Goal: Task Accomplishment & Management: Use online tool/utility

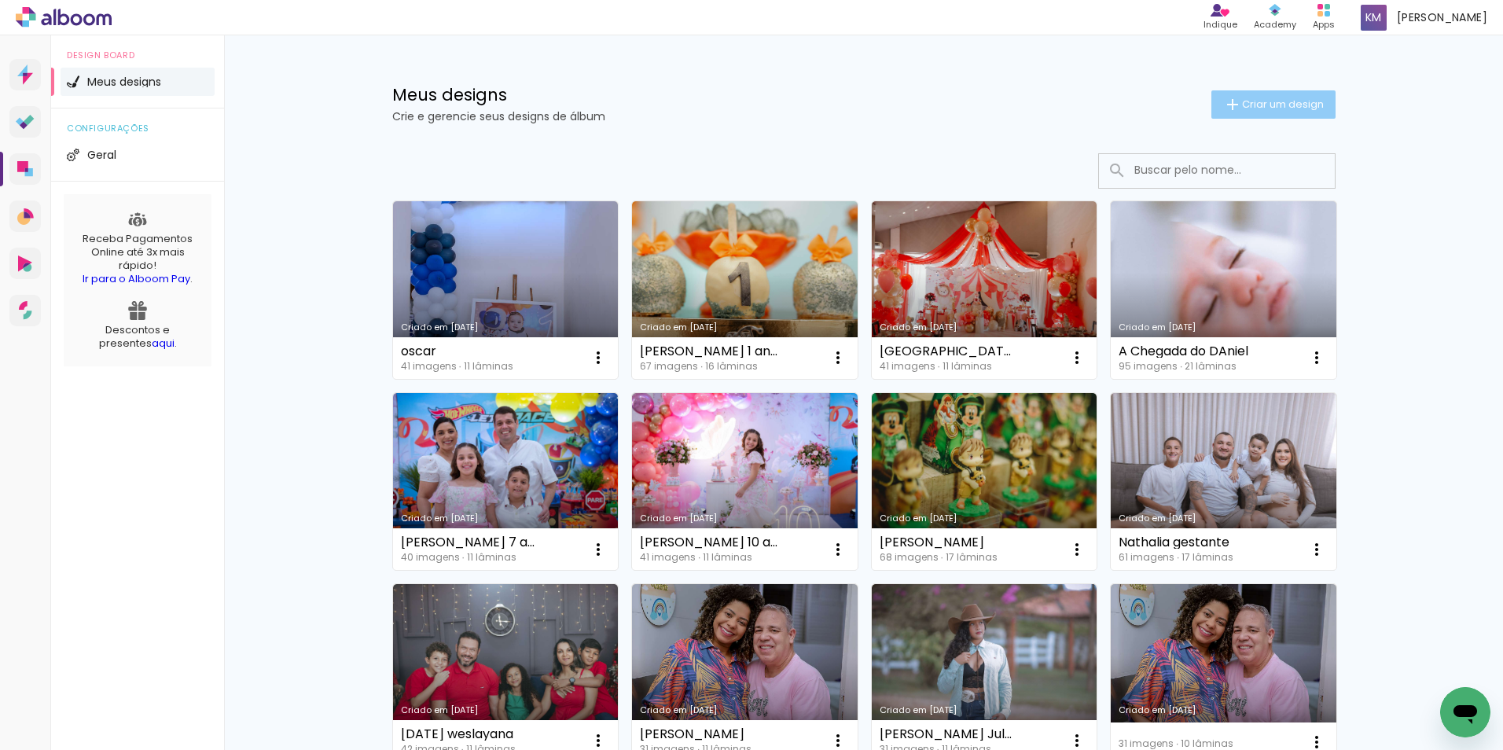
click at [1223, 107] on iron-icon at bounding box center [1232, 104] width 19 height 19
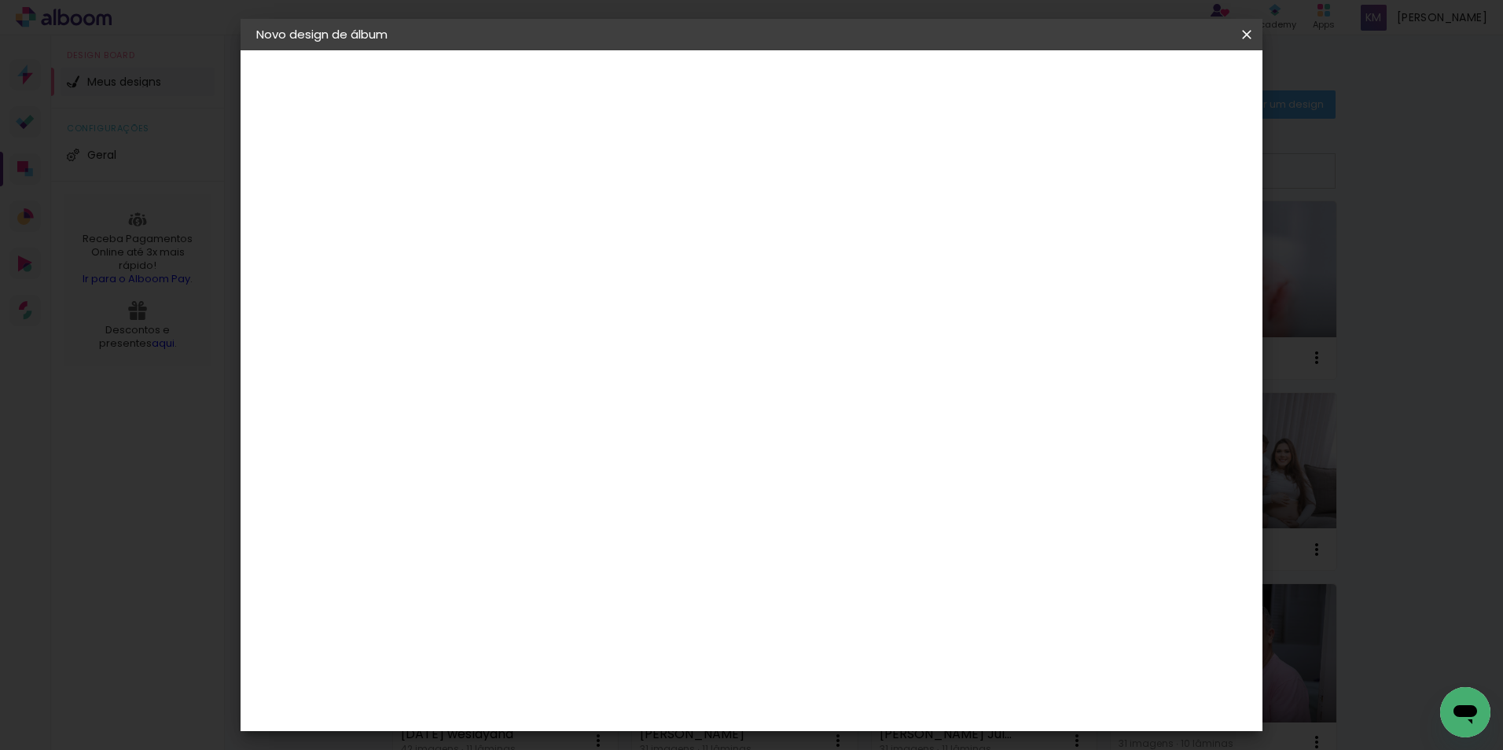
click at [513, 217] on input at bounding box center [513, 211] width 0 height 24
type input "patricia"
type paper-input "patricia"
click at [0, 0] on slot "Avançar" at bounding box center [0, 0] width 0 height 0
click at [808, 230] on paper-item "Tamanho Livre" at bounding box center [732, 239] width 151 height 35
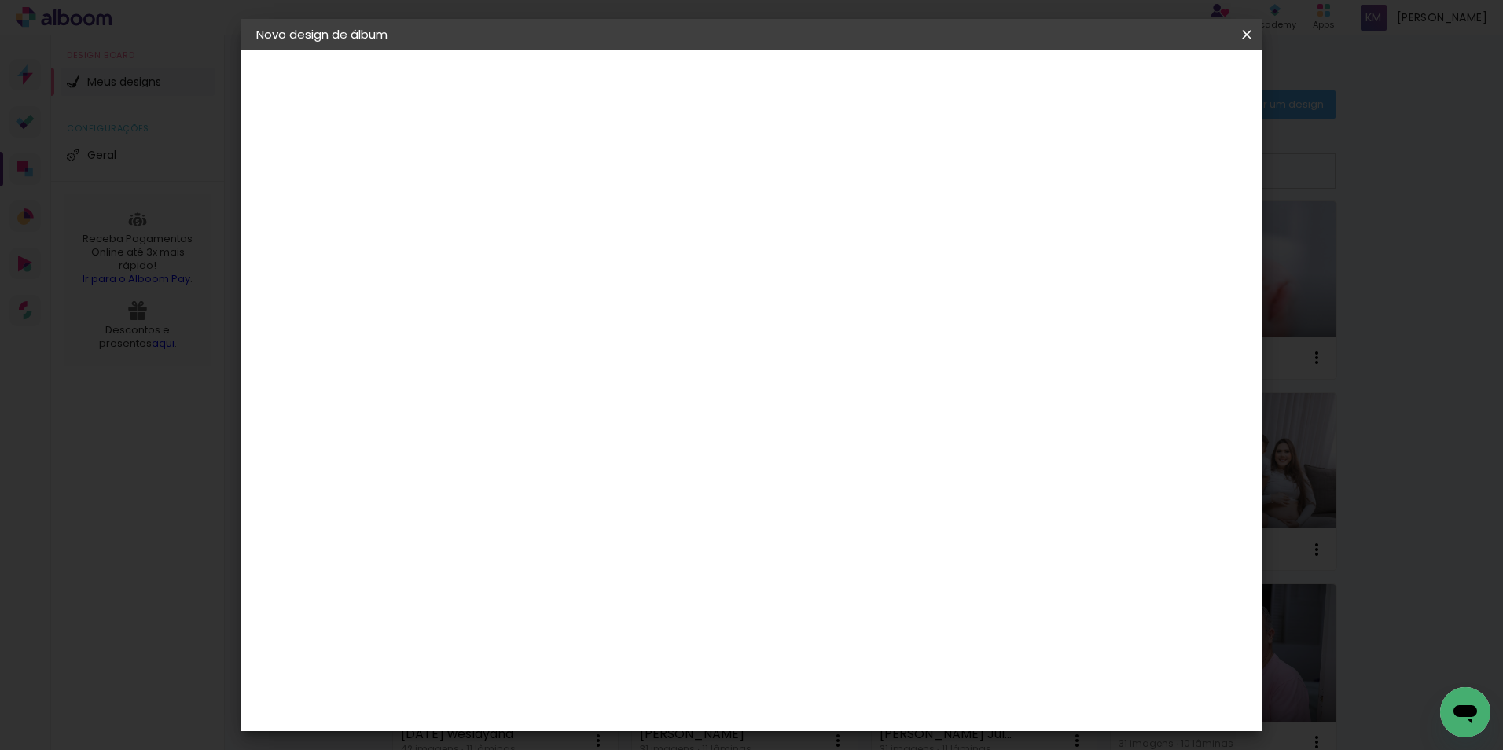
click at [0, 0] on slot "Avançar" at bounding box center [0, 0] width 0 height 0
drag, startPoint x: 483, startPoint y: 443, endPoint x: 451, endPoint y: 443, distance: 32.2
click at [451, 443] on input "30" at bounding box center [463, 447] width 41 height 24
type input "25"
type paper-input "25"
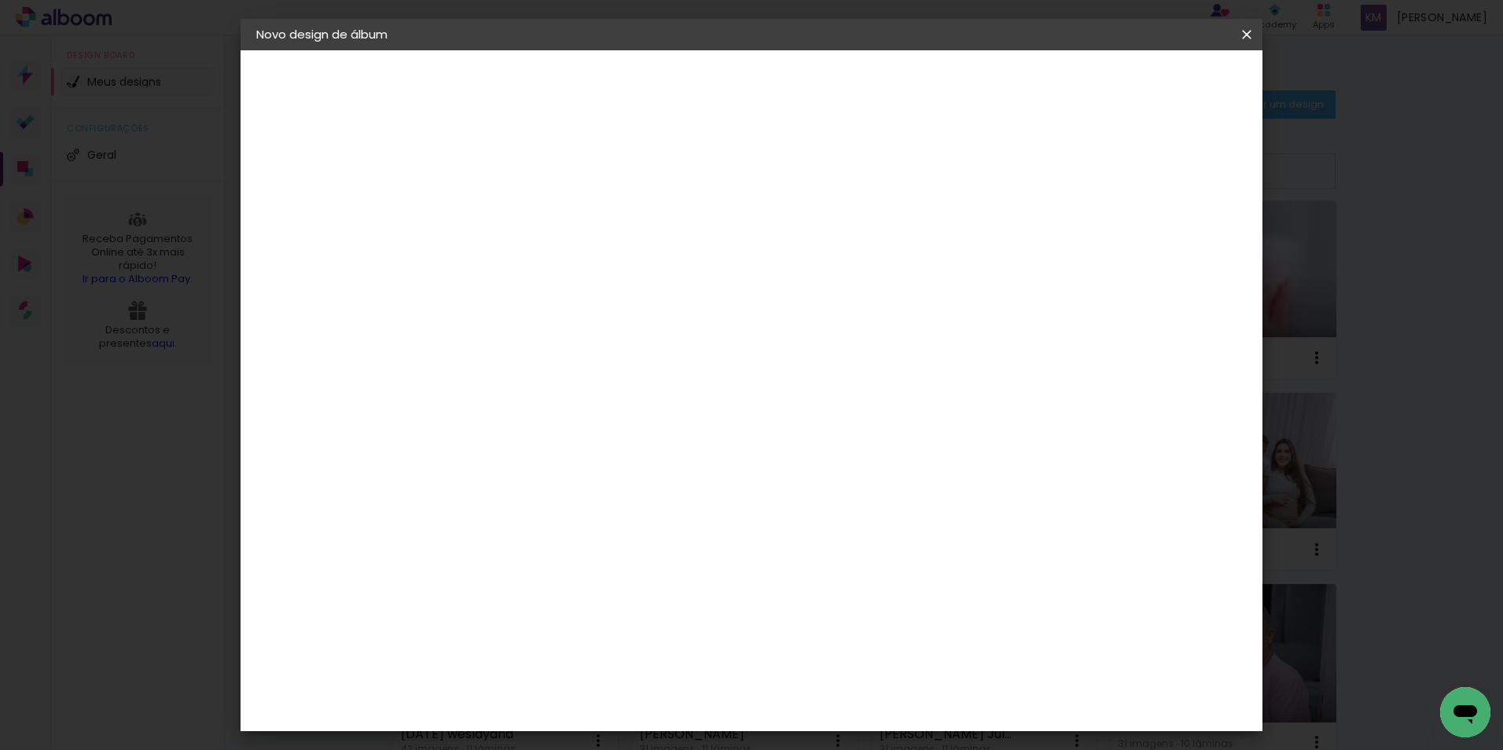
drag, startPoint x: 858, startPoint y: 603, endPoint x: 847, endPoint y: 606, distance: 11.4
click at [841, 607] on div "60" at bounding box center [848, 605] width 60 height 24
drag, startPoint x: 858, startPoint y: 604, endPoint x: 836, endPoint y: 603, distance: 22.0
click at [836, 603] on div "60" at bounding box center [848, 605] width 60 height 24
type paper-input "60"
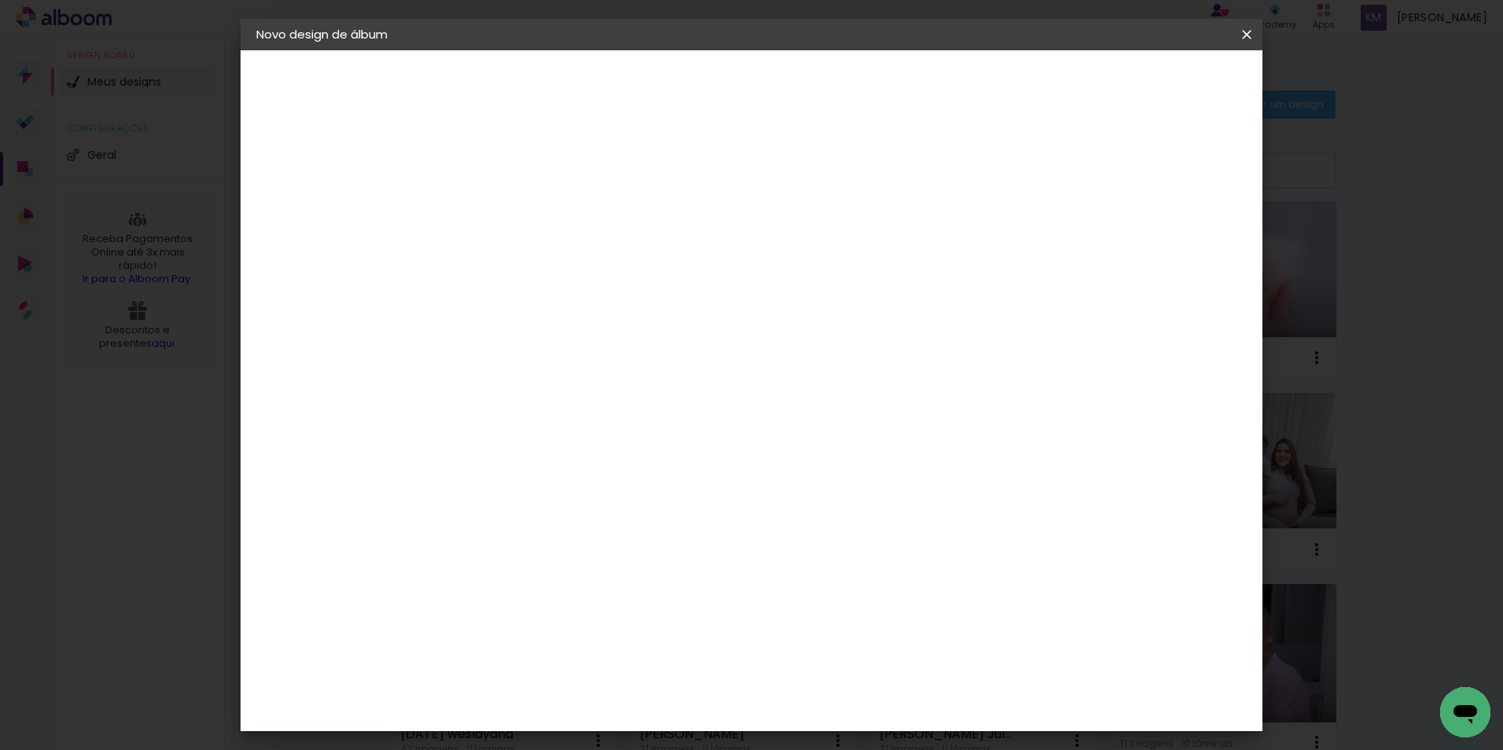
click at [832, 603] on input "60" at bounding box center [838, 605] width 41 height 24
click at [839, 604] on input "60" at bounding box center [838, 605] width 41 height 24
click at [845, 604] on input "60" at bounding box center [838, 605] width 41 height 24
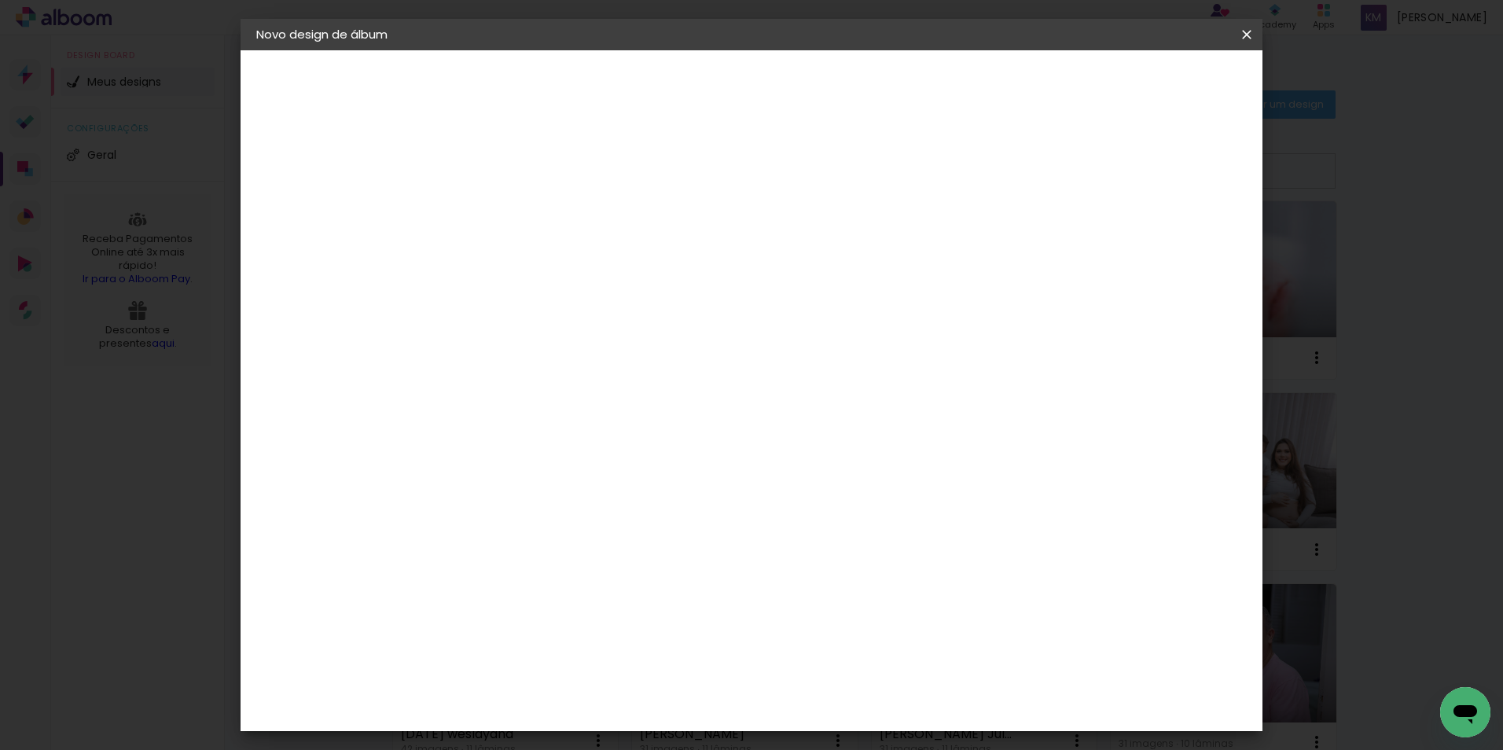
type input "50"
type paper-input "50"
click at [1164, 91] on paper-button "Iniciar design" at bounding box center [1112, 83] width 103 height 27
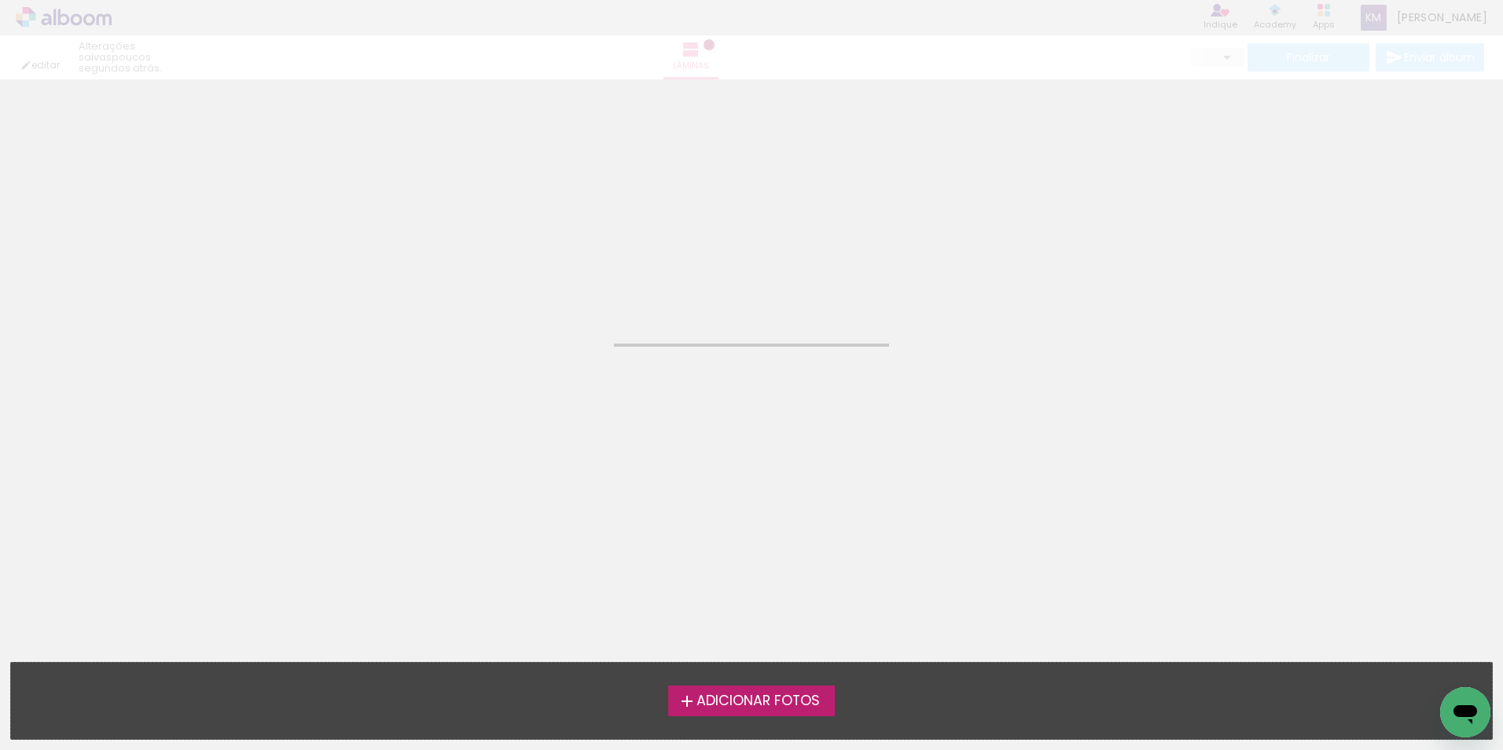
click at [692, 685] on label "Adicionar Fotos" at bounding box center [751, 700] width 167 height 30
click at [0, 0] on input "file" at bounding box center [0, 0] width 0 height 0
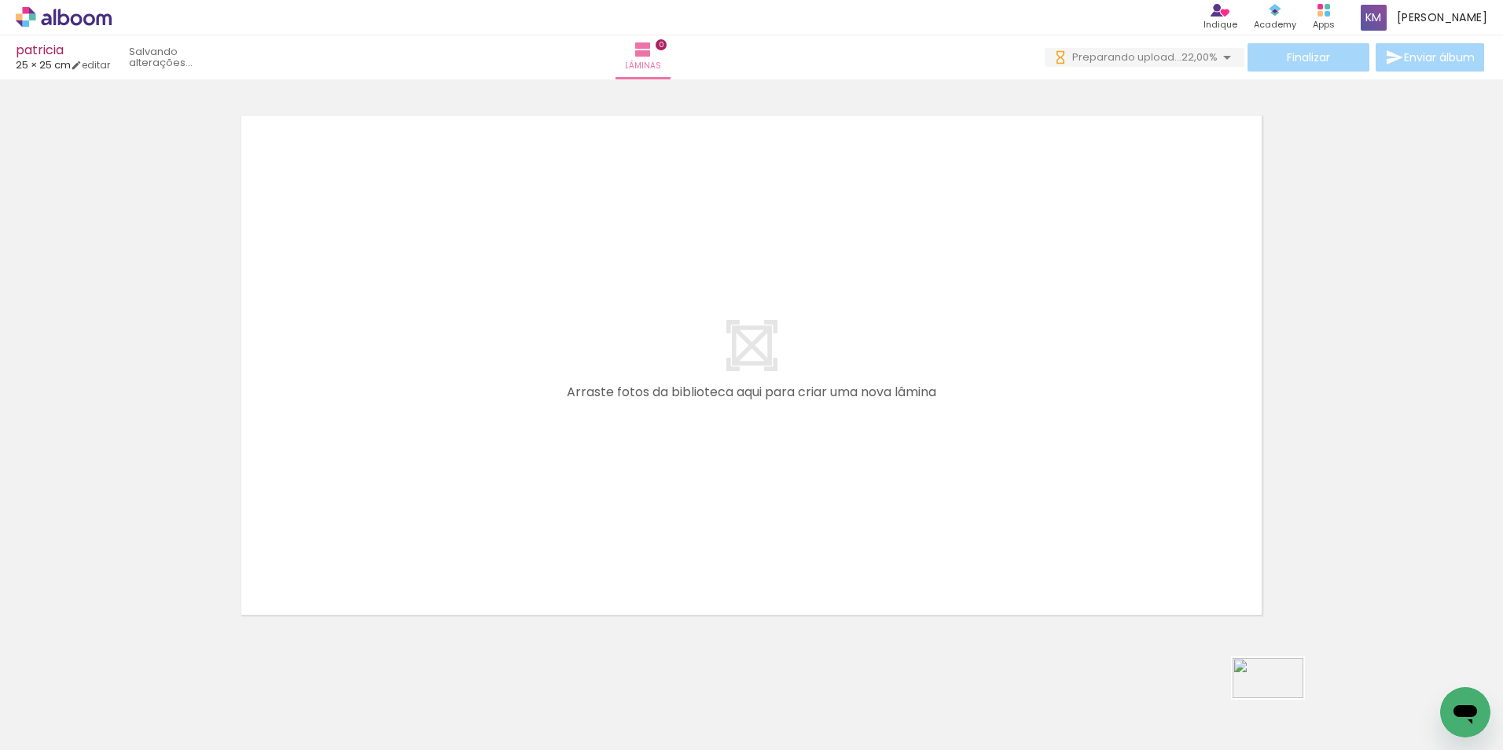
drag, startPoint x: 1260, startPoint y: 713, endPoint x: 1283, endPoint y: 706, distance: 23.9
click at [1283, 706] on div at bounding box center [1263, 697] width 78 height 44
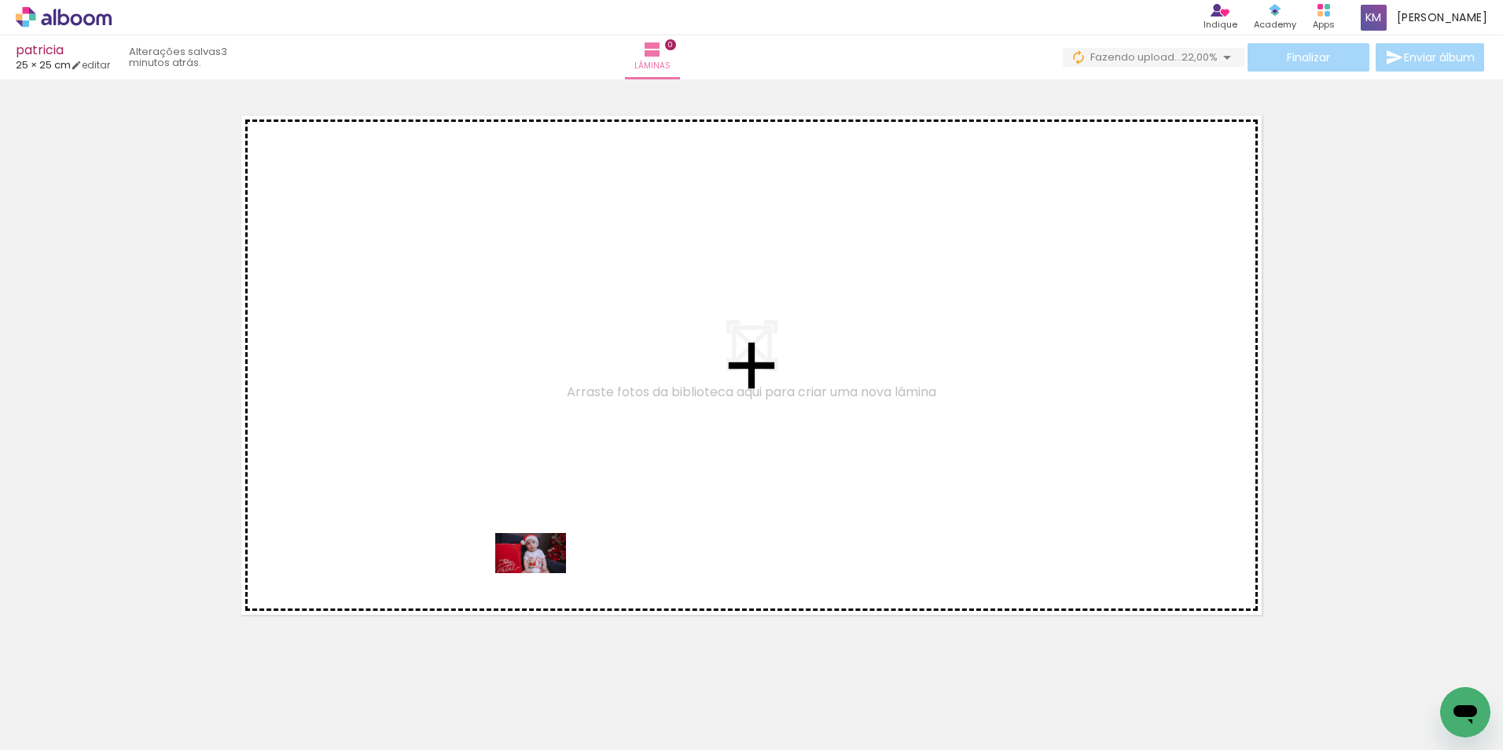
drag, startPoint x: 465, startPoint y: 711, endPoint x: 736, endPoint y: 650, distance: 277.1
click at [541, 523] on quentale-workspace at bounding box center [751, 375] width 1503 height 750
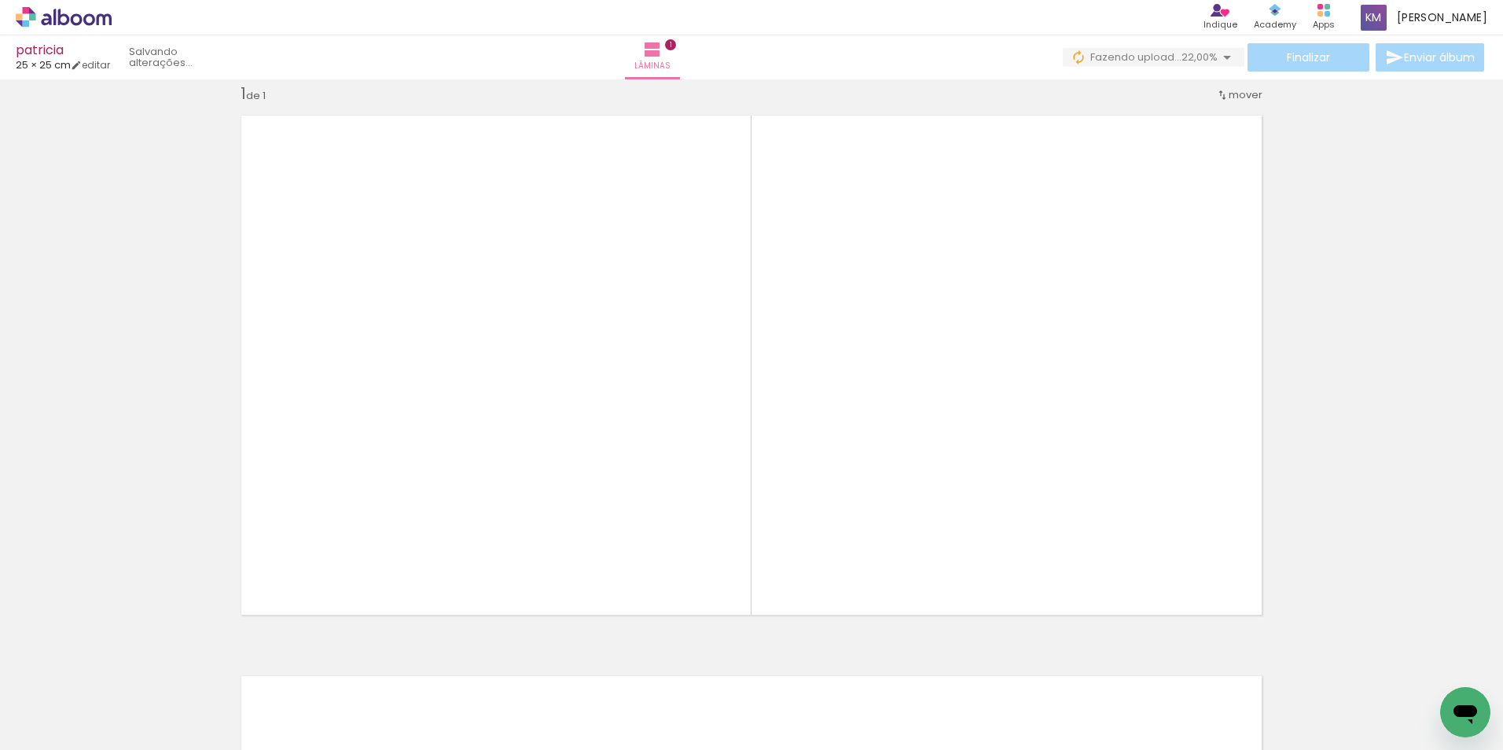
scroll to position [20, 0]
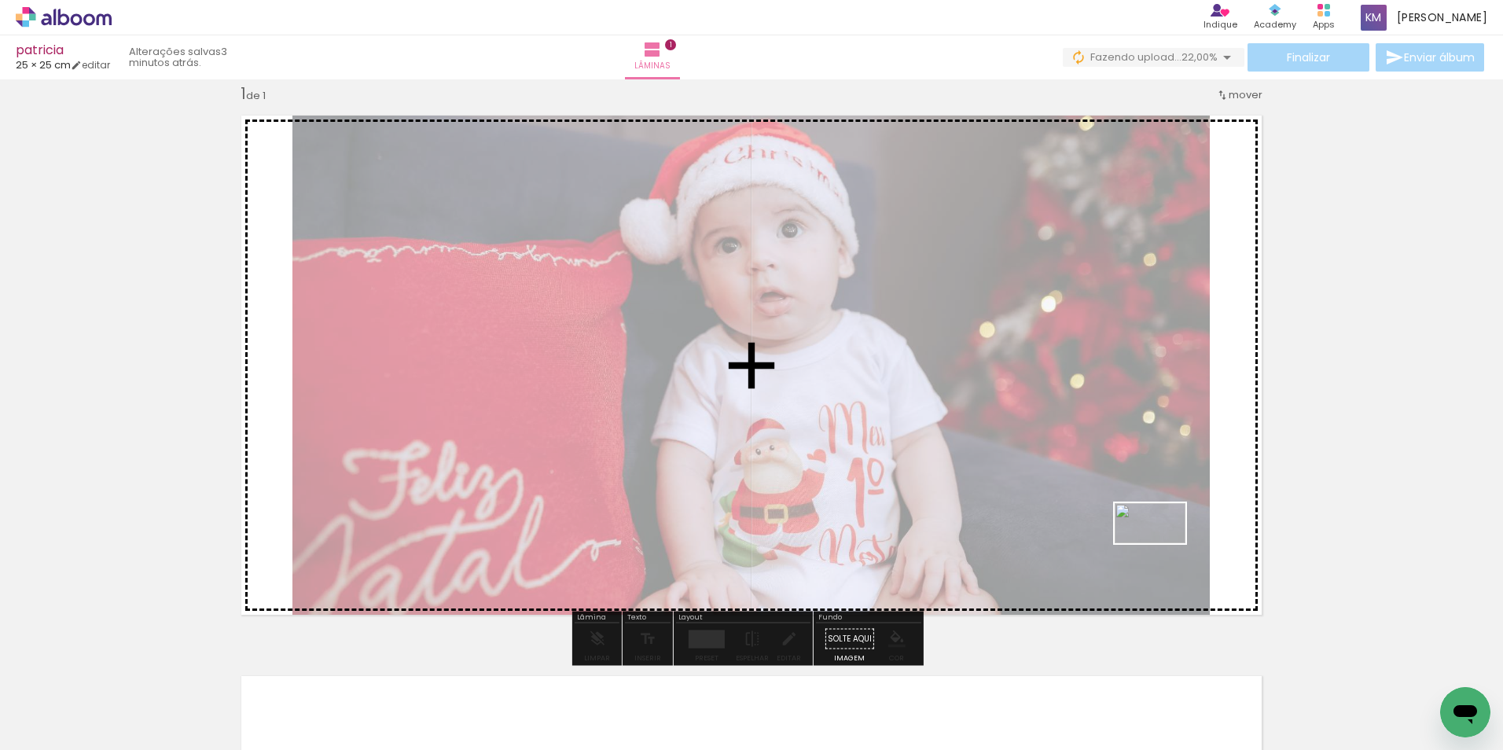
drag, startPoint x: 1258, startPoint y: 703, endPoint x: 1162, endPoint y: 550, distance: 180.8
click at [1162, 550] on quentale-workspace at bounding box center [751, 375] width 1503 height 750
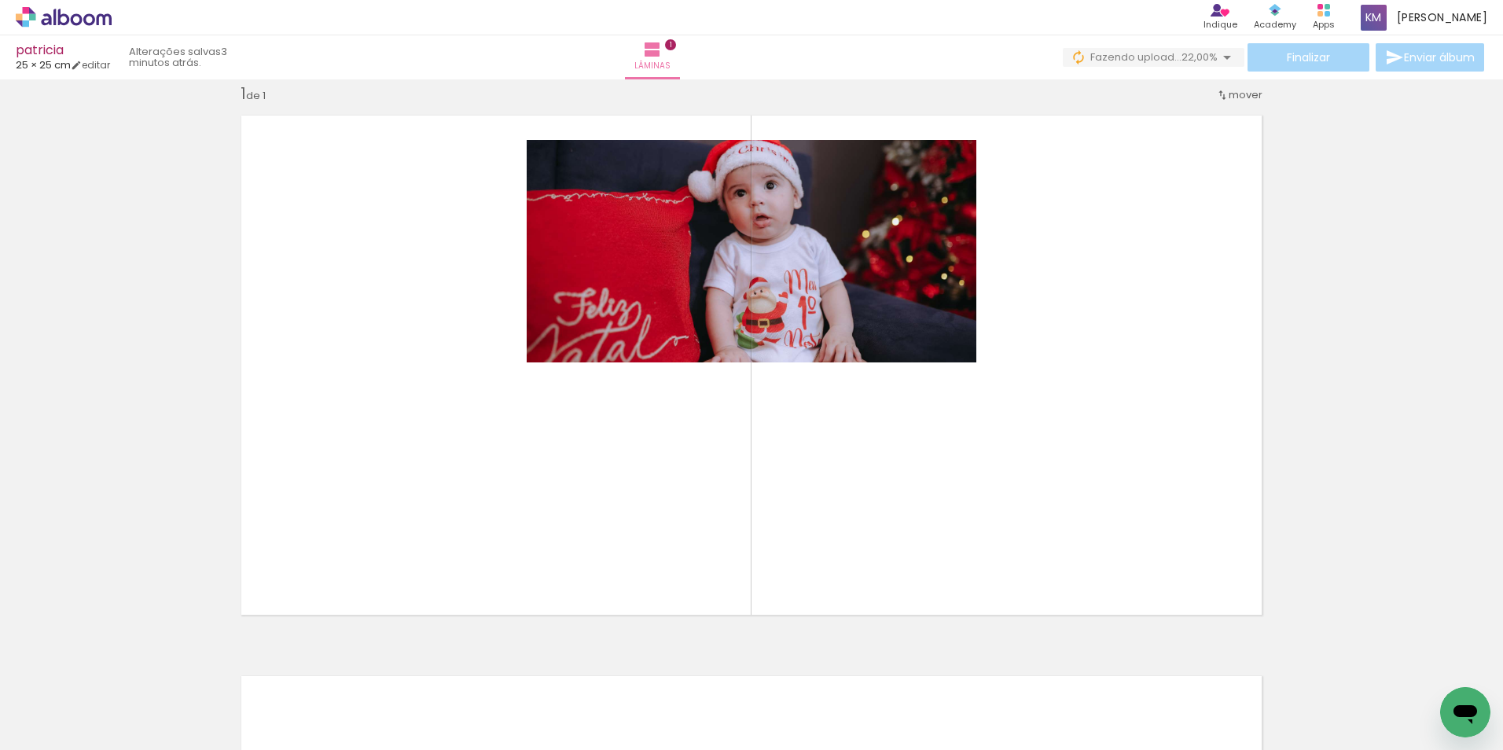
scroll to position [0, 3032]
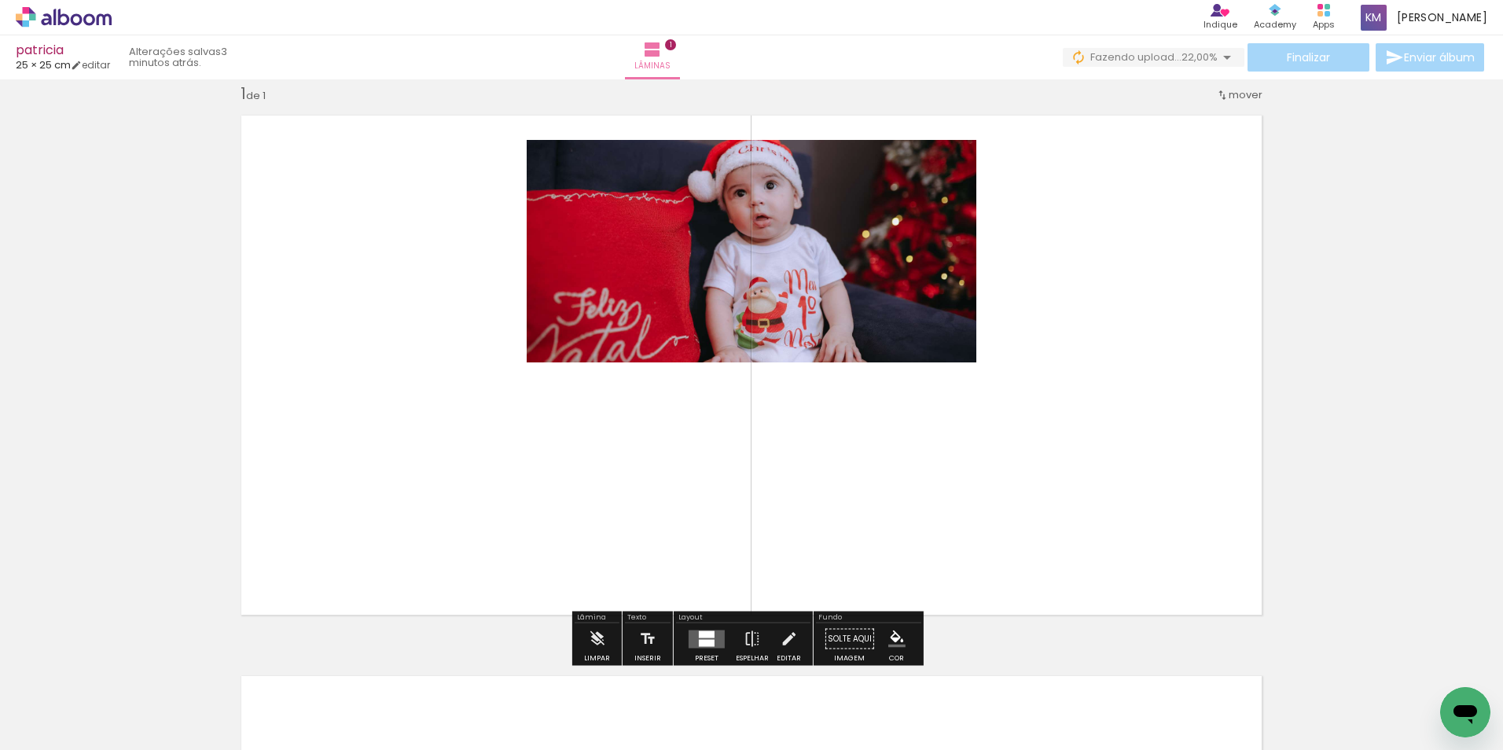
click at [700, 636] on div at bounding box center [707, 633] width 16 height 7
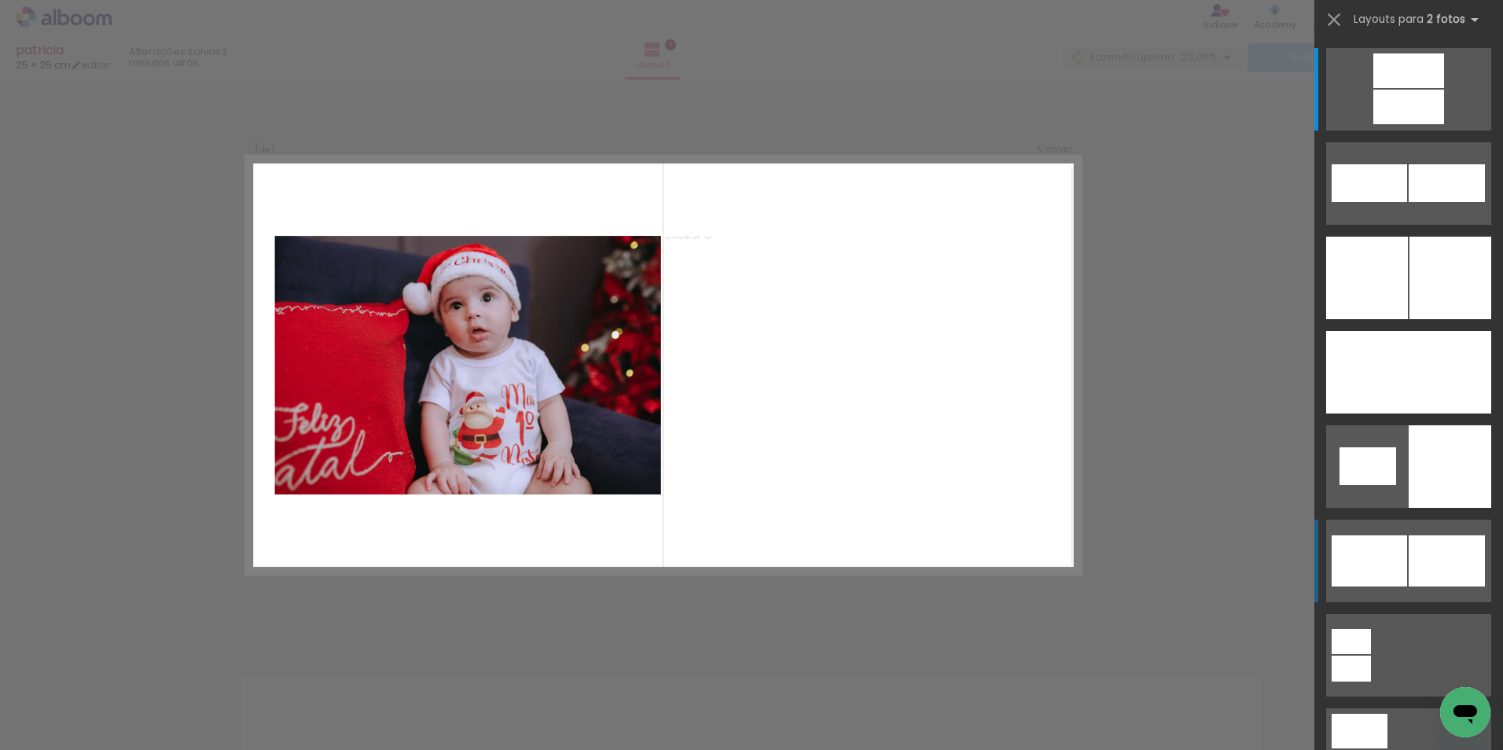
click at [1392, 563] on div at bounding box center [1368, 560] width 75 height 51
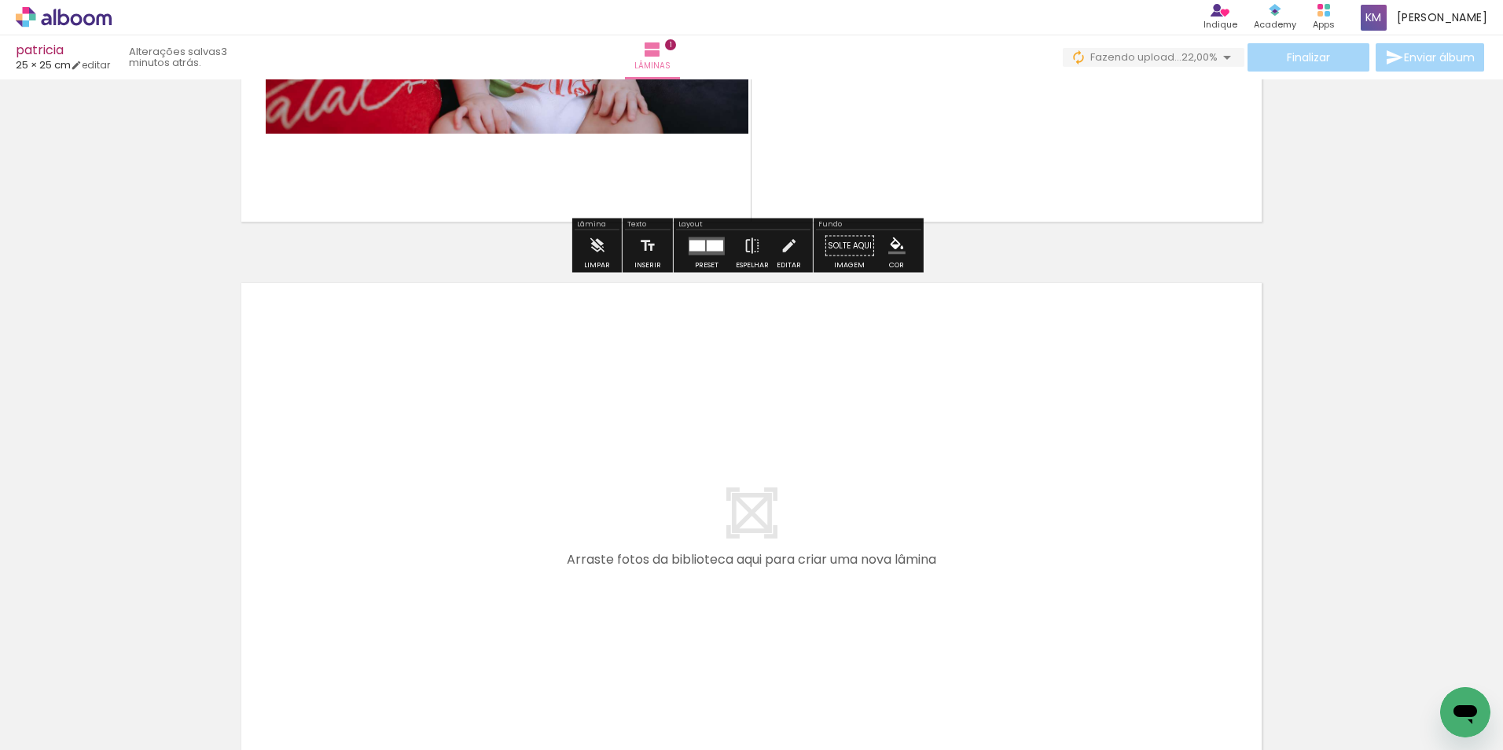
scroll to position [571, 0]
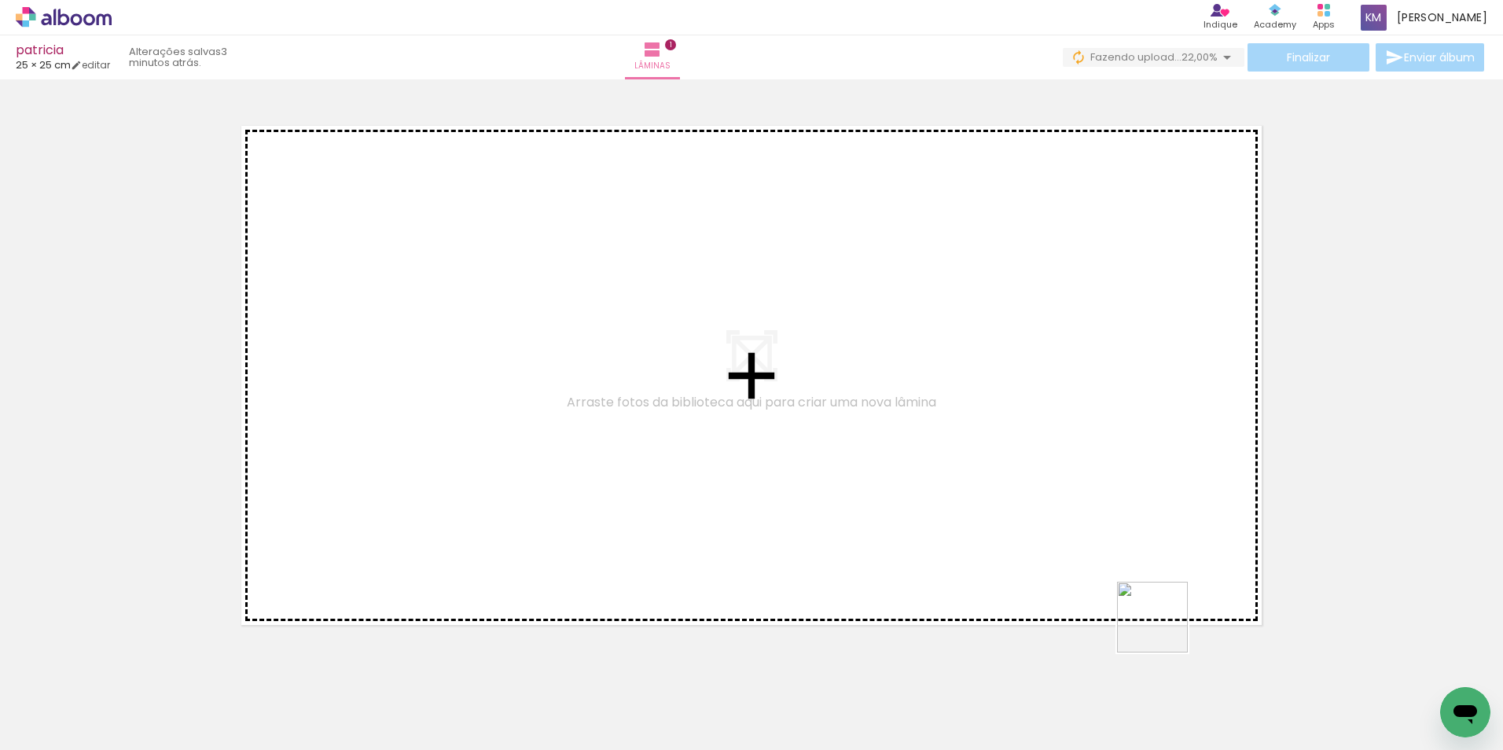
drag, startPoint x: 1184, startPoint y: 704, endPoint x: 1078, endPoint y: 674, distance: 111.0
click at [1101, 439] on quentale-workspace at bounding box center [751, 375] width 1503 height 750
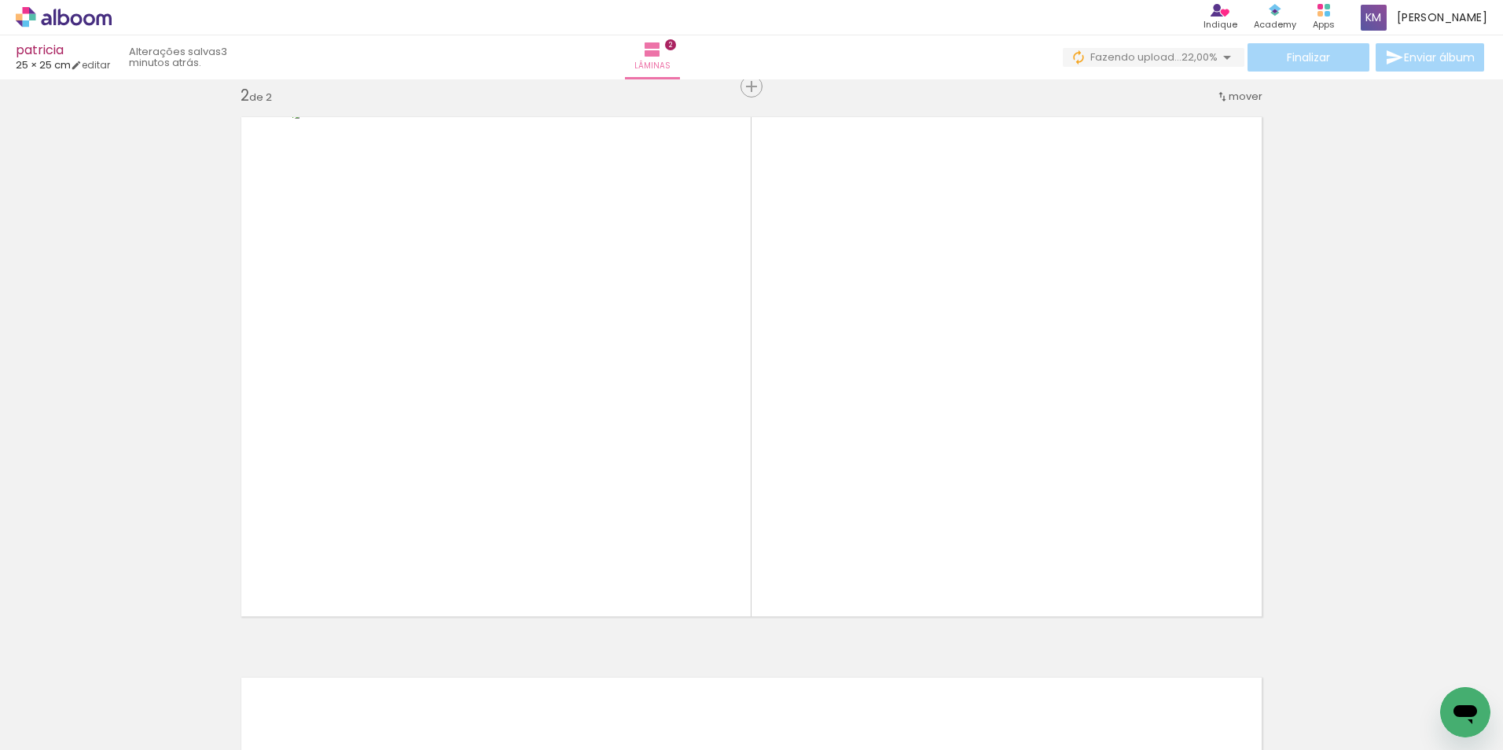
scroll to position [581, 0]
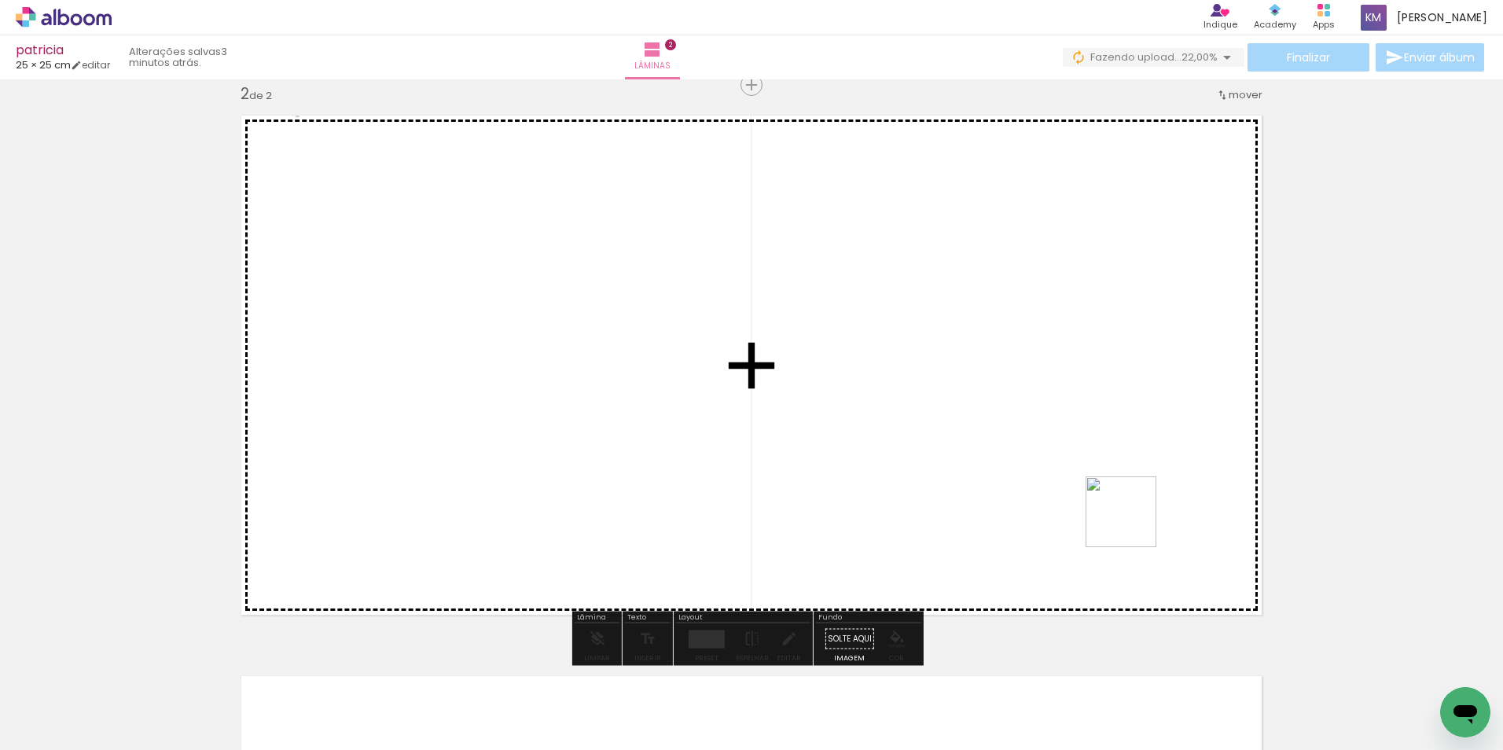
drag, startPoint x: 1124, startPoint y: 688, endPoint x: 1108, endPoint y: 527, distance: 161.1
click at [1132, 498] on quentale-workspace at bounding box center [751, 375] width 1503 height 750
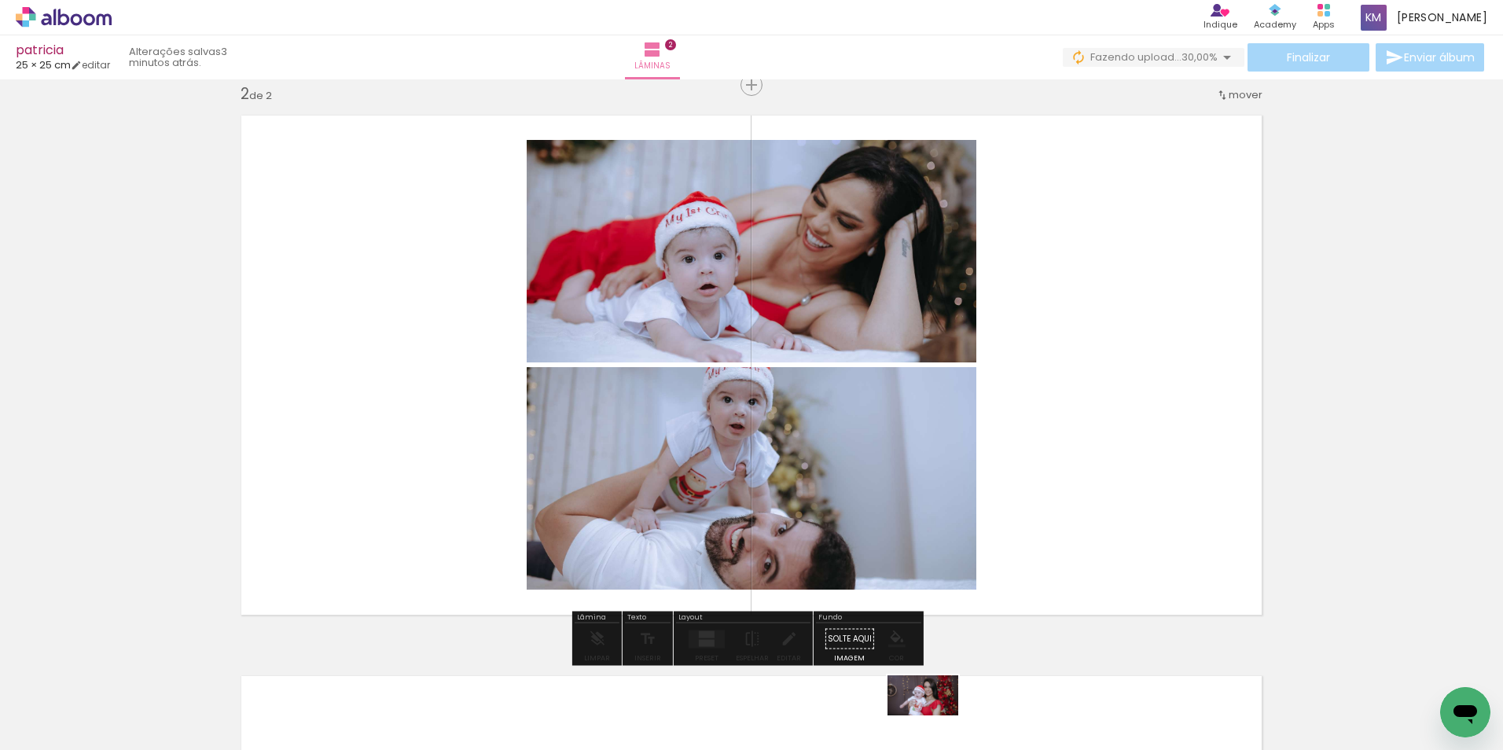
drag, startPoint x: 957, startPoint y: 669, endPoint x: 935, endPoint y: 722, distance: 58.1
click at [935, 719] on div at bounding box center [911, 697] width 78 height 44
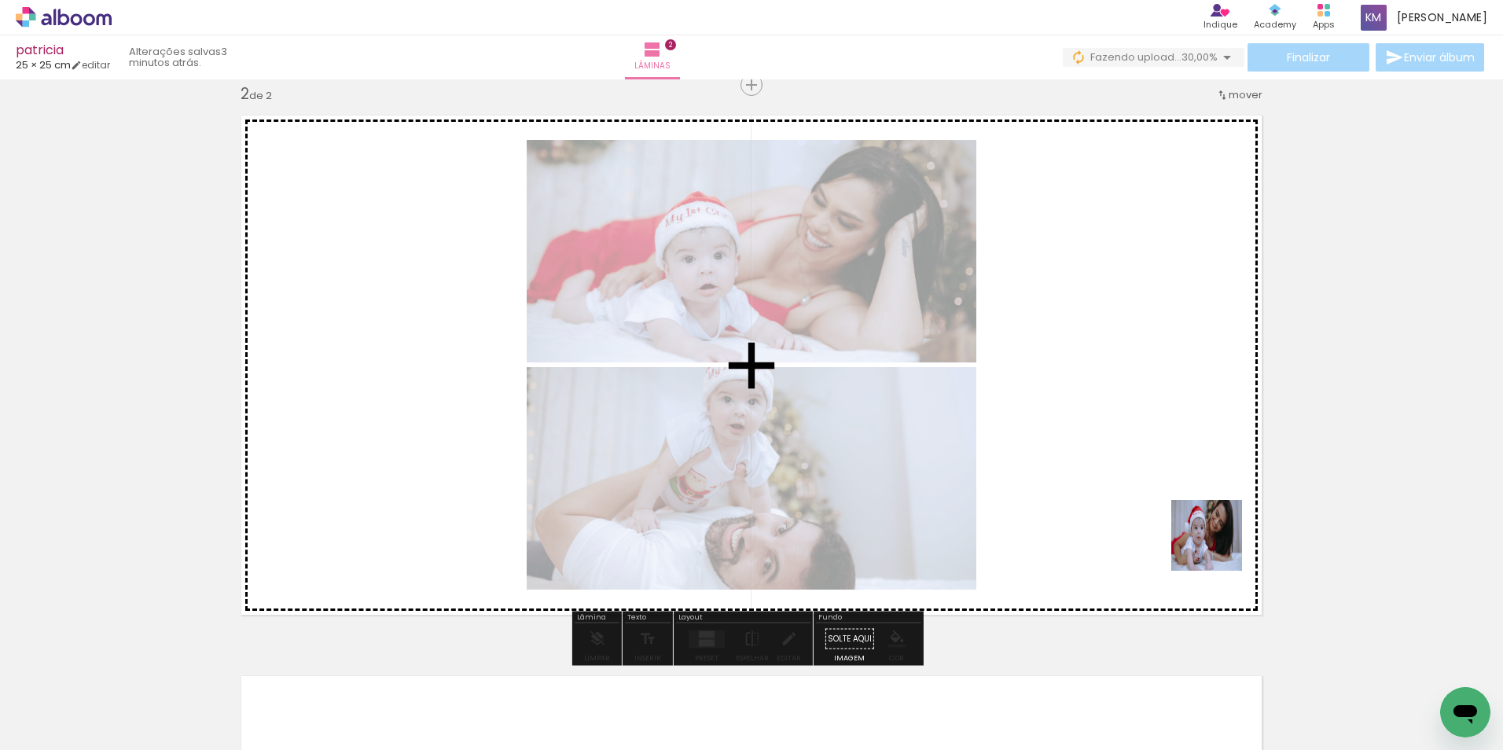
drag, startPoint x: 1380, startPoint y: 704, endPoint x: 1146, endPoint y: 484, distance: 321.4
click at [1146, 484] on quentale-workspace at bounding box center [751, 375] width 1503 height 750
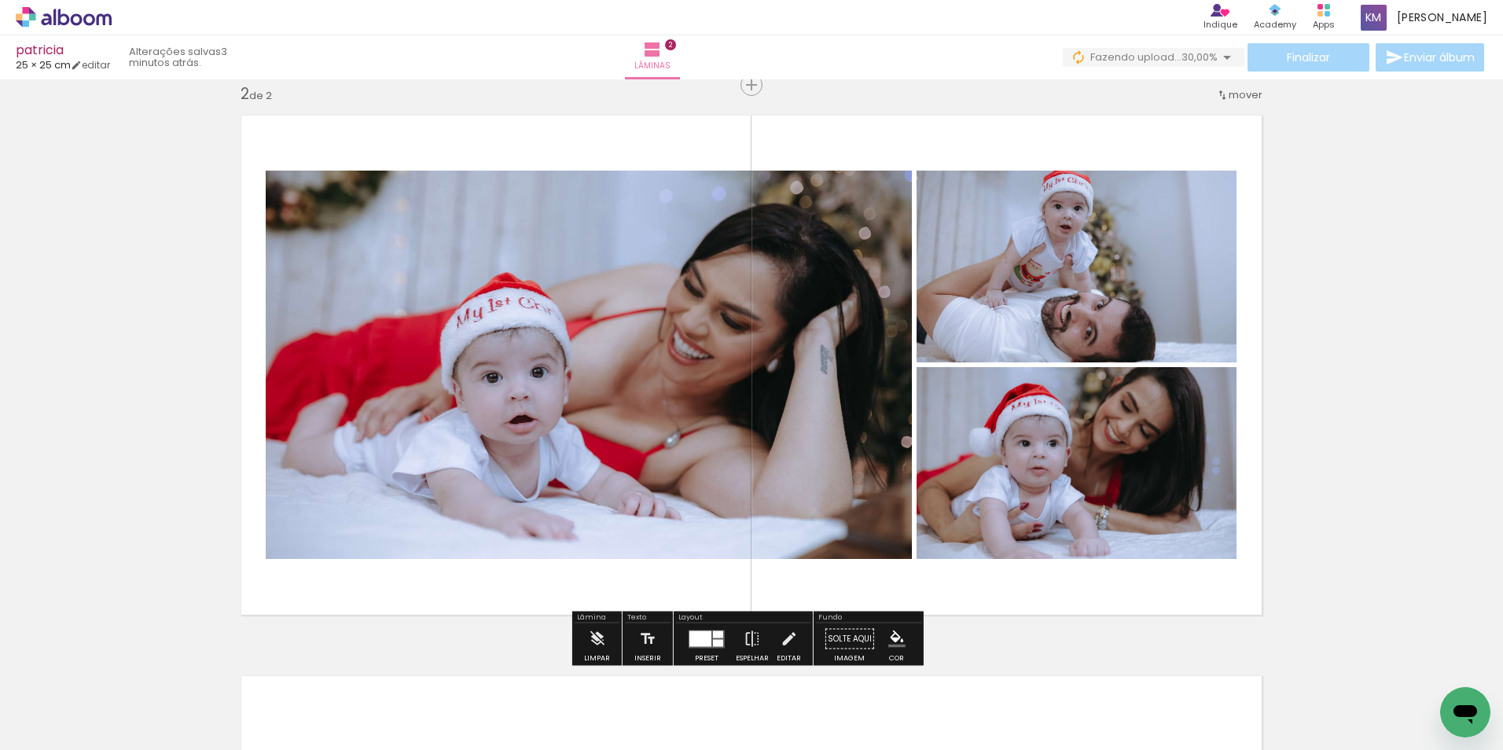
click at [1104, 443] on quentale-photo at bounding box center [1076, 463] width 320 height 192
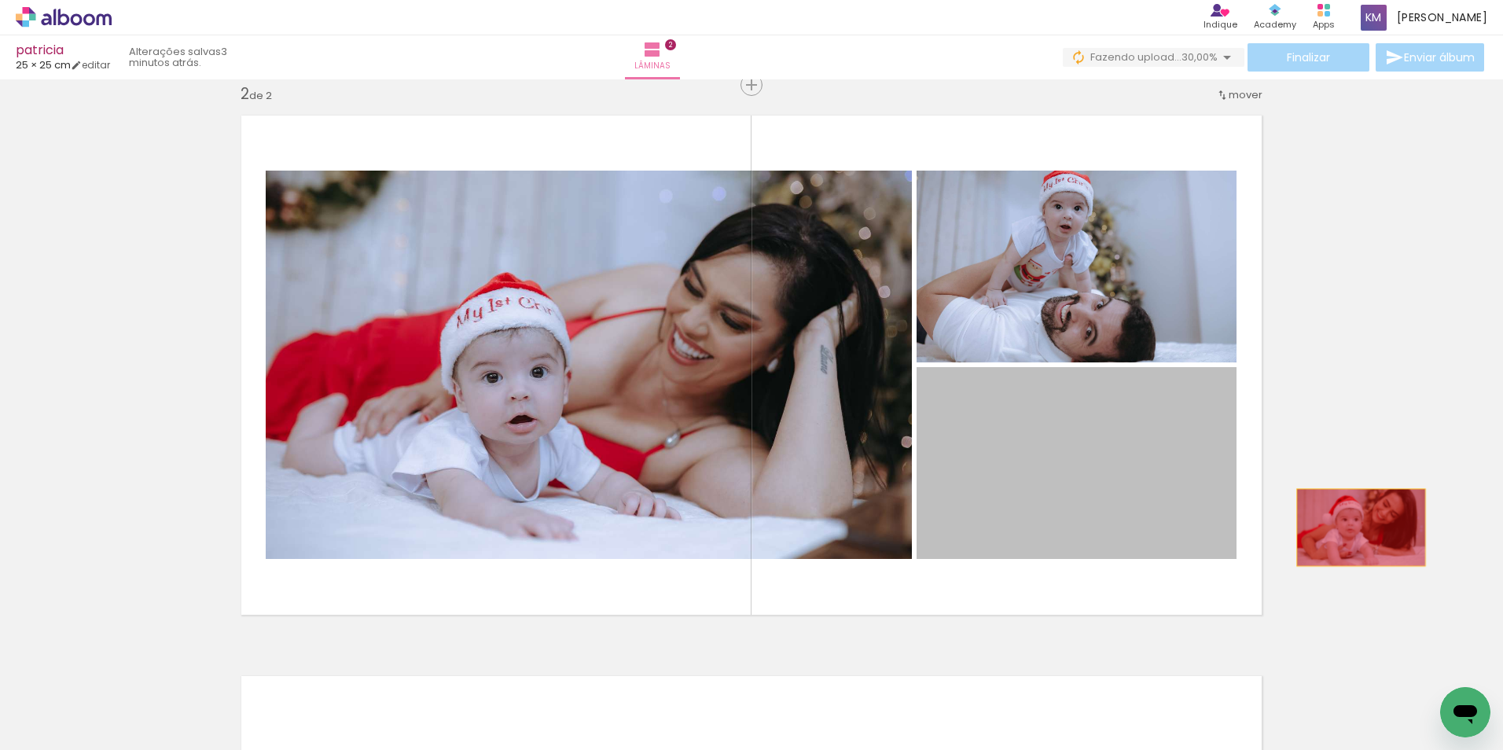
drag, startPoint x: 1040, startPoint y: 487, endPoint x: 1355, endPoint y: 527, distance: 317.8
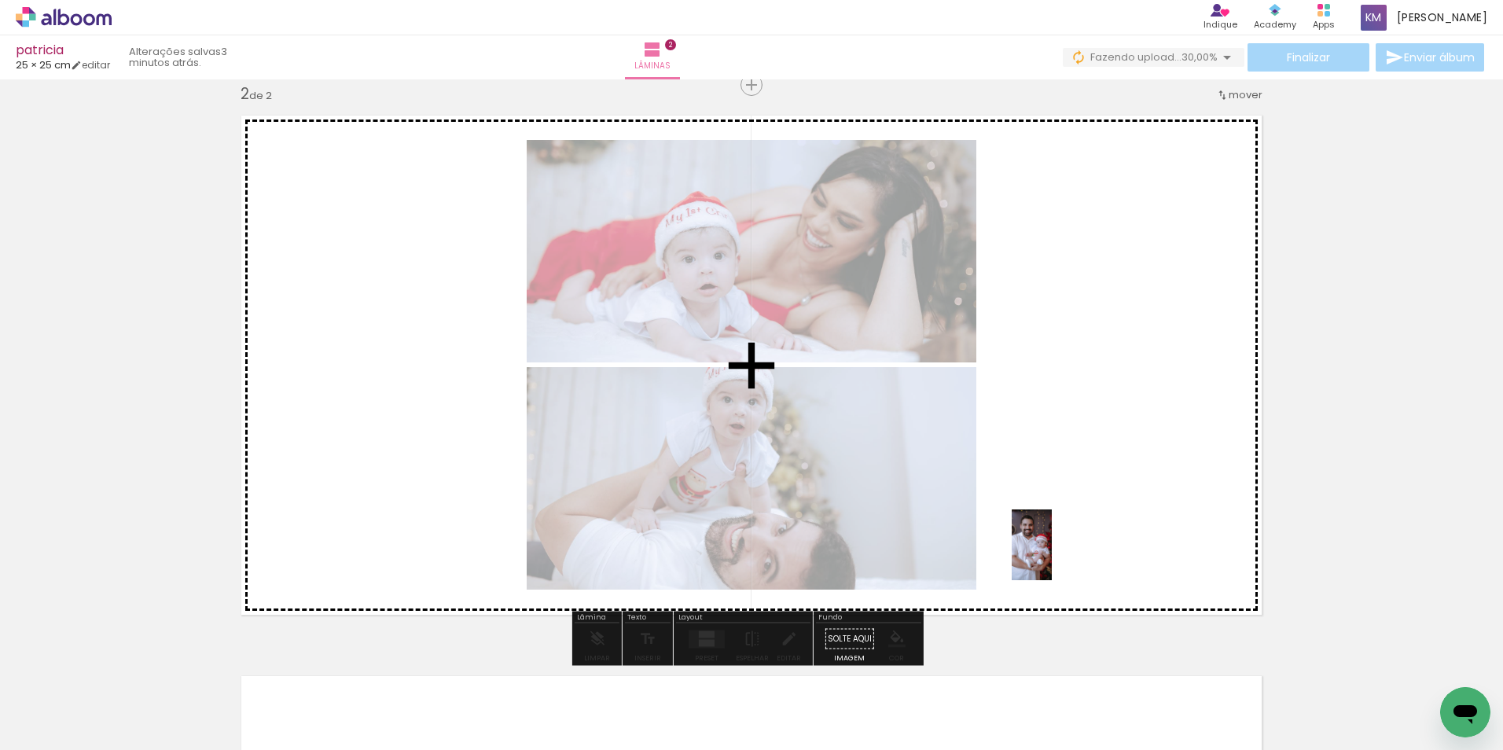
drag, startPoint x: 1021, startPoint y: 710, endPoint x: 1059, endPoint y: 556, distance: 157.8
click at [1059, 556] on quentale-workspace at bounding box center [751, 375] width 1503 height 750
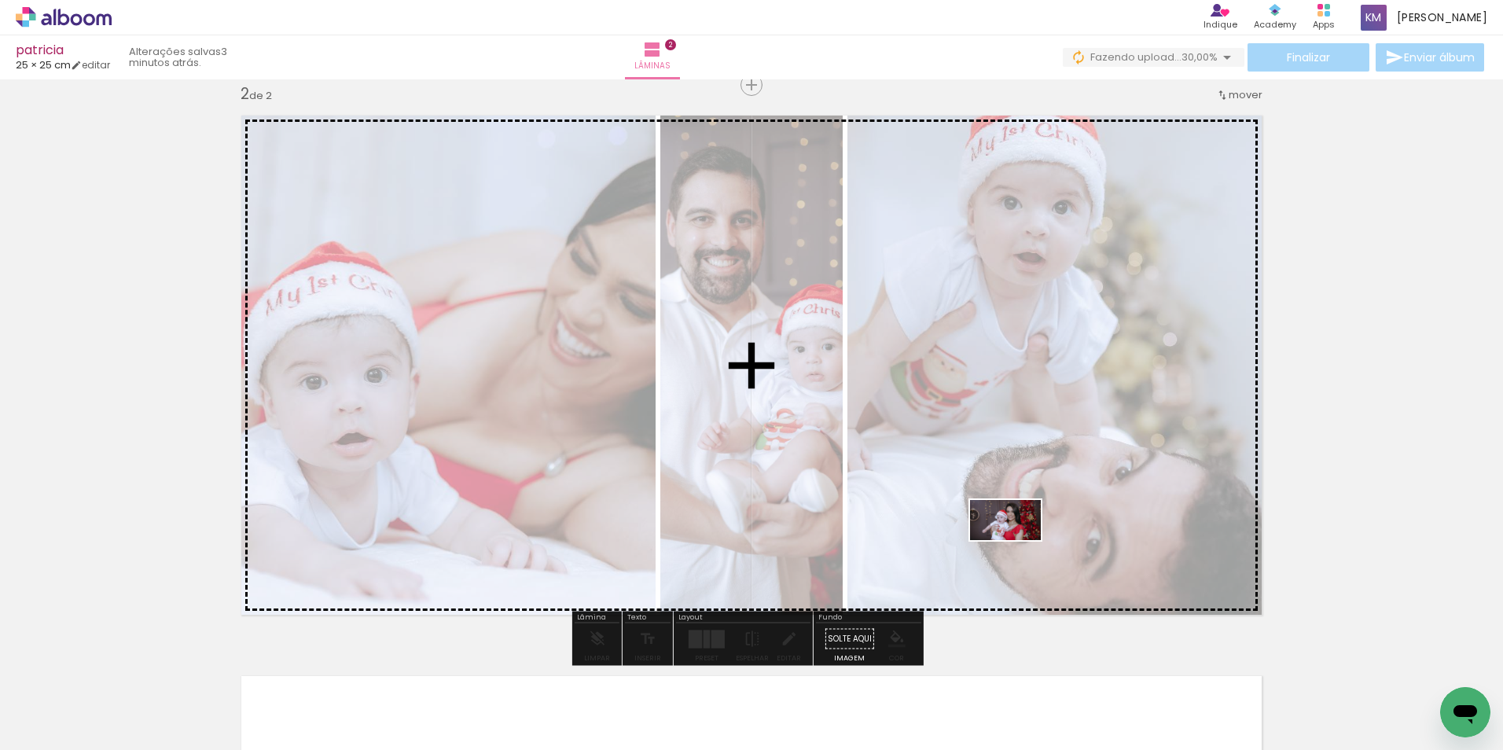
drag, startPoint x: 934, startPoint y: 704, endPoint x: 1017, endPoint y: 547, distance: 177.9
click at [1017, 547] on quentale-workspace at bounding box center [751, 375] width 1503 height 750
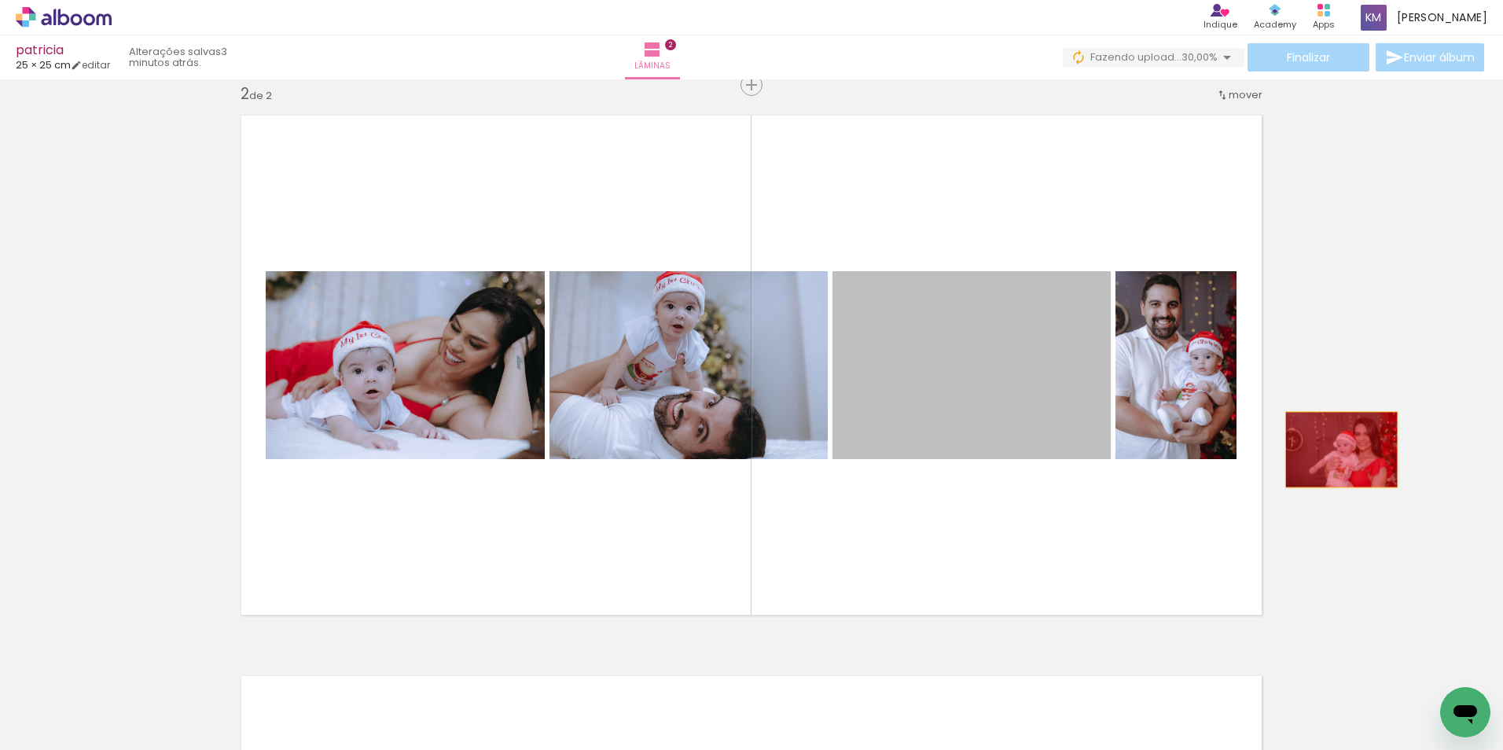
drag, startPoint x: 961, startPoint y: 364, endPoint x: 1335, endPoint y: 450, distance: 383.8
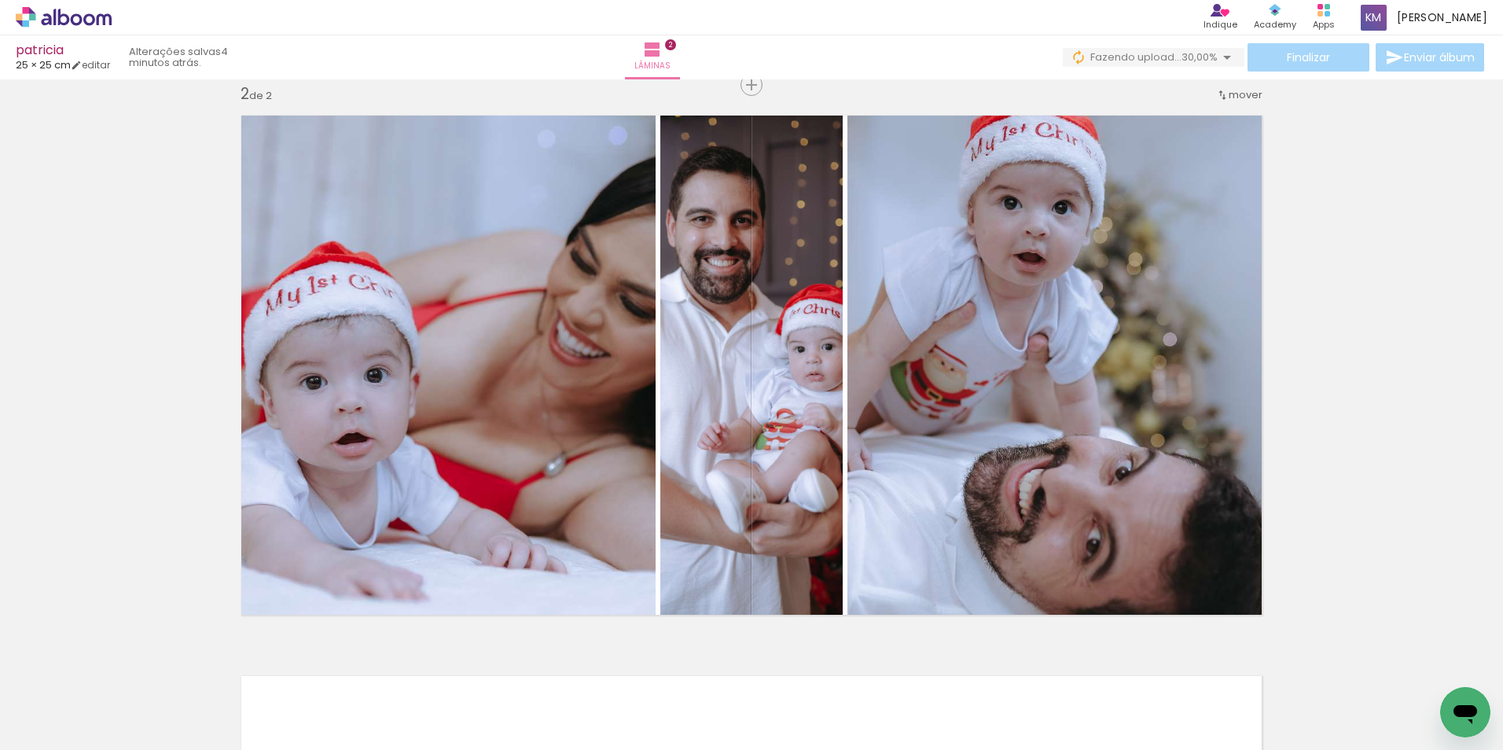
scroll to position [0, 3032]
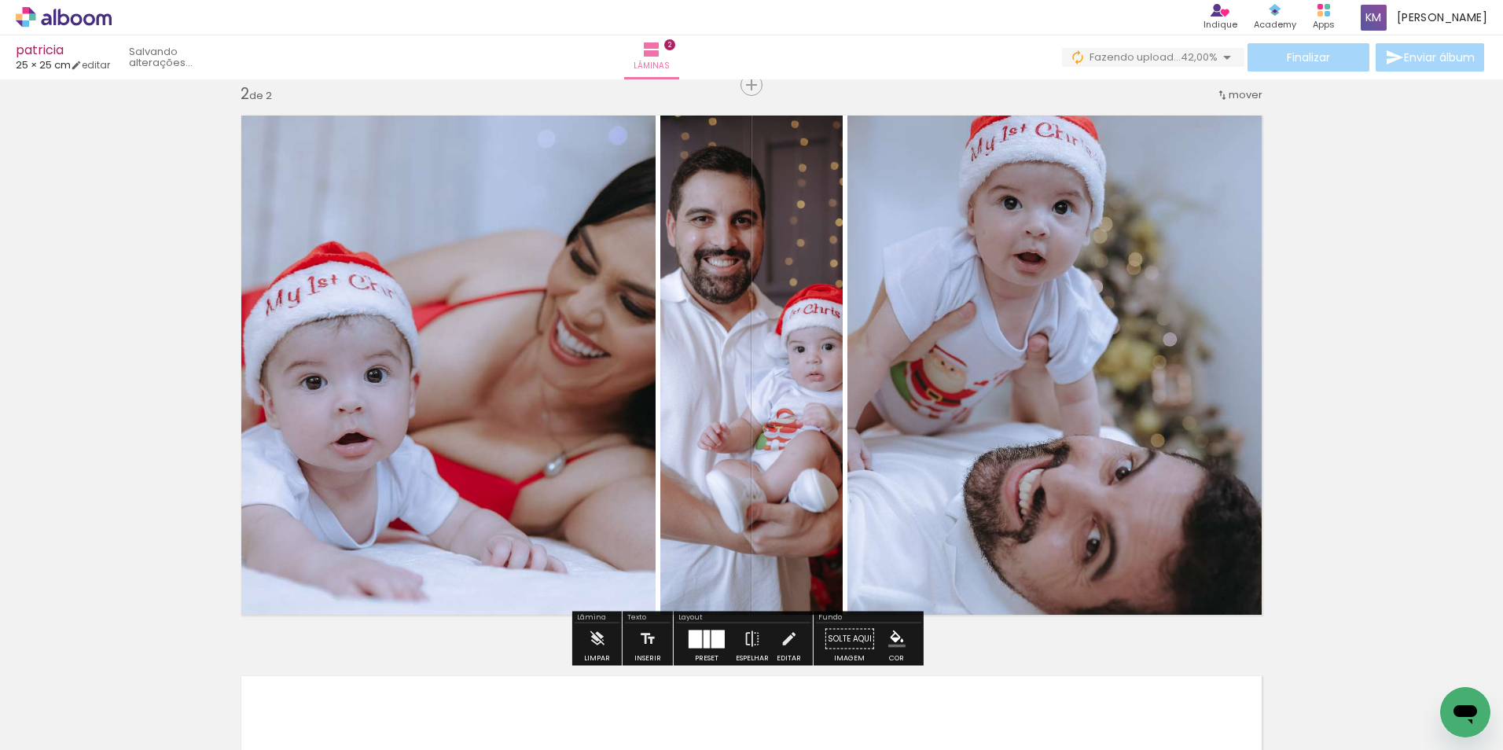
click at [719, 637] on div at bounding box center [717, 639] width 13 height 18
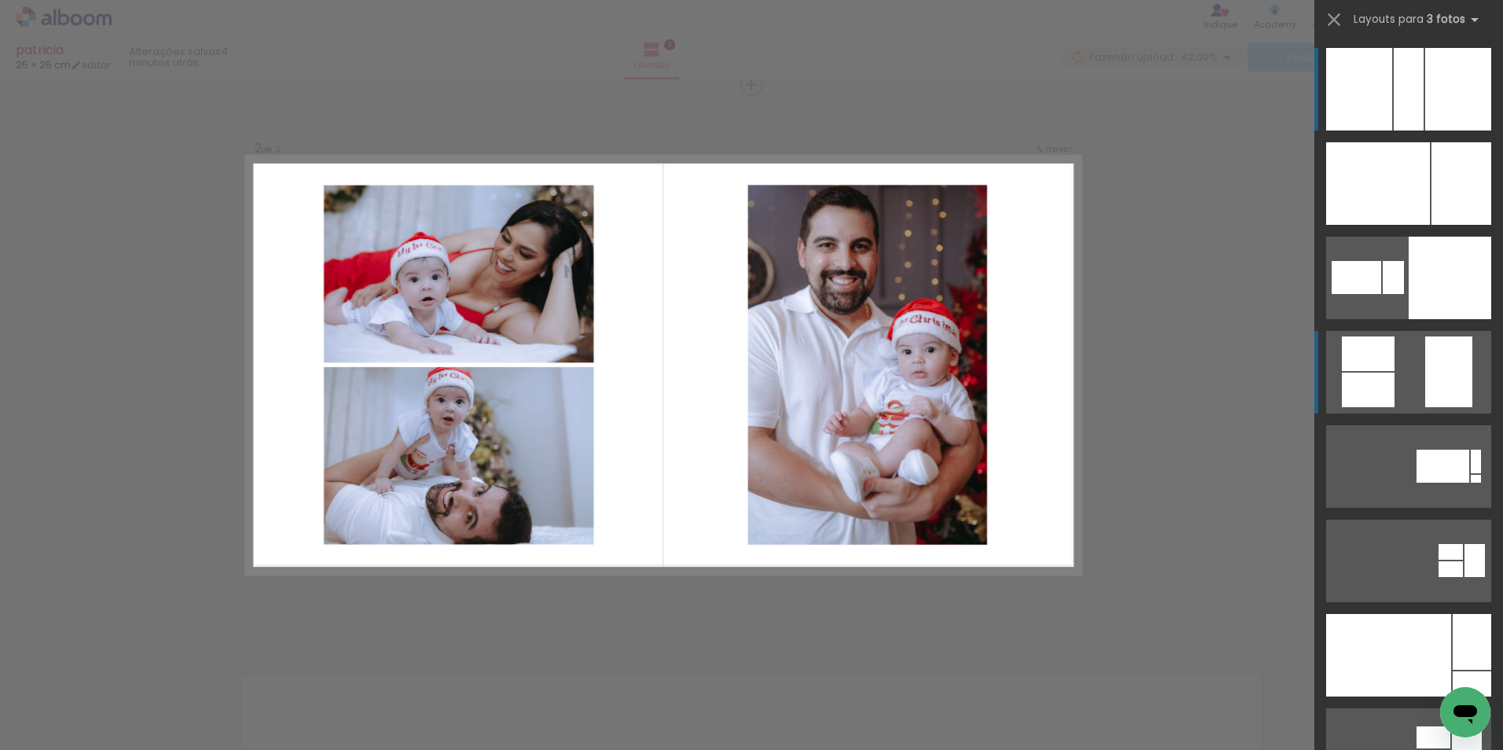
click at [1432, 376] on div at bounding box center [1448, 371] width 47 height 71
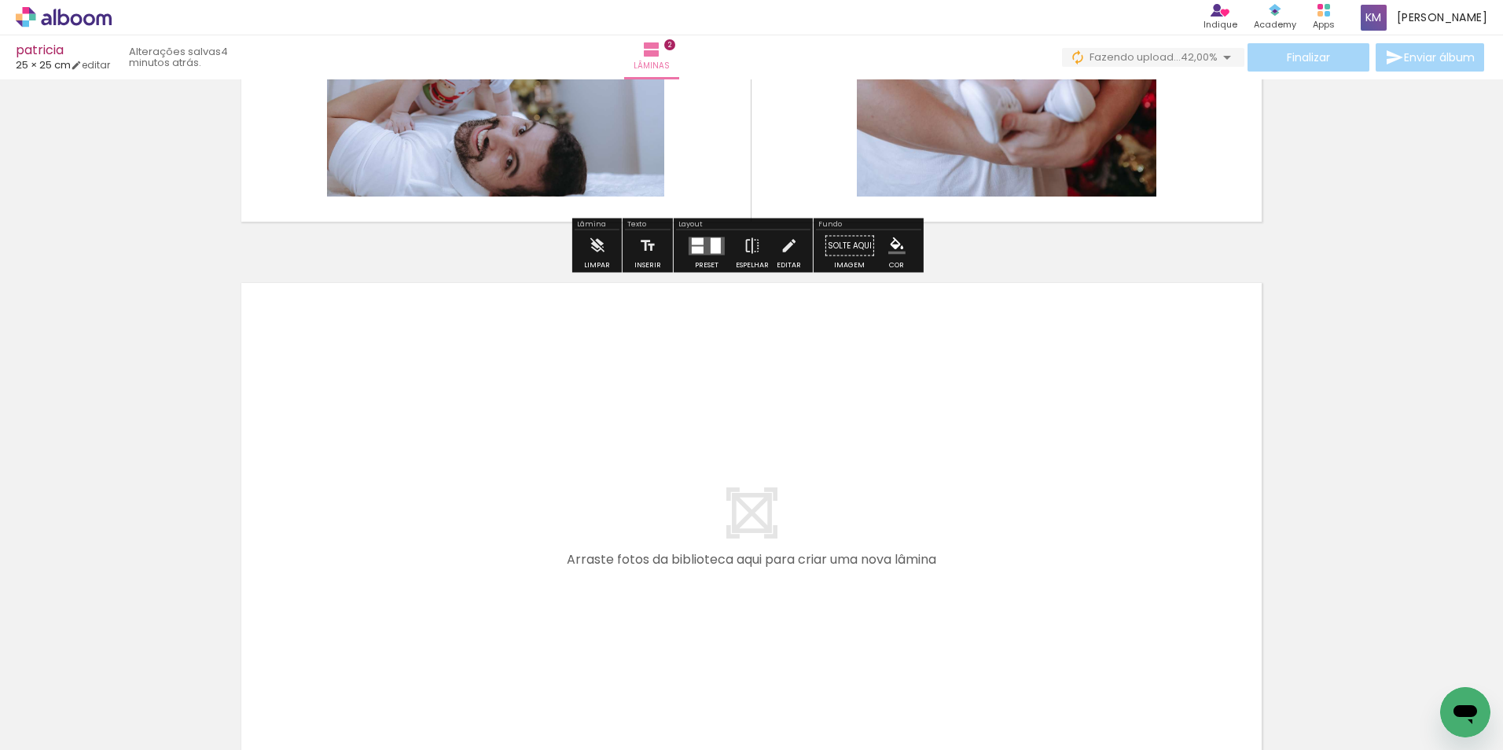
scroll to position [1131, 0]
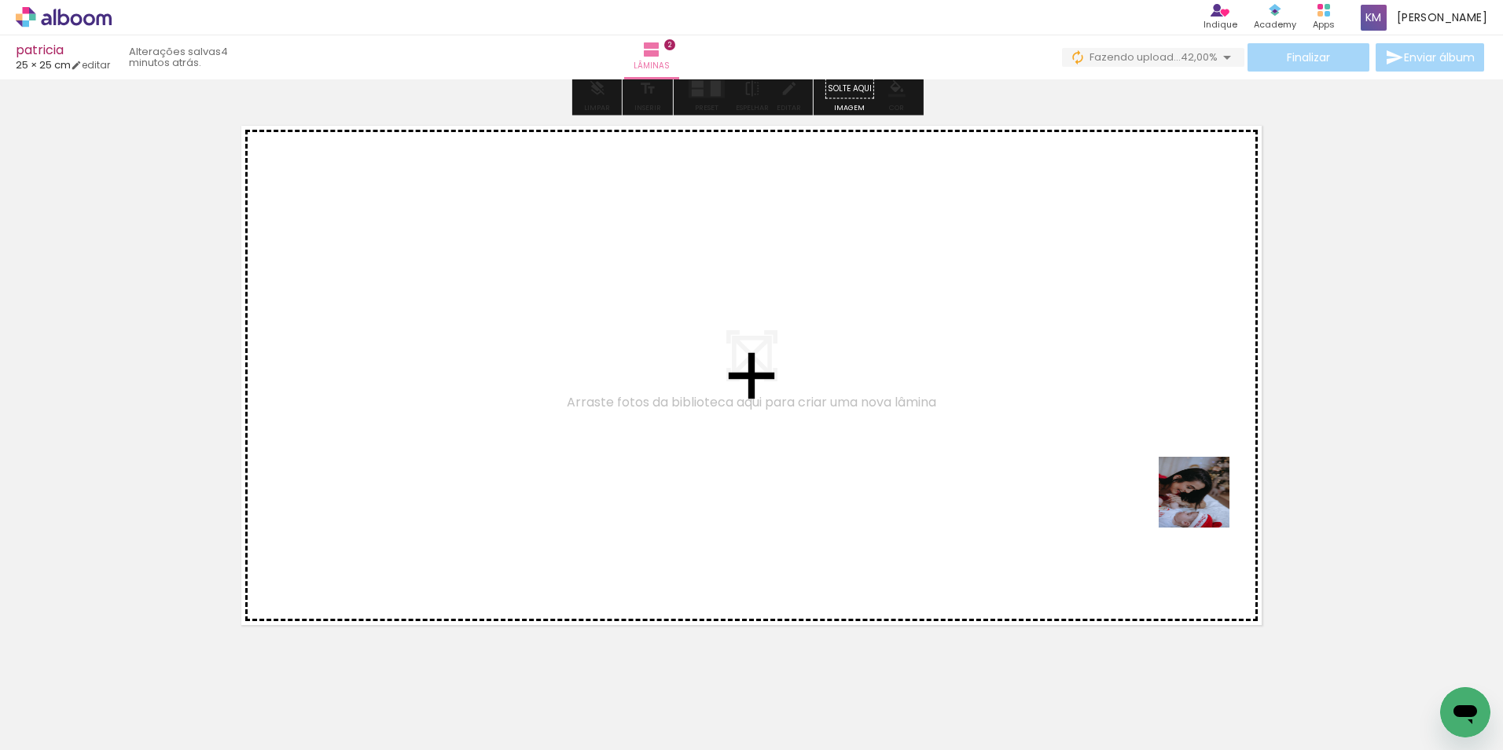
drag, startPoint x: 1427, startPoint y: 681, endPoint x: 1129, endPoint y: 436, distance: 385.8
click at [1129, 436] on quentale-workspace at bounding box center [751, 375] width 1503 height 750
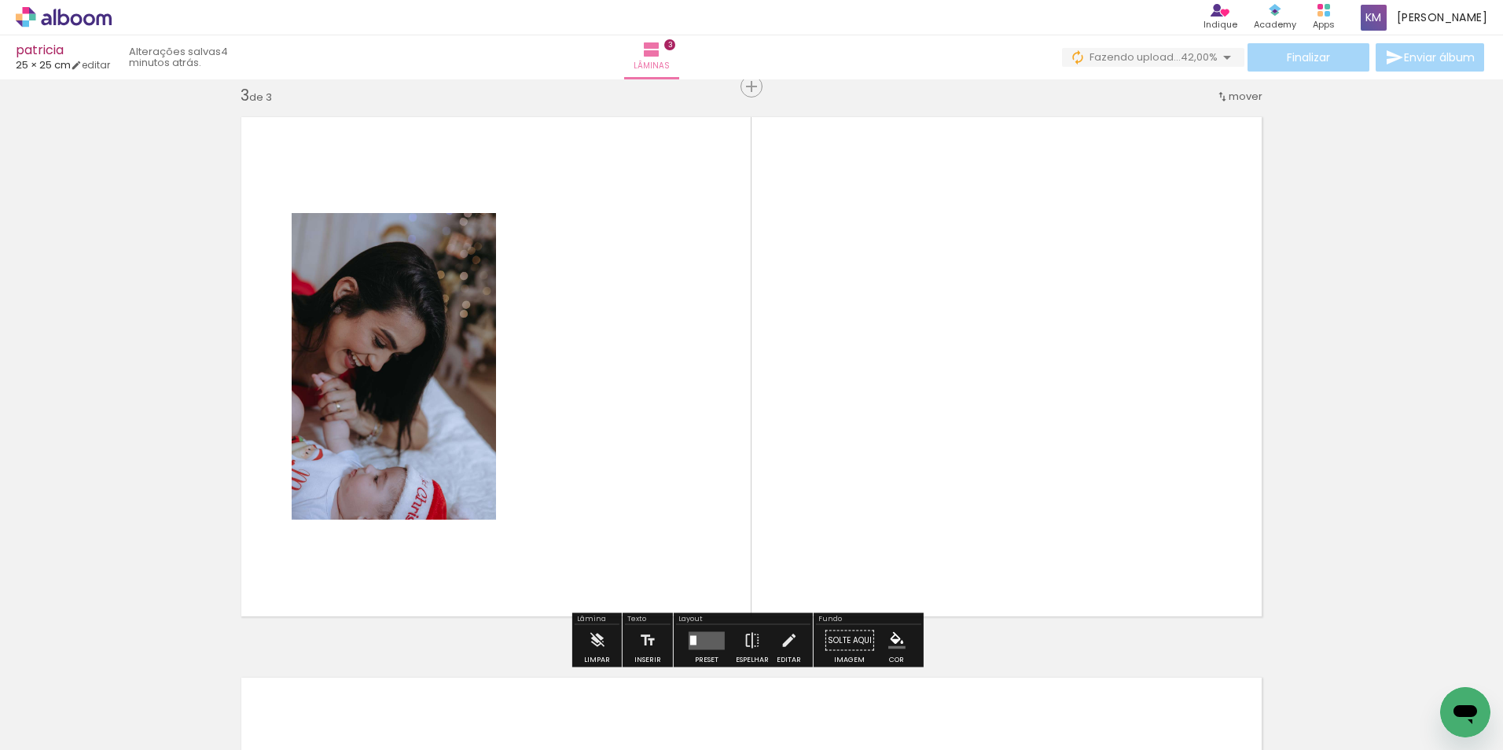
scroll to position [1141, 0]
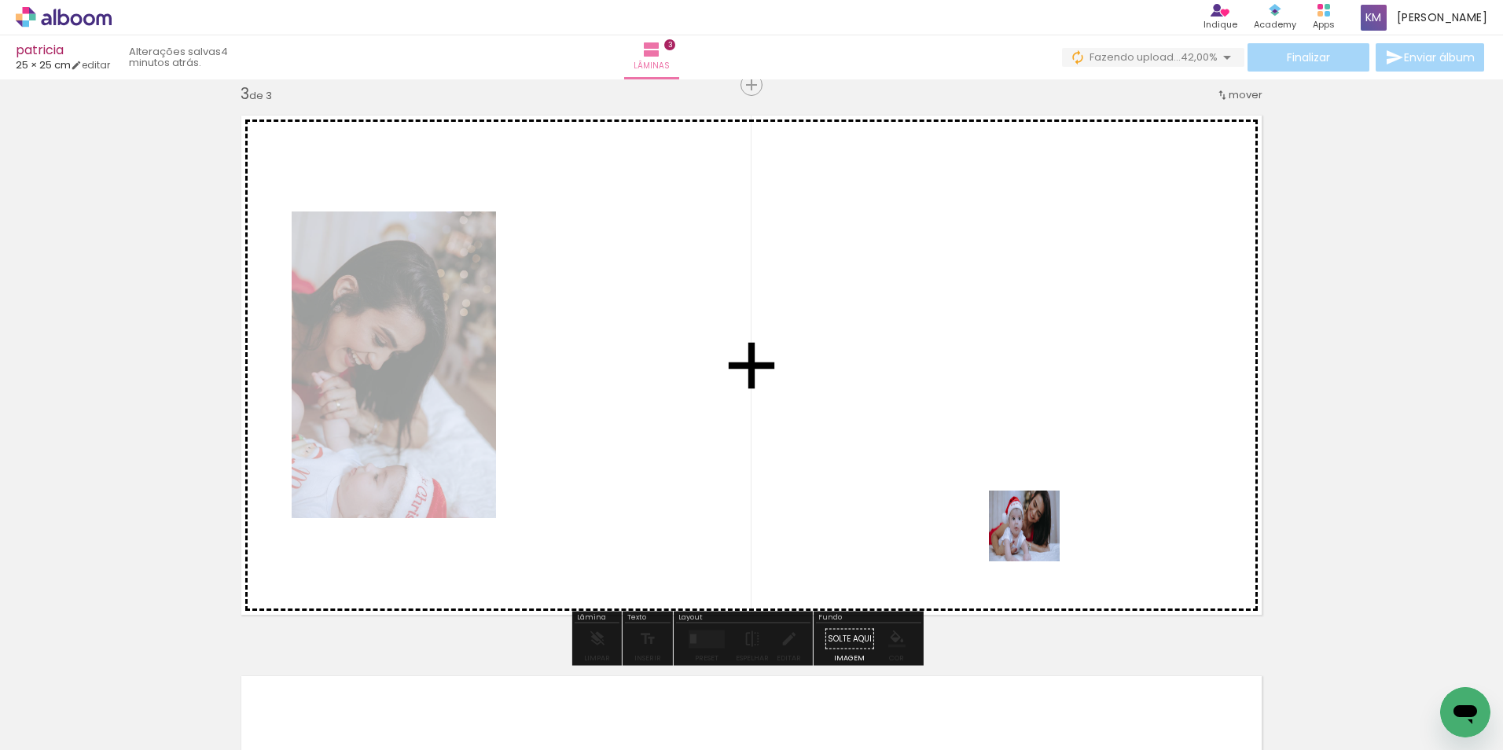
drag, startPoint x: 1353, startPoint y: 685, endPoint x: 769, endPoint y: 410, distance: 645.2
click at [769, 410] on quentale-workspace at bounding box center [751, 375] width 1503 height 750
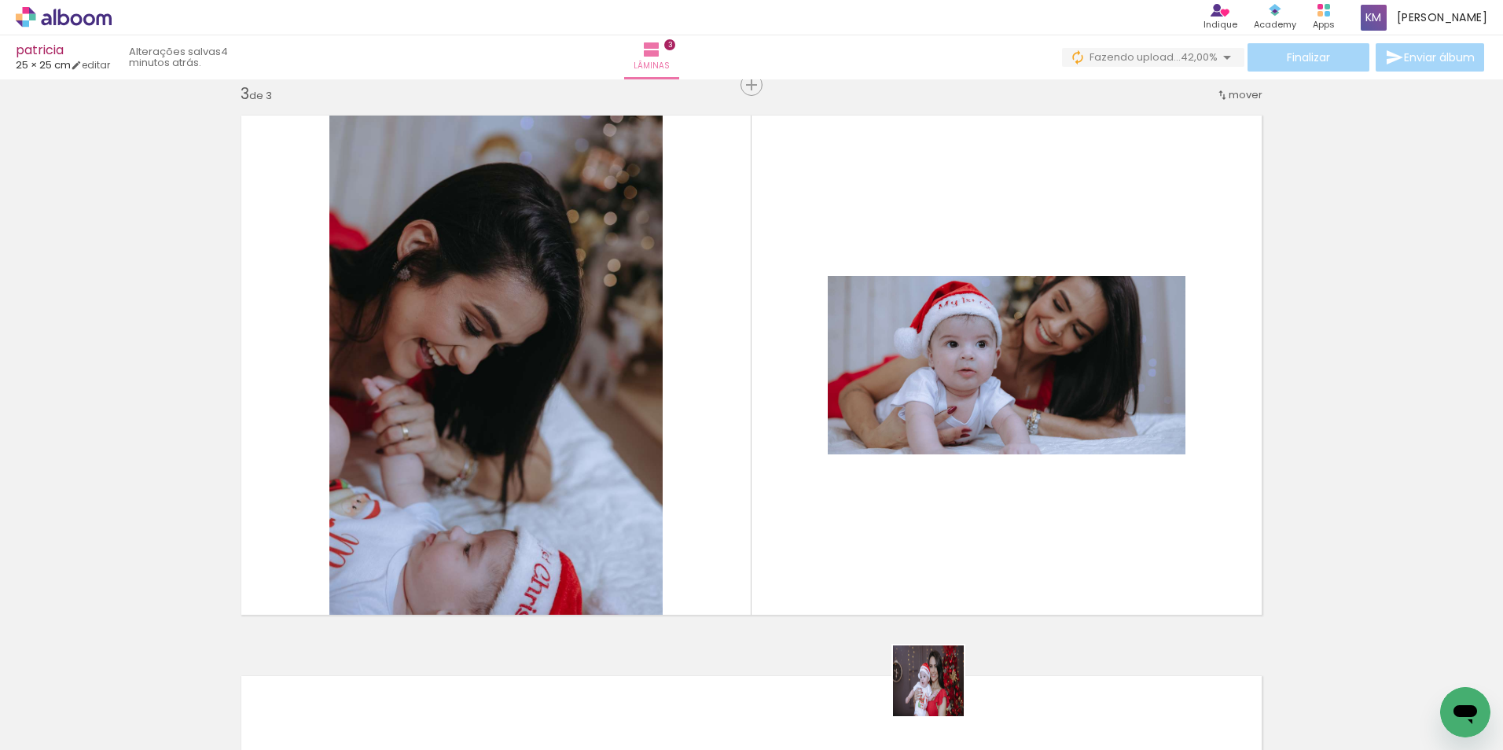
drag, startPoint x: 923, startPoint y: 707, endPoint x: 1114, endPoint y: 471, distance: 303.4
click at [1114, 471] on quentale-workspace at bounding box center [751, 375] width 1503 height 750
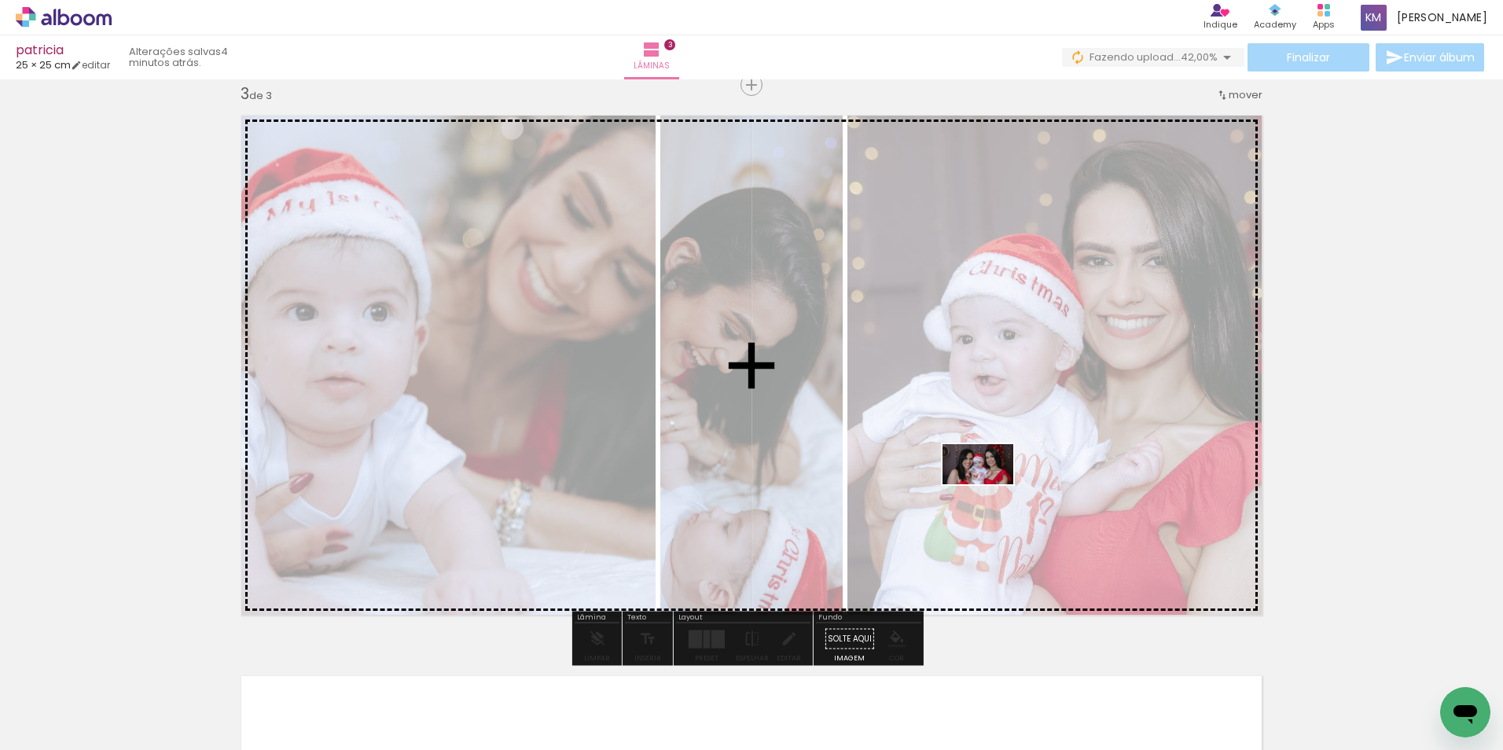
drag, startPoint x: 846, startPoint y: 688, endPoint x: 990, endPoint y: 491, distance: 243.0
click at [990, 491] on quentale-workspace at bounding box center [751, 375] width 1503 height 750
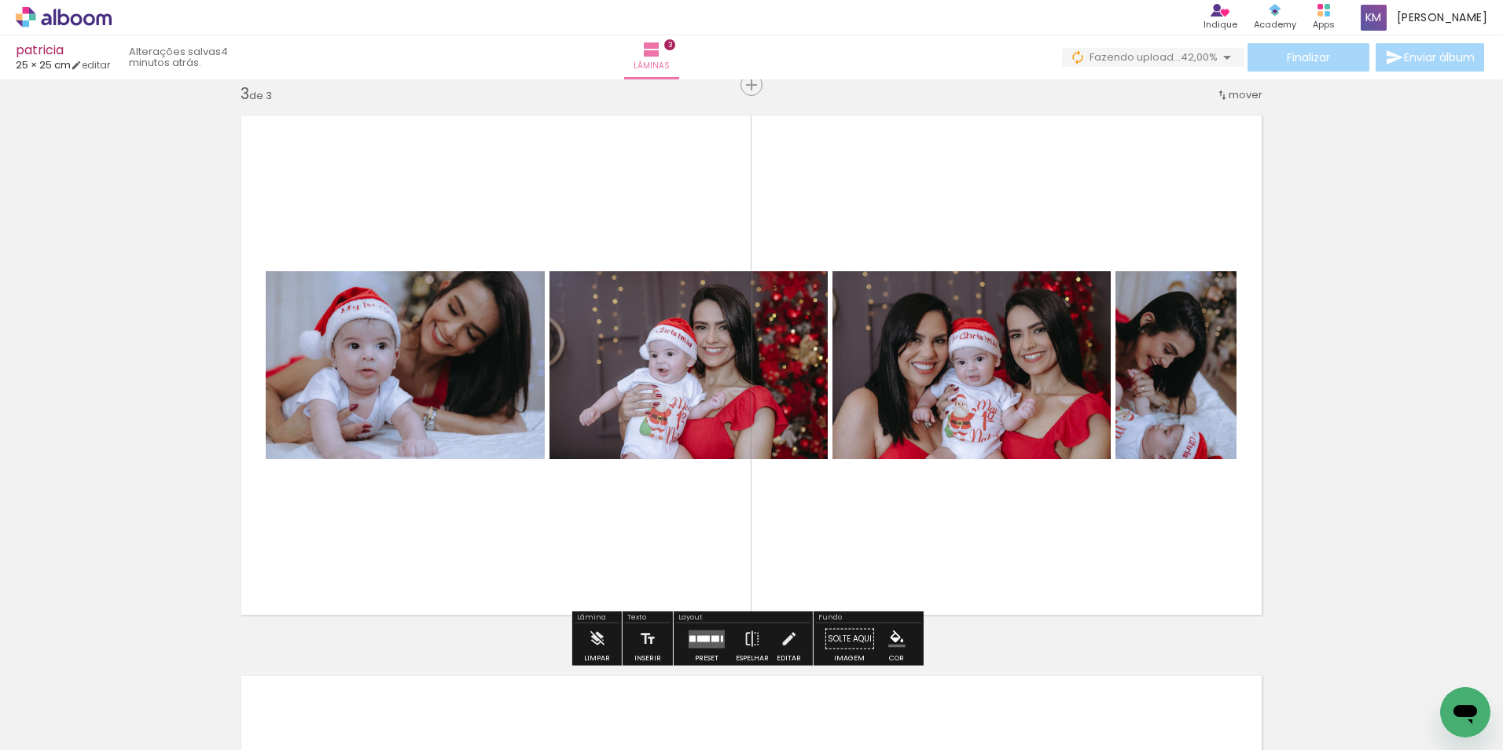
click at [708, 630] on quentale-layouter at bounding box center [707, 639] width 36 height 18
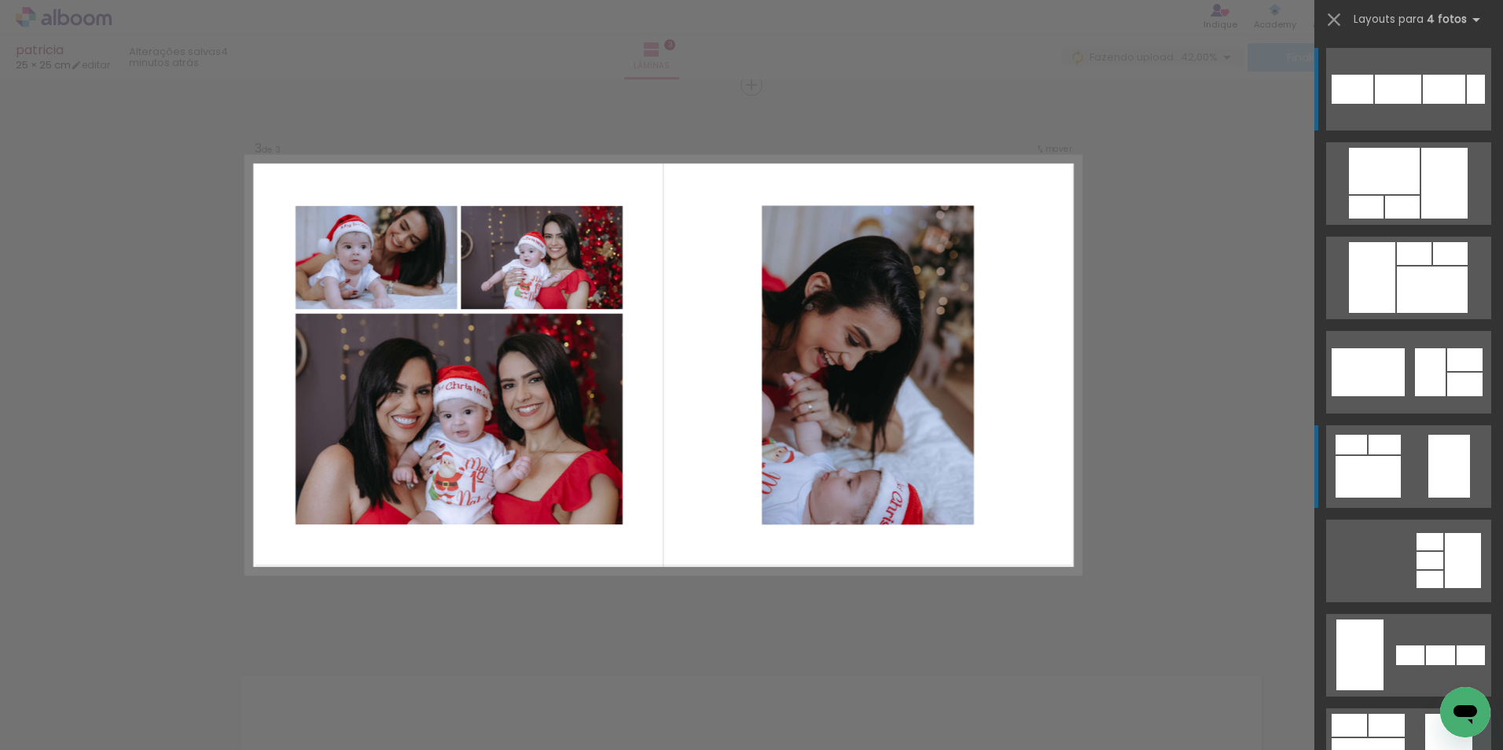
click at [1417, 496] on quentale-layouter at bounding box center [1408, 466] width 165 height 83
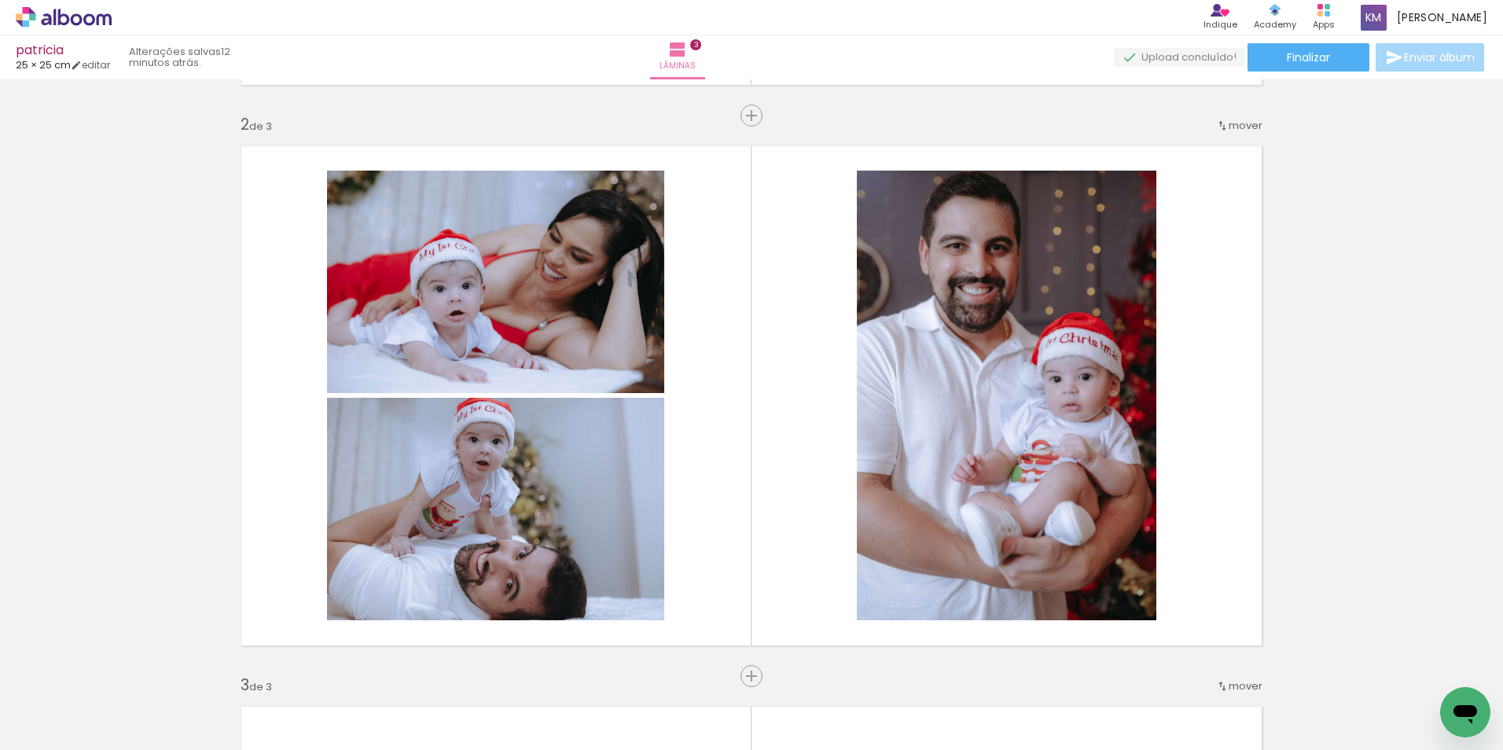
scroll to position [472, 0]
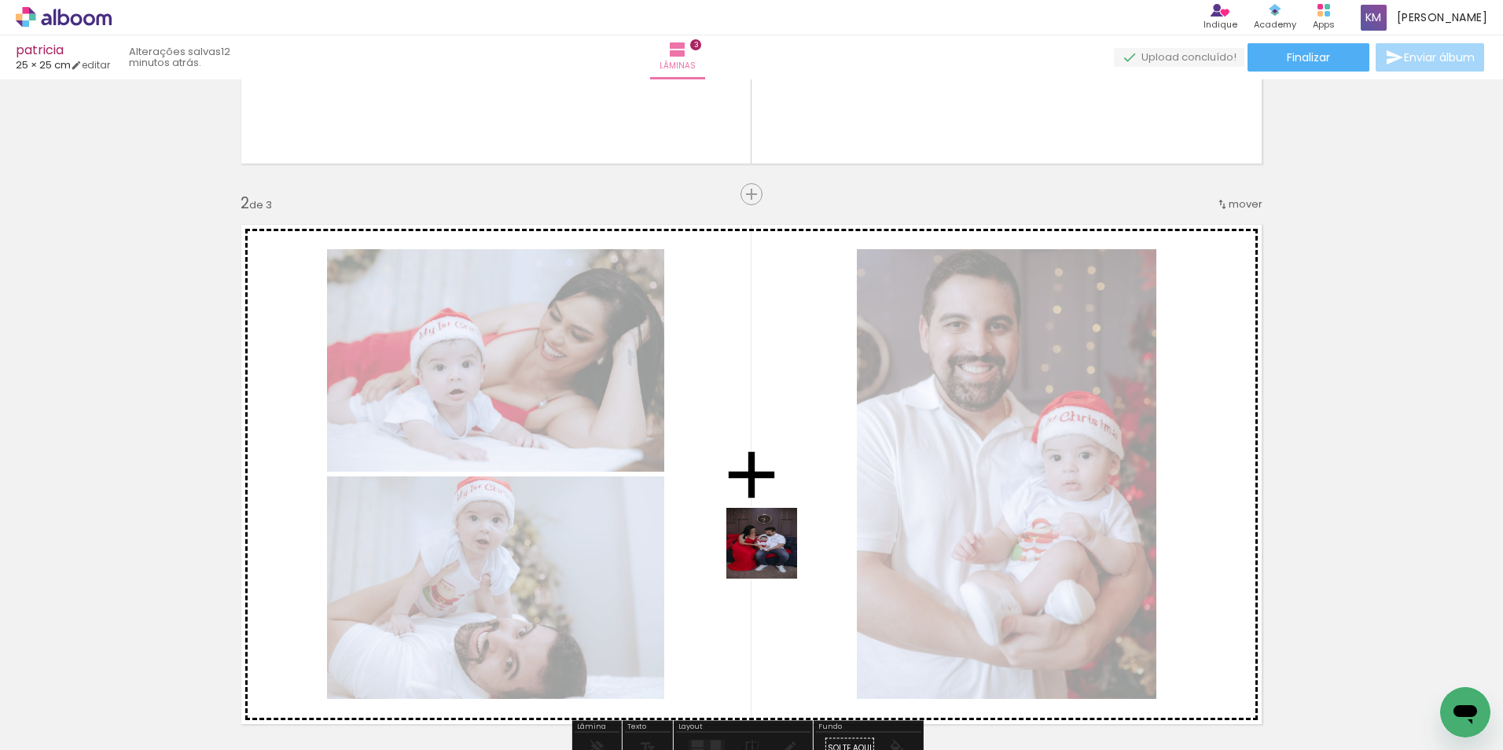
drag, startPoint x: 702, startPoint y: 700, endPoint x: 773, endPoint y: 554, distance: 162.0
click at [773, 554] on quentale-workspace at bounding box center [751, 375] width 1503 height 750
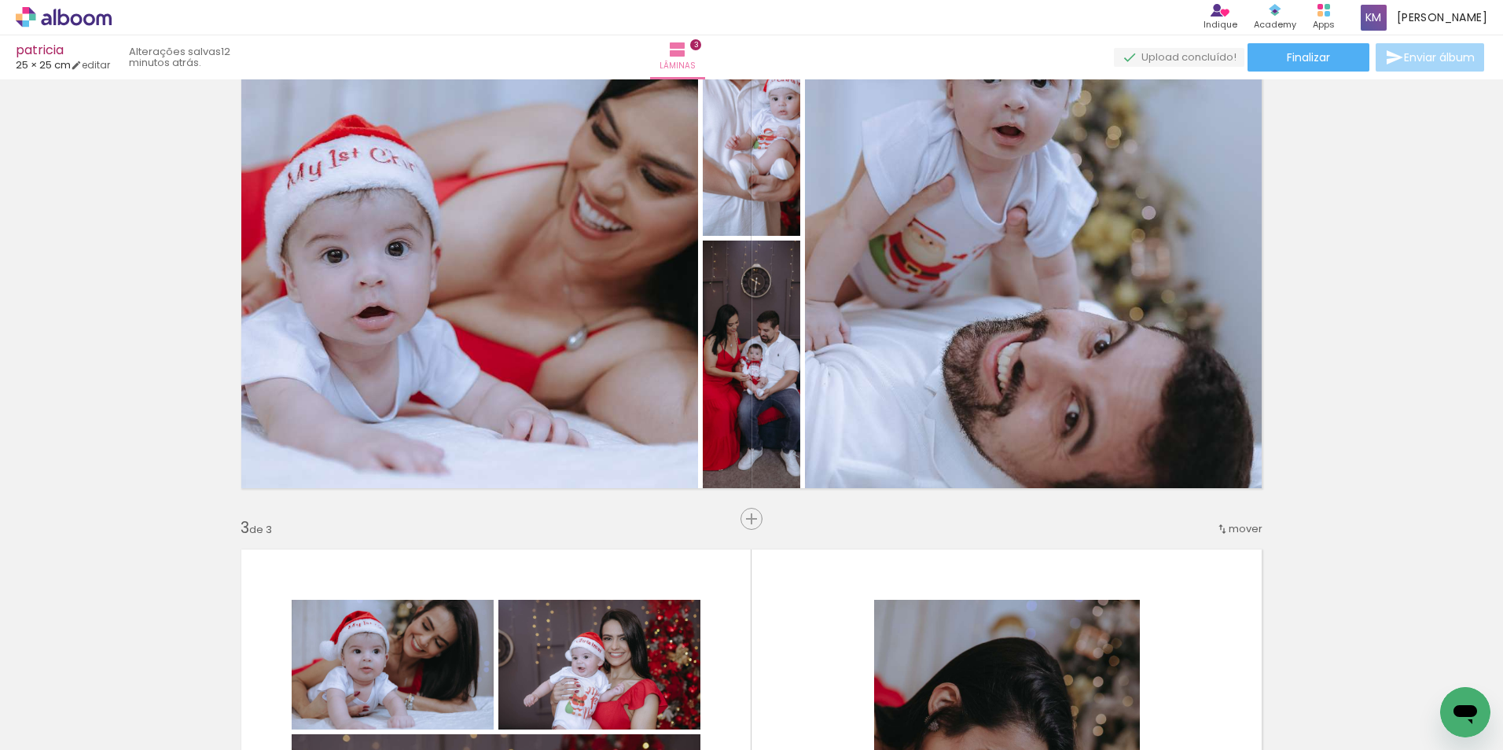
scroll to position [629, 0]
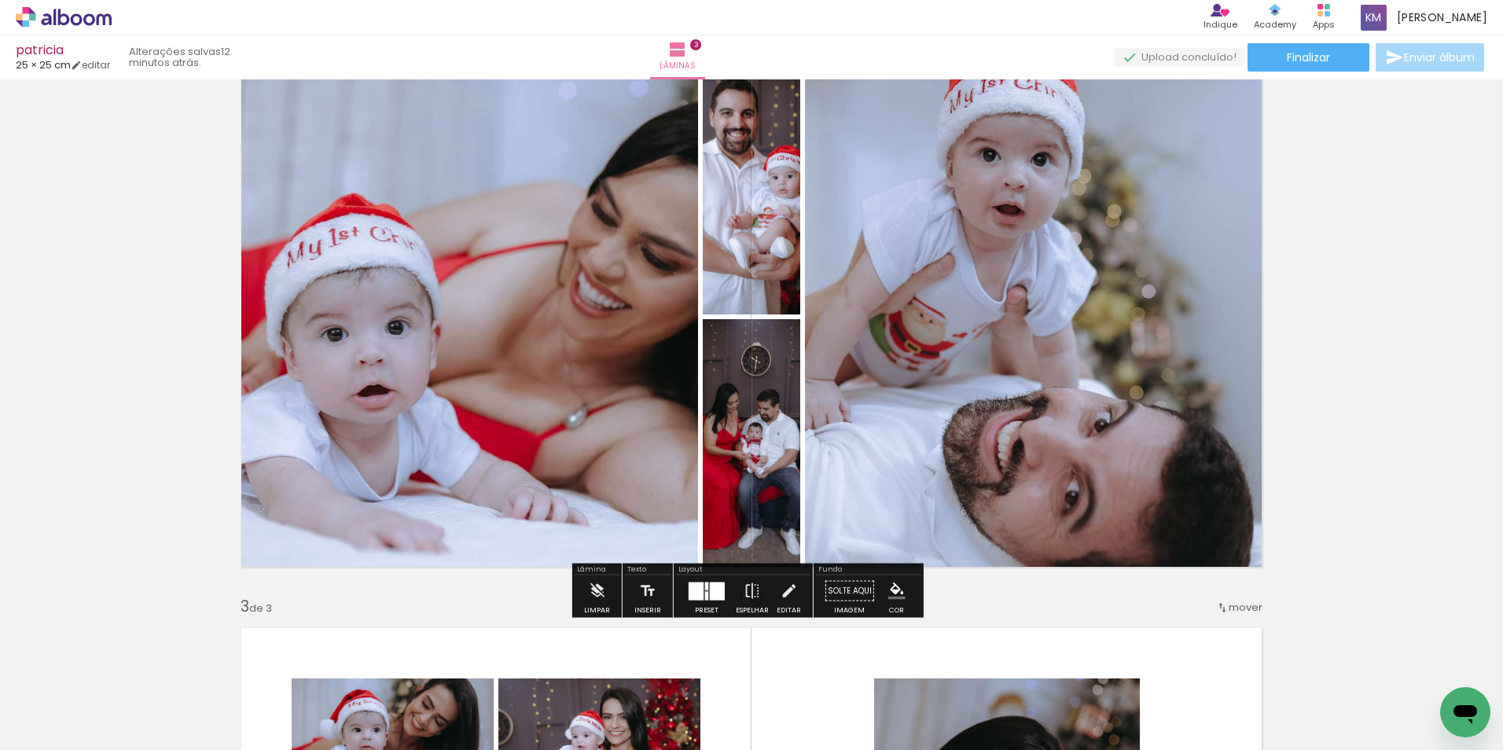
click at [717, 589] on div at bounding box center [717, 591] width 15 height 18
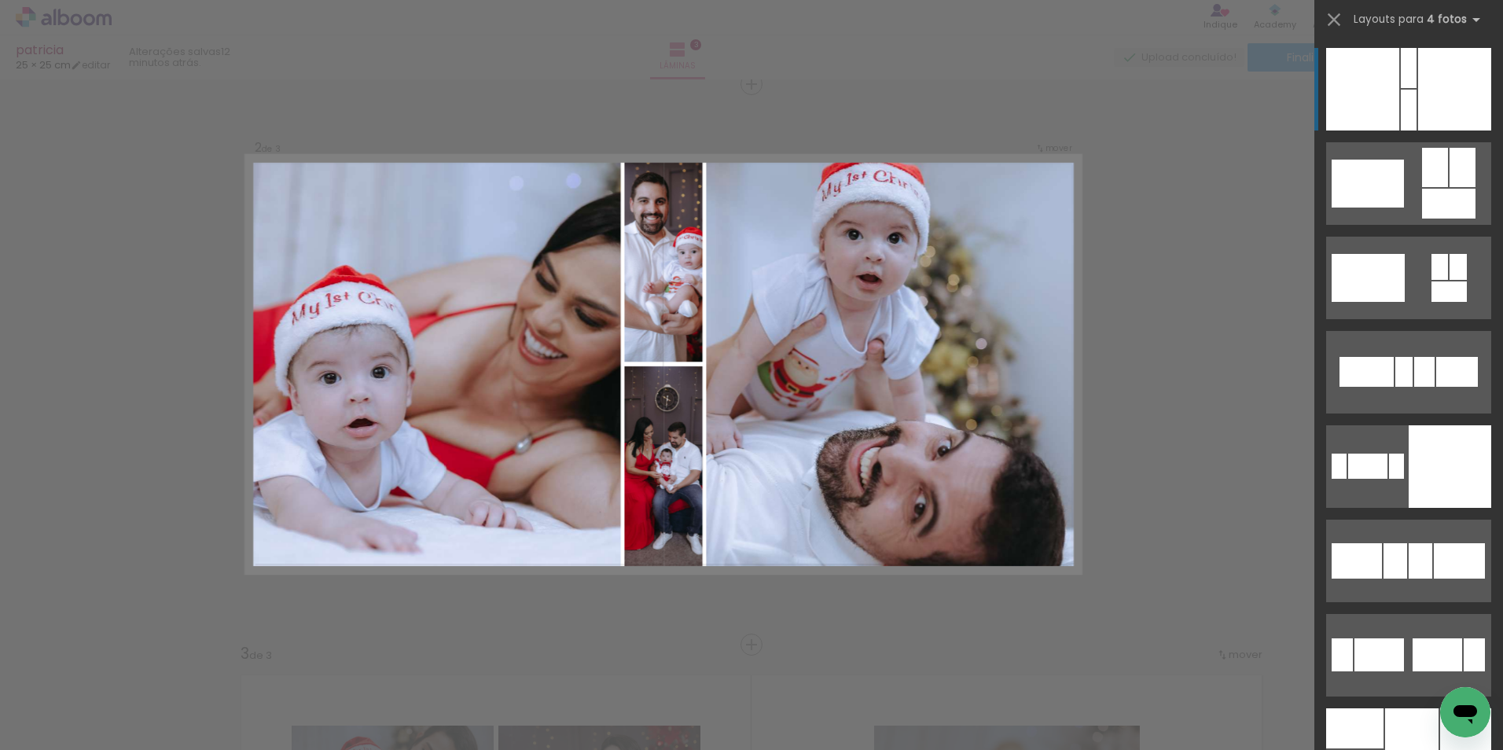
scroll to position [581, 0]
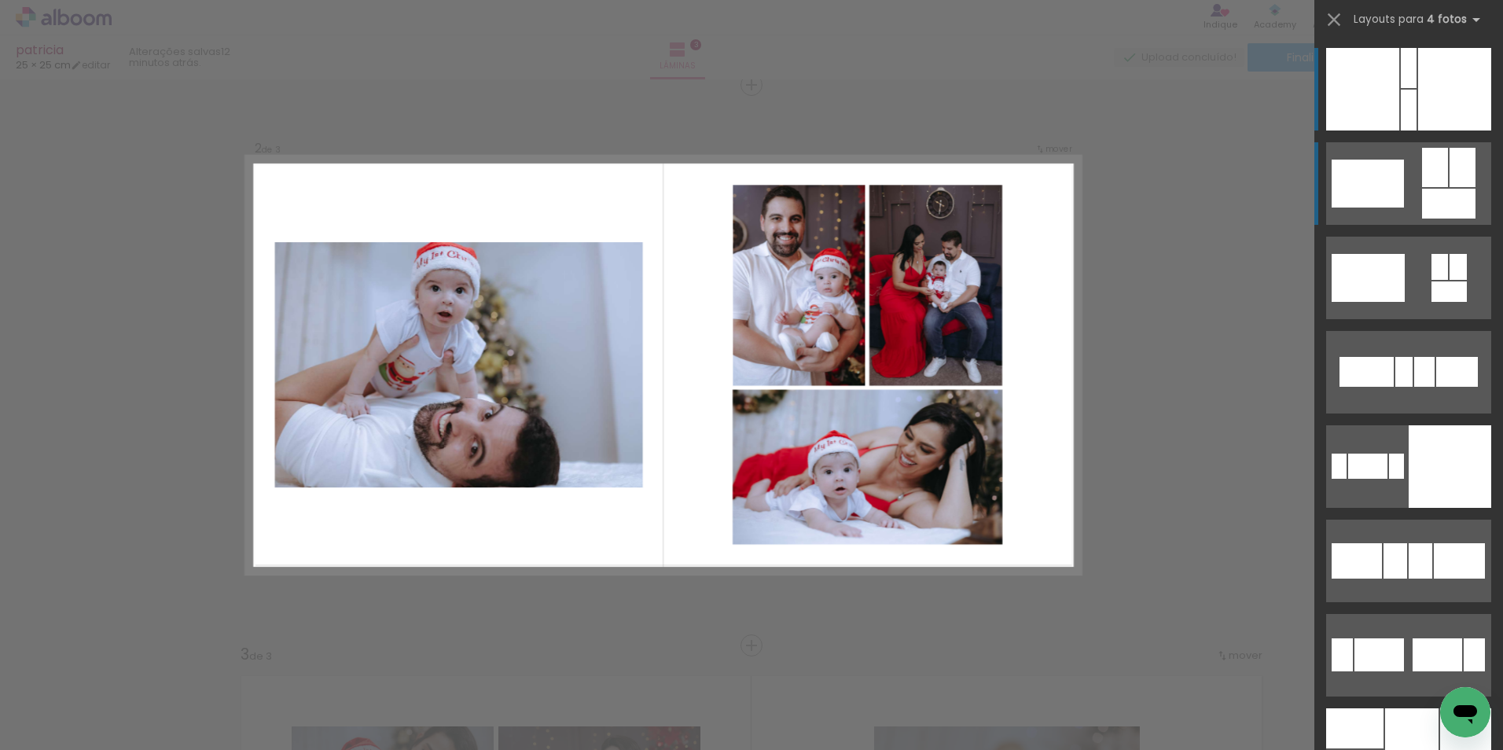
click at [1409, 185] on quentale-layouter at bounding box center [1408, 183] width 165 height 83
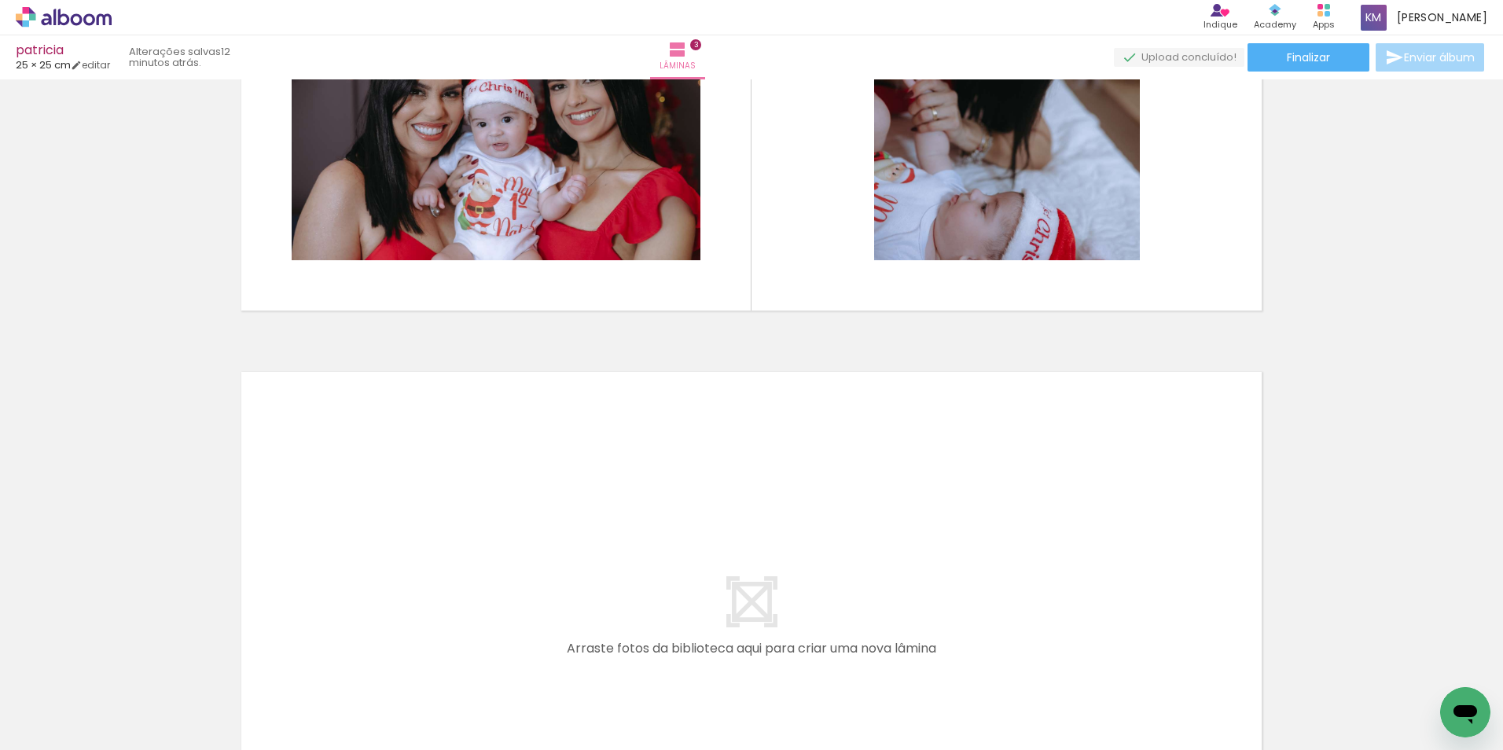
scroll to position [1603, 0]
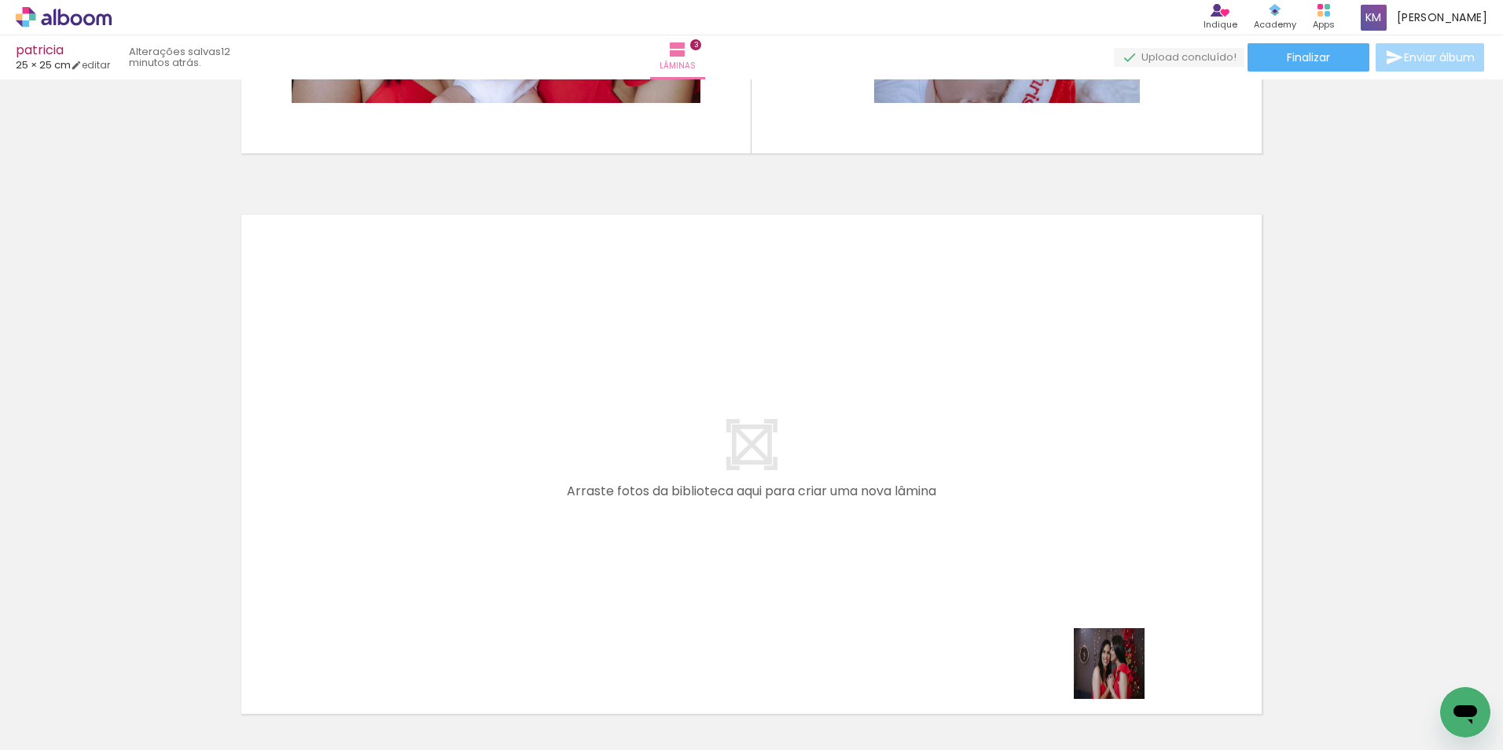
drag, startPoint x: 1123, startPoint y: 699, endPoint x: 1113, endPoint y: 579, distance: 119.9
click at [1113, 579] on quentale-workspace at bounding box center [751, 375] width 1503 height 750
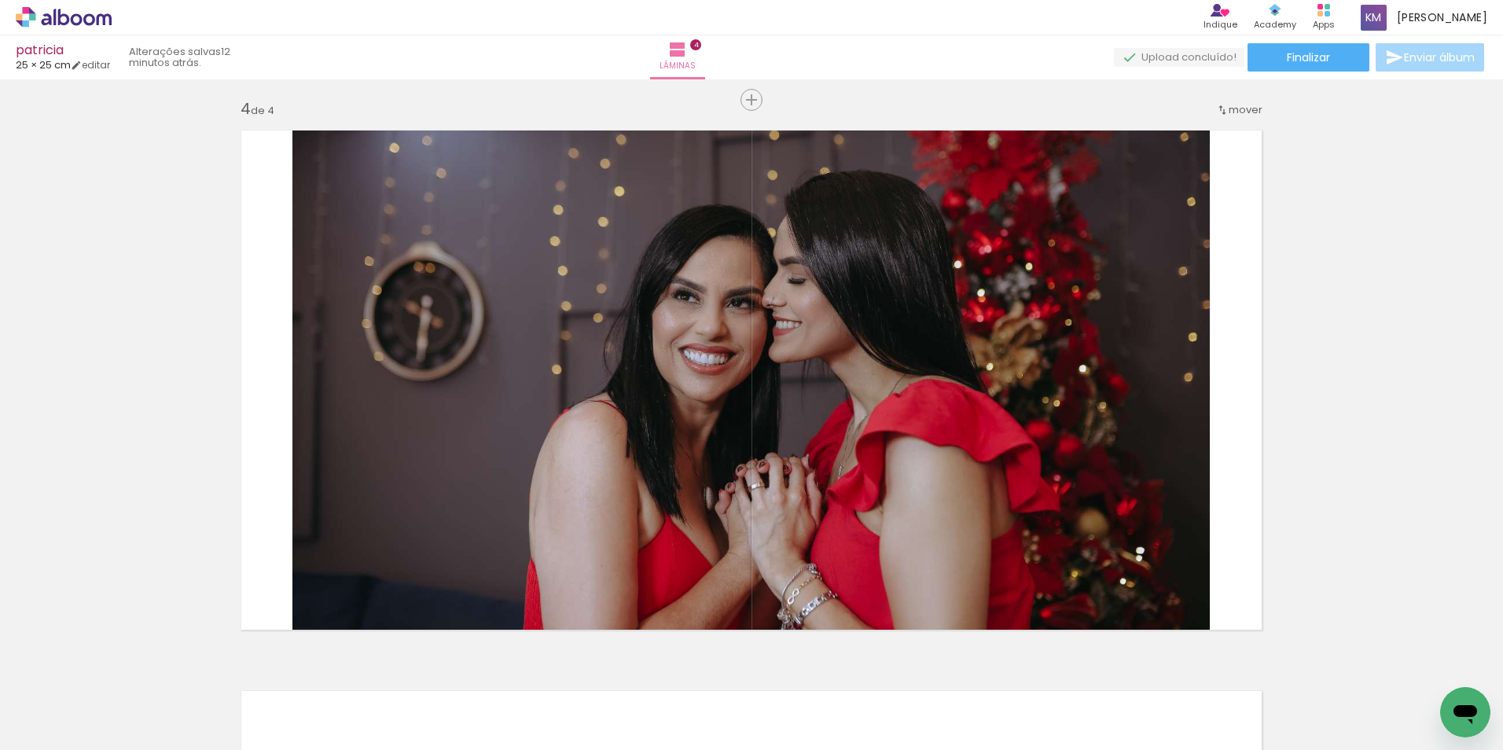
scroll to position [1702, 0]
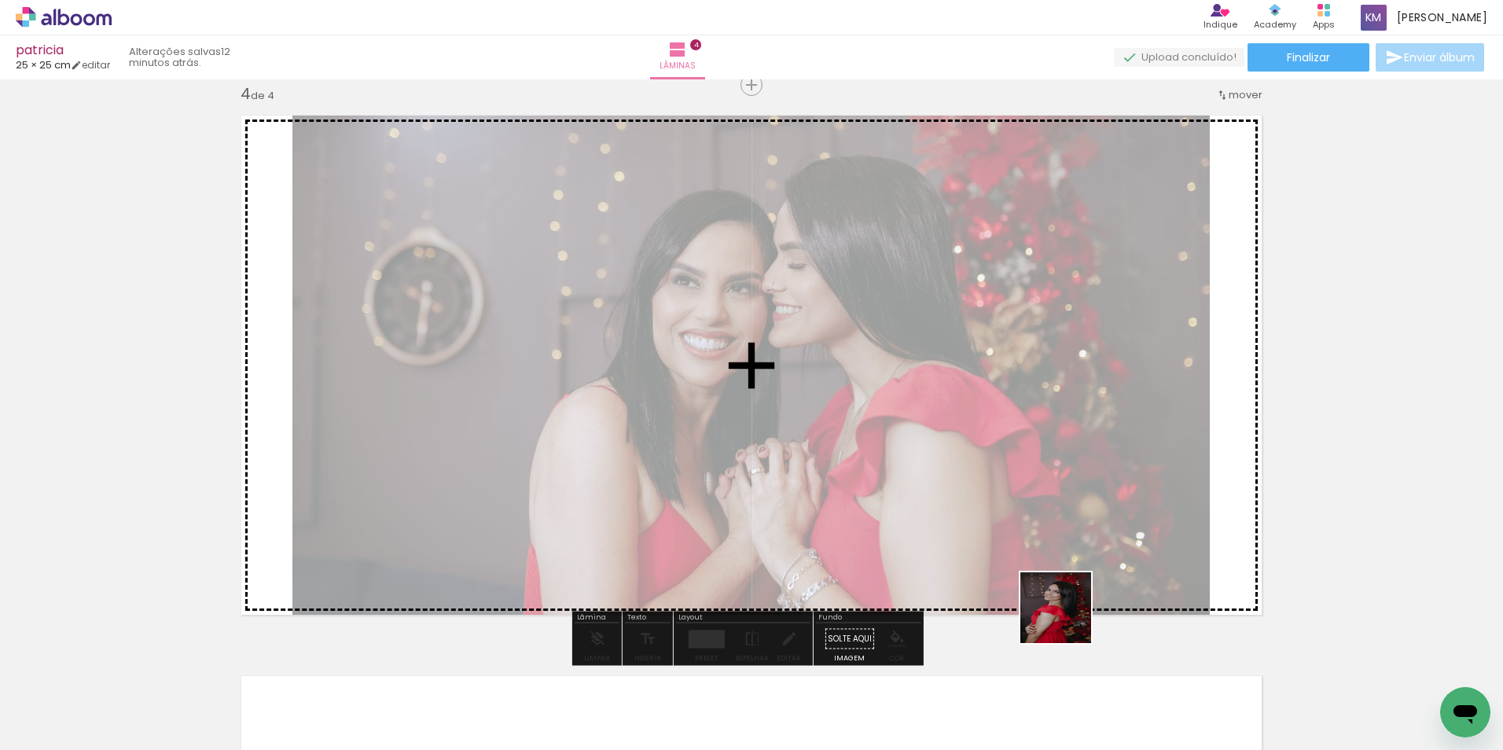
drag, startPoint x: 1056, startPoint y: 707, endPoint x: 949, endPoint y: 709, distance: 106.1
click at [1072, 577] on quentale-workspace at bounding box center [751, 375] width 1503 height 750
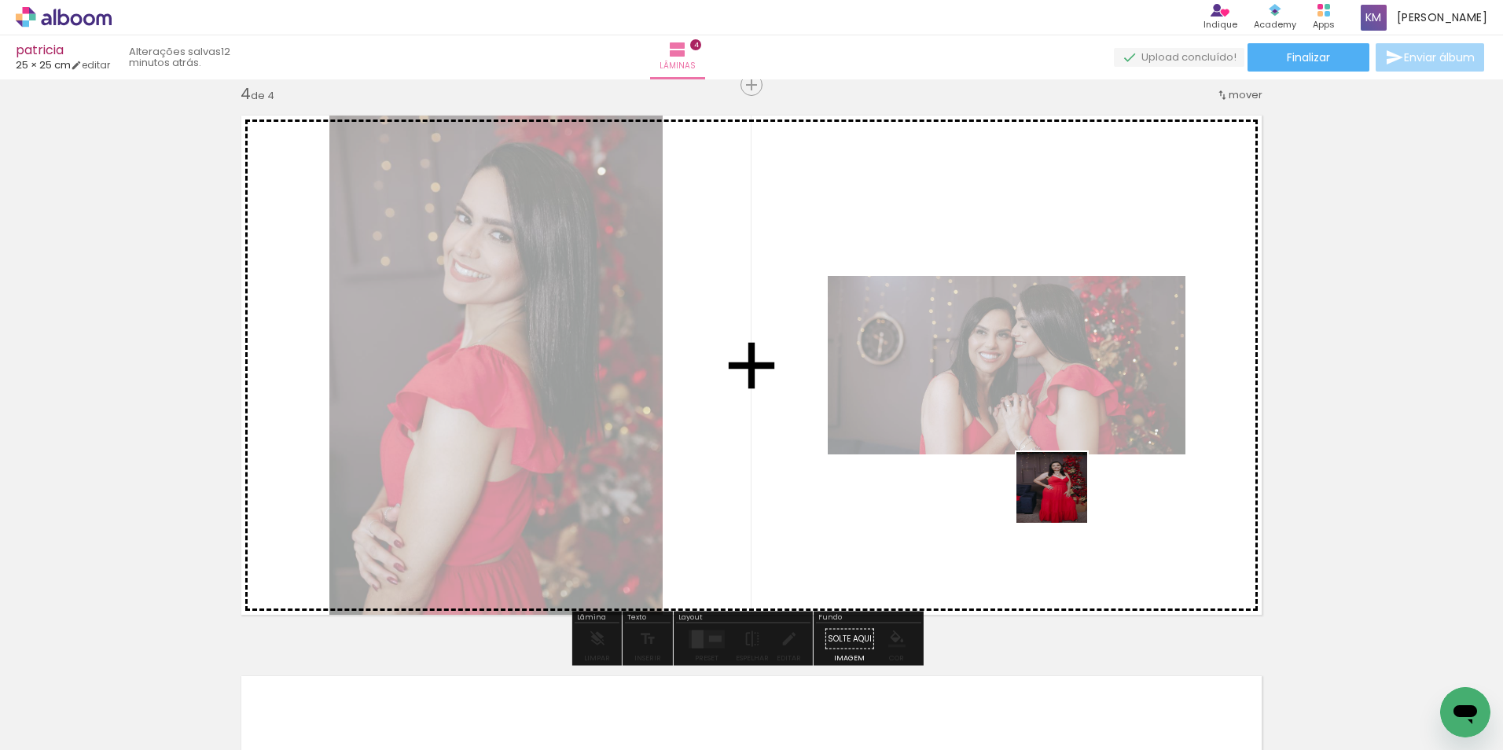
drag, startPoint x: 968, startPoint y: 717, endPoint x: 1065, endPoint y: 496, distance: 241.1
click at [1065, 496] on quentale-workspace at bounding box center [751, 375] width 1503 height 750
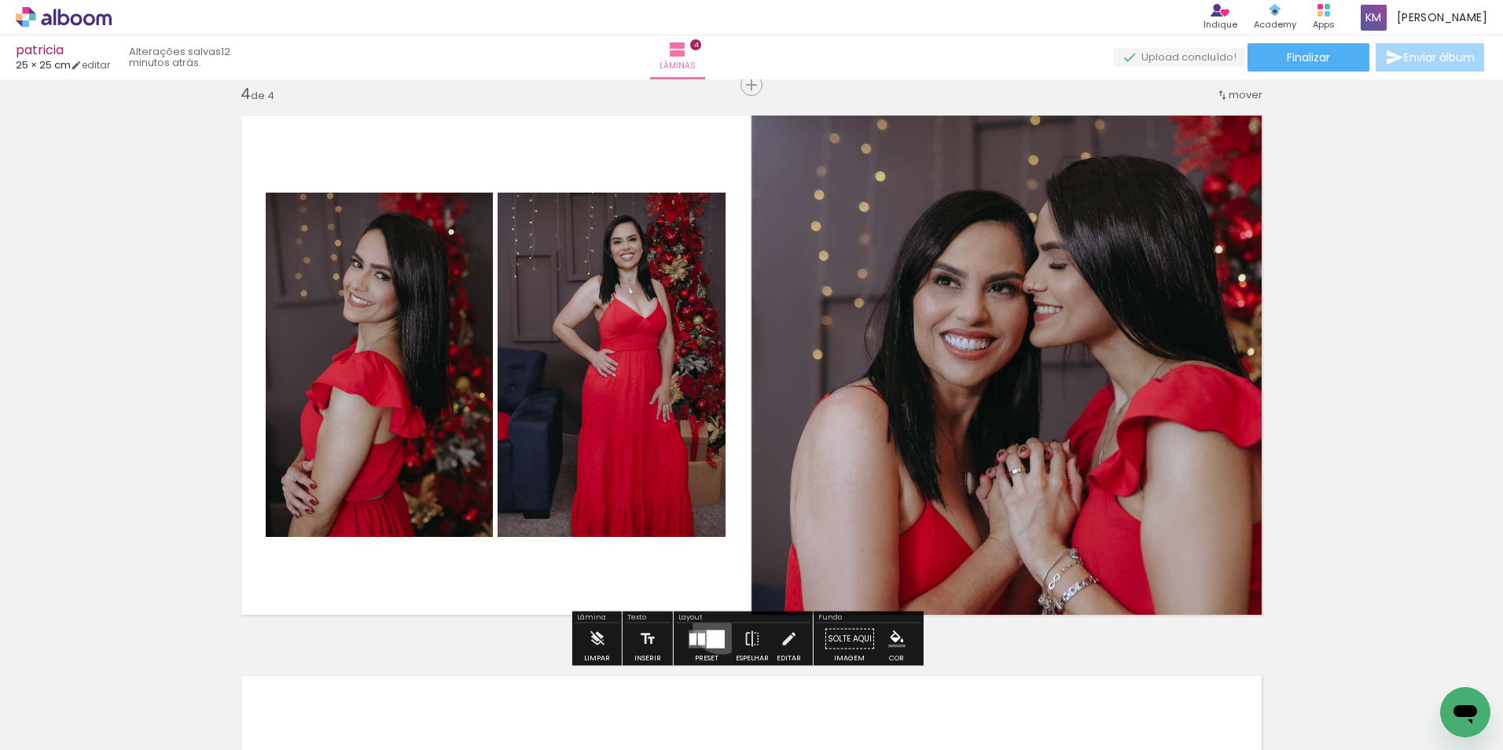
click at [718, 626] on div at bounding box center [706, 638] width 42 height 31
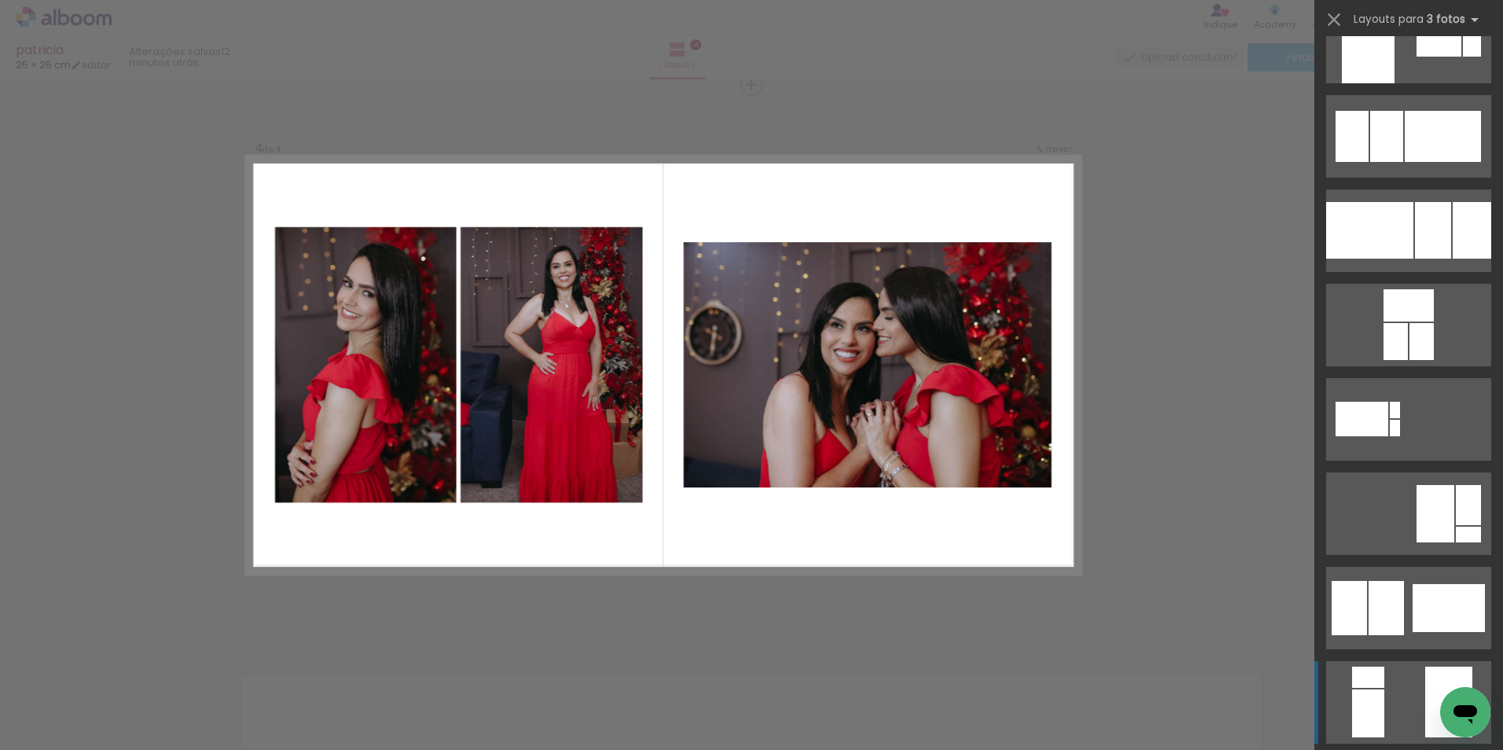
scroll to position [314, 0]
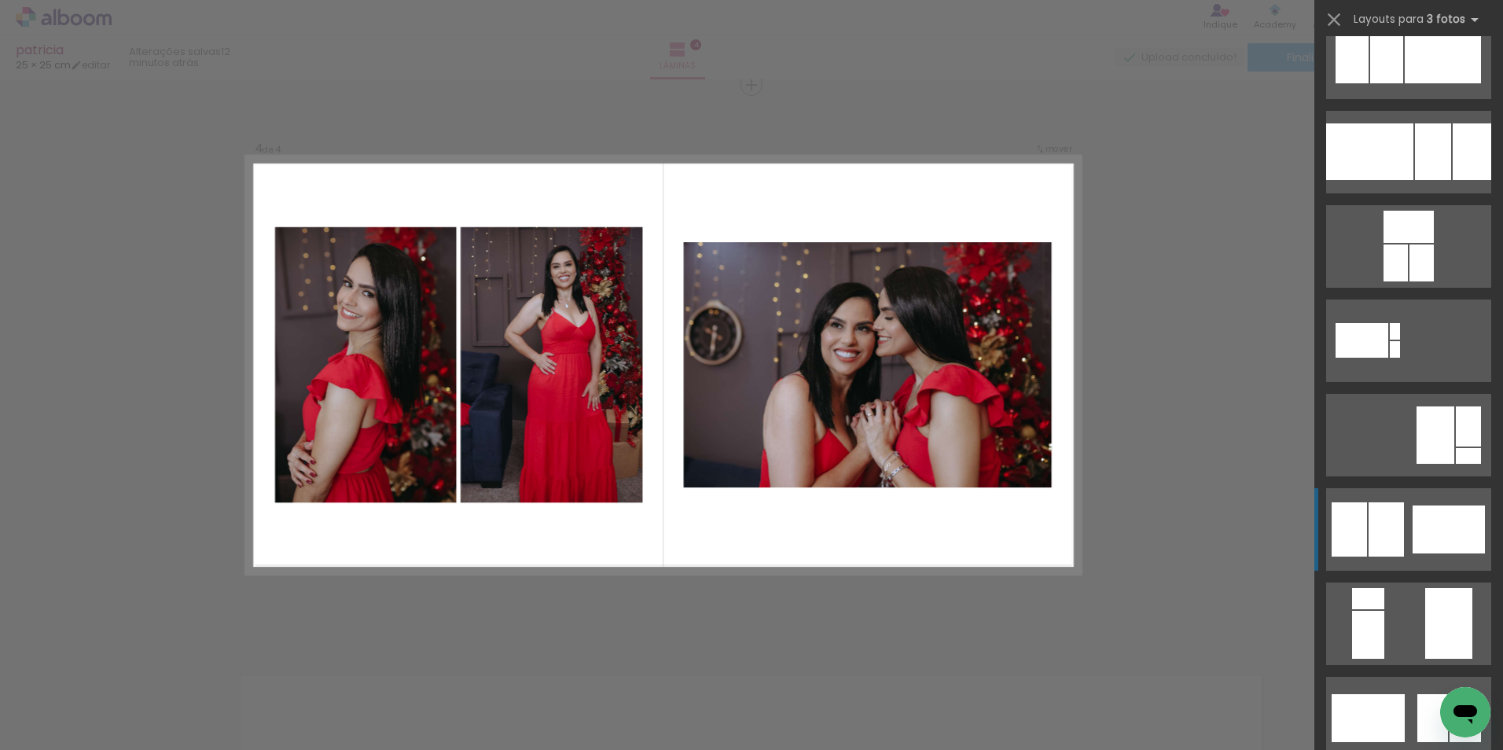
click at [1422, 506] on div at bounding box center [1448, 529] width 72 height 48
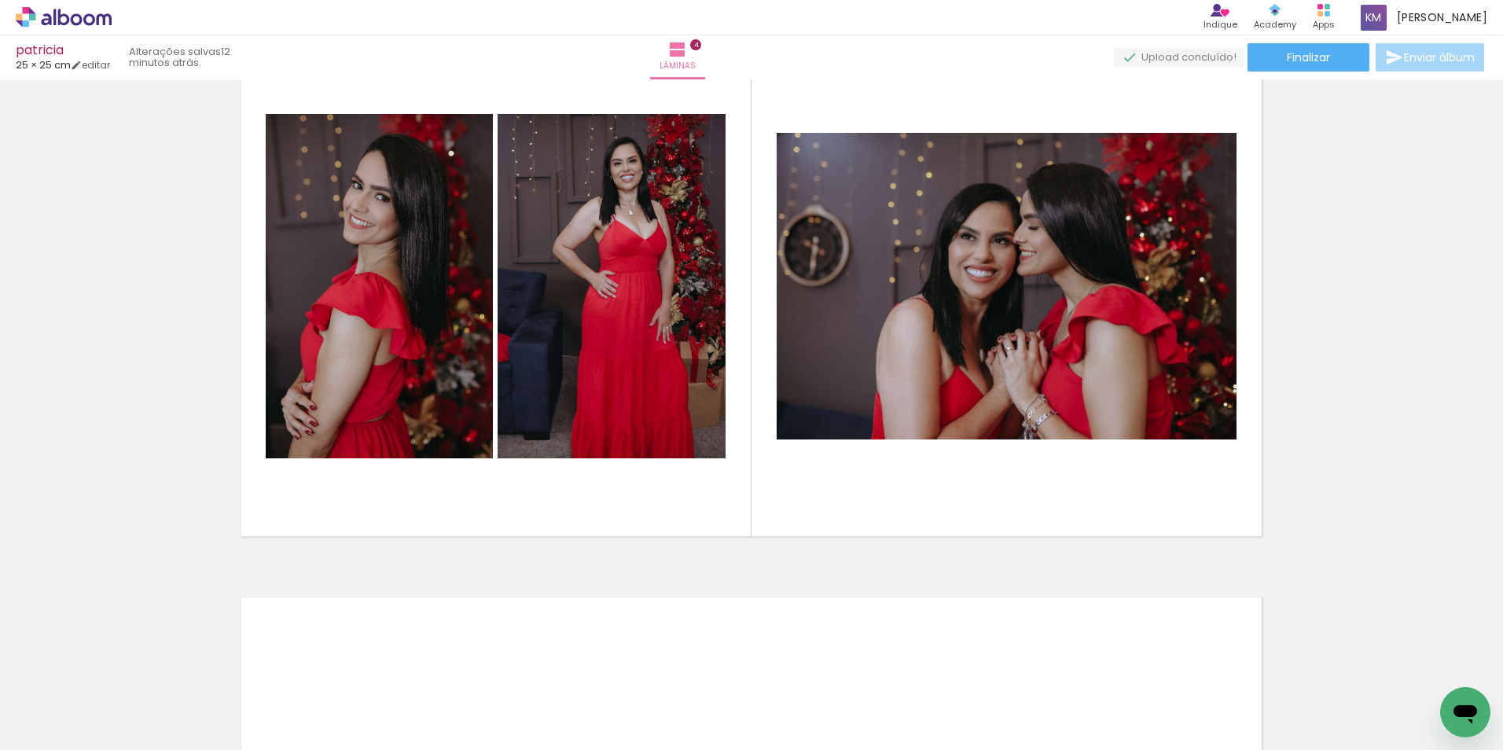
scroll to position [1623, 0]
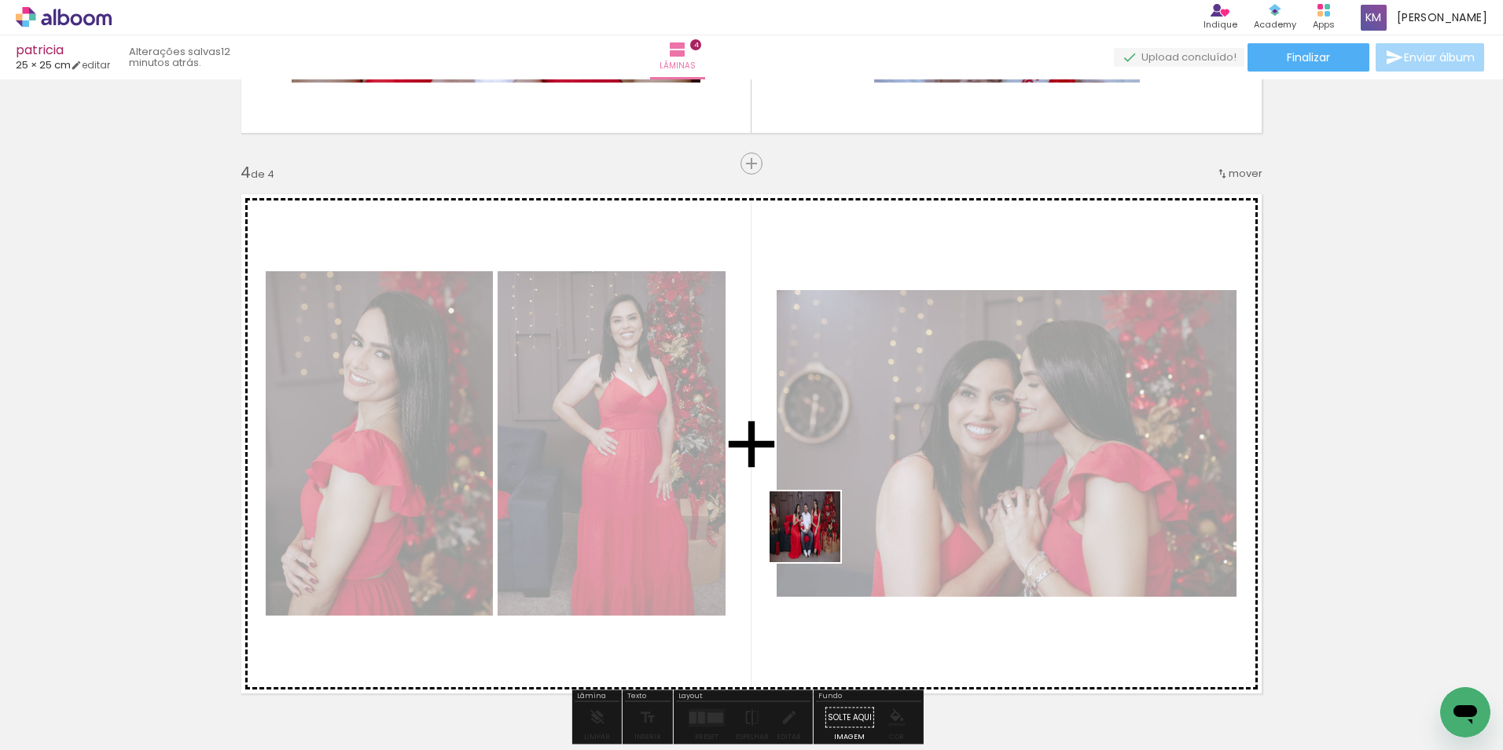
drag, startPoint x: 778, startPoint y: 703, endPoint x: 817, endPoint y: 538, distance: 168.7
click at [817, 538] on quentale-workspace at bounding box center [751, 375] width 1503 height 750
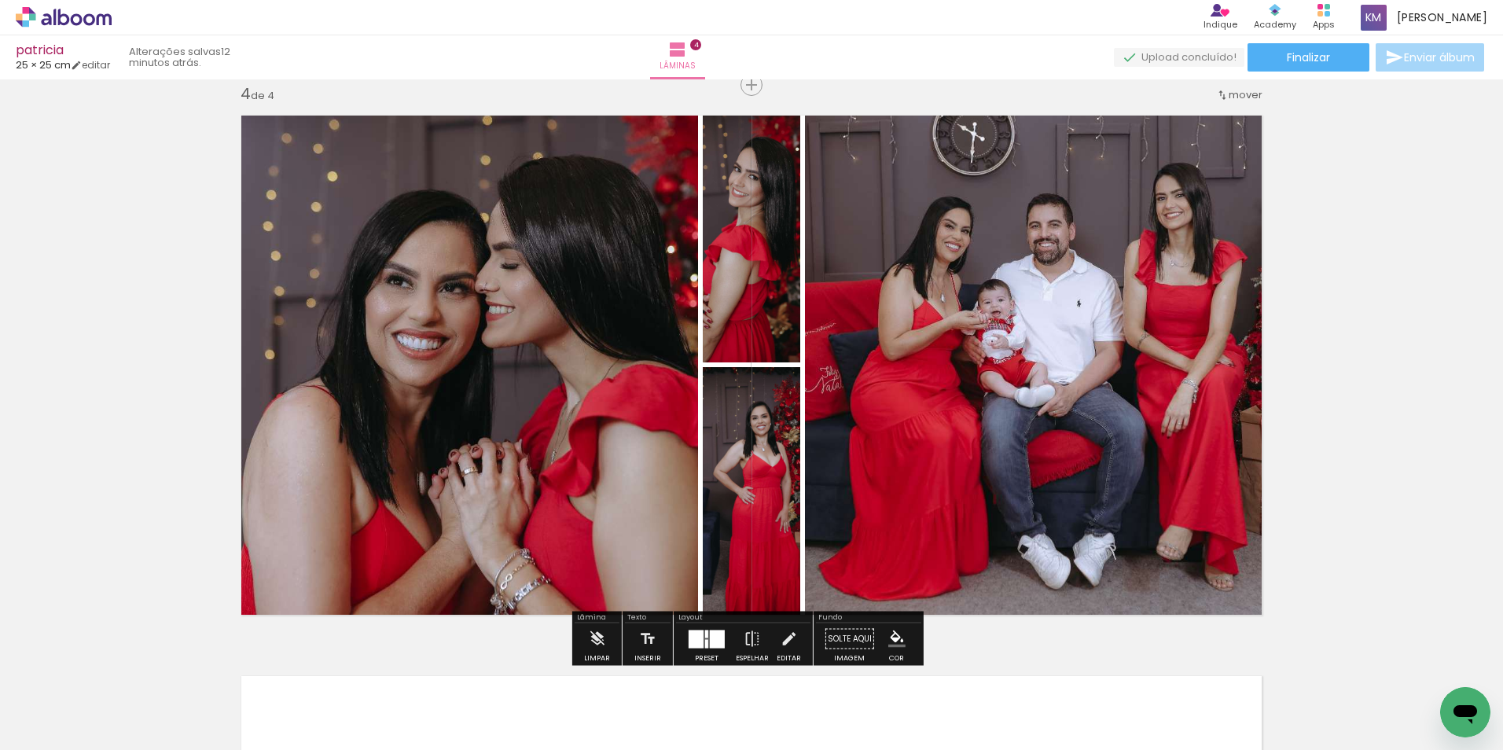
scroll to position [1780, 0]
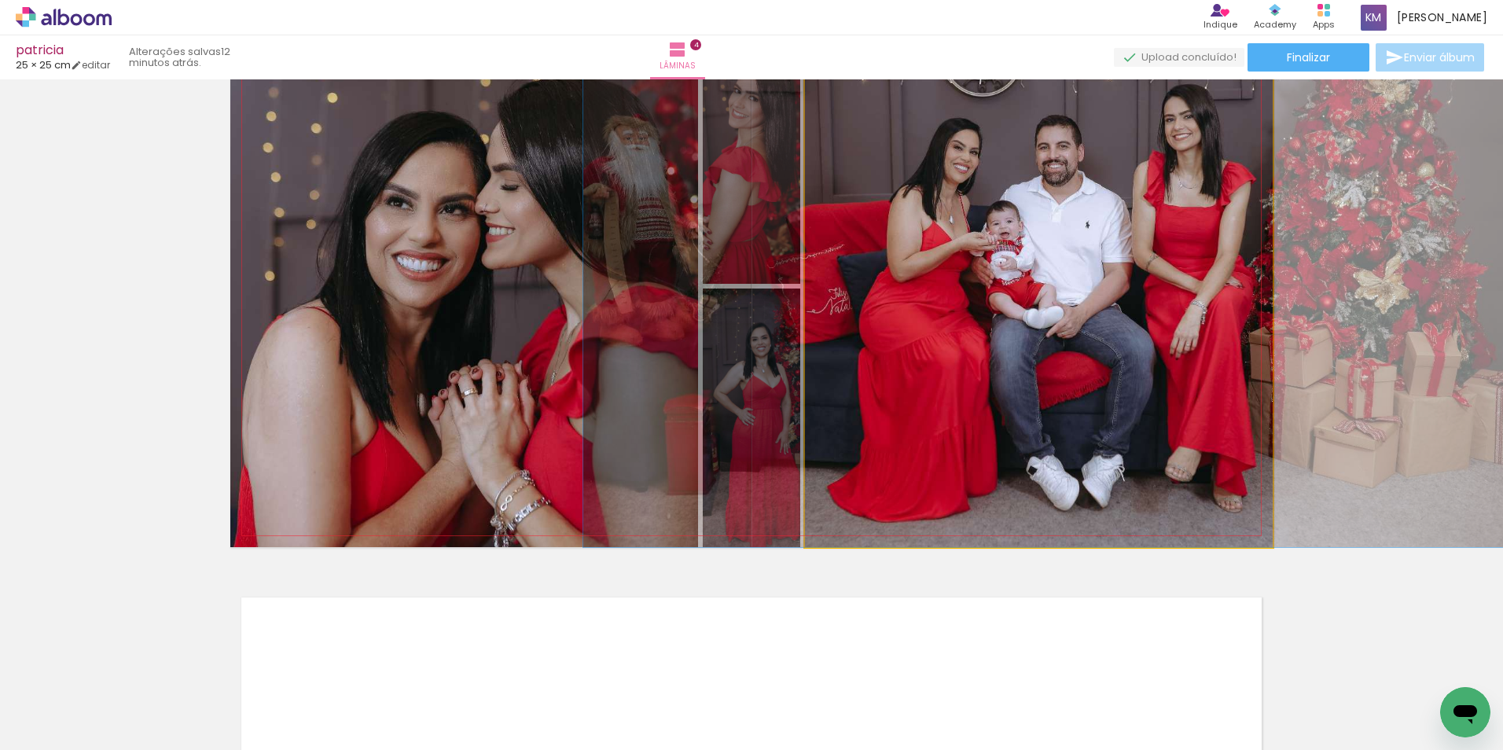
drag, startPoint x: 970, startPoint y: 321, endPoint x: 979, endPoint y: 442, distance: 120.6
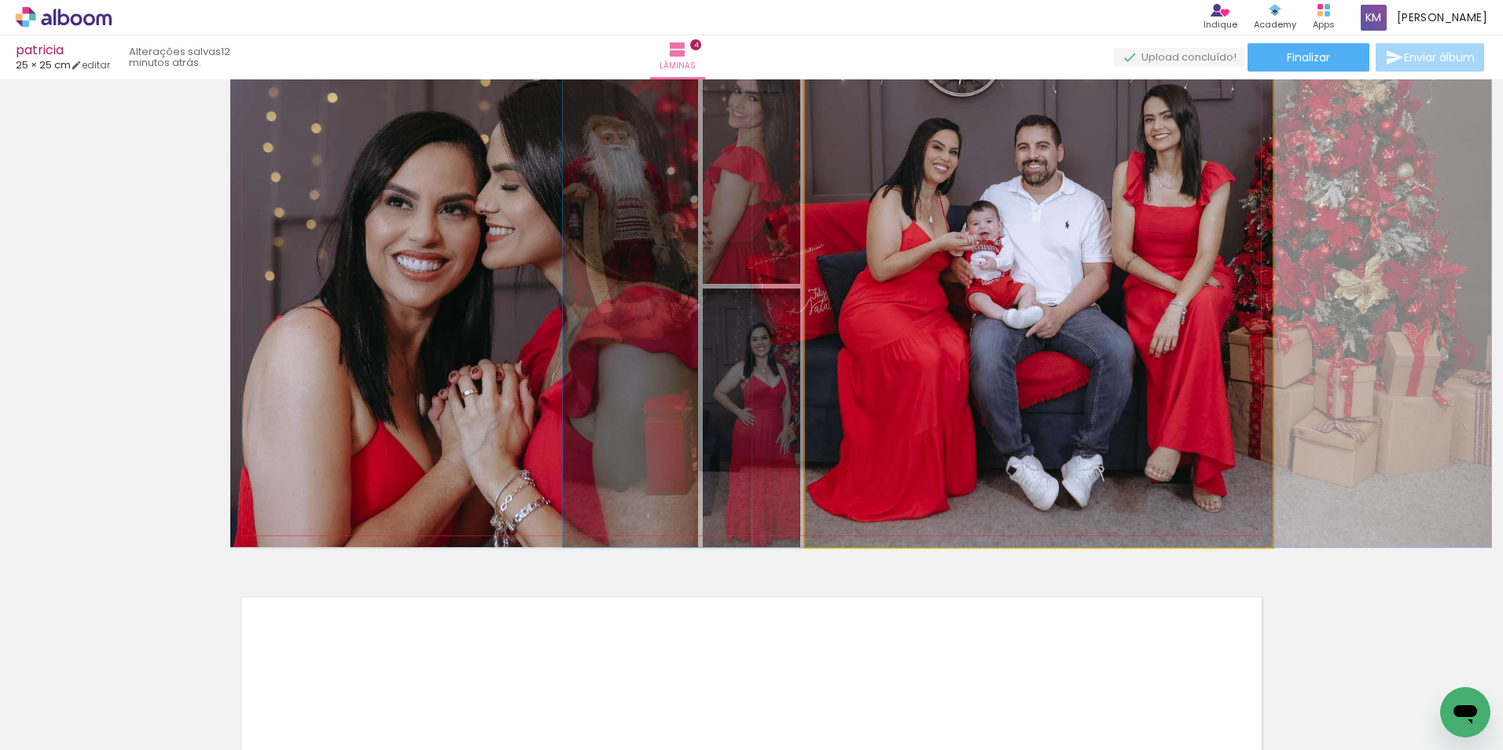
drag, startPoint x: 1037, startPoint y: 403, endPoint x: 1016, endPoint y: 404, distance: 20.5
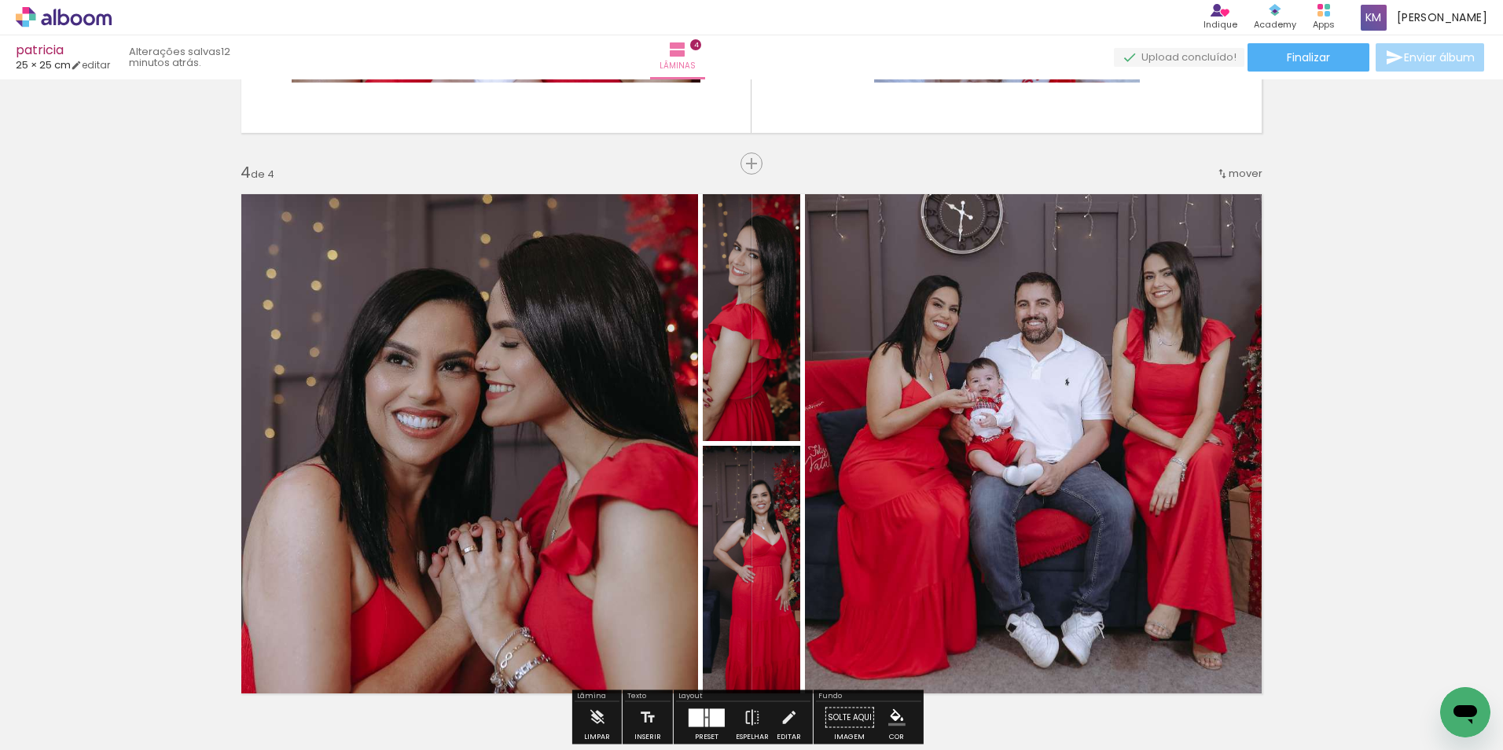
scroll to position [1702, 0]
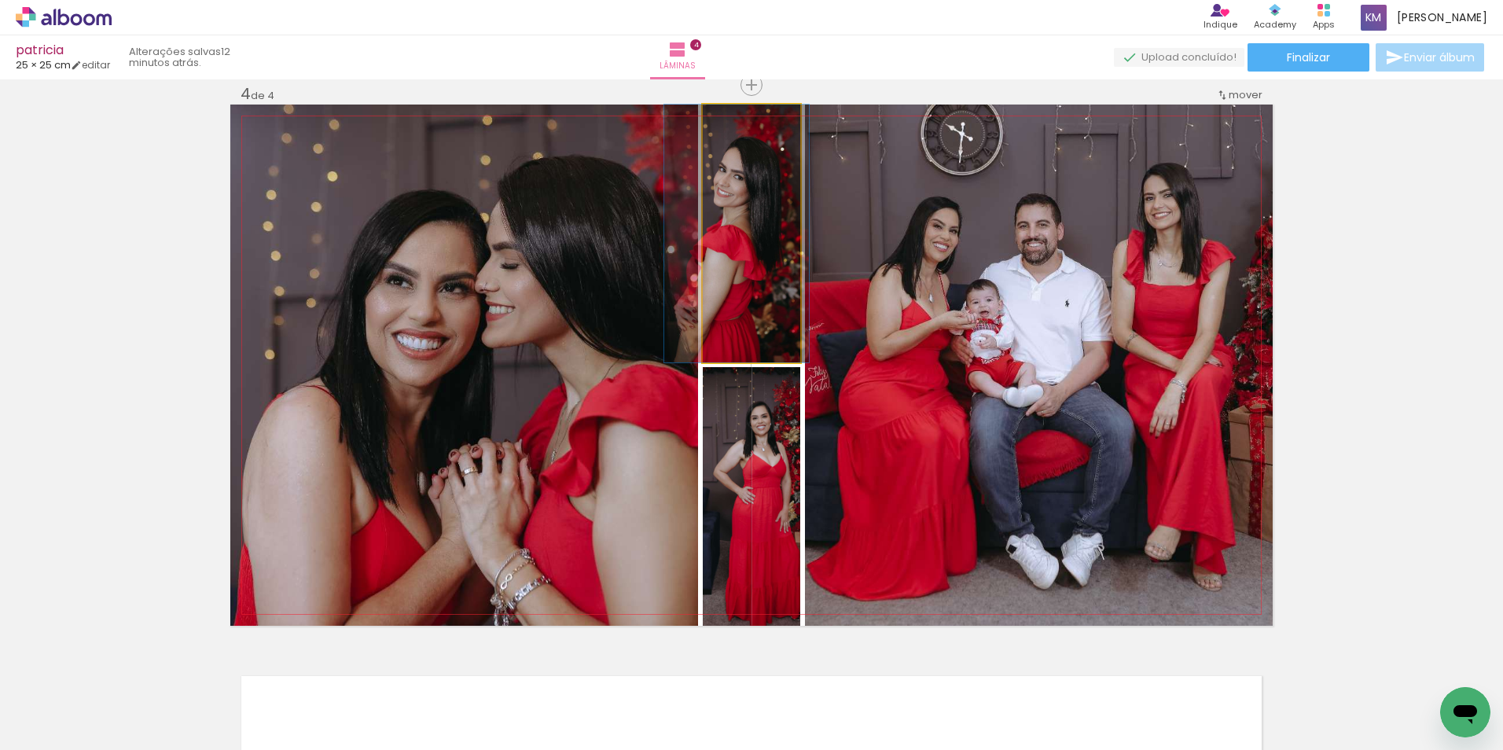
drag, startPoint x: 755, startPoint y: 346, endPoint x: 740, endPoint y: 336, distance: 17.7
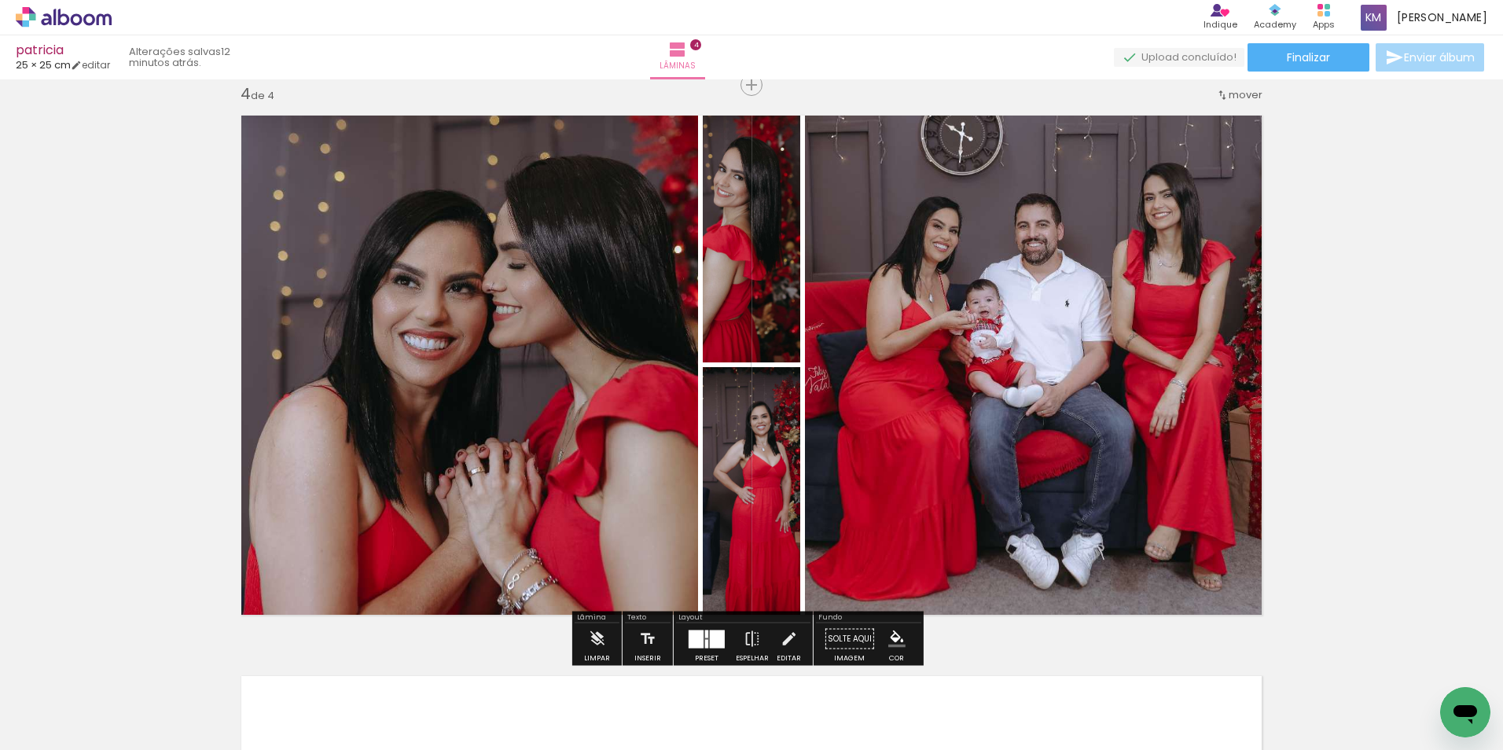
click at [711, 635] on div at bounding box center [717, 639] width 15 height 18
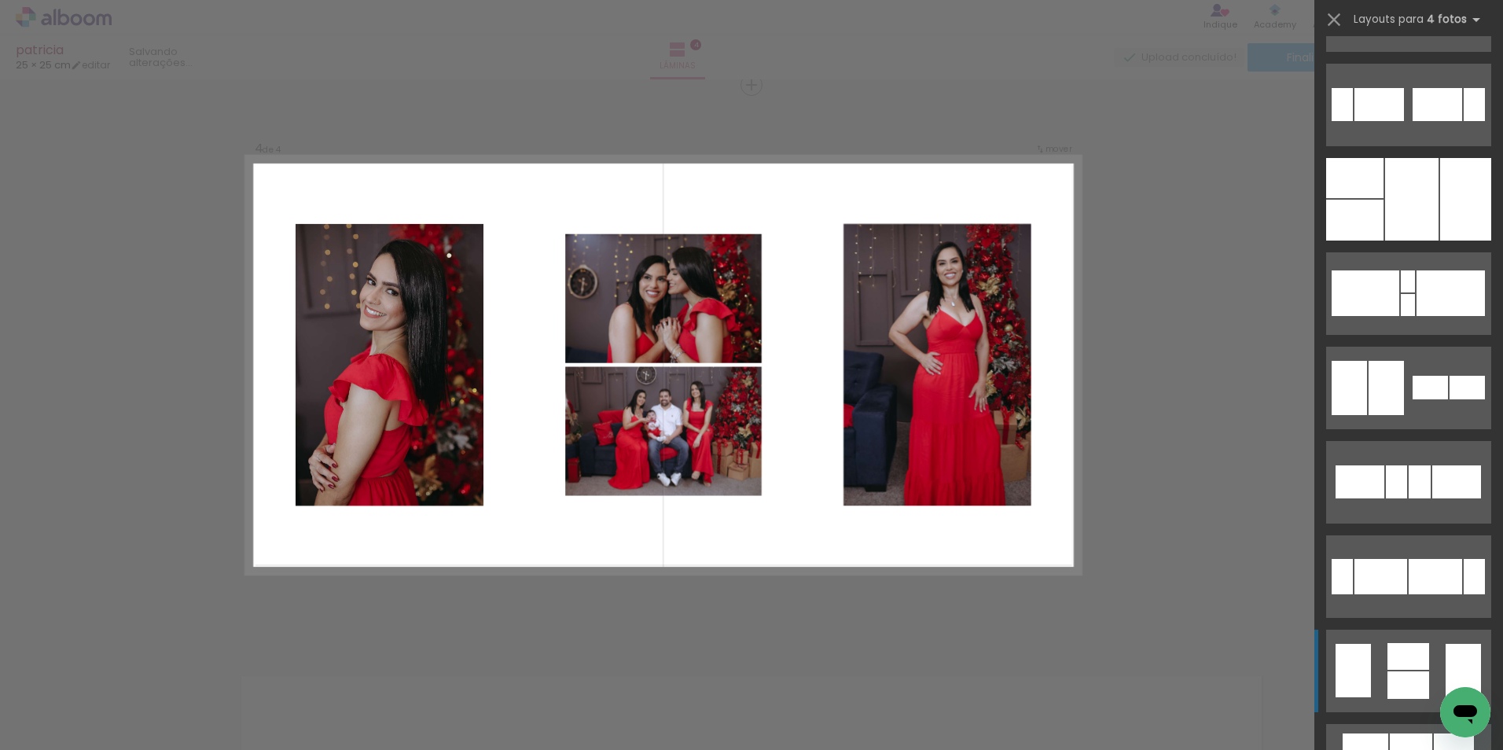
scroll to position [629, 0]
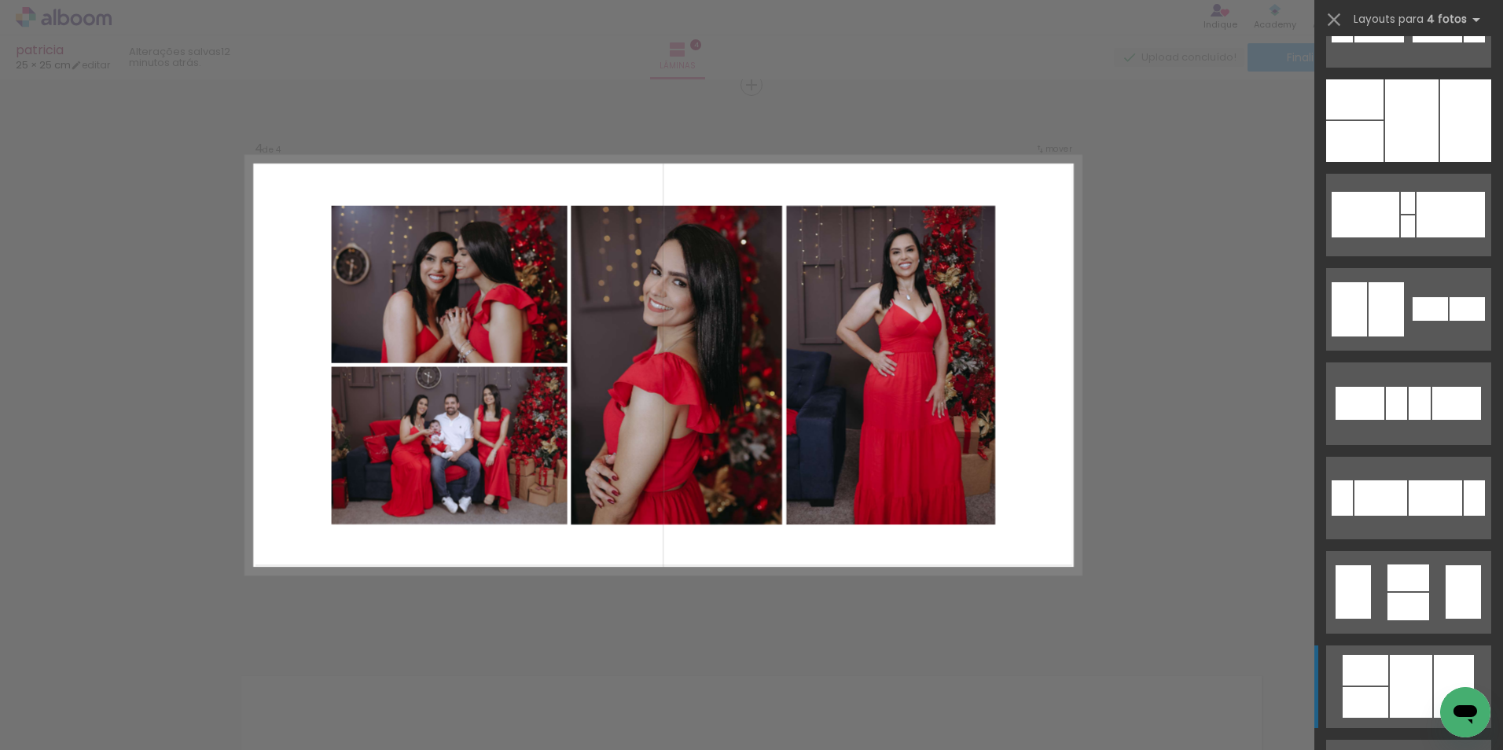
click at [1372, 676] on div at bounding box center [1365, 670] width 46 height 31
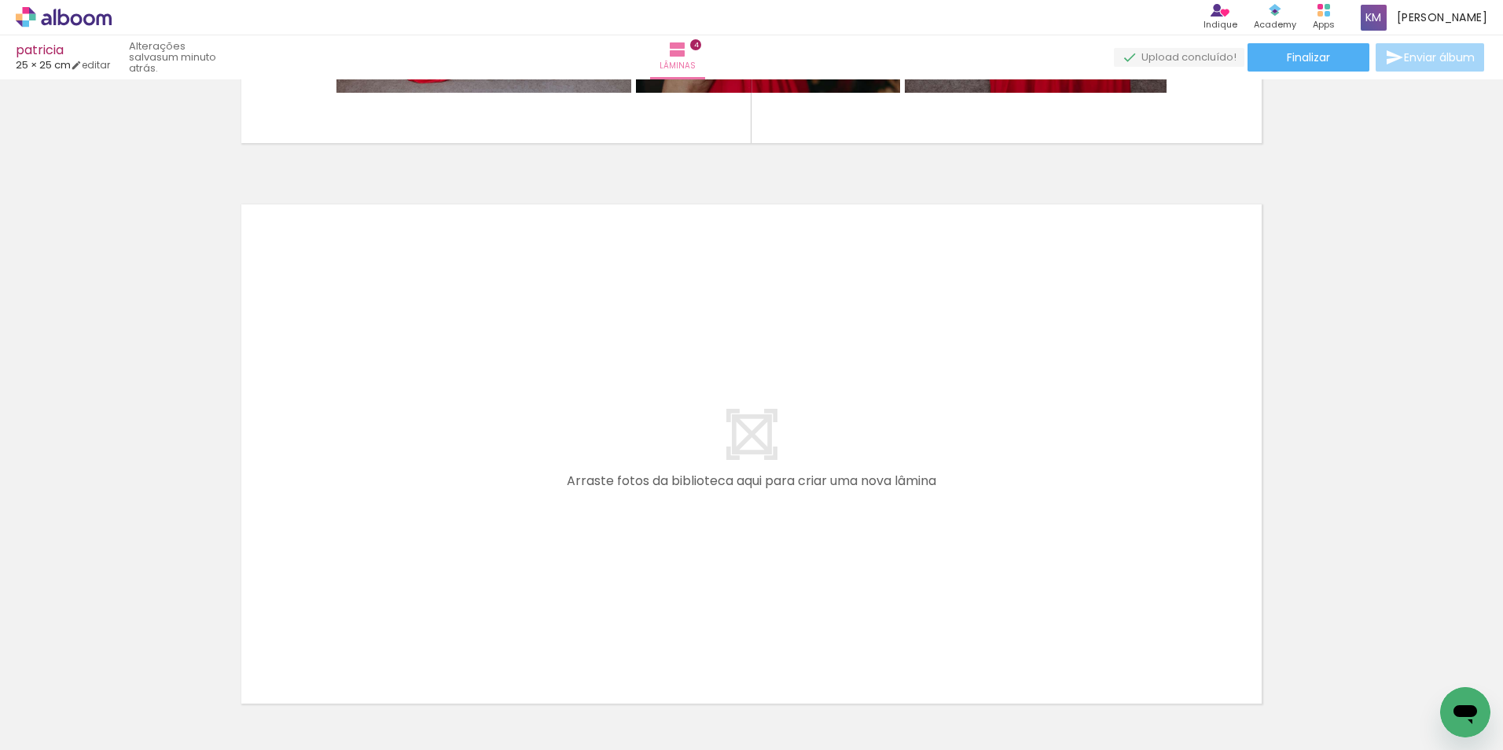
scroll to position [2252, 0]
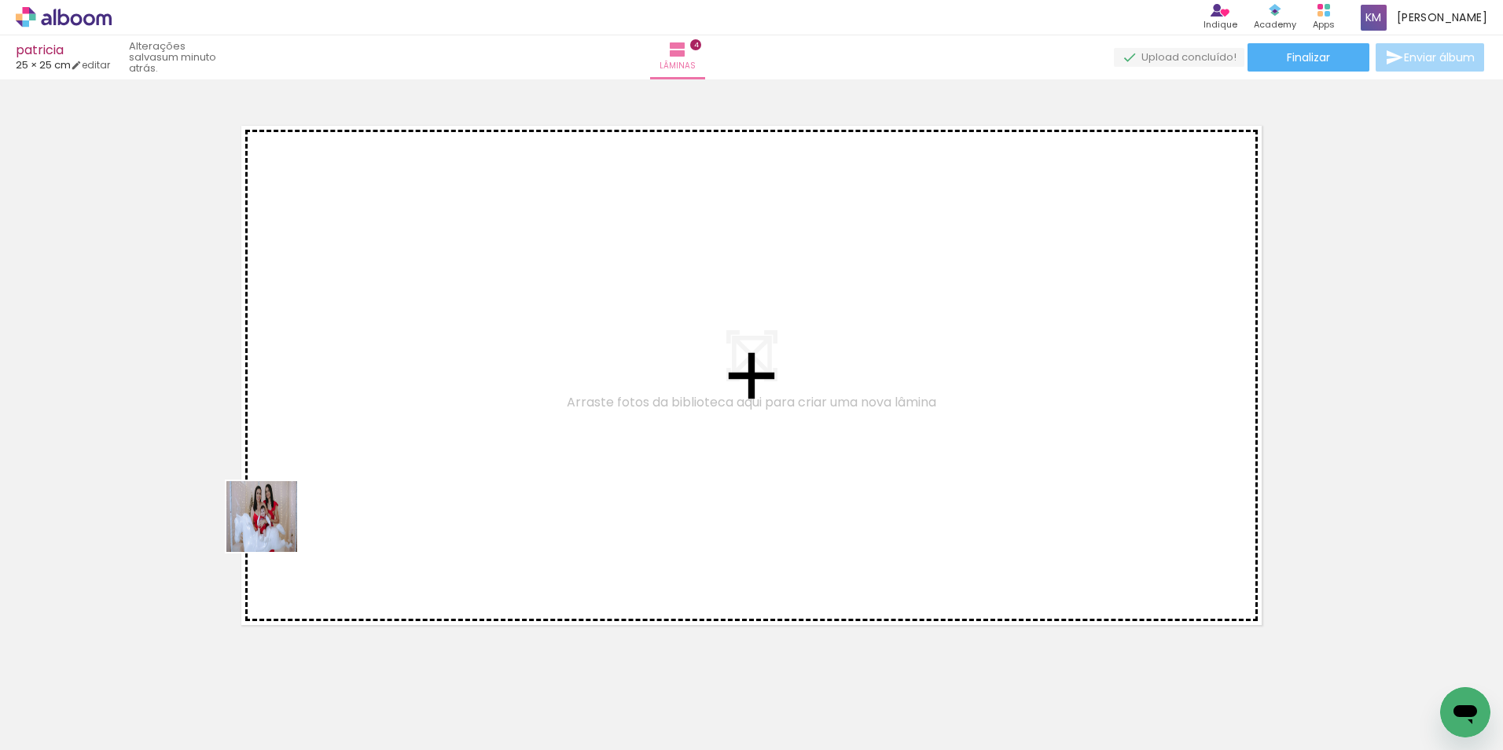
drag, startPoint x: 167, startPoint y: 703, endPoint x: 309, endPoint y: 637, distance: 157.2
click at [298, 483] on quentale-workspace at bounding box center [751, 375] width 1503 height 750
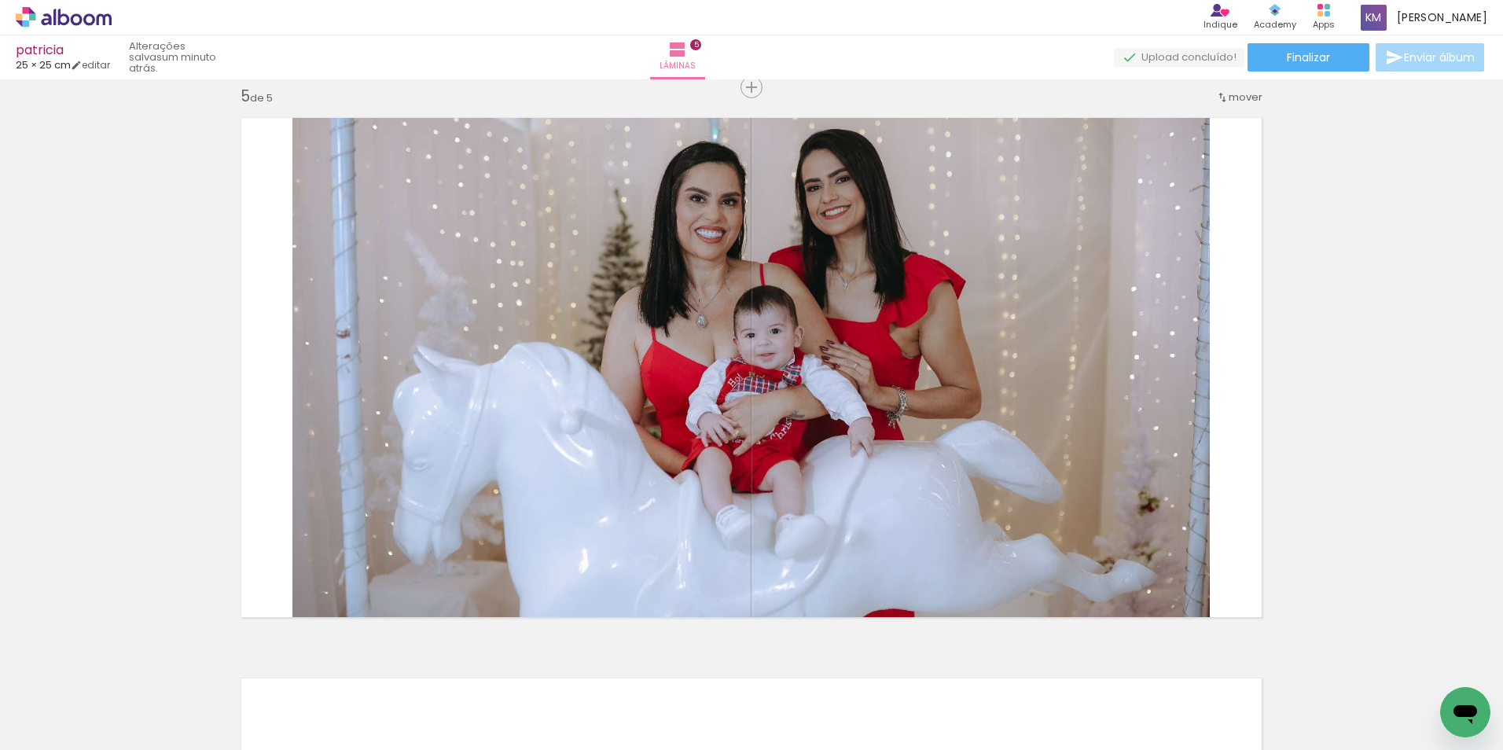
scroll to position [2262, 0]
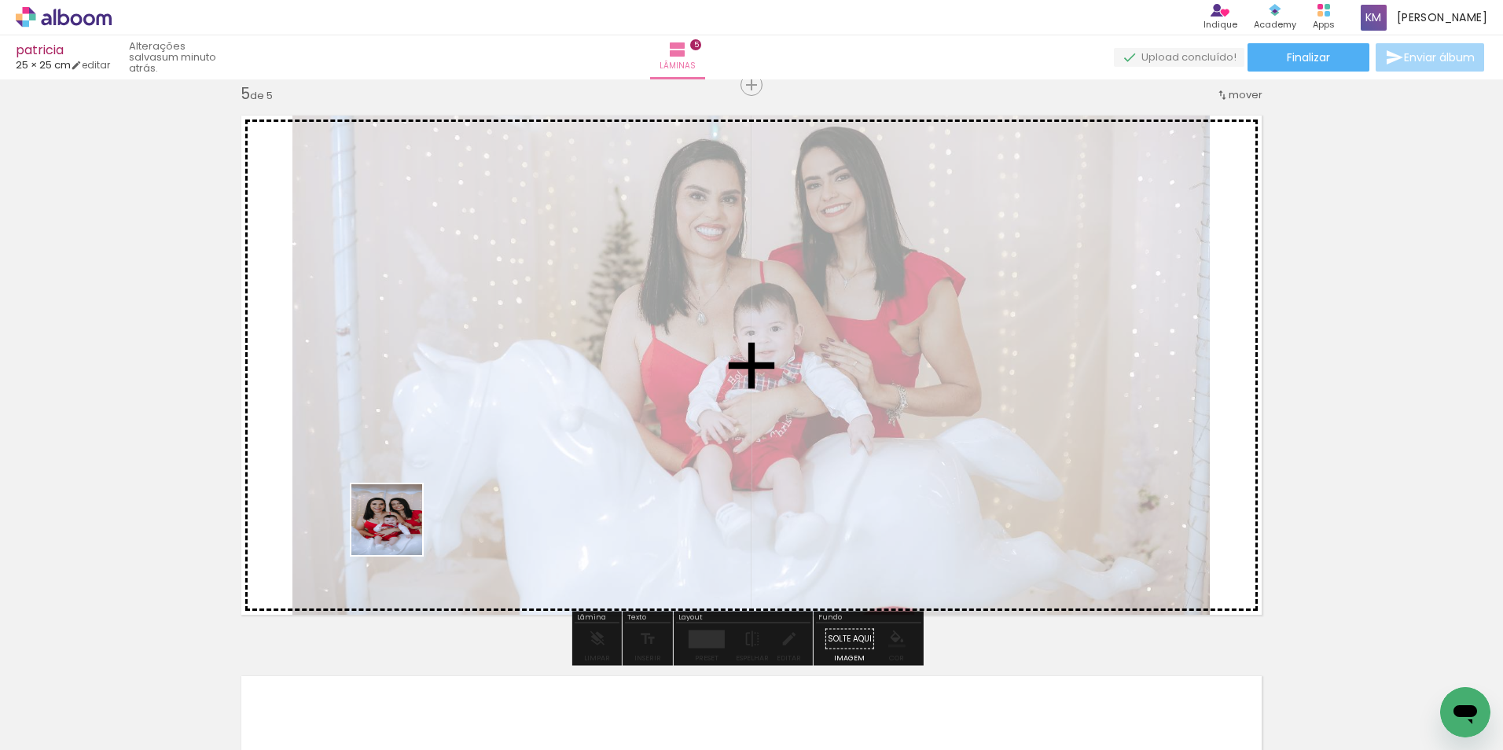
drag, startPoint x: 272, startPoint y: 698, endPoint x: 433, endPoint y: 564, distance: 209.3
click at [415, 509] on quentale-workspace at bounding box center [751, 375] width 1503 height 750
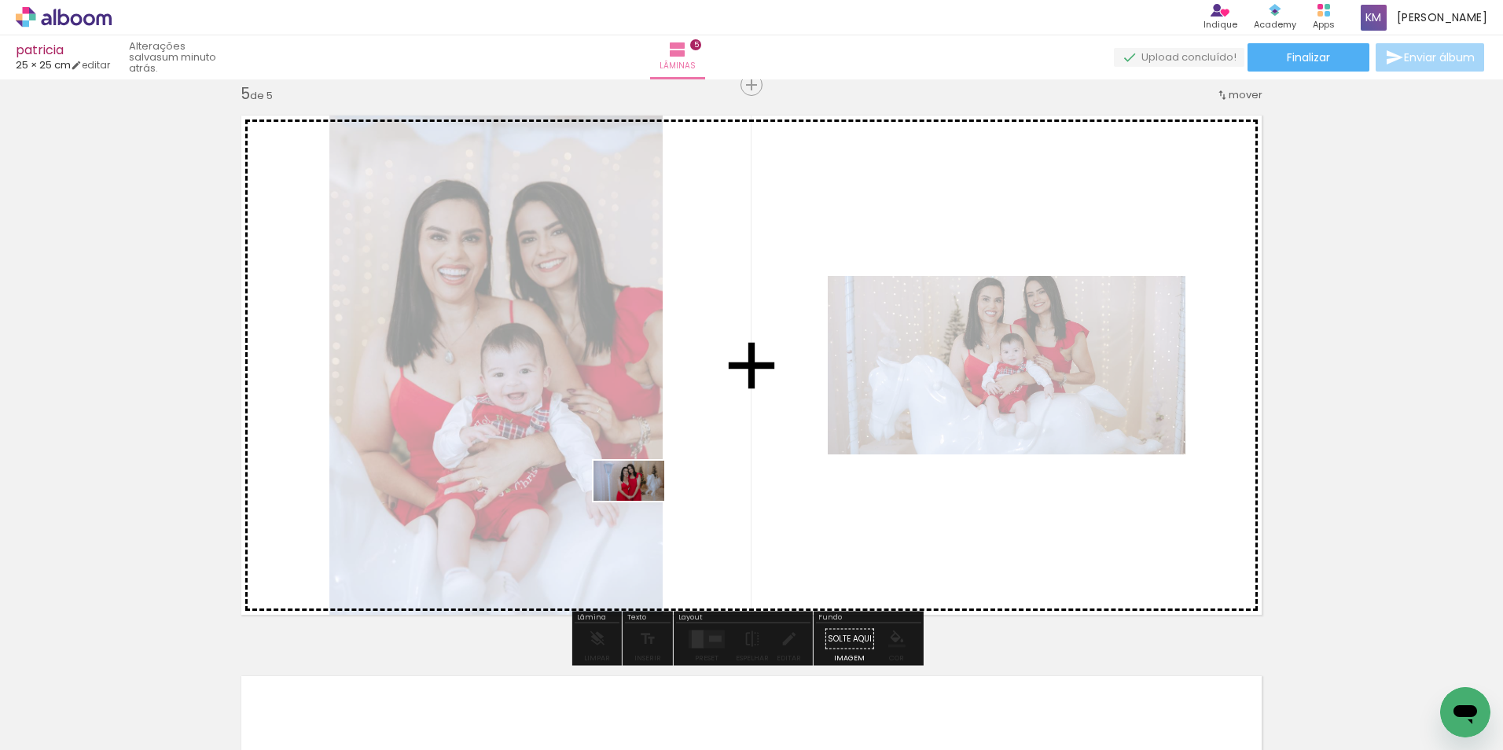
drag, startPoint x: 619, startPoint y: 688, endPoint x: 630, endPoint y: 515, distance: 173.3
click at [641, 495] on quentale-workspace at bounding box center [751, 375] width 1503 height 750
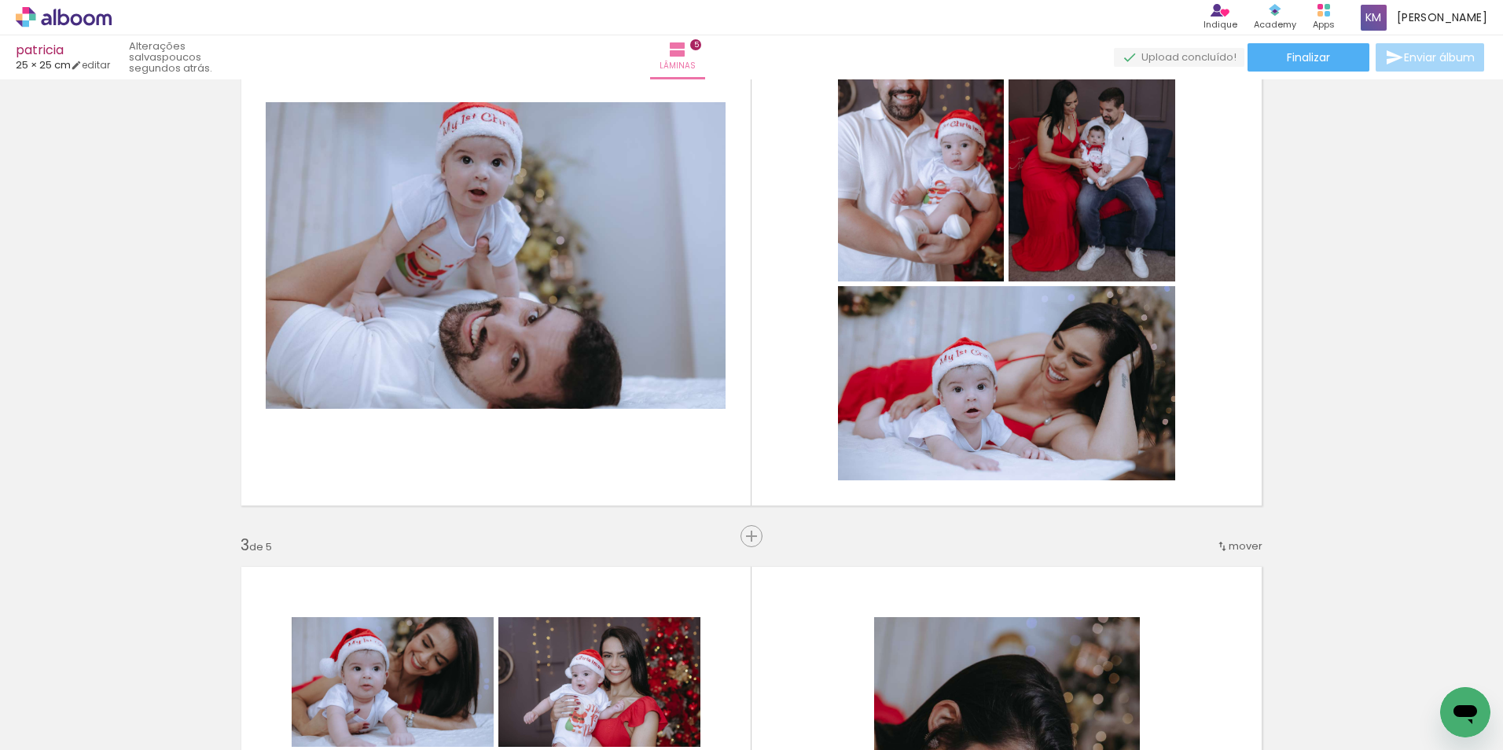
scroll to position [611, 0]
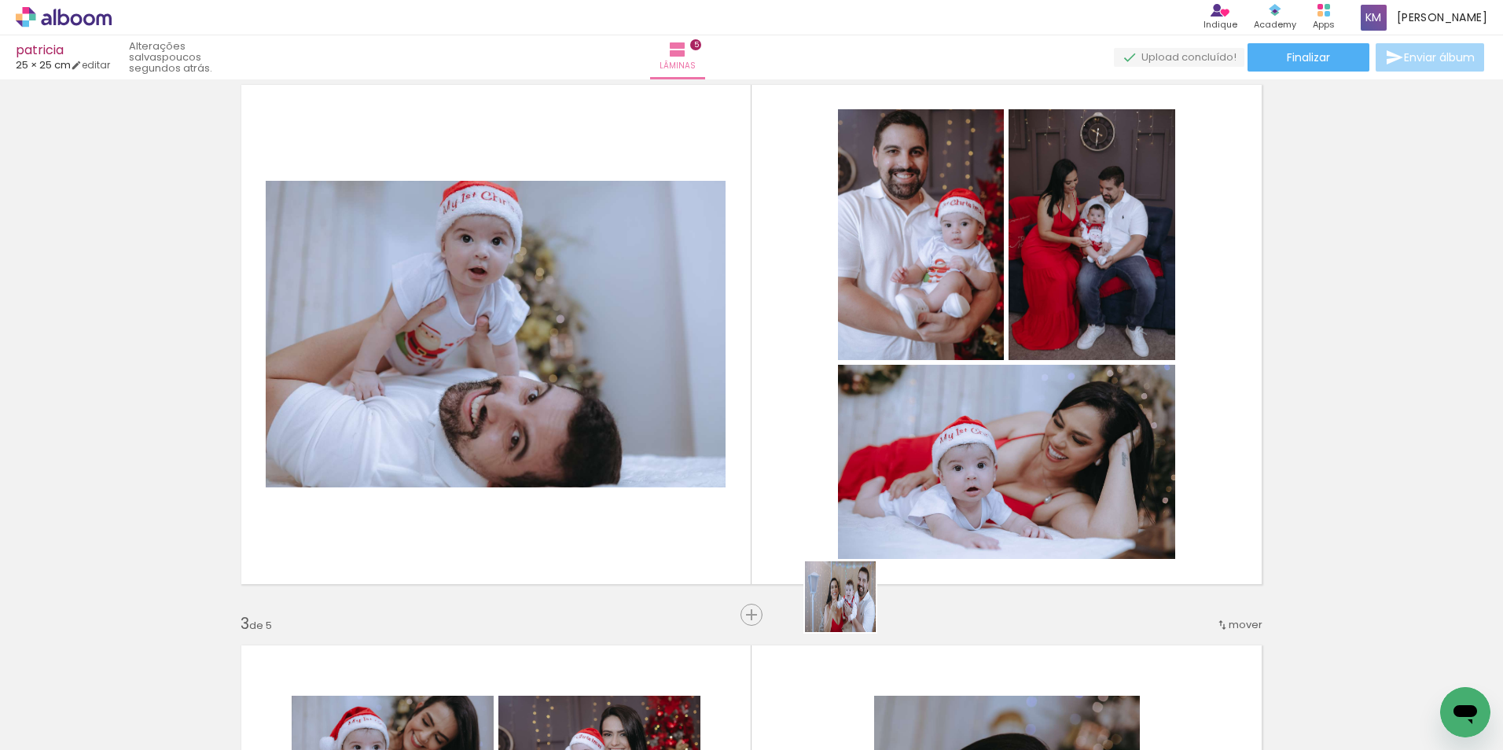
drag, startPoint x: 885, startPoint y: 692, endPoint x: 950, endPoint y: 723, distance: 72.4
click at [744, 440] on quentale-workspace at bounding box center [751, 375] width 1503 height 750
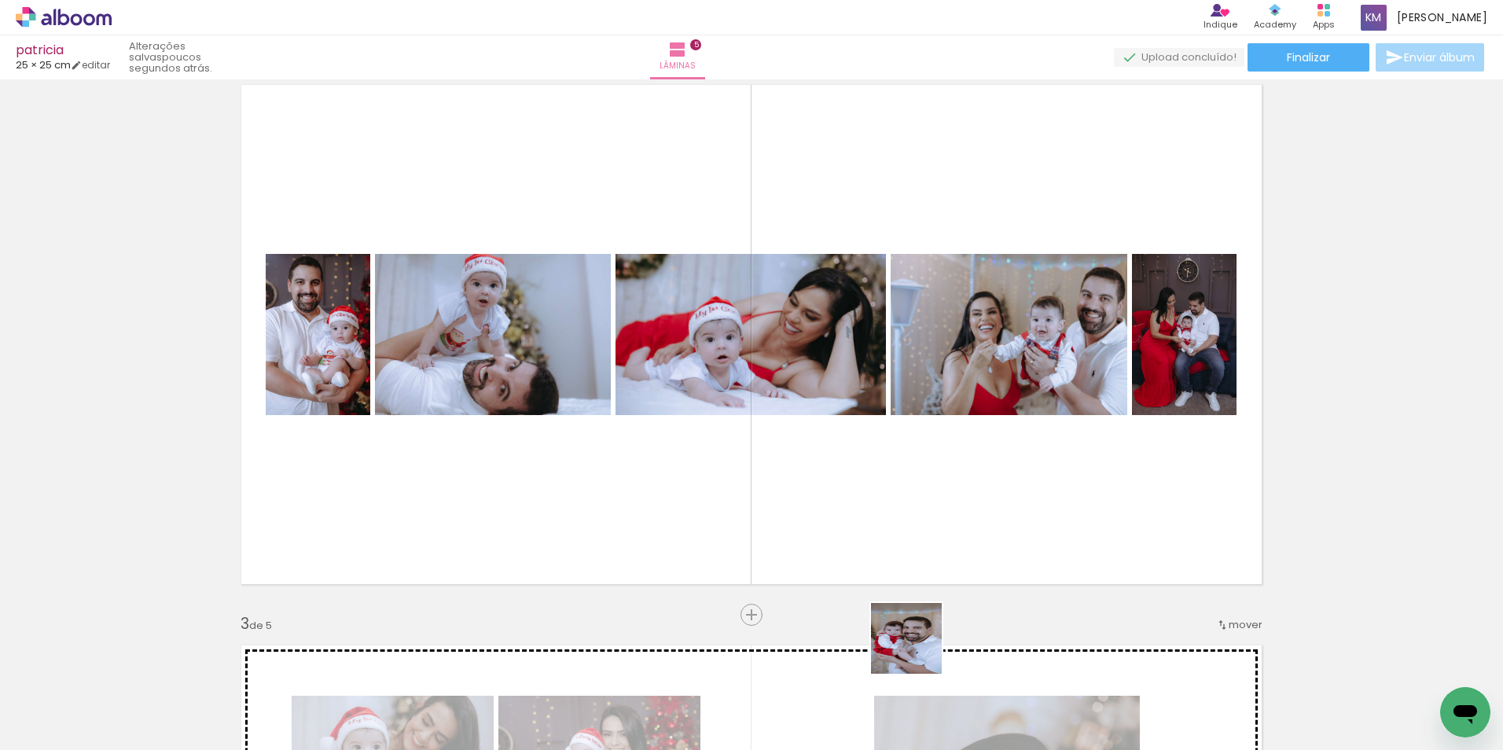
drag, startPoint x: 950, startPoint y: 722, endPoint x: 817, endPoint y: 475, distance: 281.0
click at [817, 475] on quentale-workspace at bounding box center [751, 375] width 1503 height 750
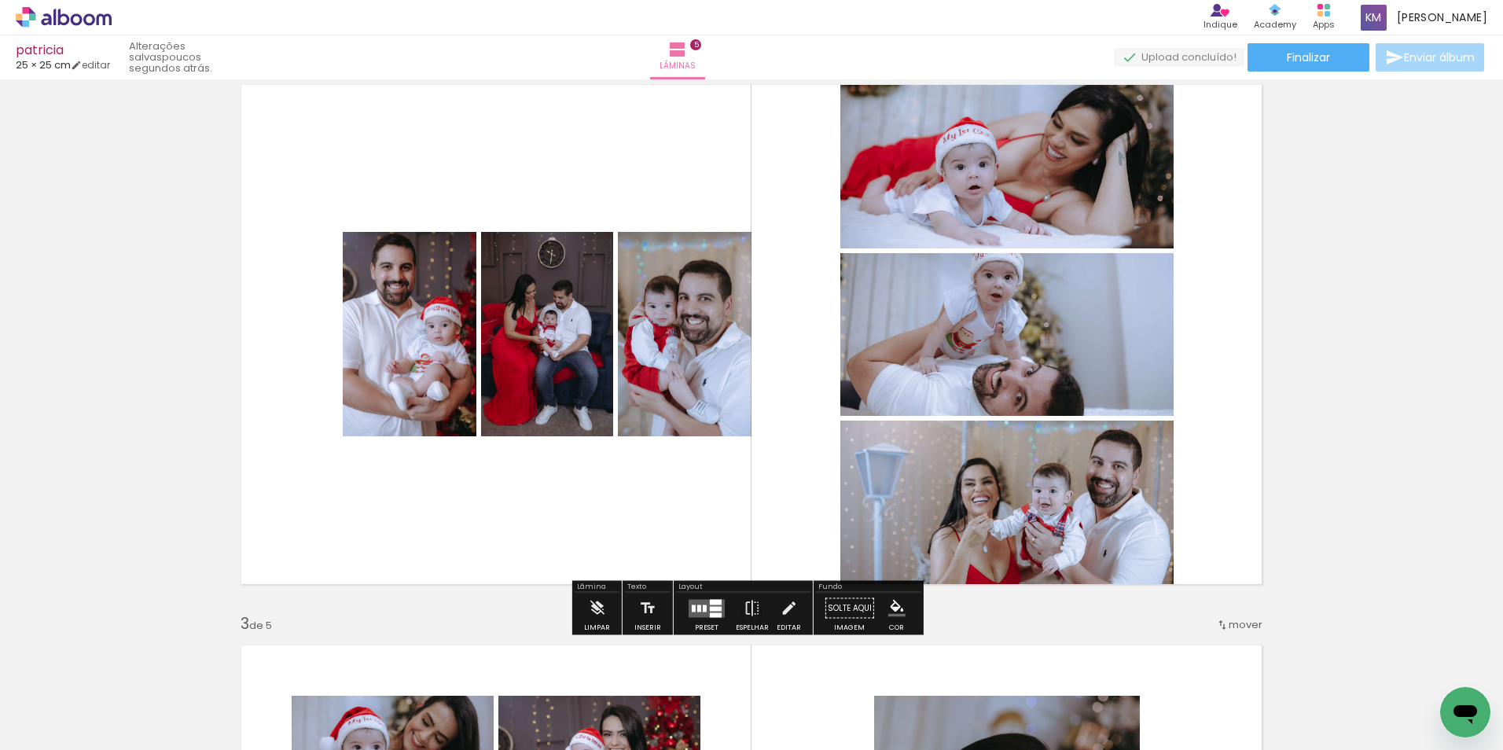
click at [700, 611] on quentale-layouter at bounding box center [707, 608] width 36 height 18
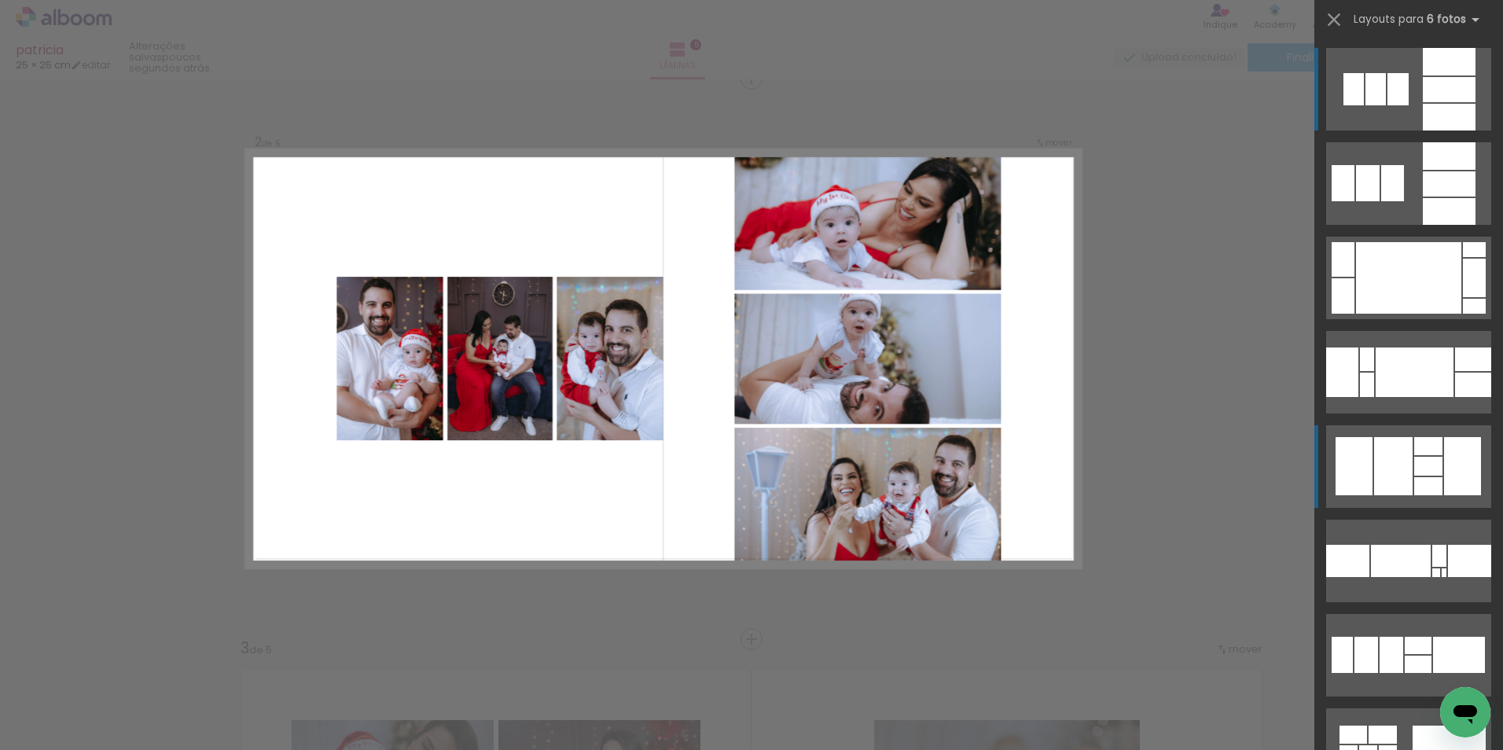
scroll to position [581, 0]
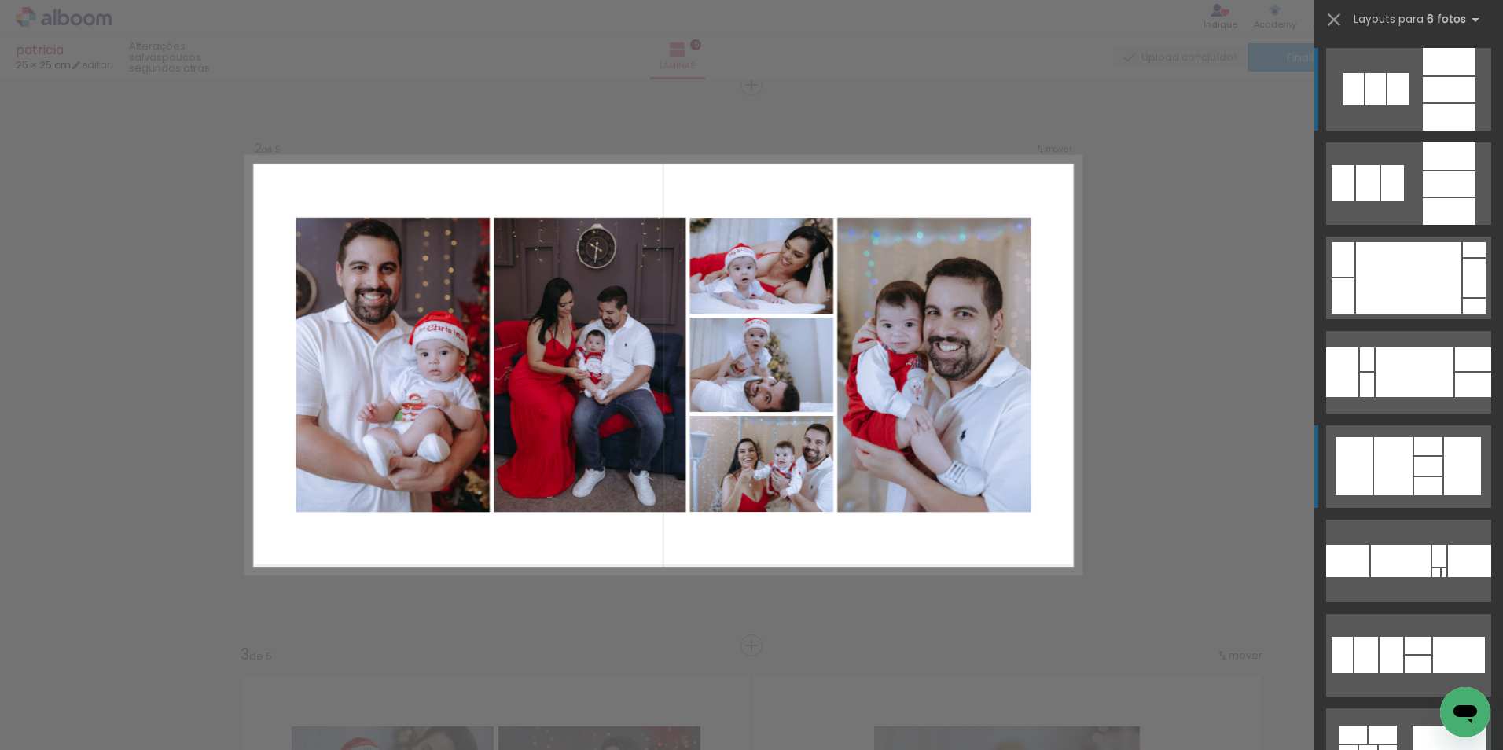
click at [1401, 460] on div at bounding box center [1393, 466] width 39 height 58
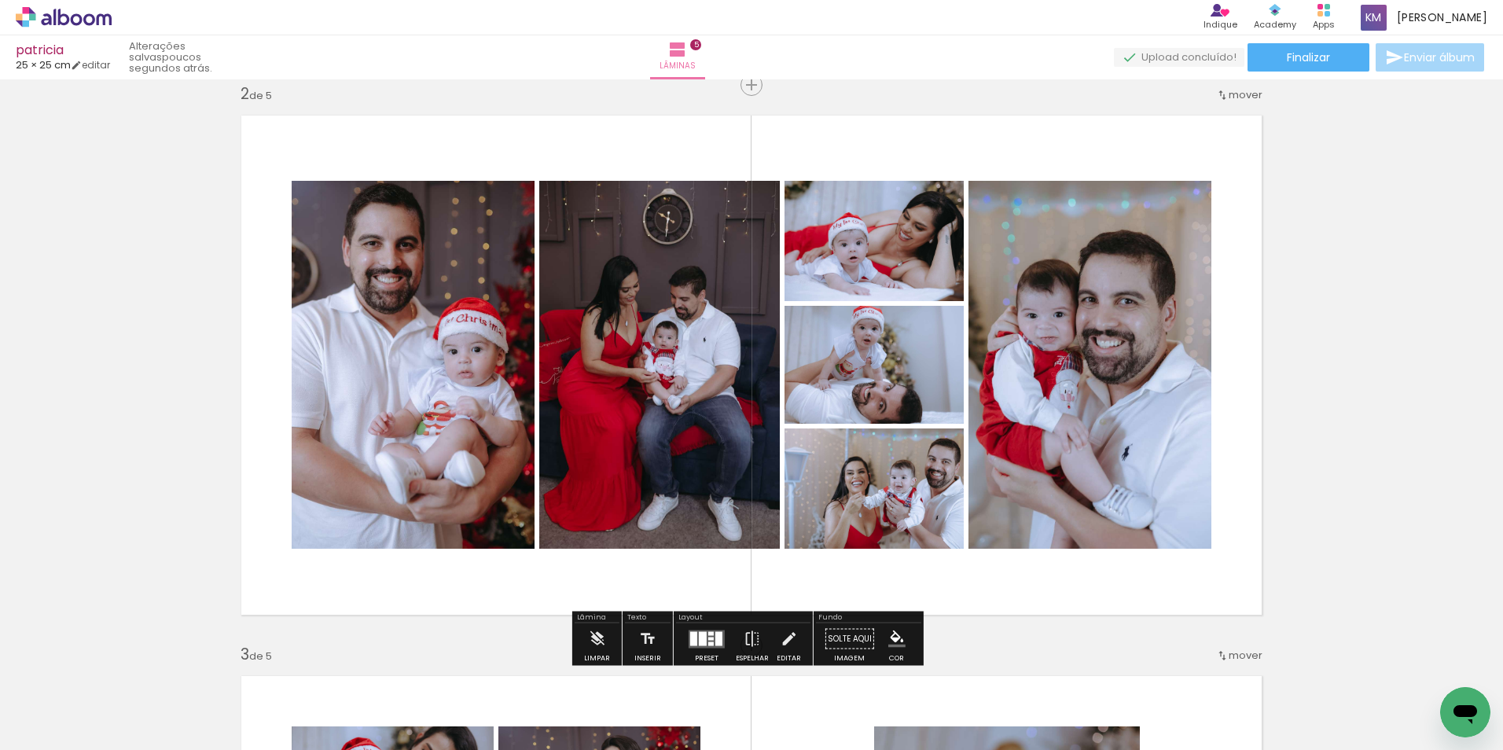
scroll to position [1052, 0]
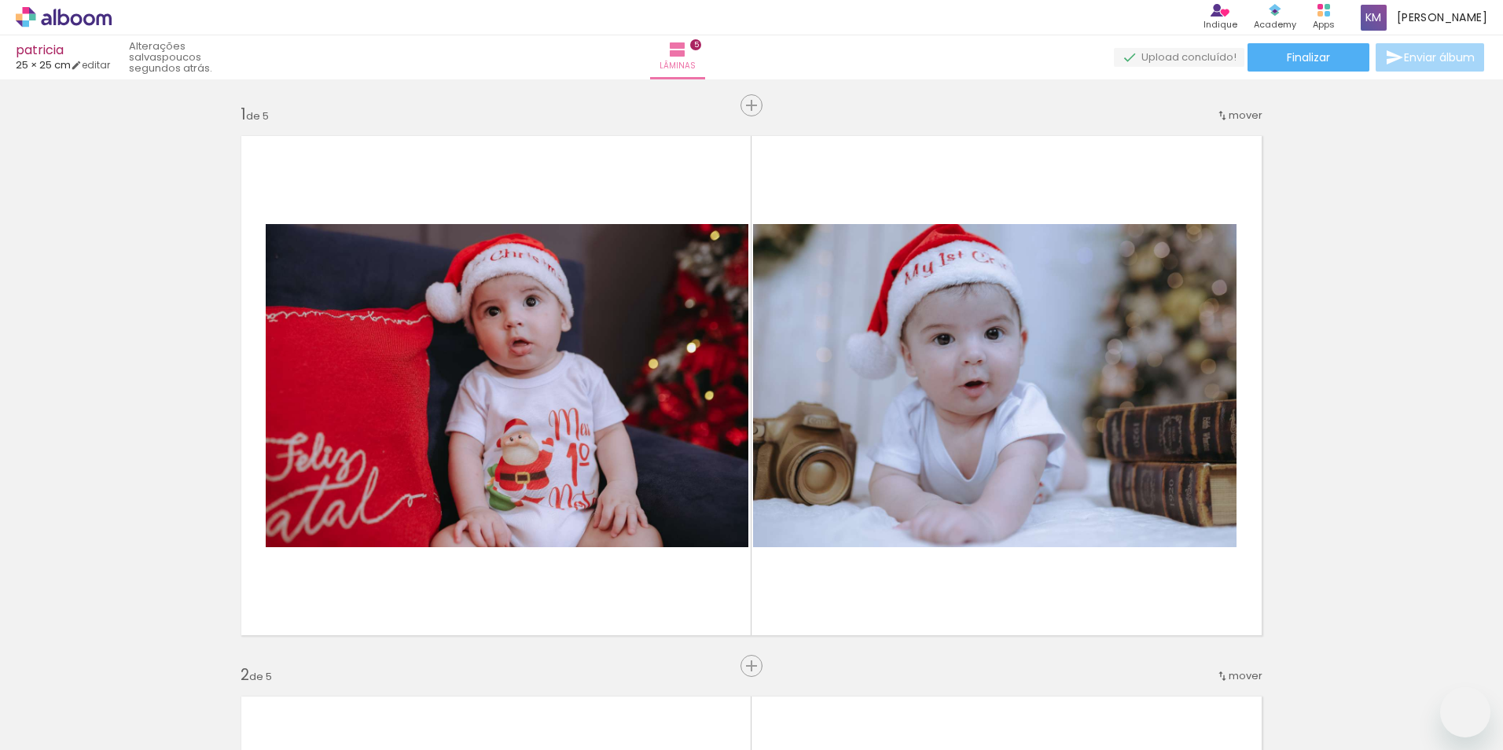
click at [931, 518] on quentale-workspace at bounding box center [751, 375] width 1503 height 750
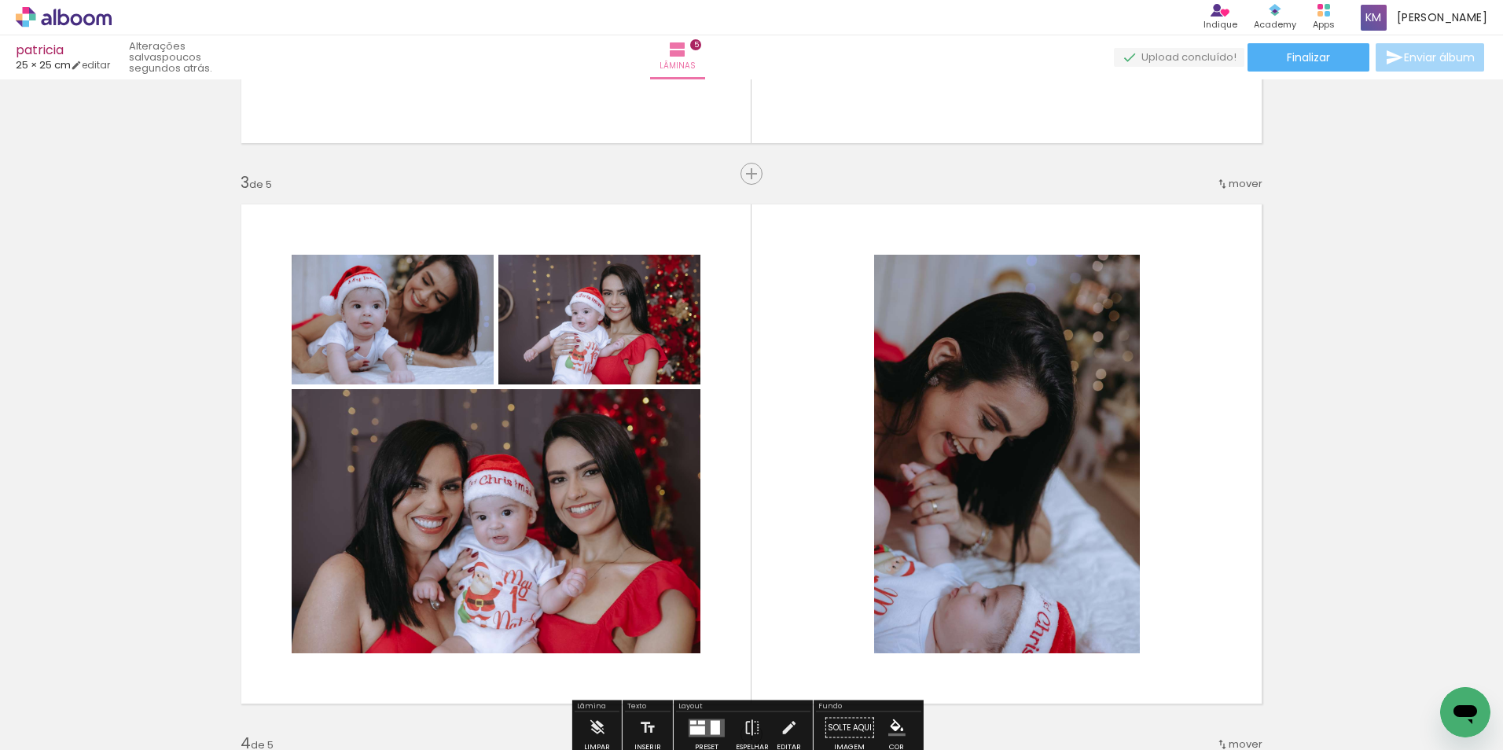
scroll to position [0, 2215]
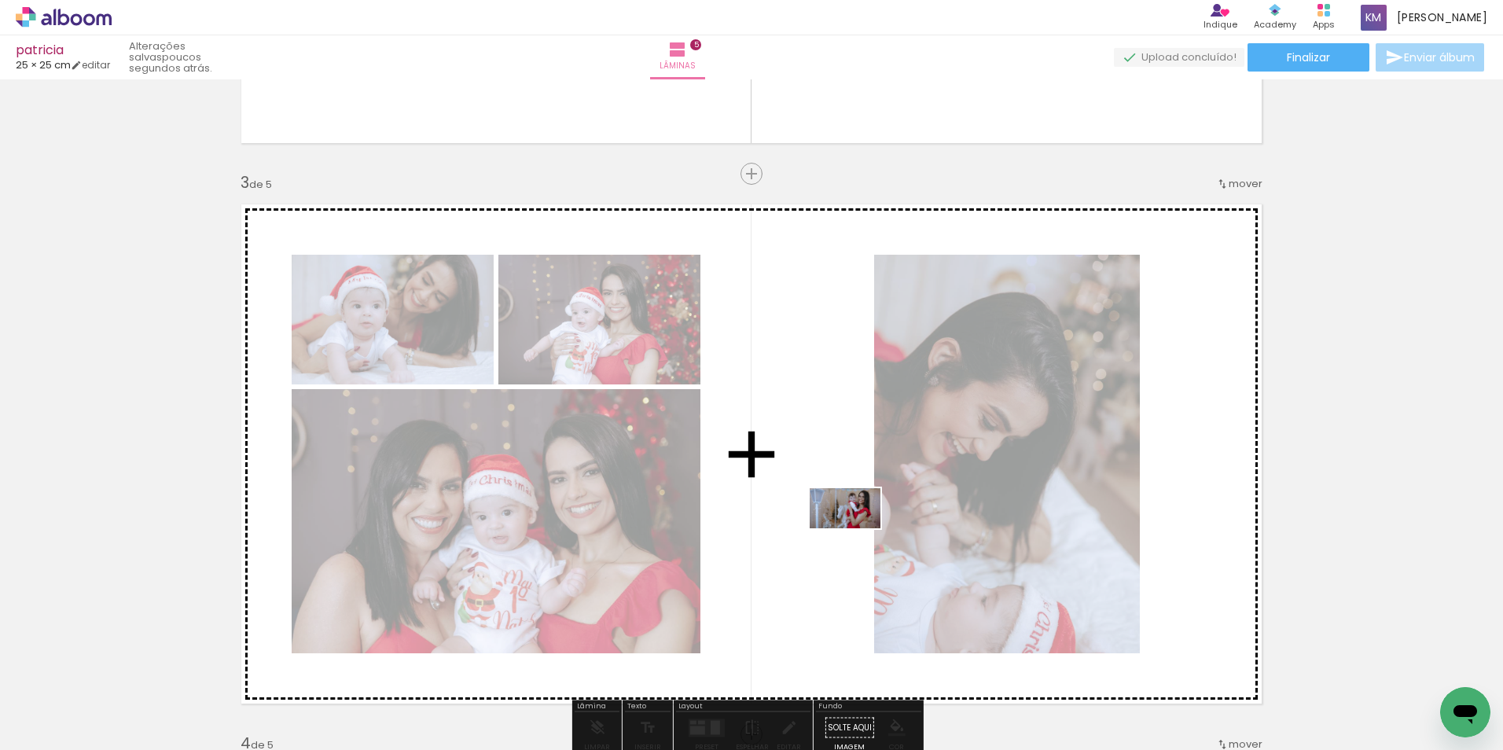
drag, startPoint x: 790, startPoint y: 669, endPoint x: 857, endPoint y: 535, distance: 149.4
click at [857, 535] on quentale-workspace at bounding box center [751, 375] width 1503 height 750
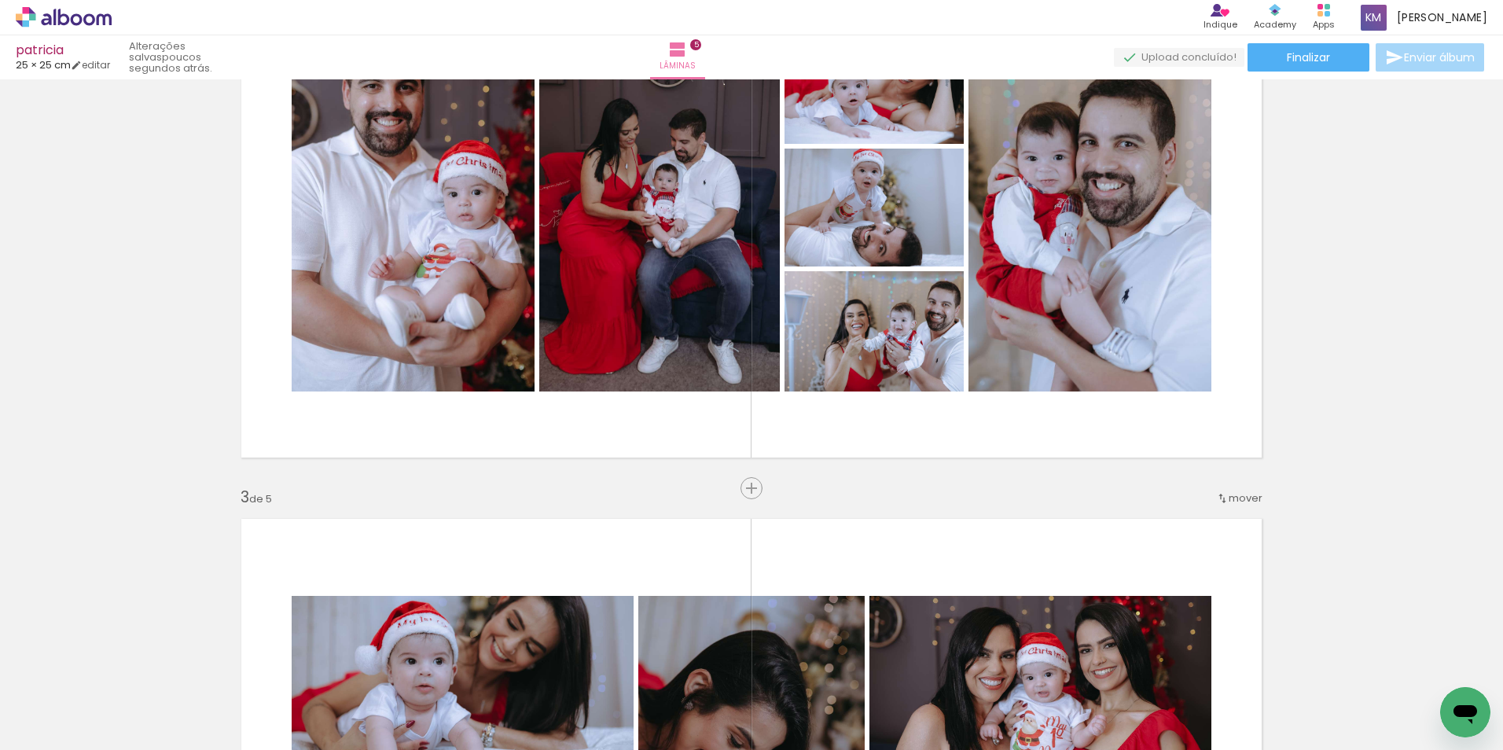
scroll to position [659, 0]
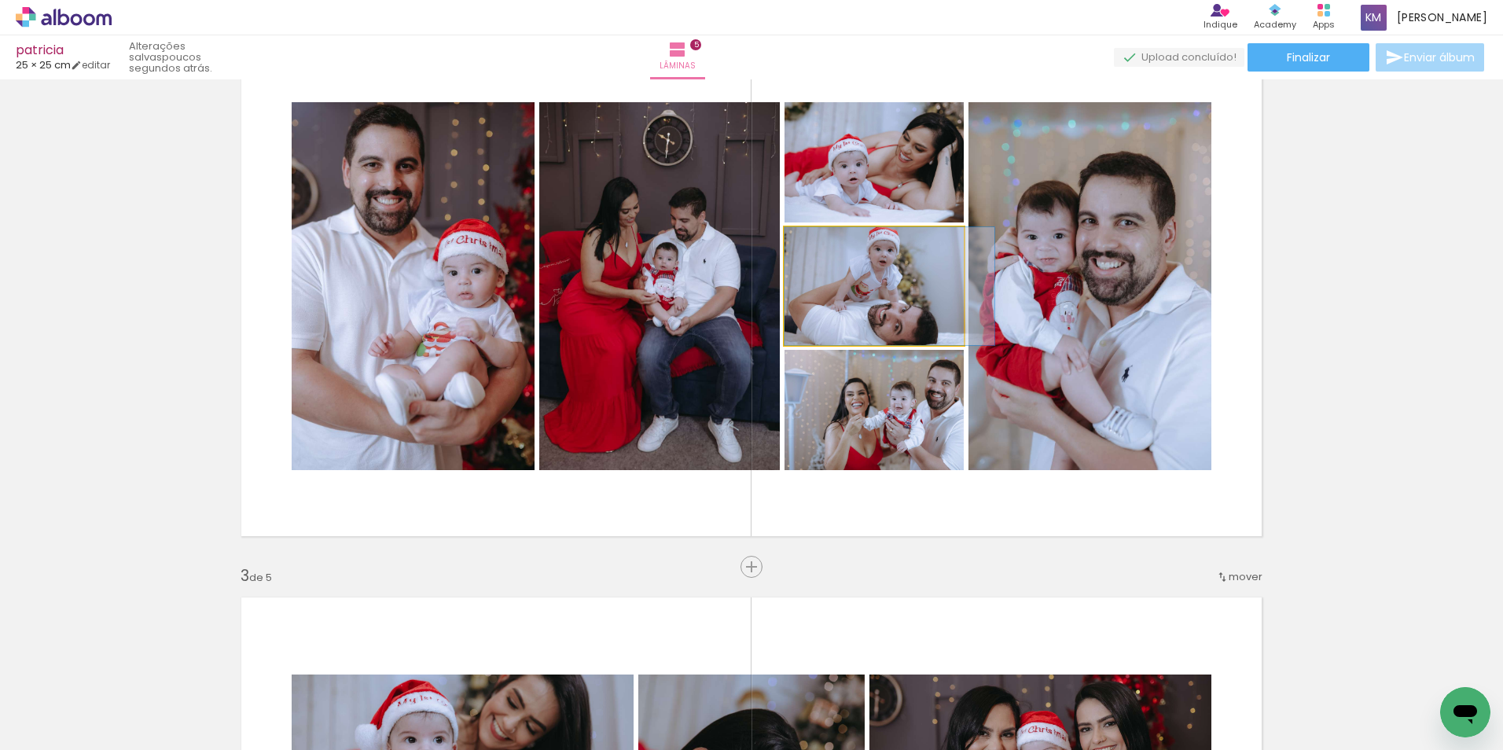
drag, startPoint x: 869, startPoint y: 292, endPoint x: 893, endPoint y: 325, distance: 40.6
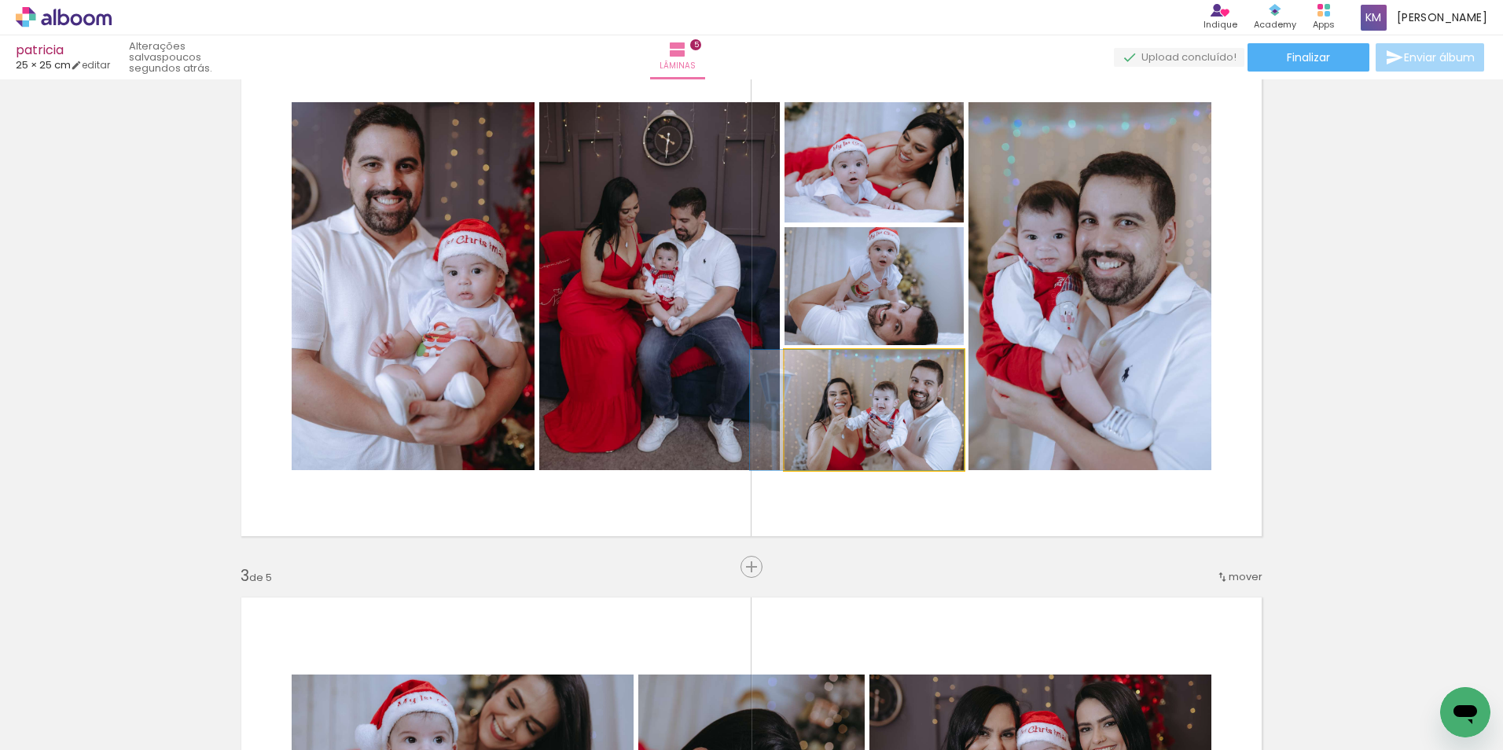
drag, startPoint x: 927, startPoint y: 407, endPoint x: 903, endPoint y: 417, distance: 25.4
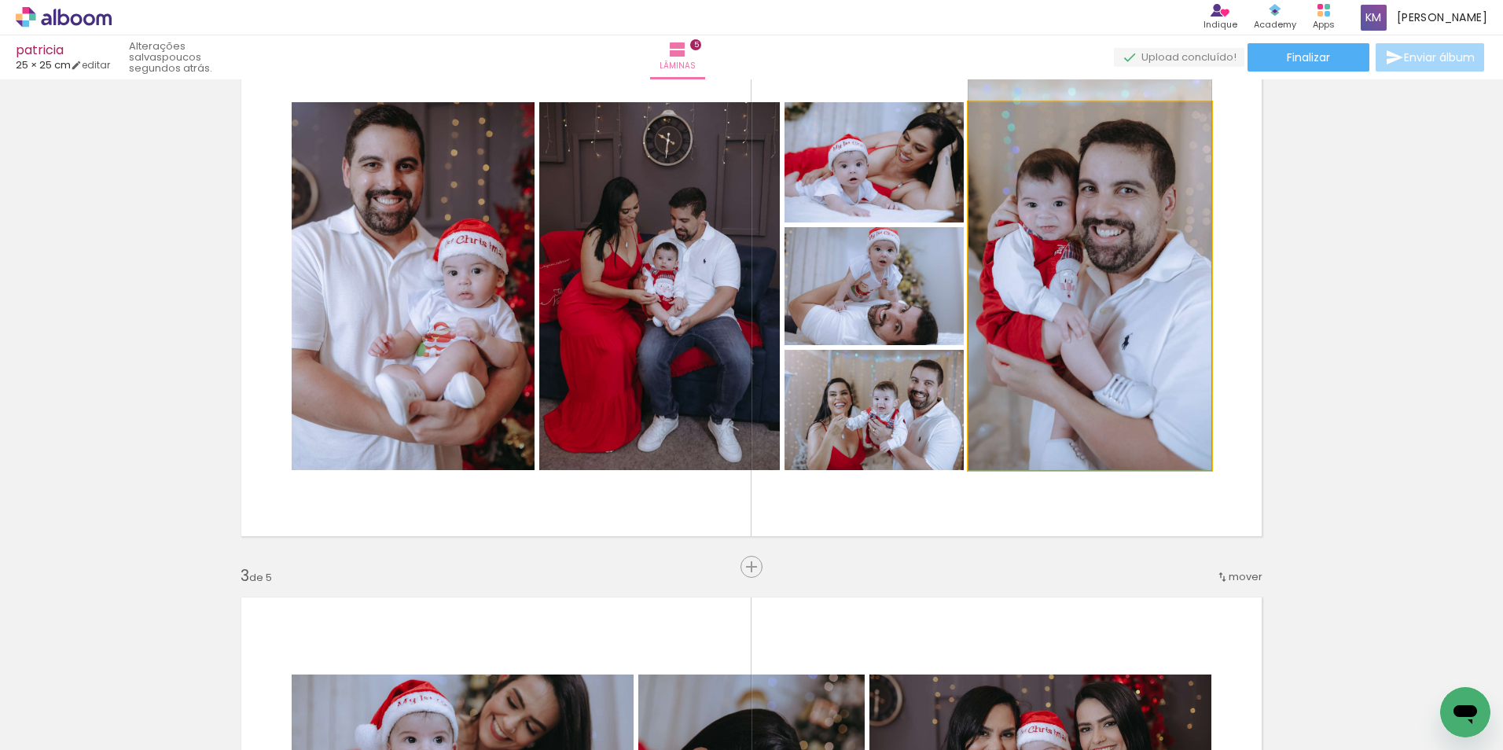
drag, startPoint x: 1084, startPoint y: 393, endPoint x: 1056, endPoint y: 316, distance: 82.1
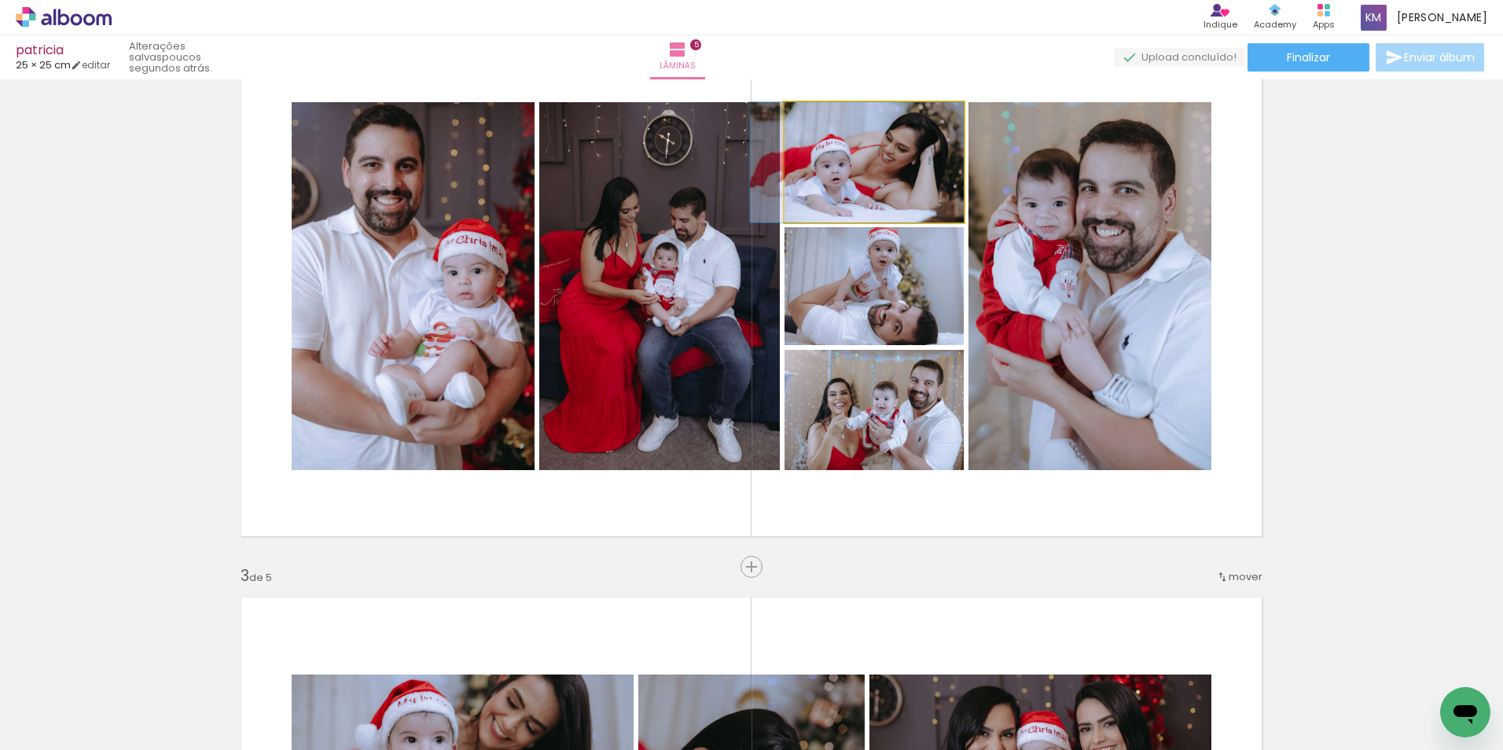
drag, startPoint x: 883, startPoint y: 189, endPoint x: 843, endPoint y: 199, distance: 41.9
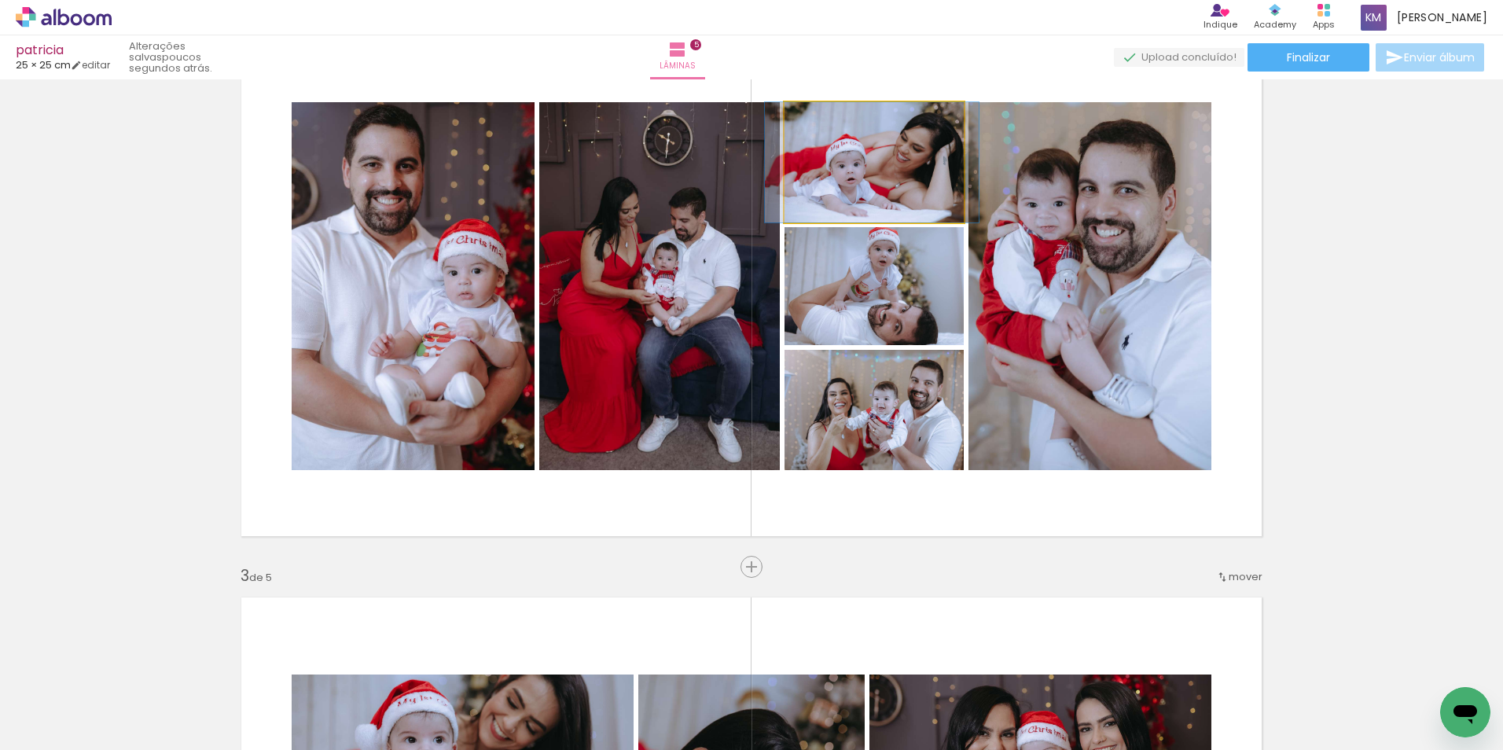
drag, startPoint x: 843, startPoint y: 199, endPoint x: 854, endPoint y: 200, distance: 11.1
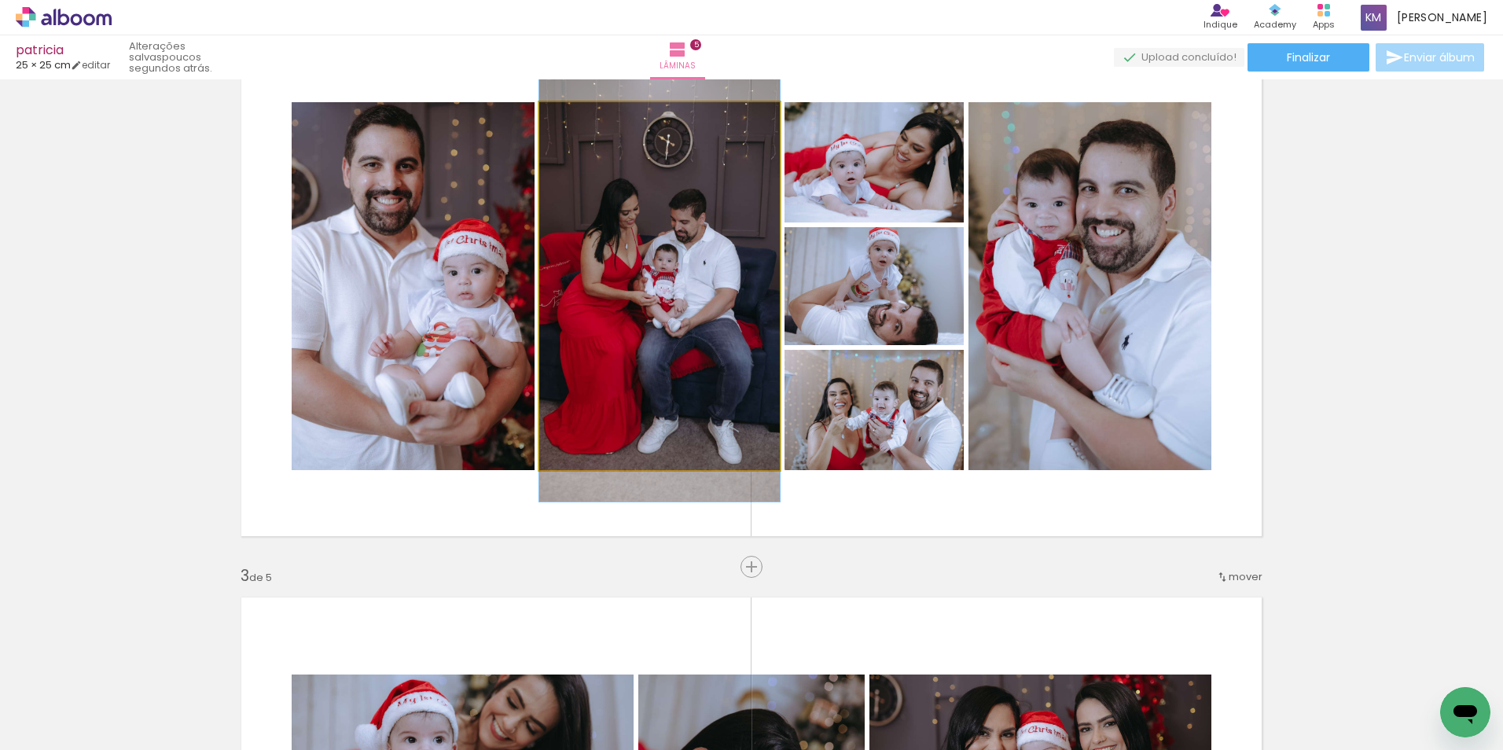
drag, startPoint x: 696, startPoint y: 318, endPoint x: 747, endPoint y: 319, distance: 50.3
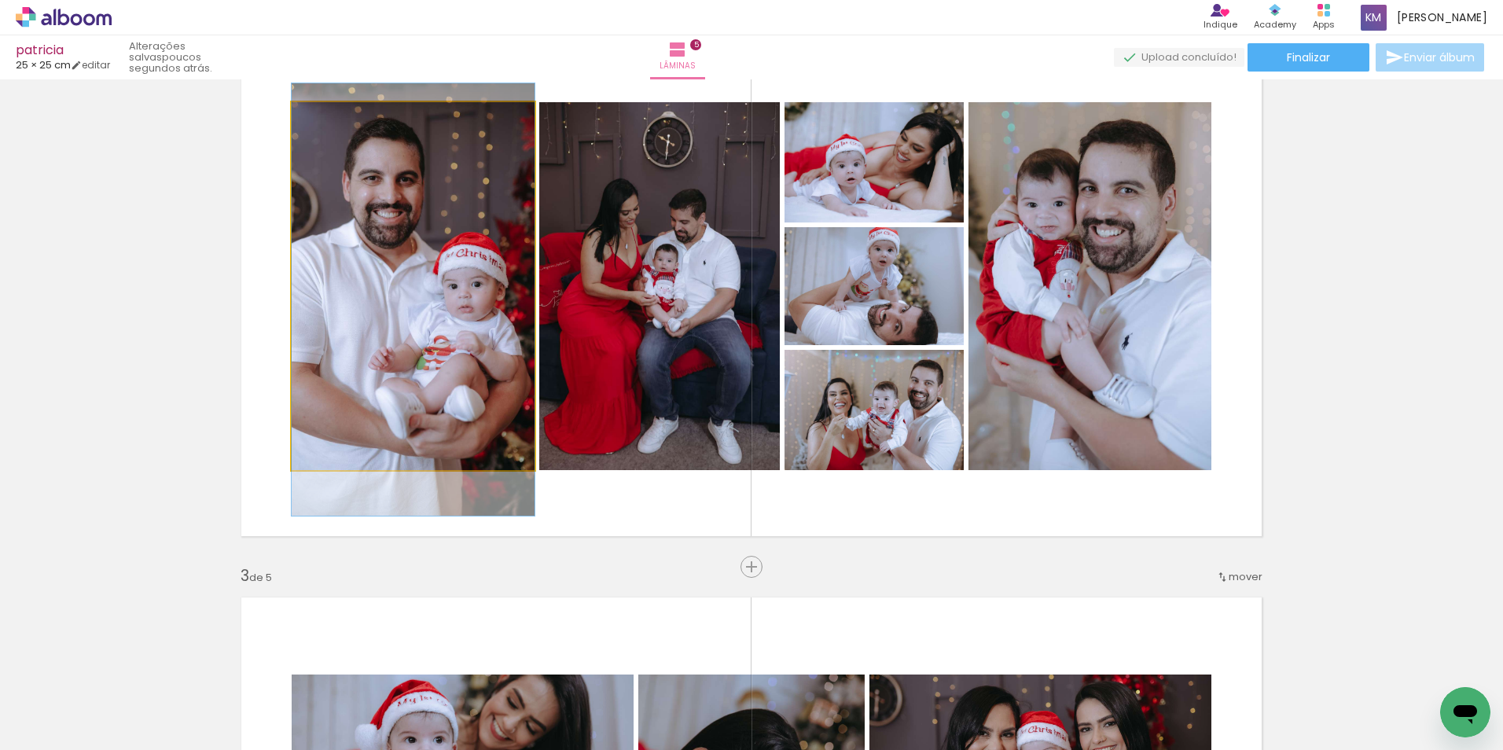
drag, startPoint x: 462, startPoint y: 333, endPoint x: 495, endPoint y: 347, distance: 35.6
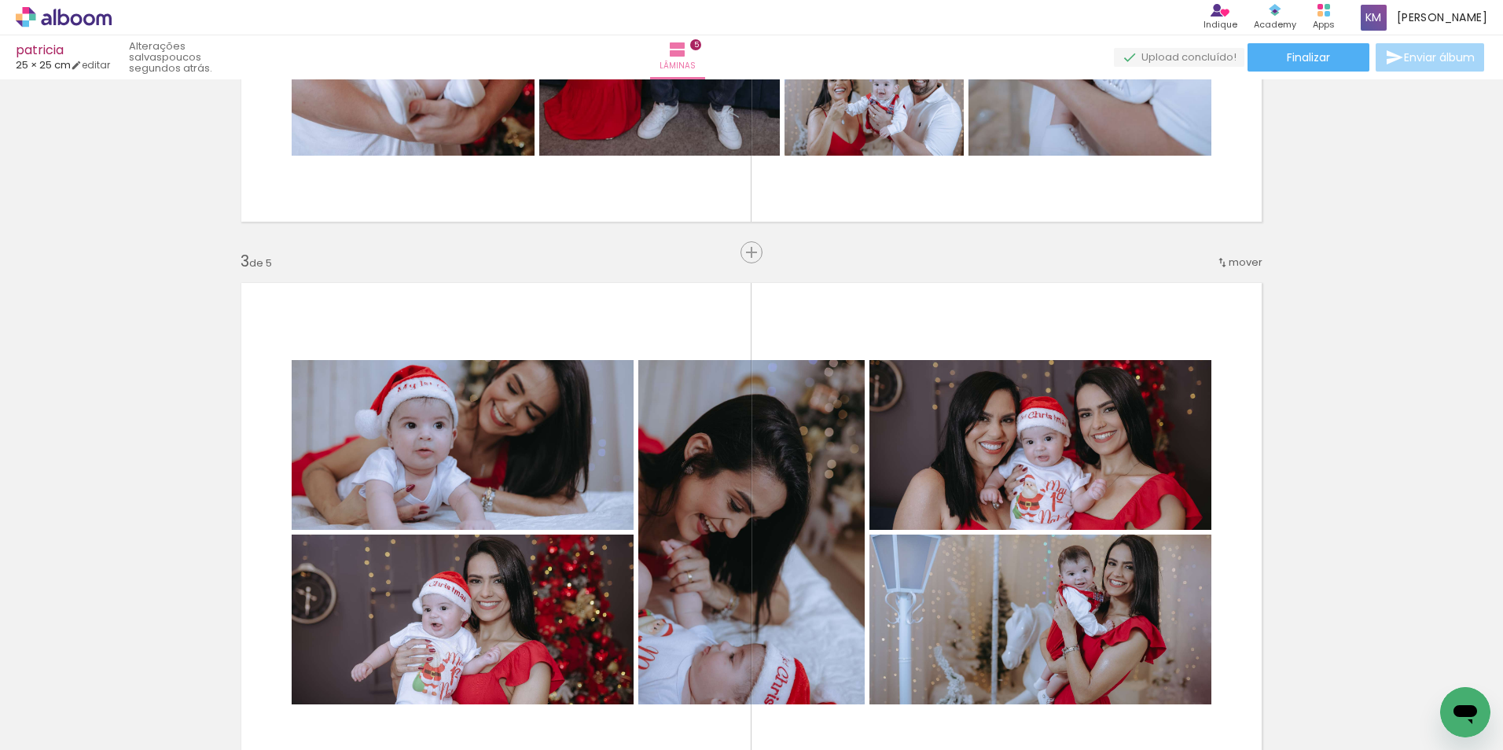
scroll to position [1131, 0]
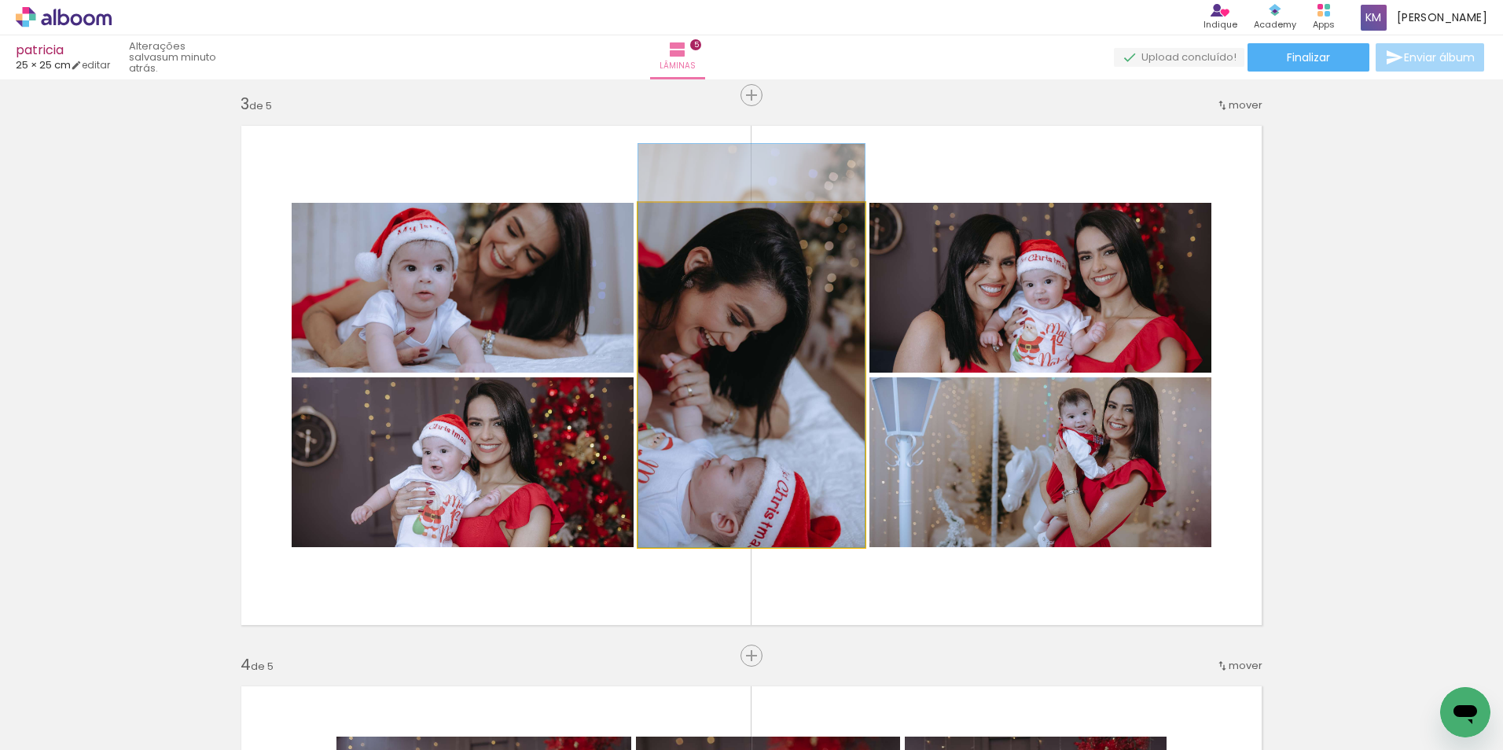
drag, startPoint x: 713, startPoint y: 367, endPoint x: 813, endPoint y: 314, distance: 113.6
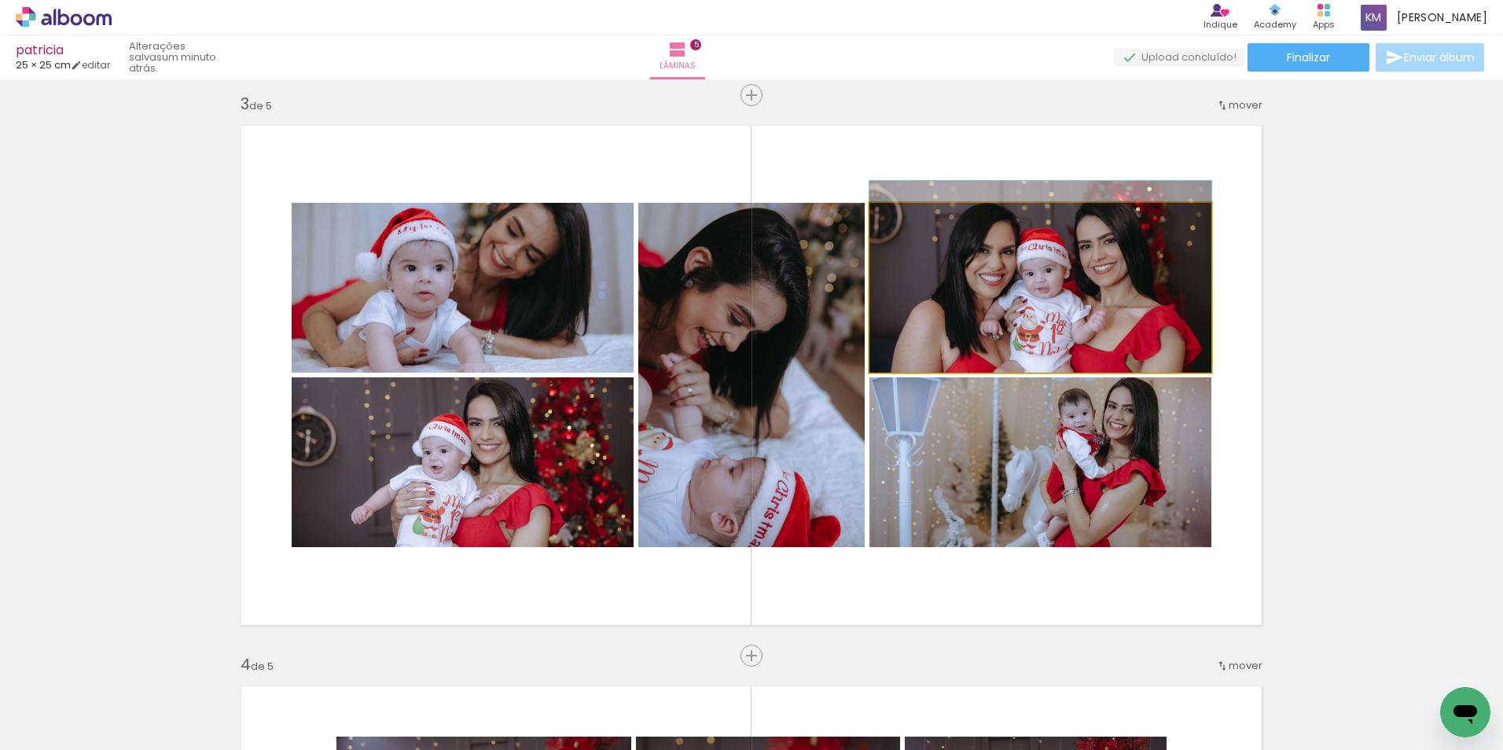
drag, startPoint x: 1001, startPoint y: 299, endPoint x: 1060, endPoint y: 258, distance: 72.8
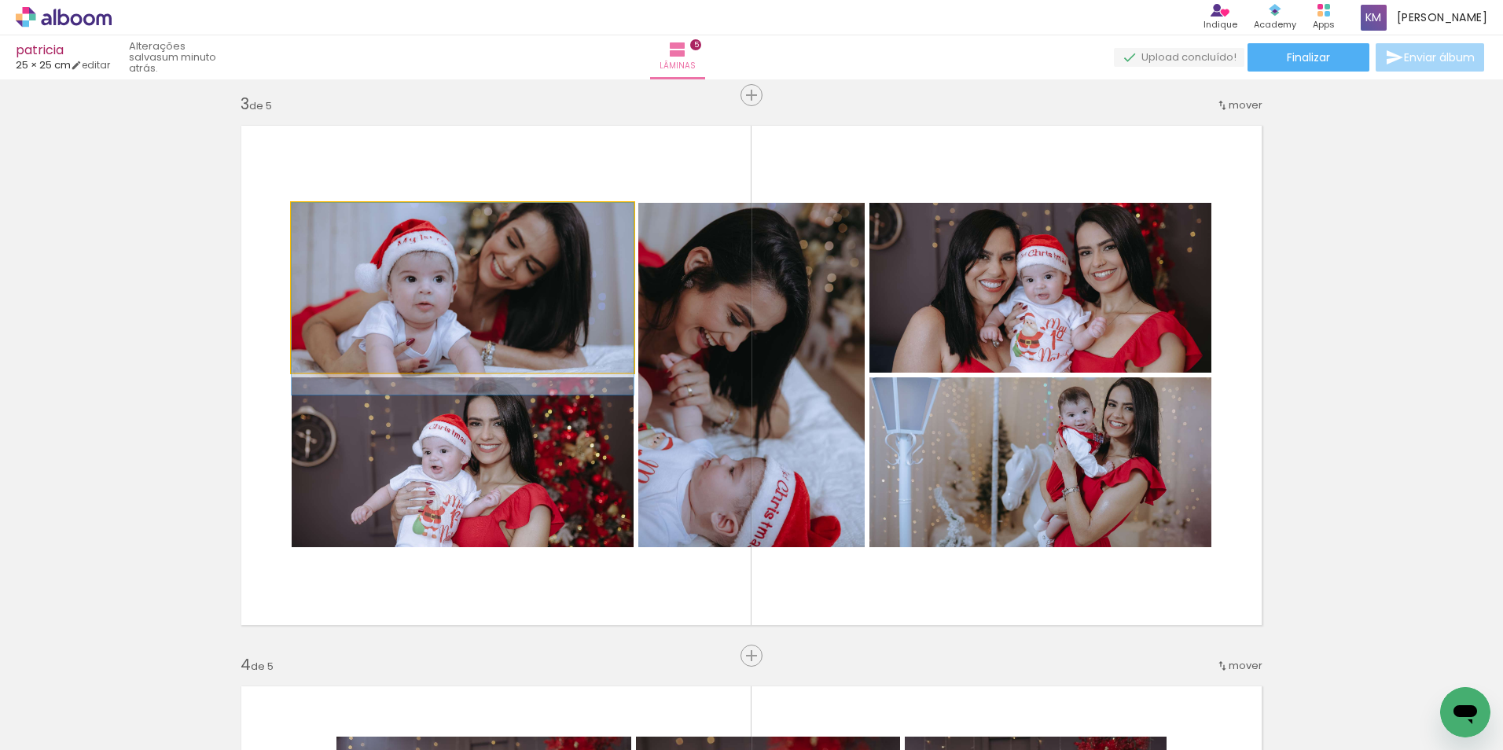
drag, startPoint x: 575, startPoint y: 301, endPoint x: 577, endPoint y: 321, distance: 19.7
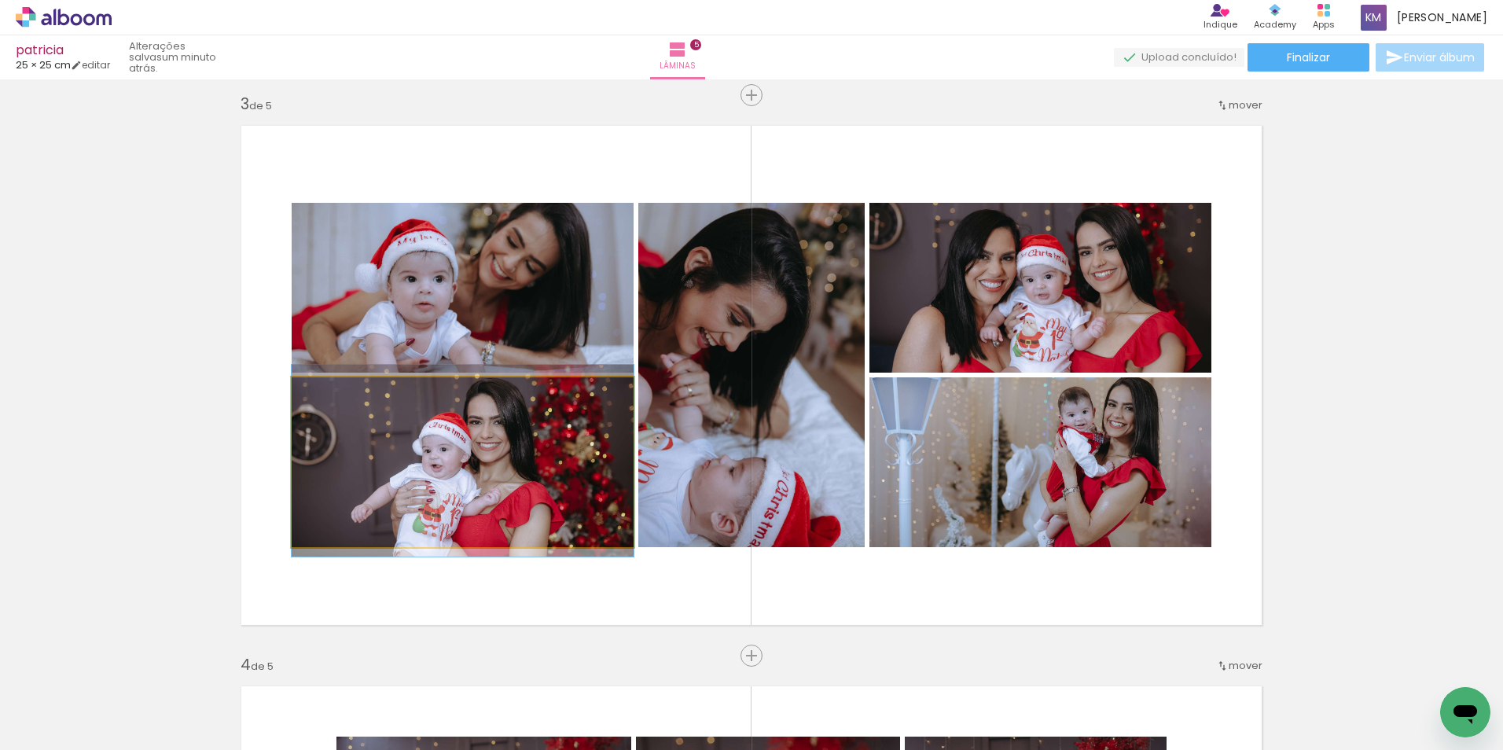
drag, startPoint x: 517, startPoint y: 461, endPoint x: 539, endPoint y: 460, distance: 22.1
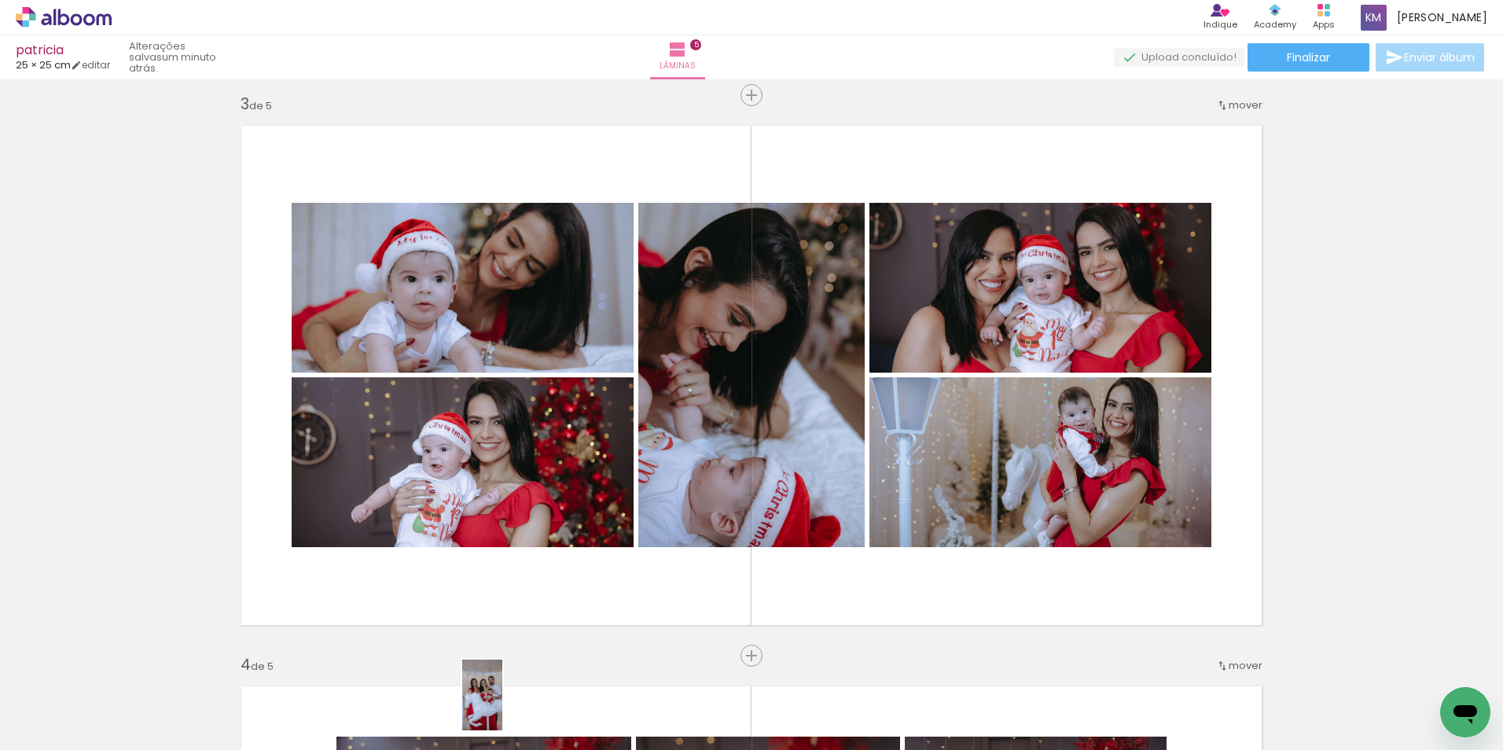
drag, startPoint x: 494, startPoint y: 702, endPoint x: 510, endPoint y: 709, distance: 17.2
click at [510, 709] on div at bounding box center [495, 697] width 44 height 78
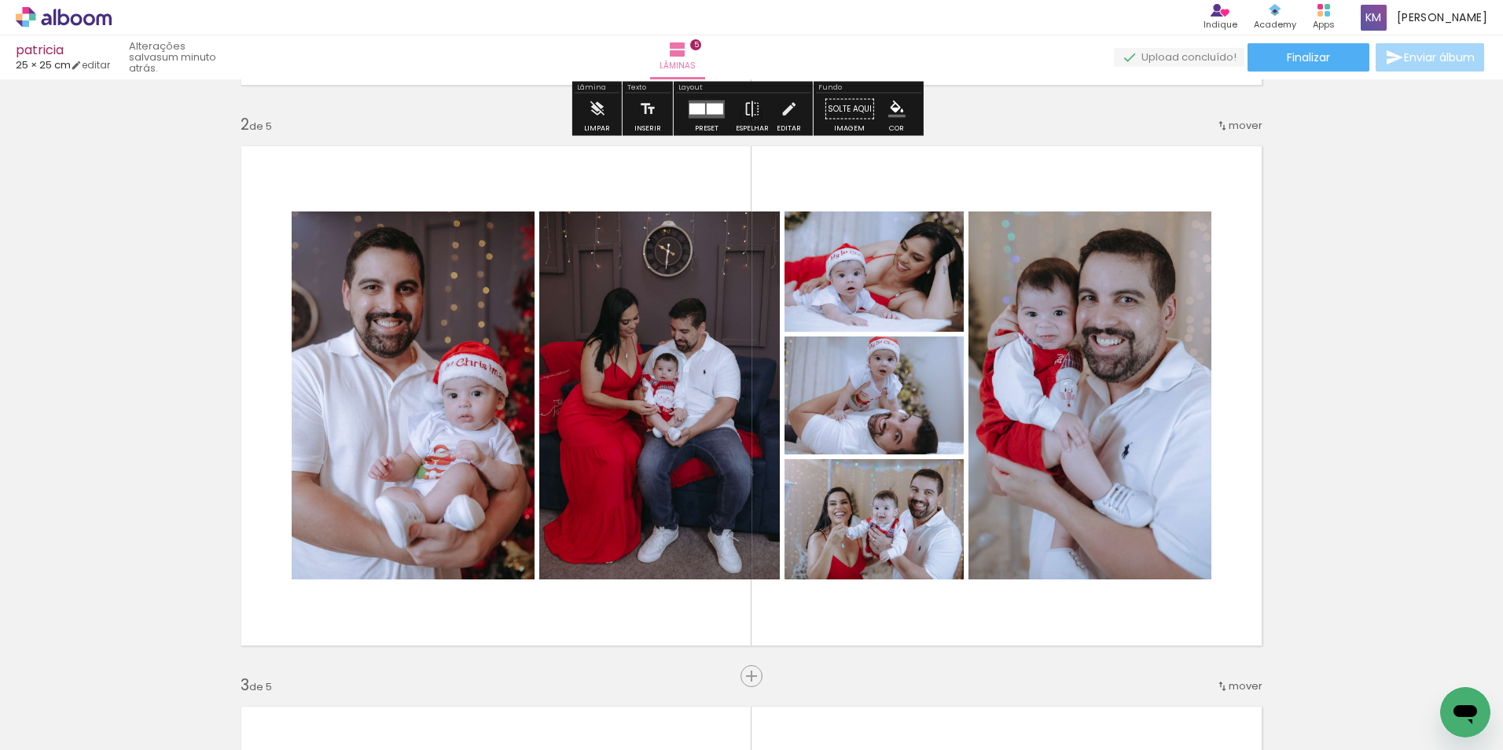
scroll to position [629, 0]
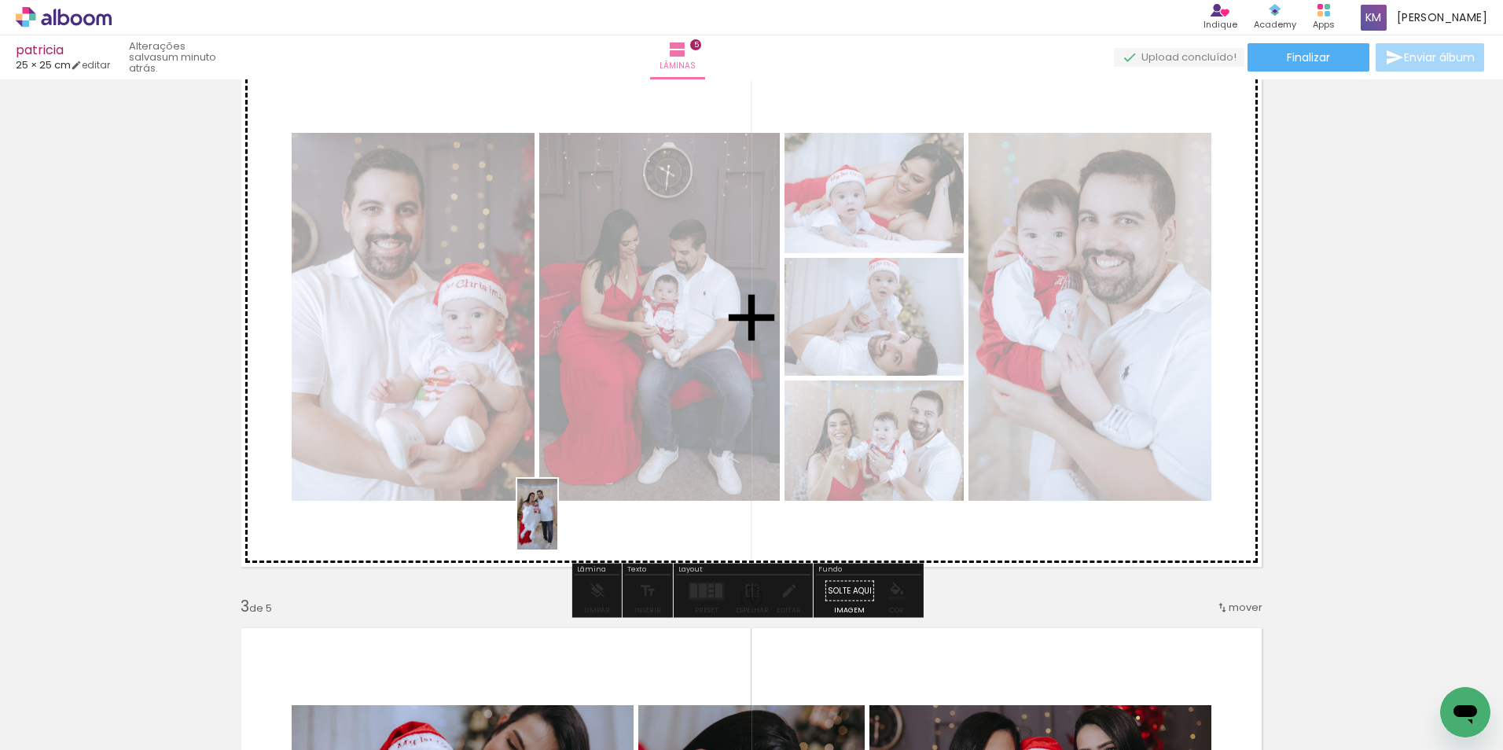
drag, startPoint x: 420, startPoint y: 705, endPoint x: 564, endPoint y: 526, distance: 230.3
click at [564, 526] on quentale-workspace at bounding box center [751, 375] width 1503 height 750
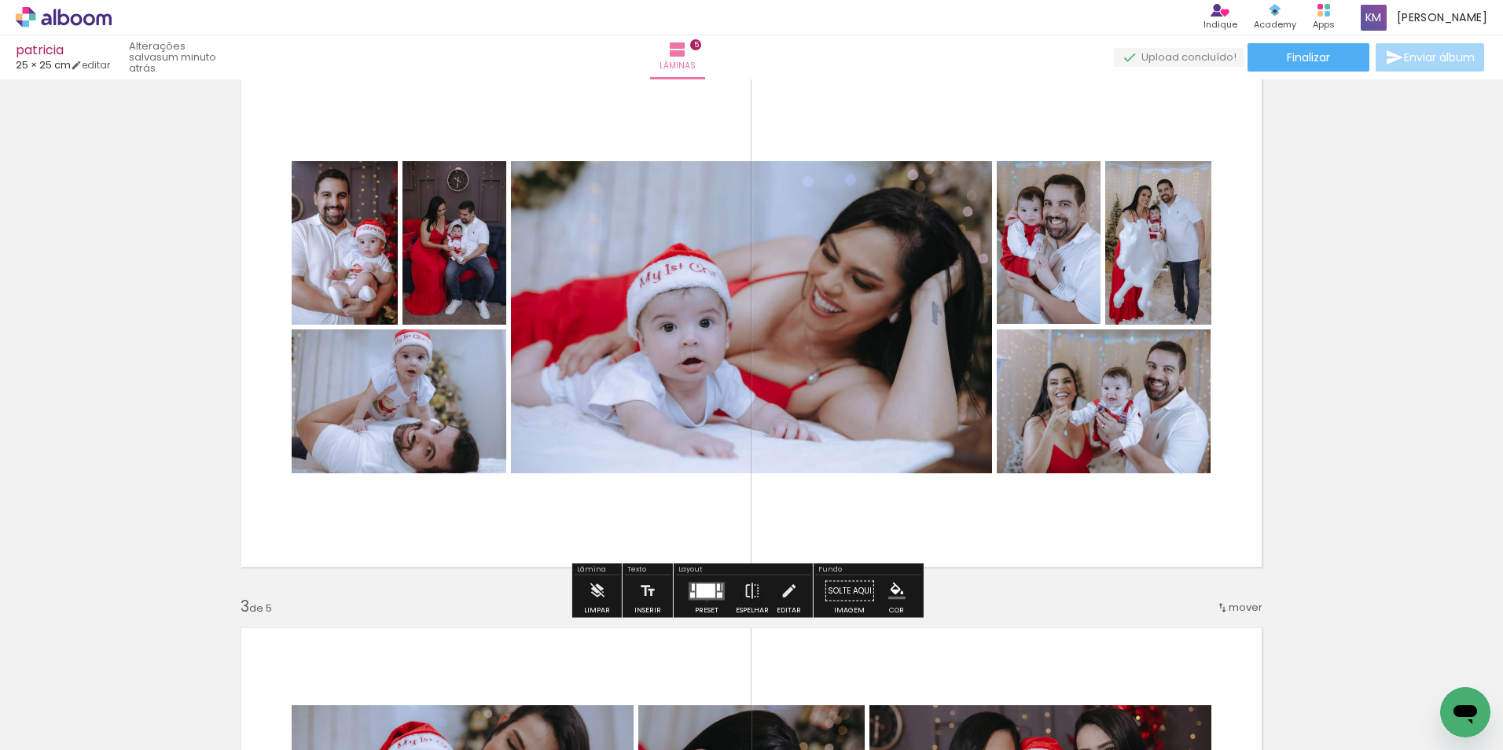
click at [703, 600] on div at bounding box center [706, 590] width 42 height 31
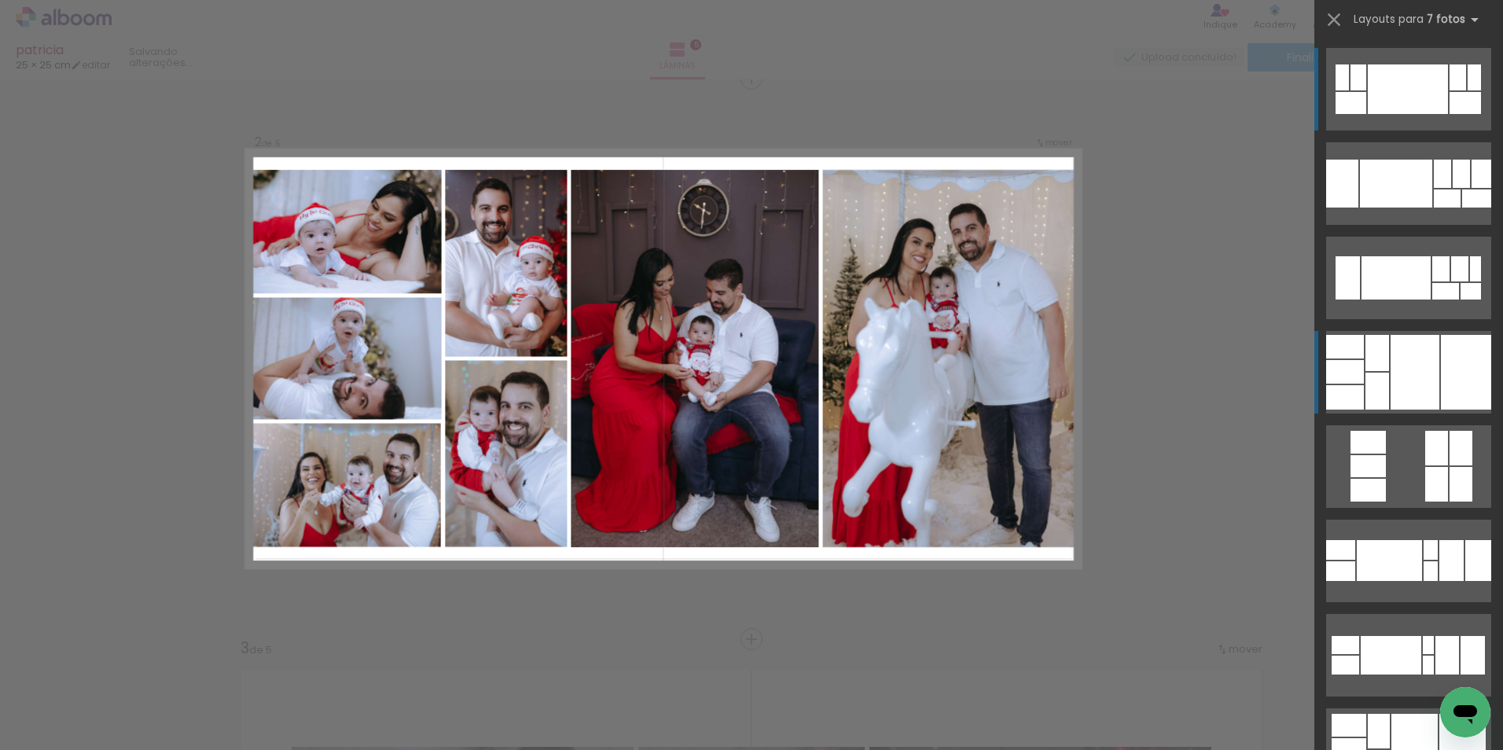
scroll to position [581, 0]
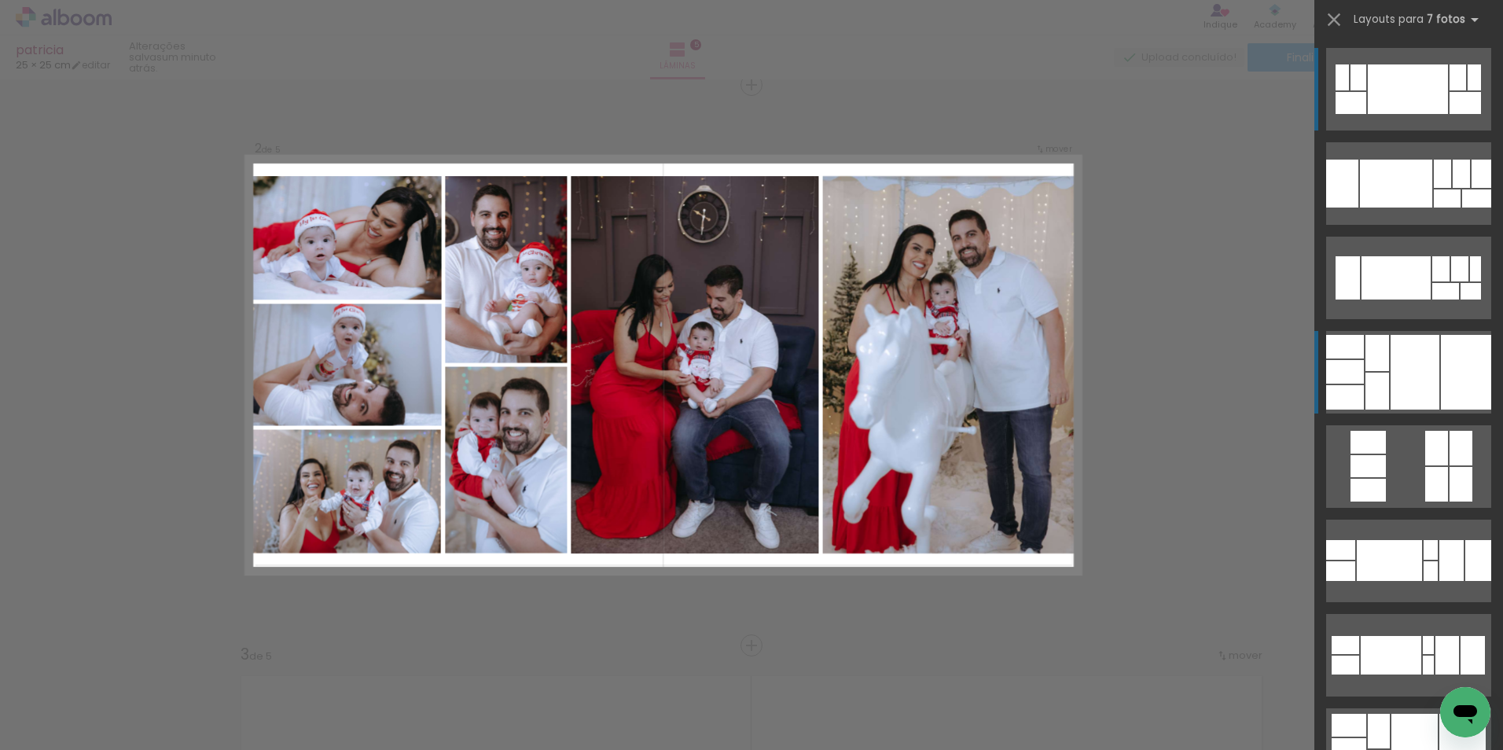
click at [1406, 383] on div at bounding box center [1414, 372] width 49 height 75
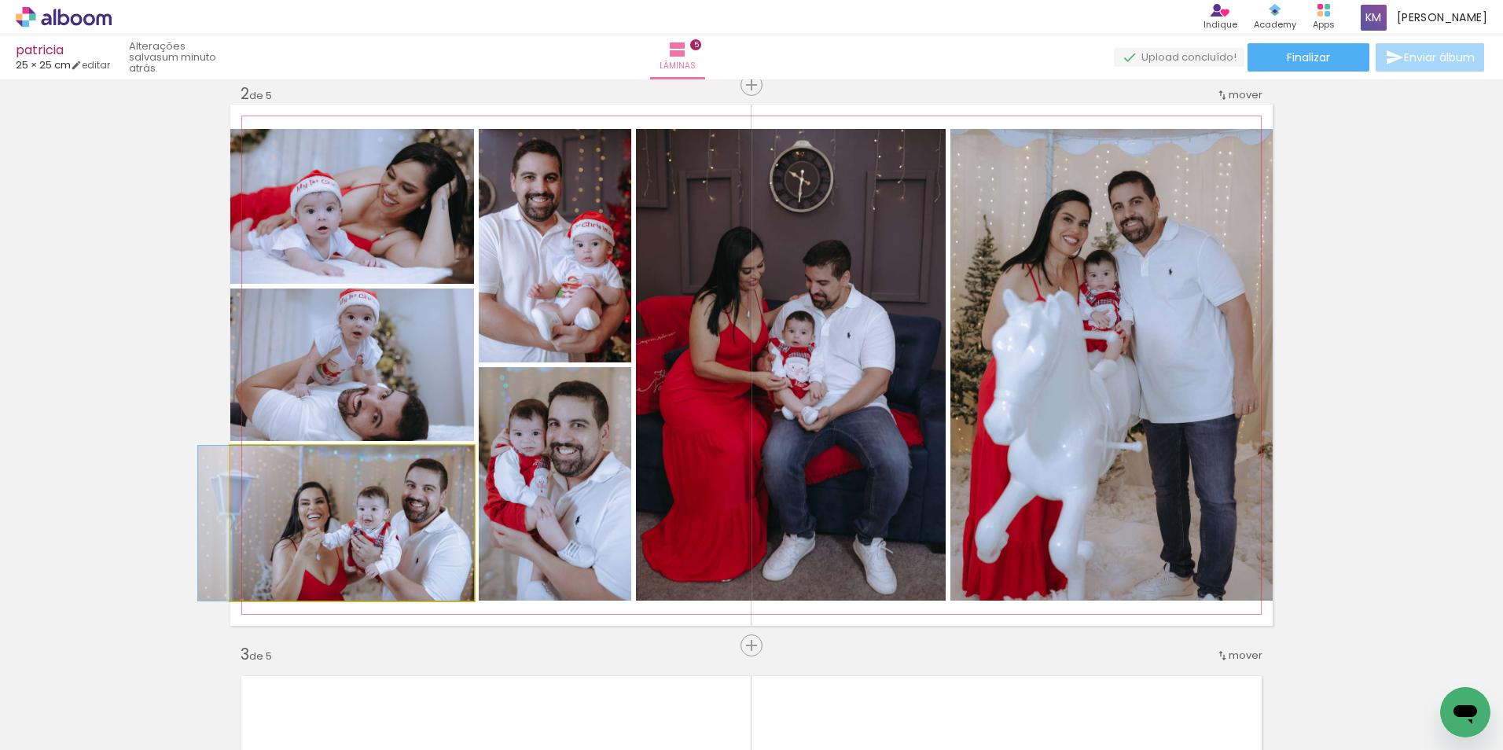
drag, startPoint x: 398, startPoint y: 527, endPoint x: 381, endPoint y: 535, distance: 18.6
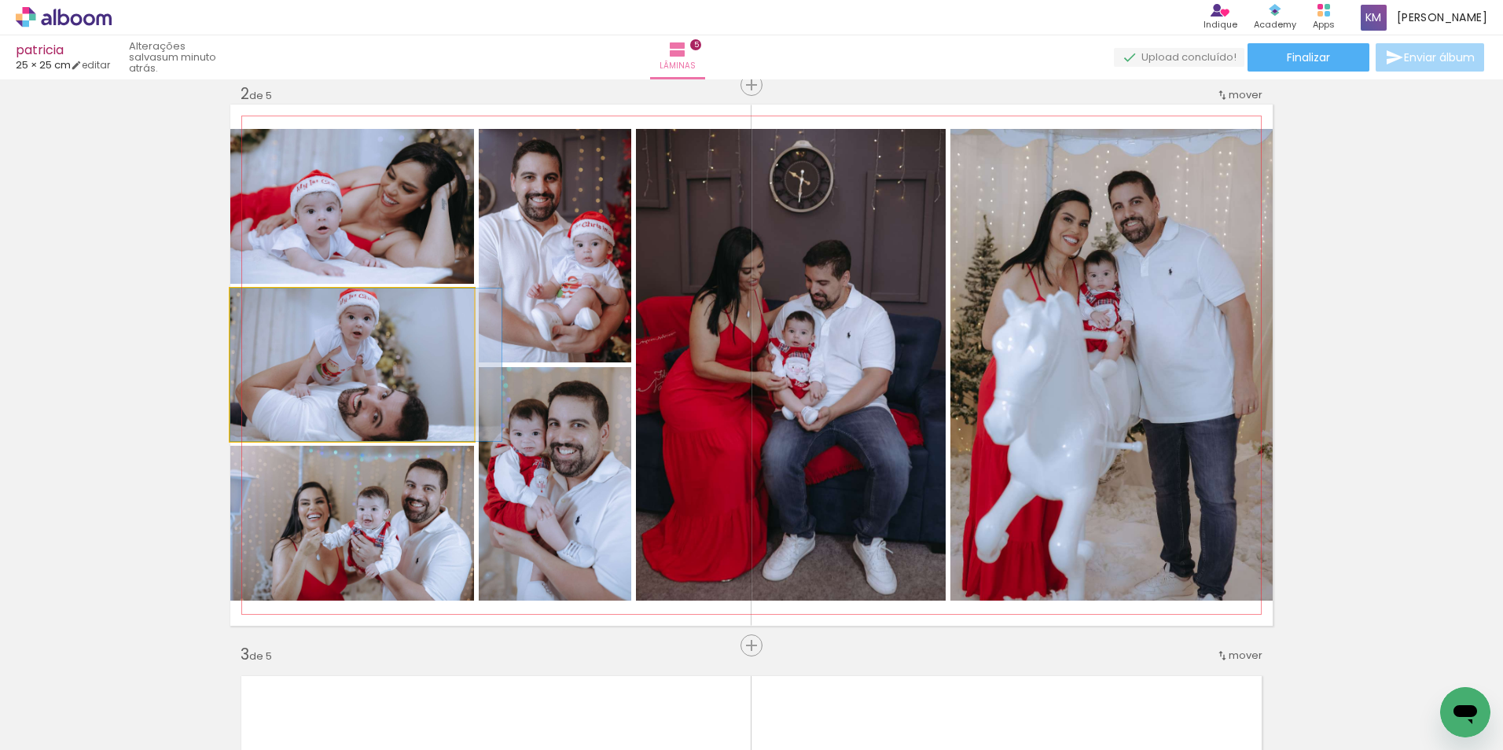
drag, startPoint x: 418, startPoint y: 390, endPoint x: 454, endPoint y: 404, distance: 38.8
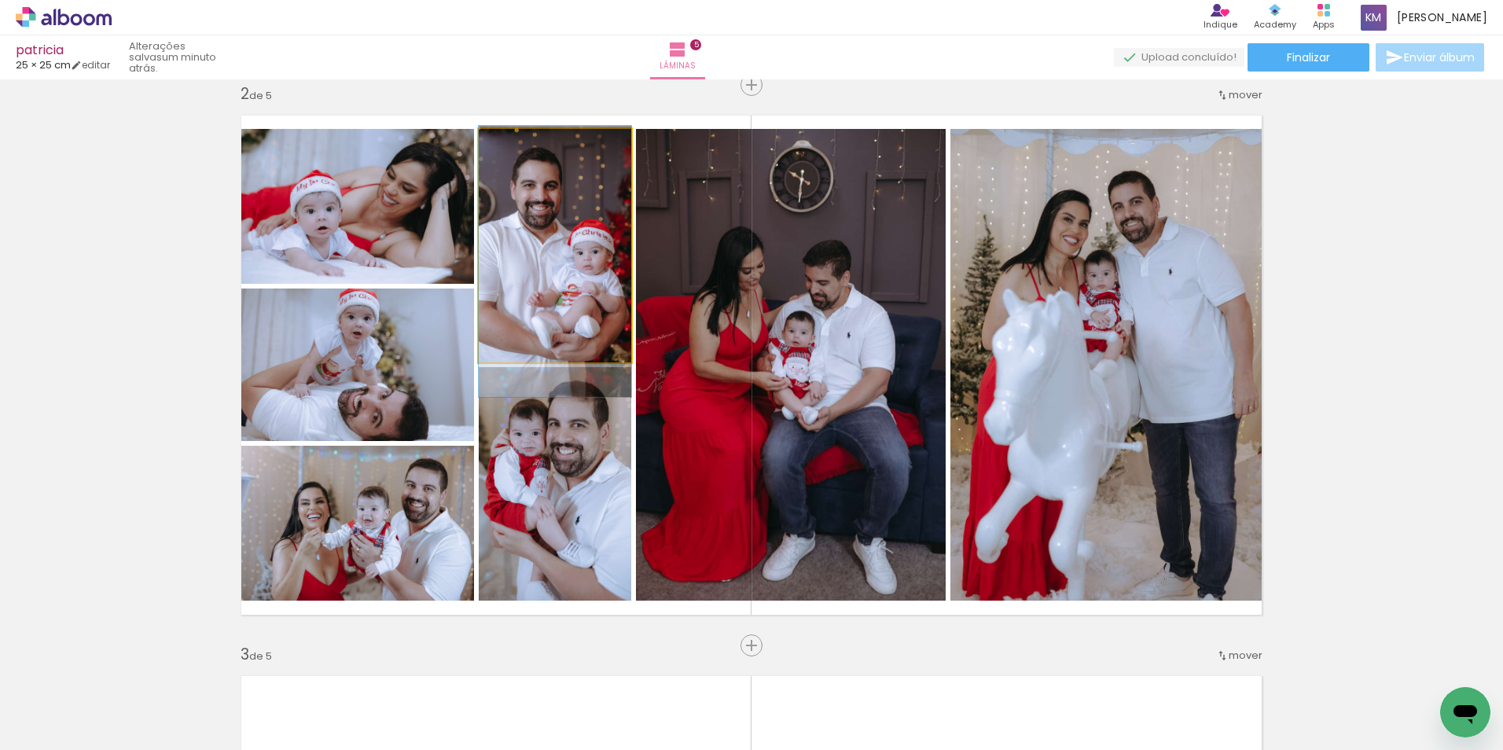
drag, startPoint x: 571, startPoint y: 252, endPoint x: 589, endPoint y: 259, distance: 19.1
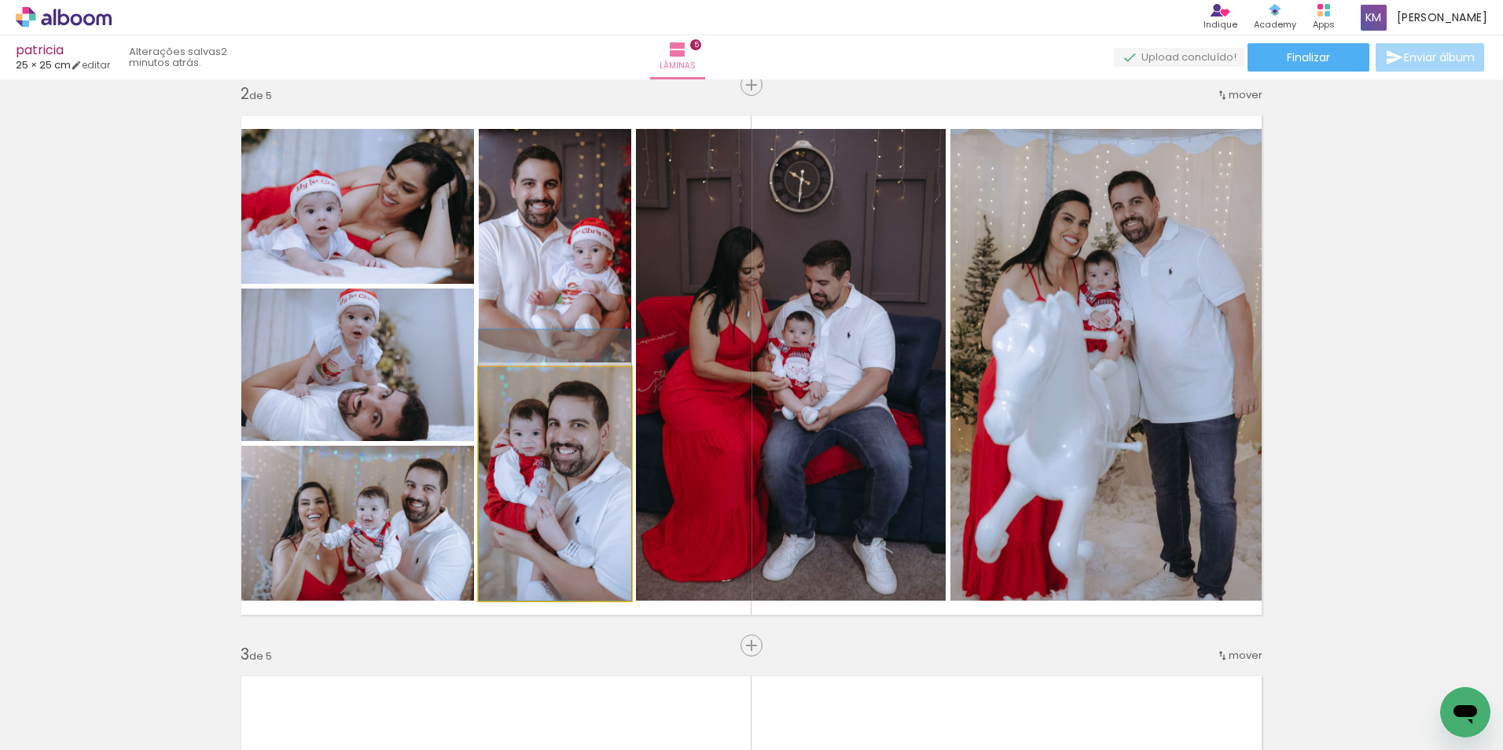
drag, startPoint x: 577, startPoint y: 441, endPoint x: 538, endPoint y: 372, distance: 79.5
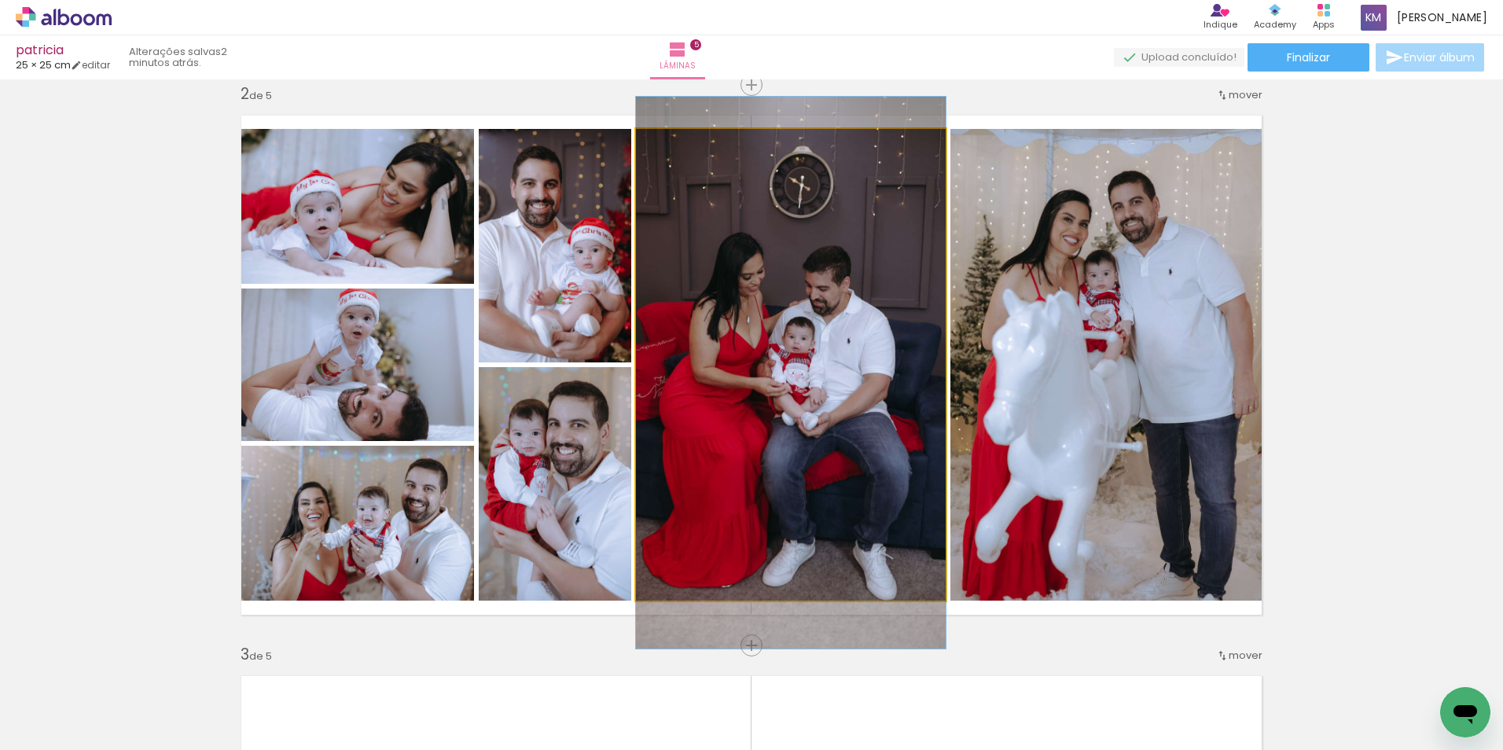
drag, startPoint x: 806, startPoint y: 353, endPoint x: 852, endPoint y: 358, distance: 45.9
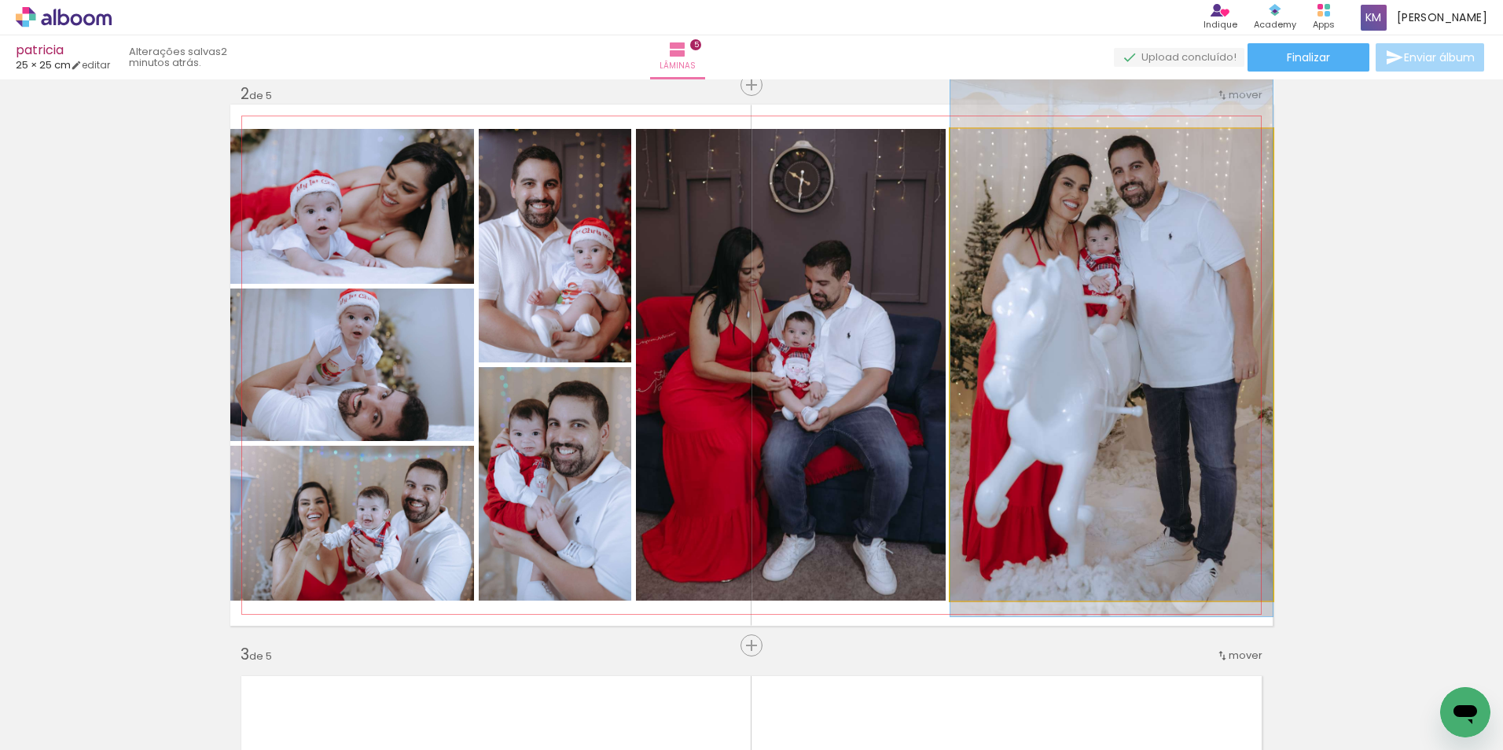
drag, startPoint x: 994, startPoint y: 345, endPoint x: 1011, endPoint y: 310, distance: 39.0
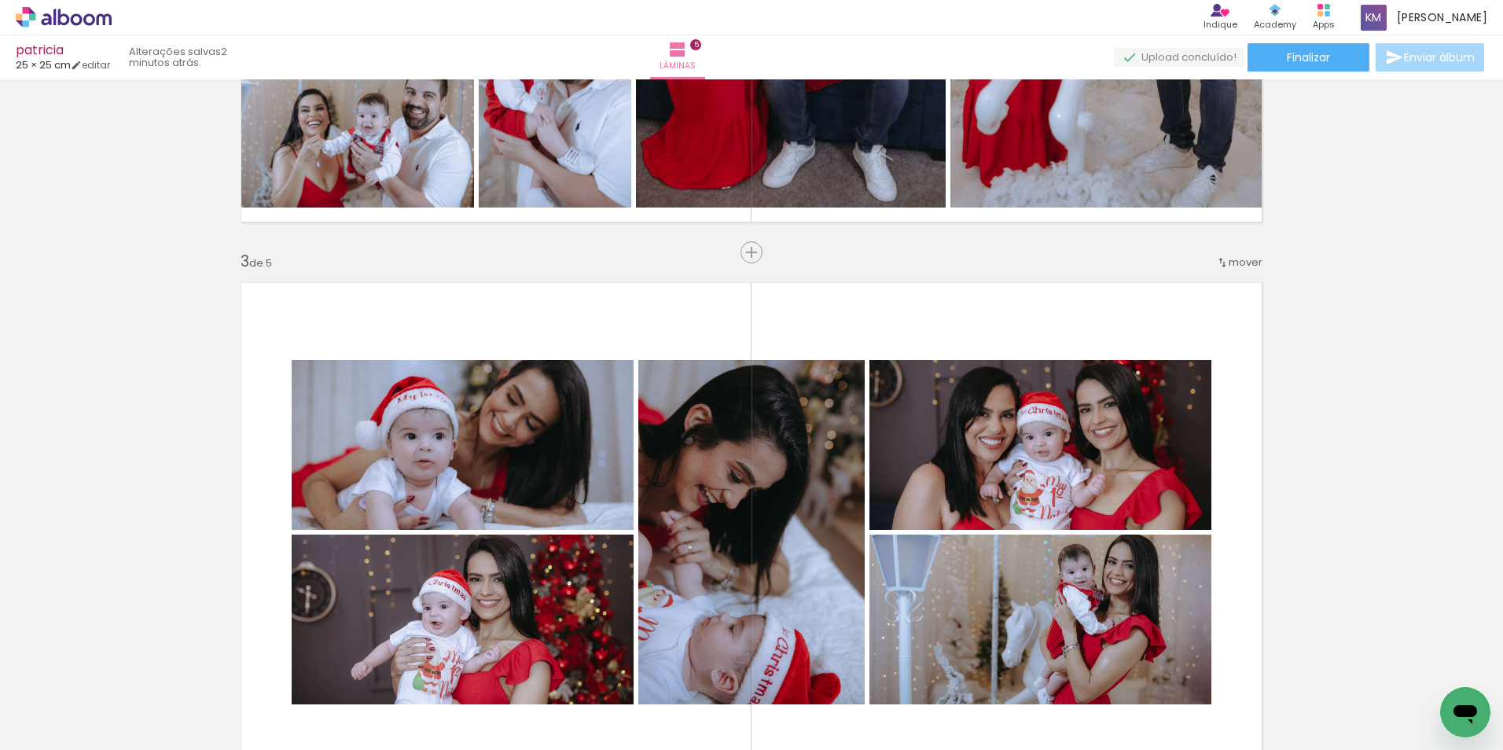
scroll to position [1052, 0]
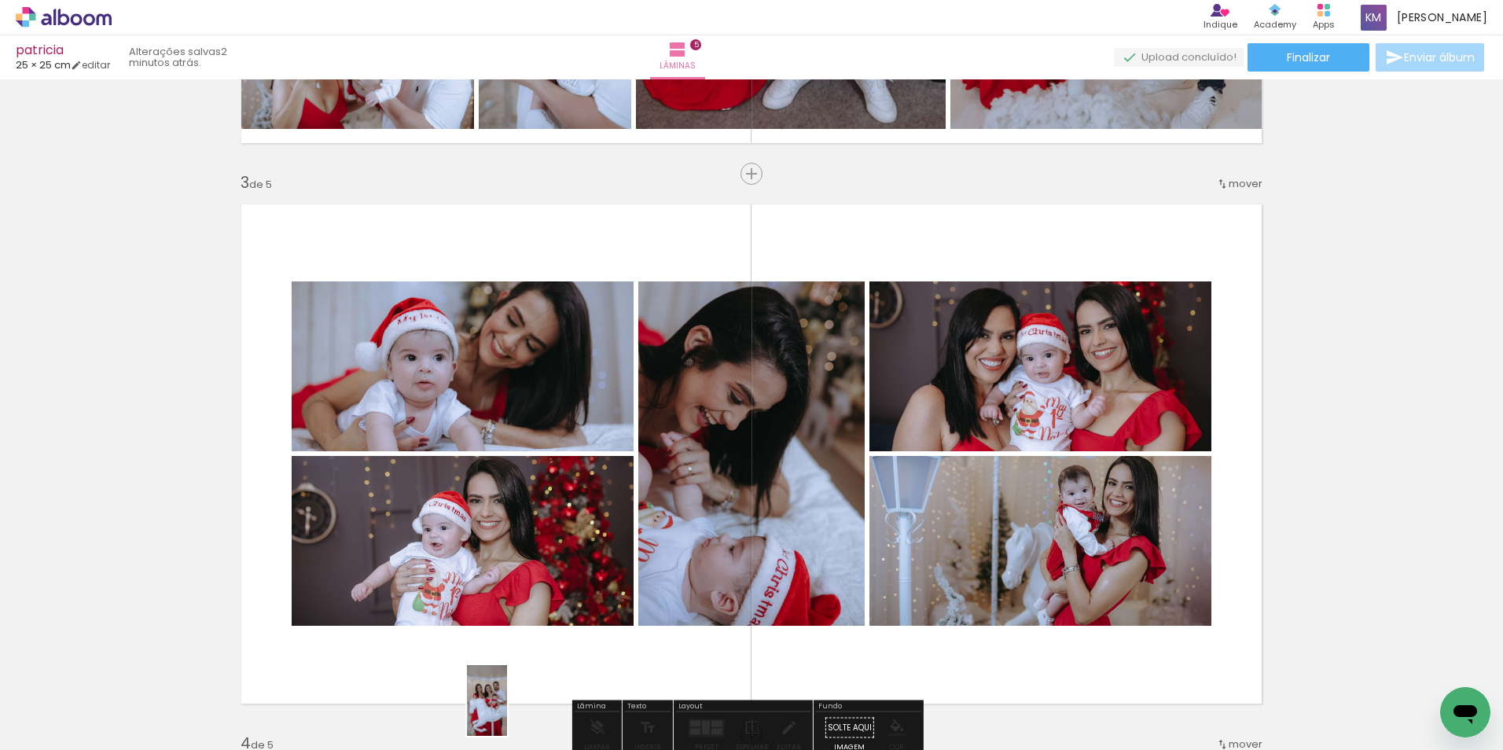
drag, startPoint x: 521, startPoint y: 667, endPoint x: 514, endPoint y: 712, distance: 45.4
click at [514, 712] on div at bounding box center [495, 697] width 44 height 78
click at [469, 672] on iron-icon at bounding box center [461, 665] width 17 height 17
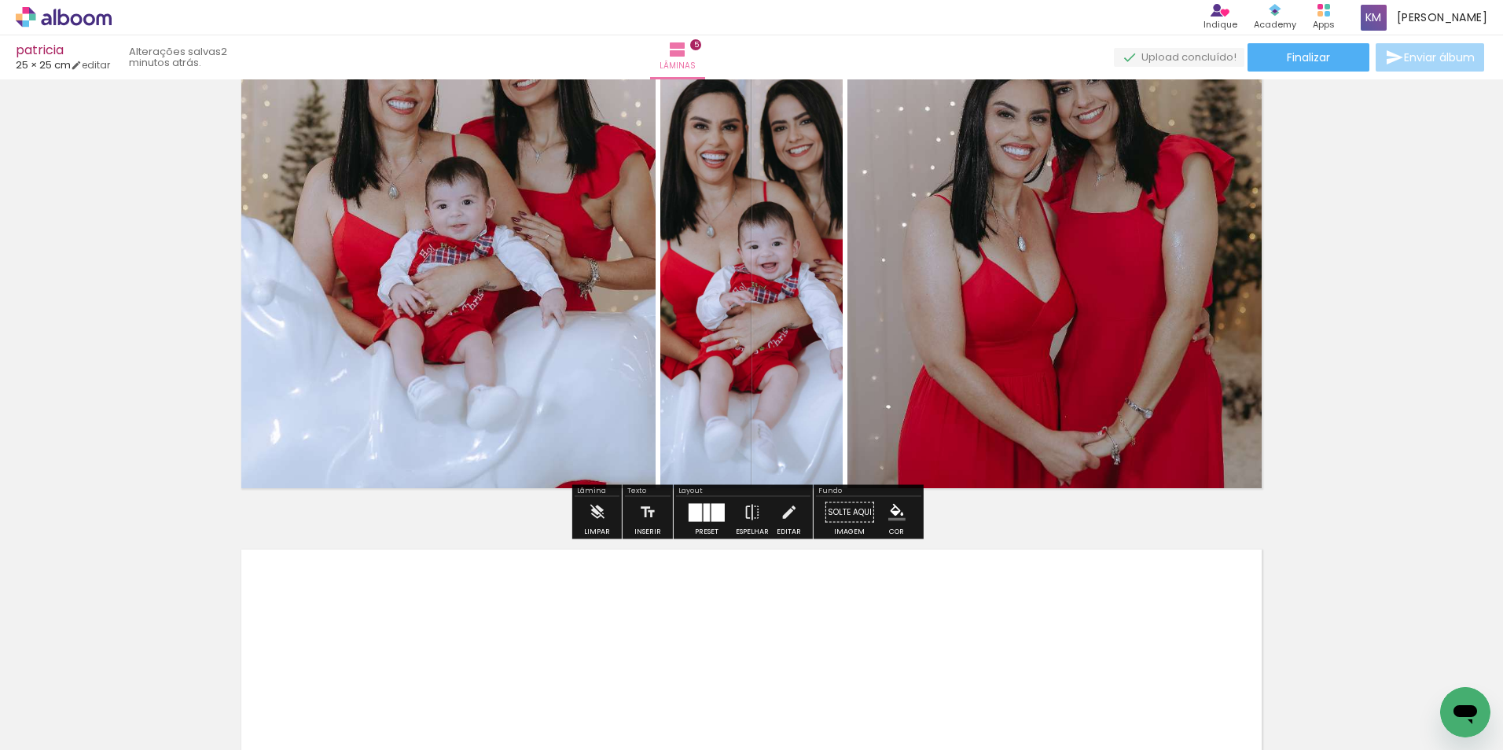
scroll to position [2310, 0]
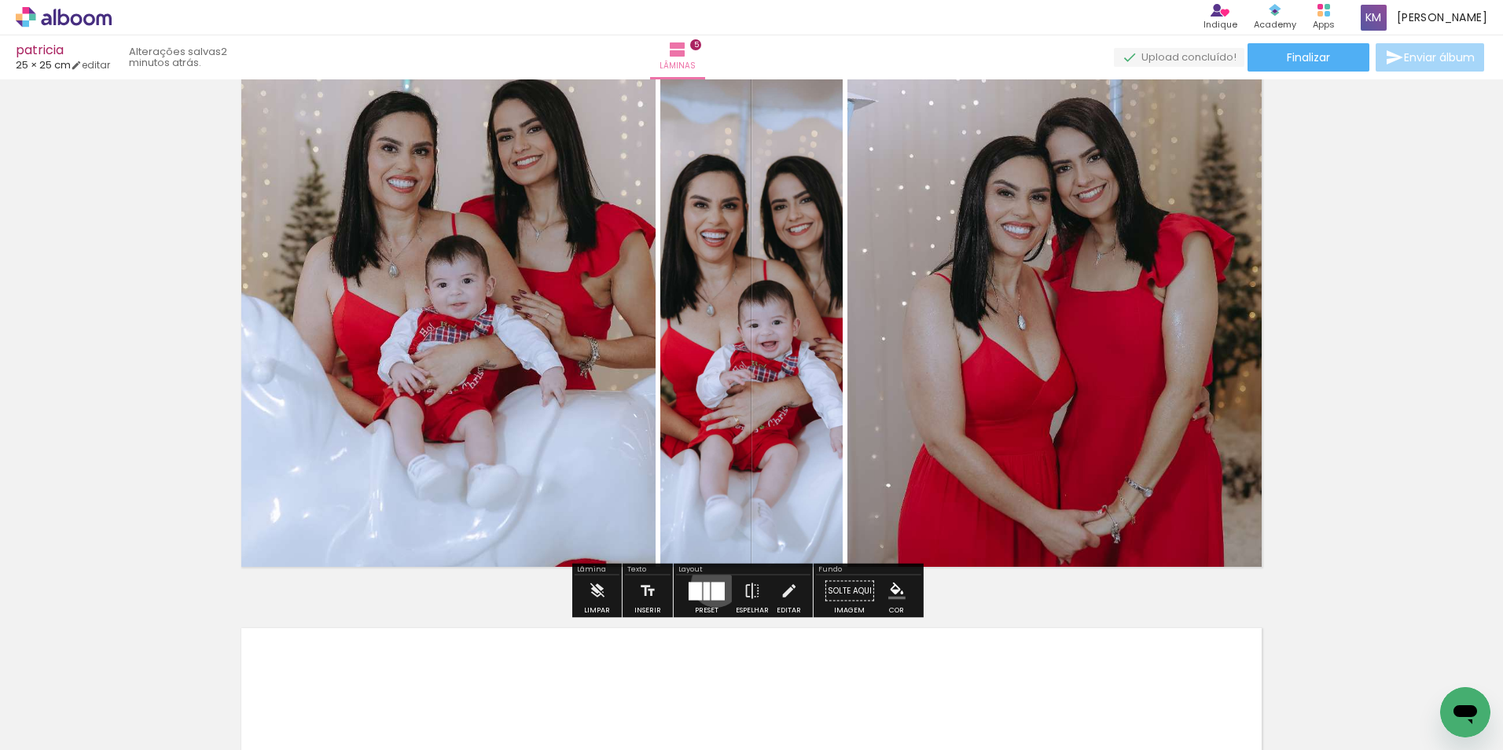
click at [712, 582] on div at bounding box center [717, 591] width 13 height 18
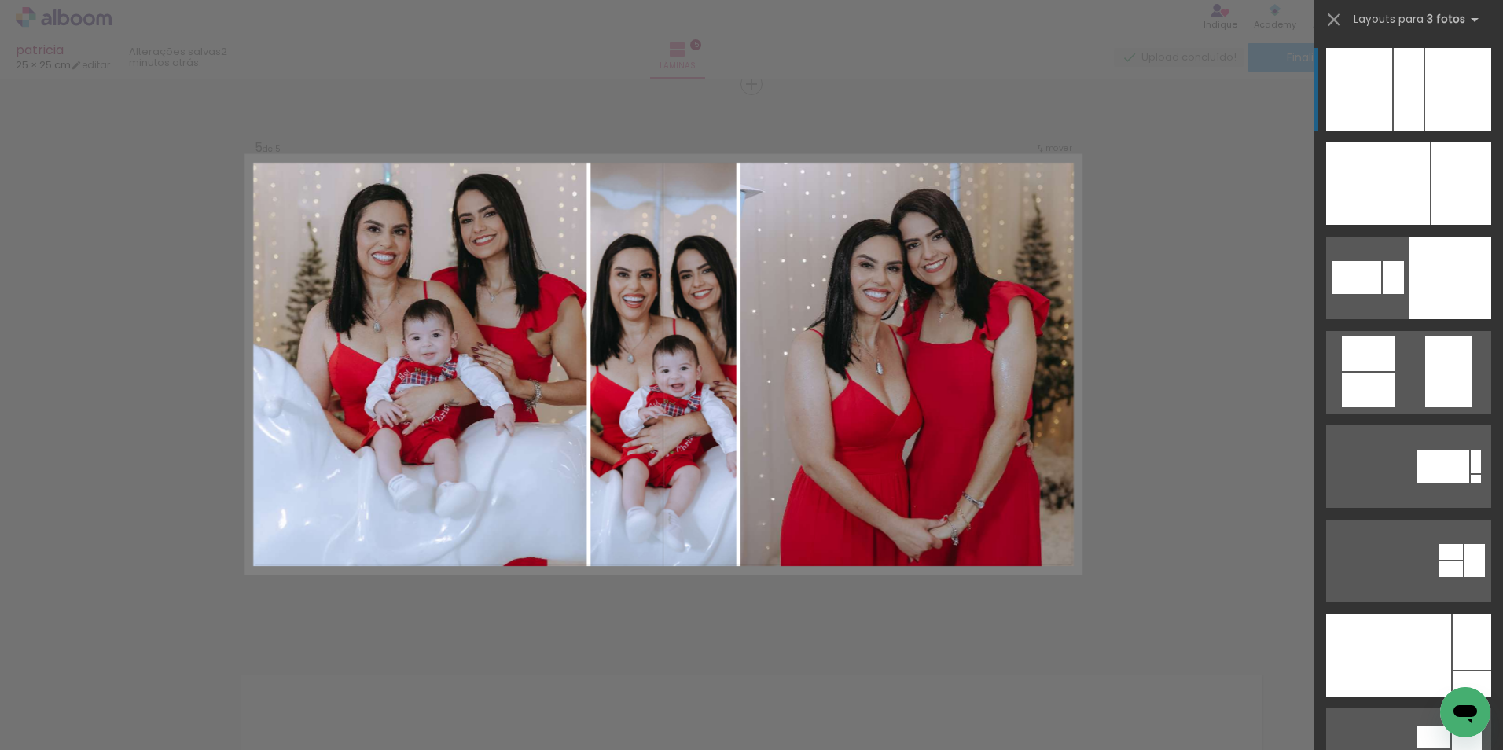
scroll to position [2262, 0]
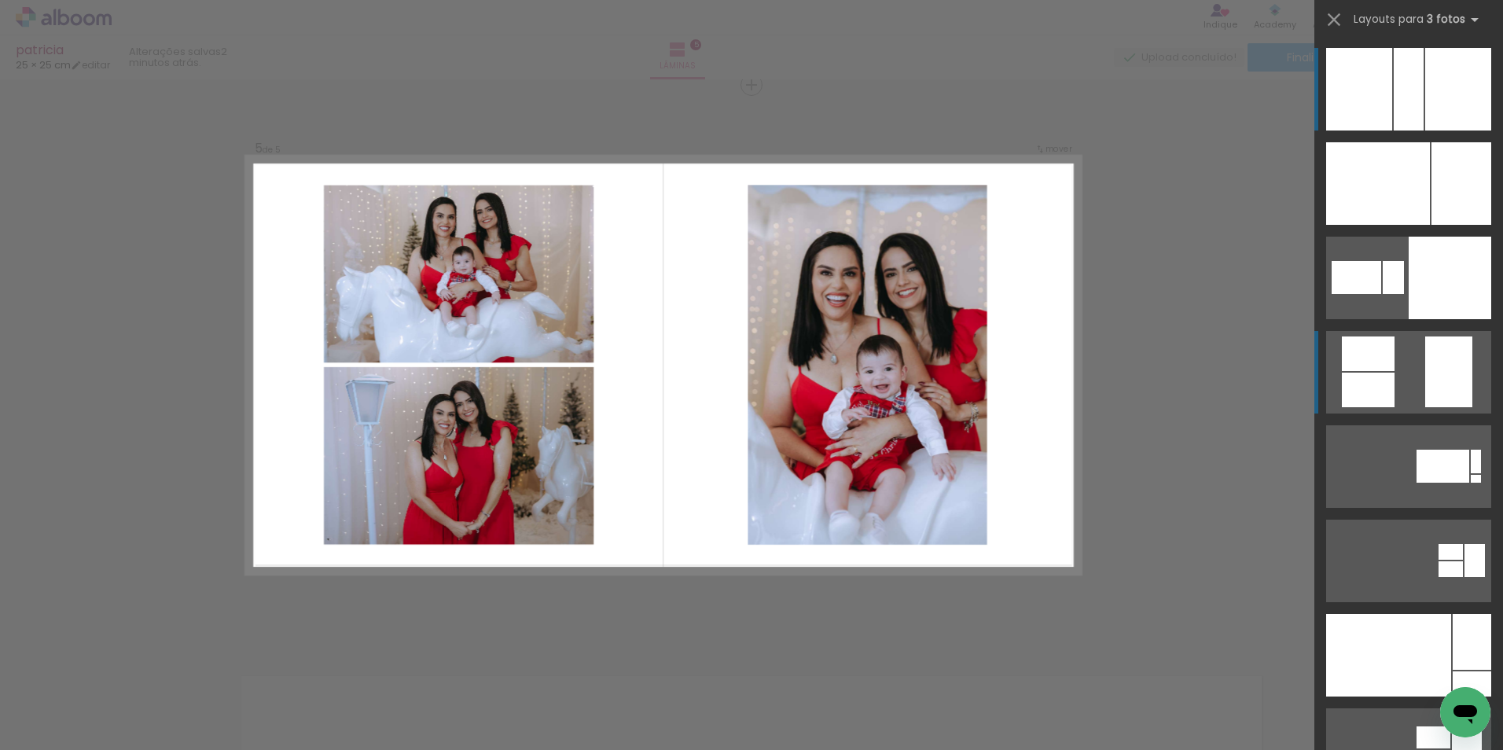
click at [1412, 375] on quentale-layouter at bounding box center [1408, 372] width 165 height 83
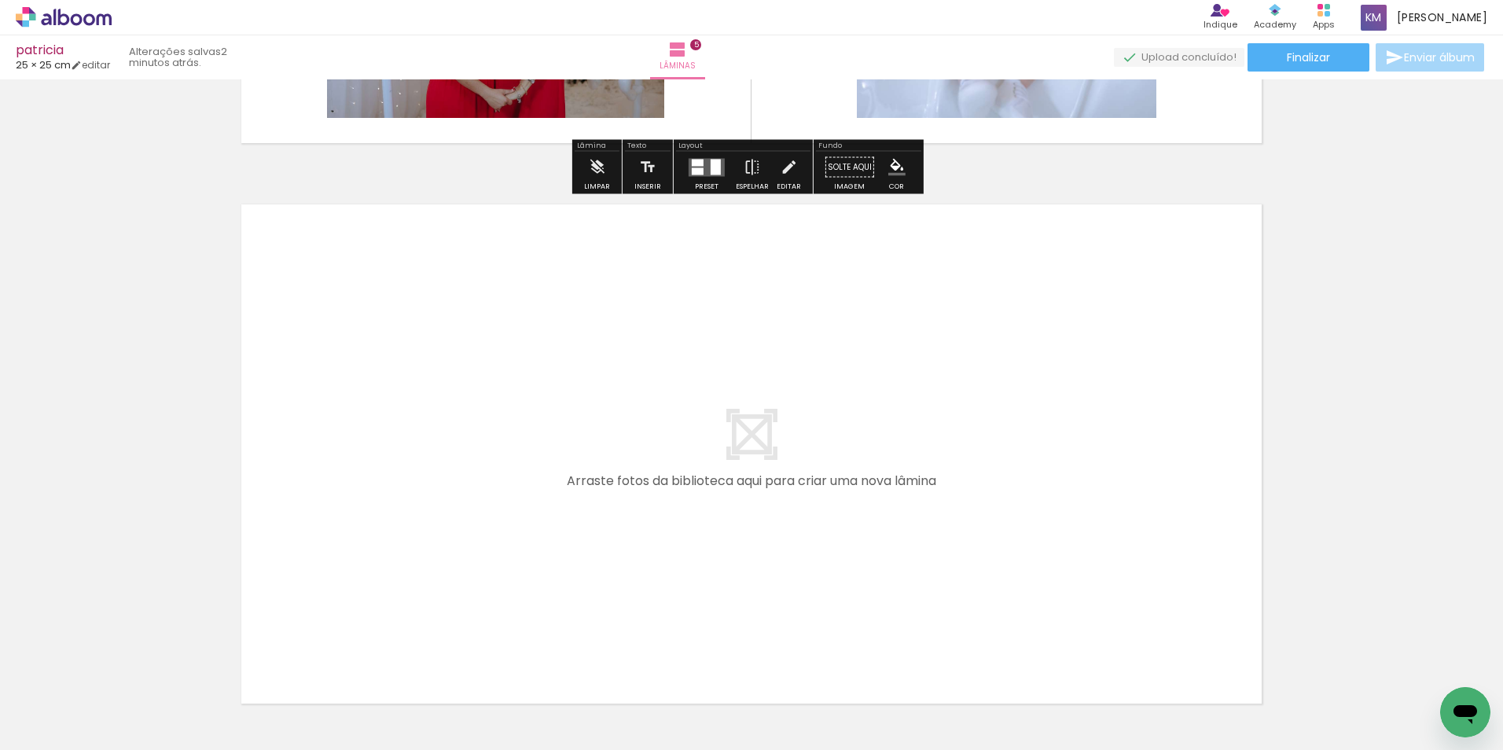
scroll to position [2812, 0]
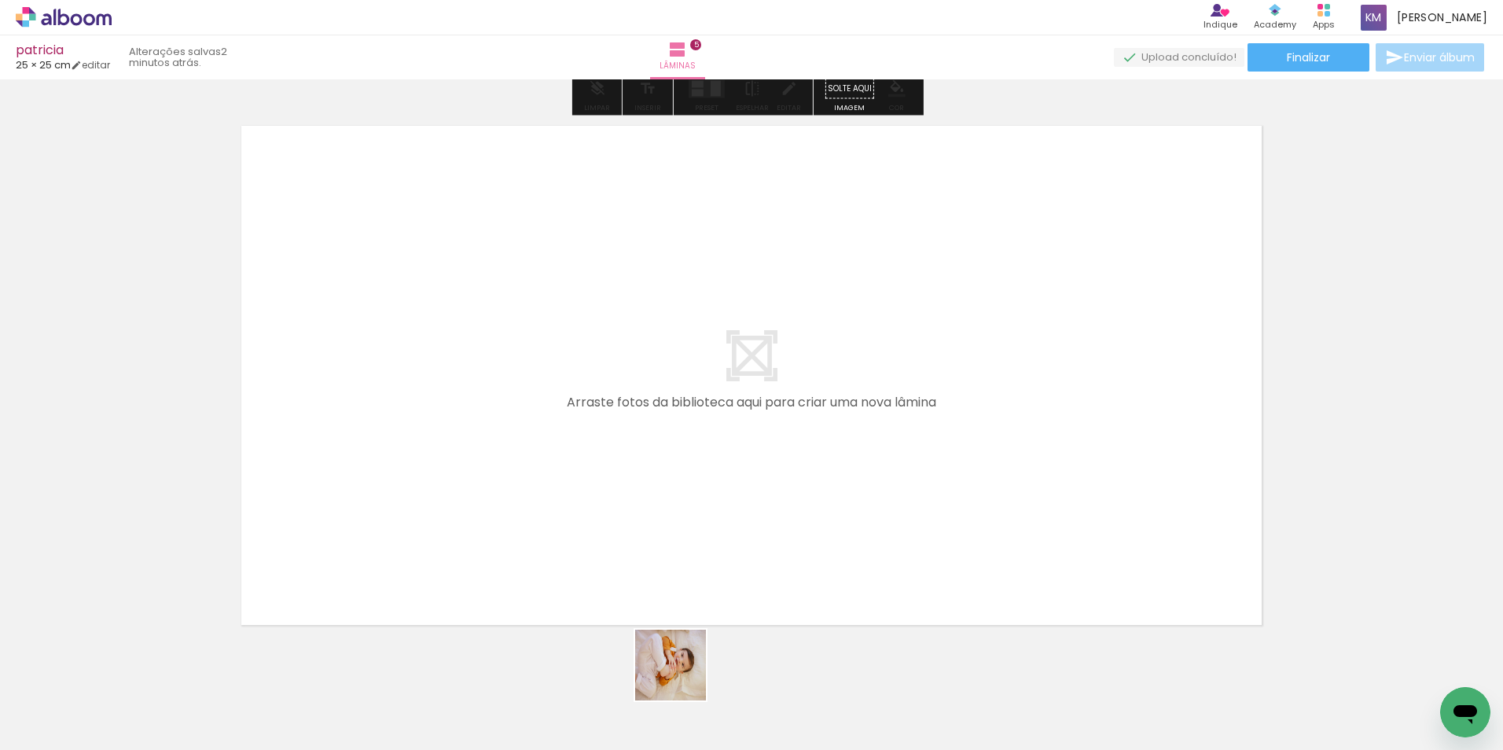
drag, startPoint x: 680, startPoint y: 685, endPoint x: 608, endPoint y: 682, distance: 71.6
click at [751, 482] on quentale-workspace at bounding box center [751, 375] width 1503 height 750
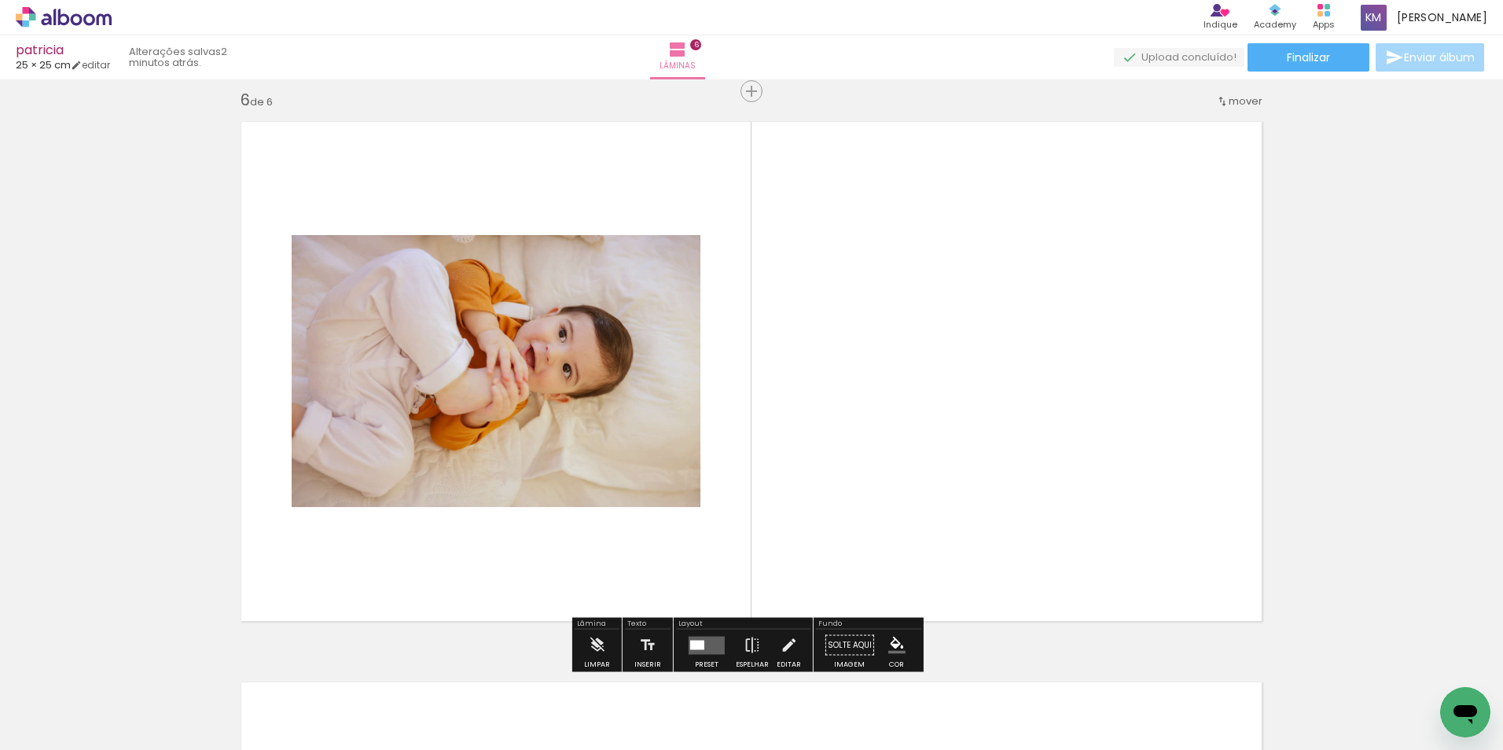
scroll to position [2822, 0]
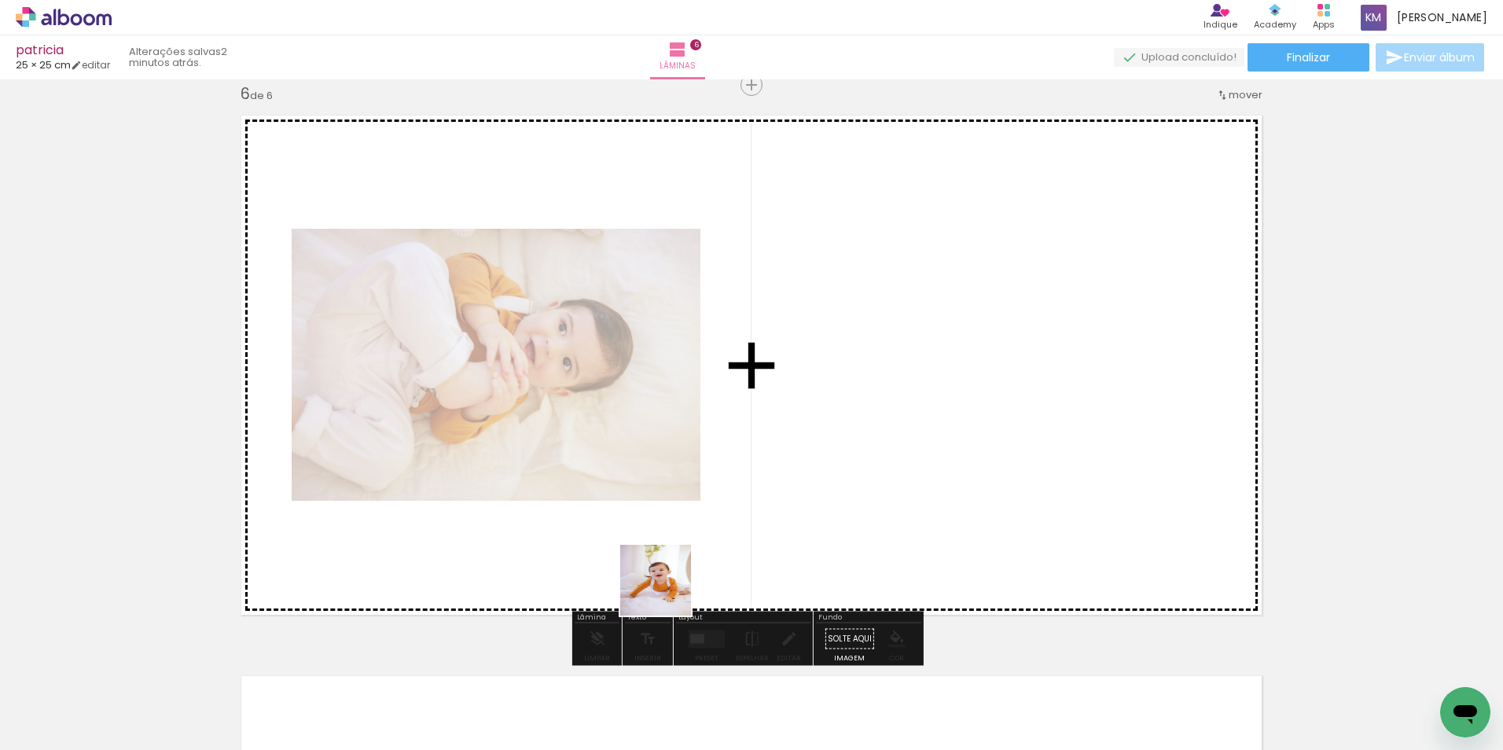
drag, startPoint x: 591, startPoint y: 696, endPoint x: 561, endPoint y: 658, distance: 48.7
click at [748, 473] on quentale-workspace at bounding box center [751, 375] width 1503 height 750
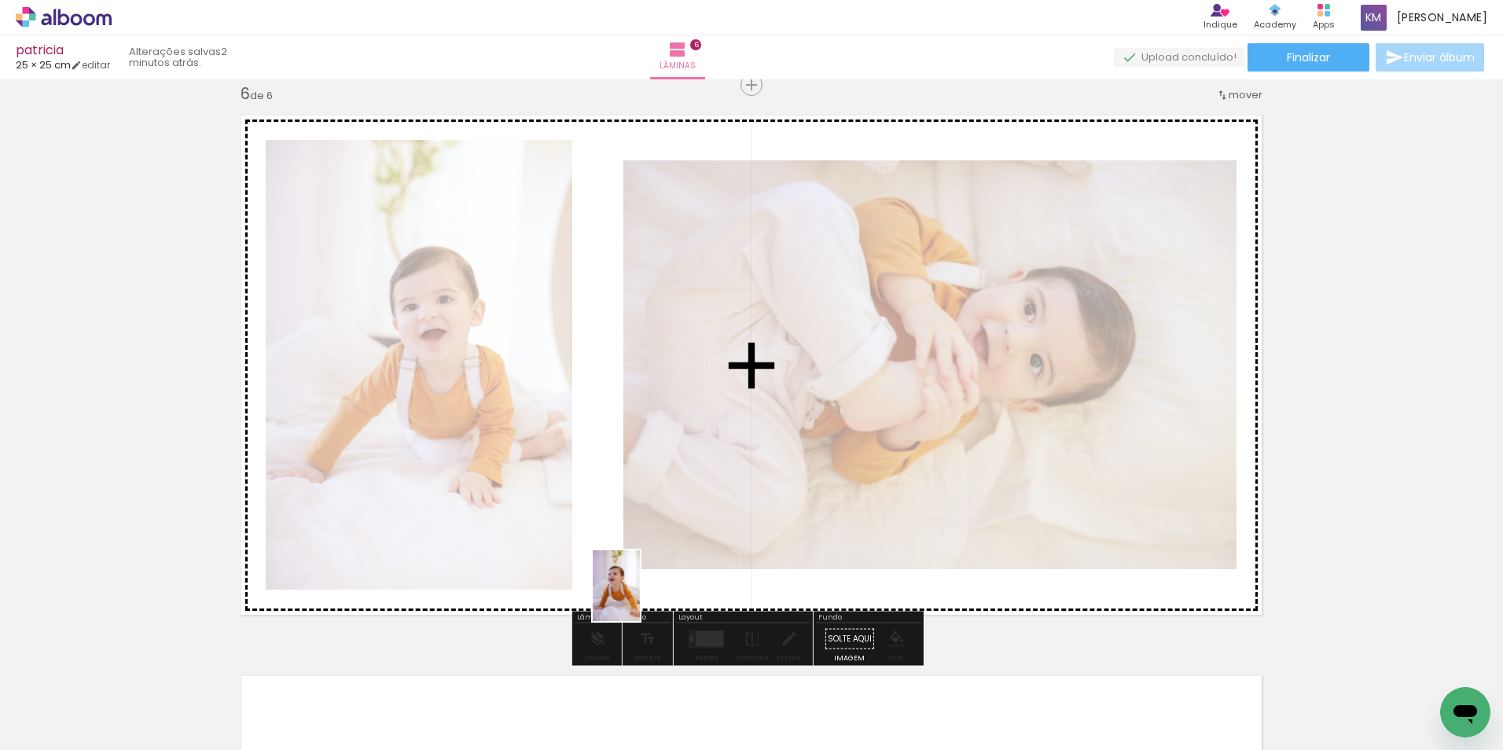
drag, startPoint x: 509, startPoint y: 704, endPoint x: 745, endPoint y: 518, distance: 300.5
click at [745, 518] on quentale-workspace at bounding box center [751, 375] width 1503 height 750
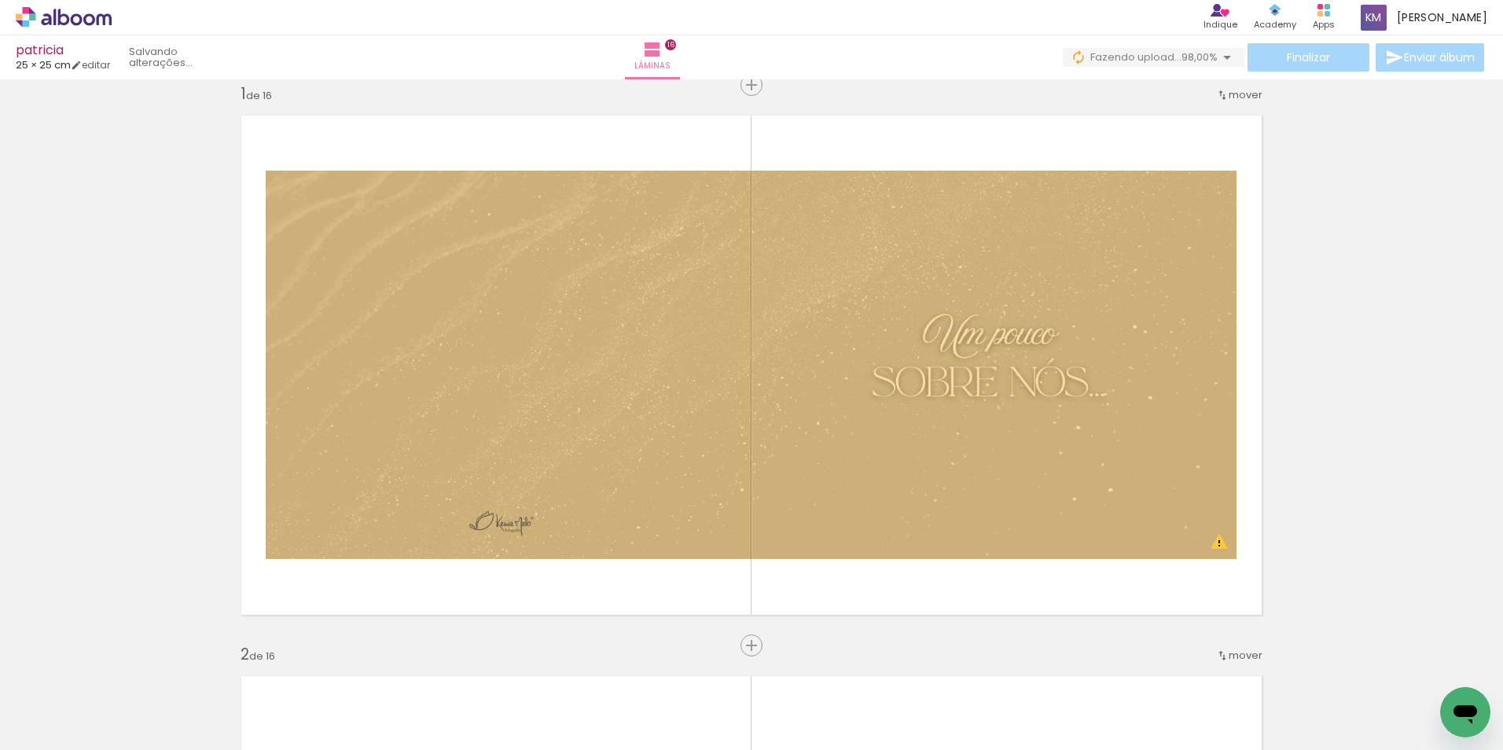
scroll to position [0, 3032]
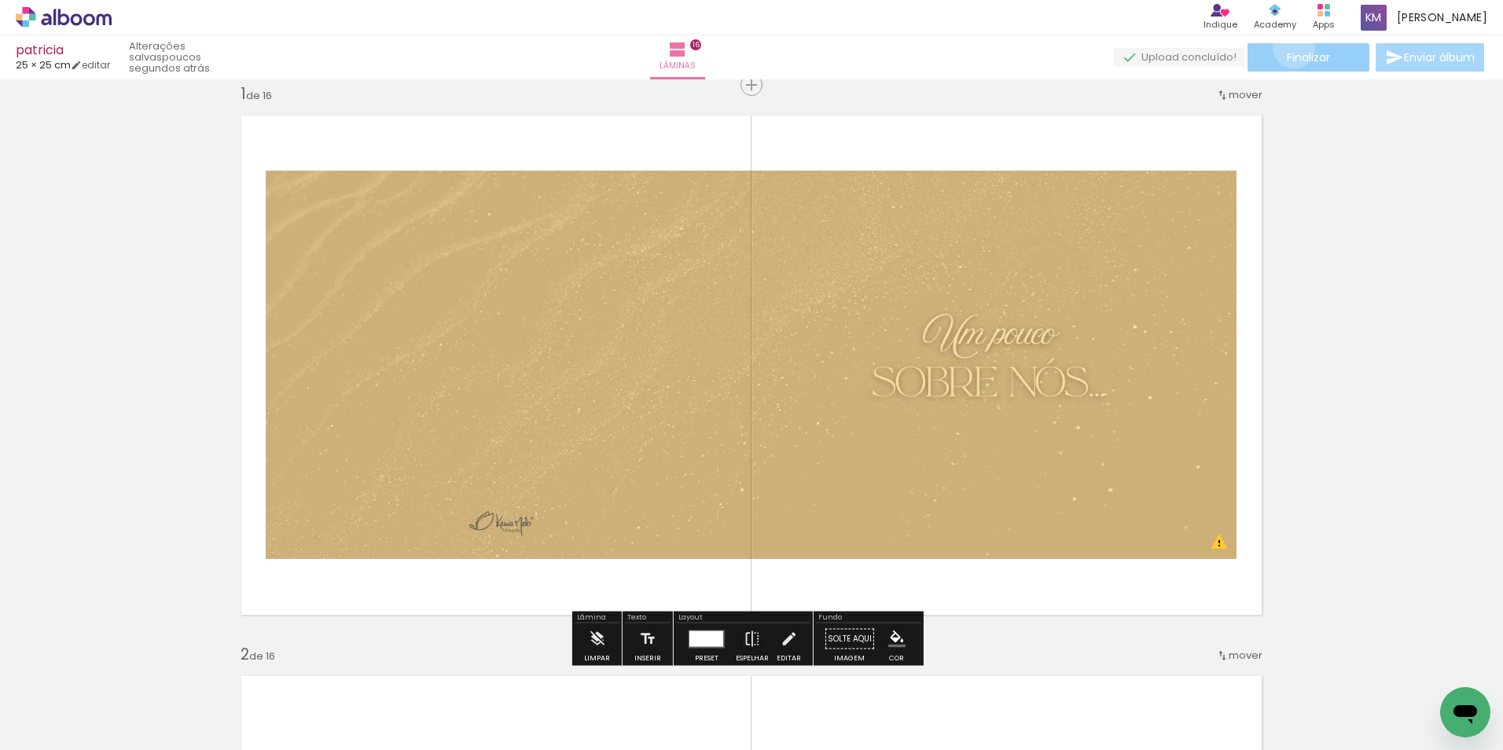
click at [1288, 47] on paper-button "Finalizar" at bounding box center [1308, 57] width 122 height 28
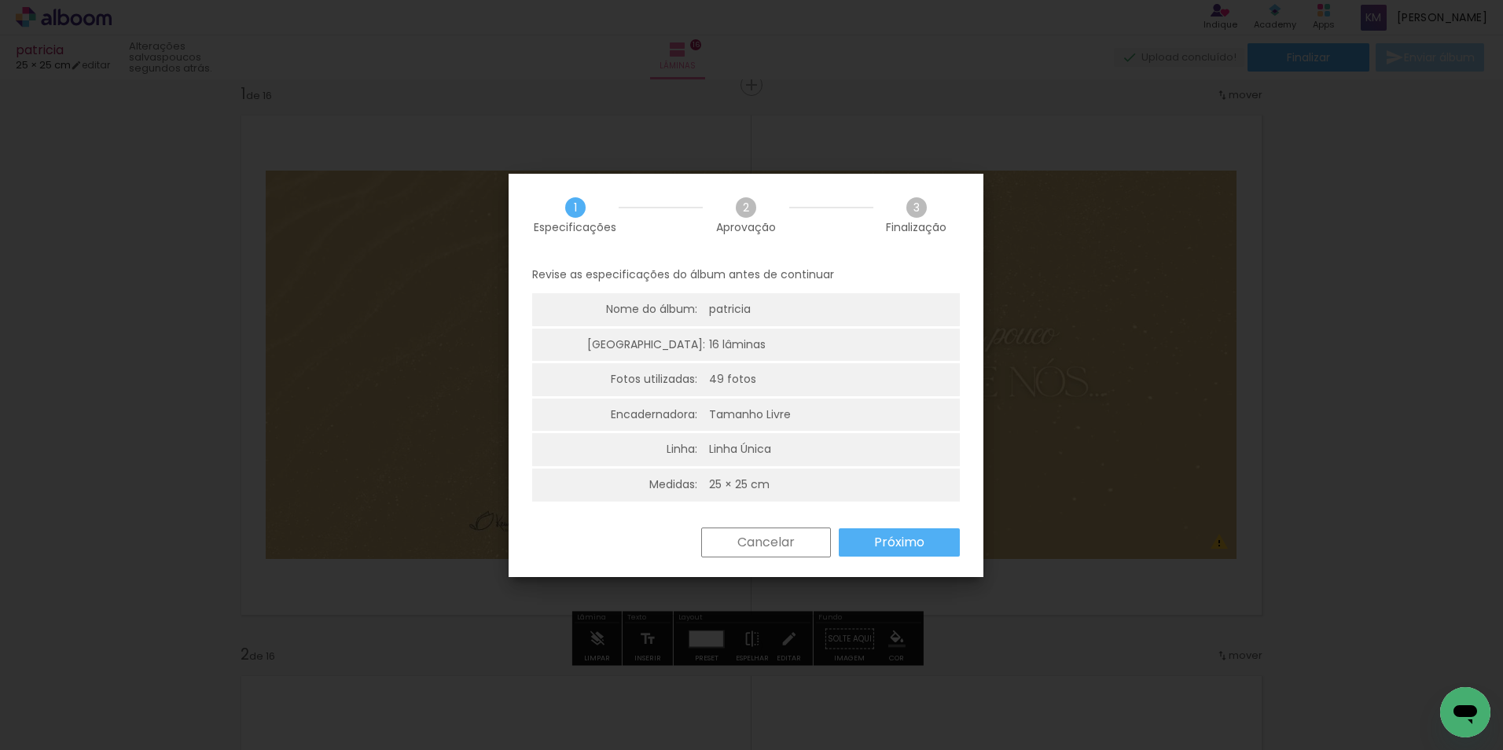
click at [0, 0] on slot "Próximo" at bounding box center [0, 0] width 0 height 0
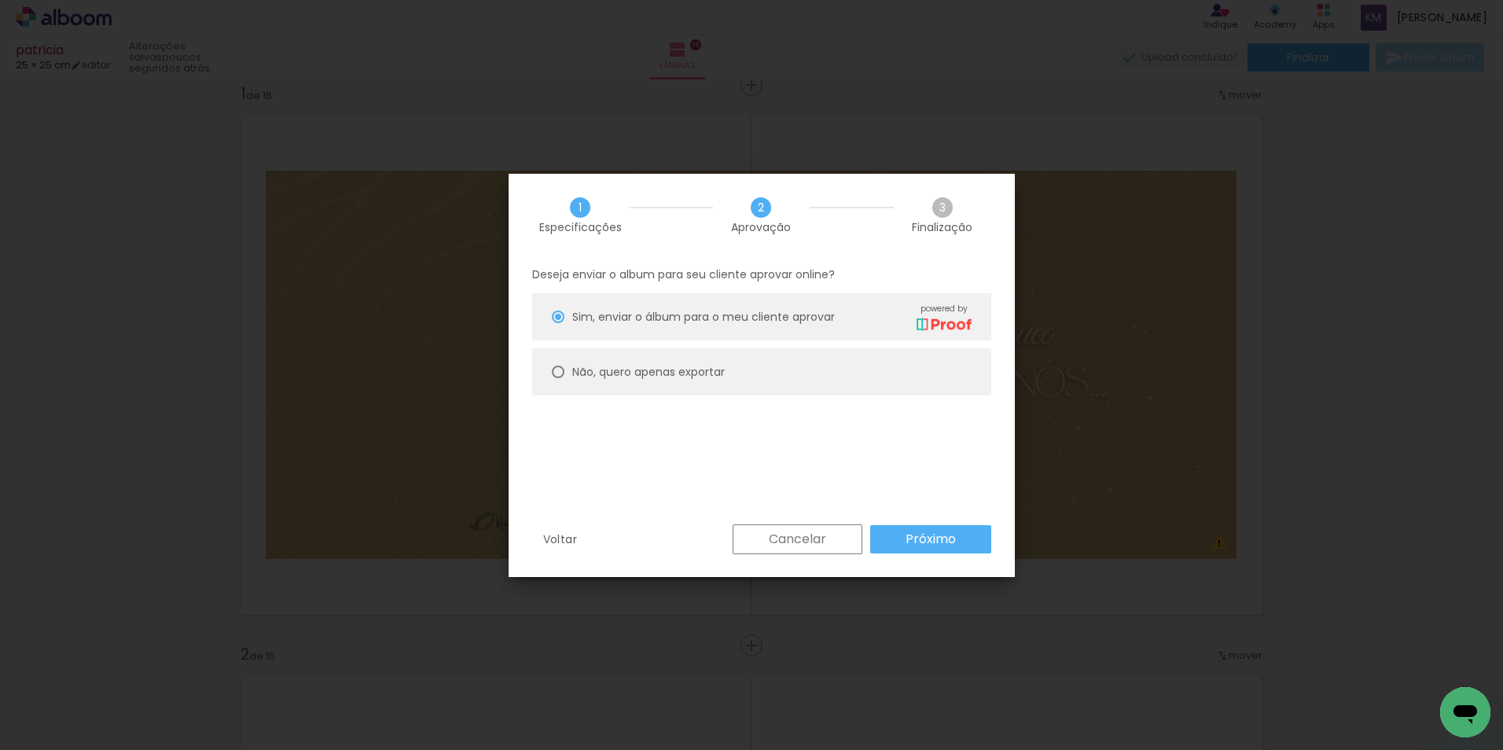
click at [0, 0] on slot "Próximo" at bounding box center [0, 0] width 0 height 0
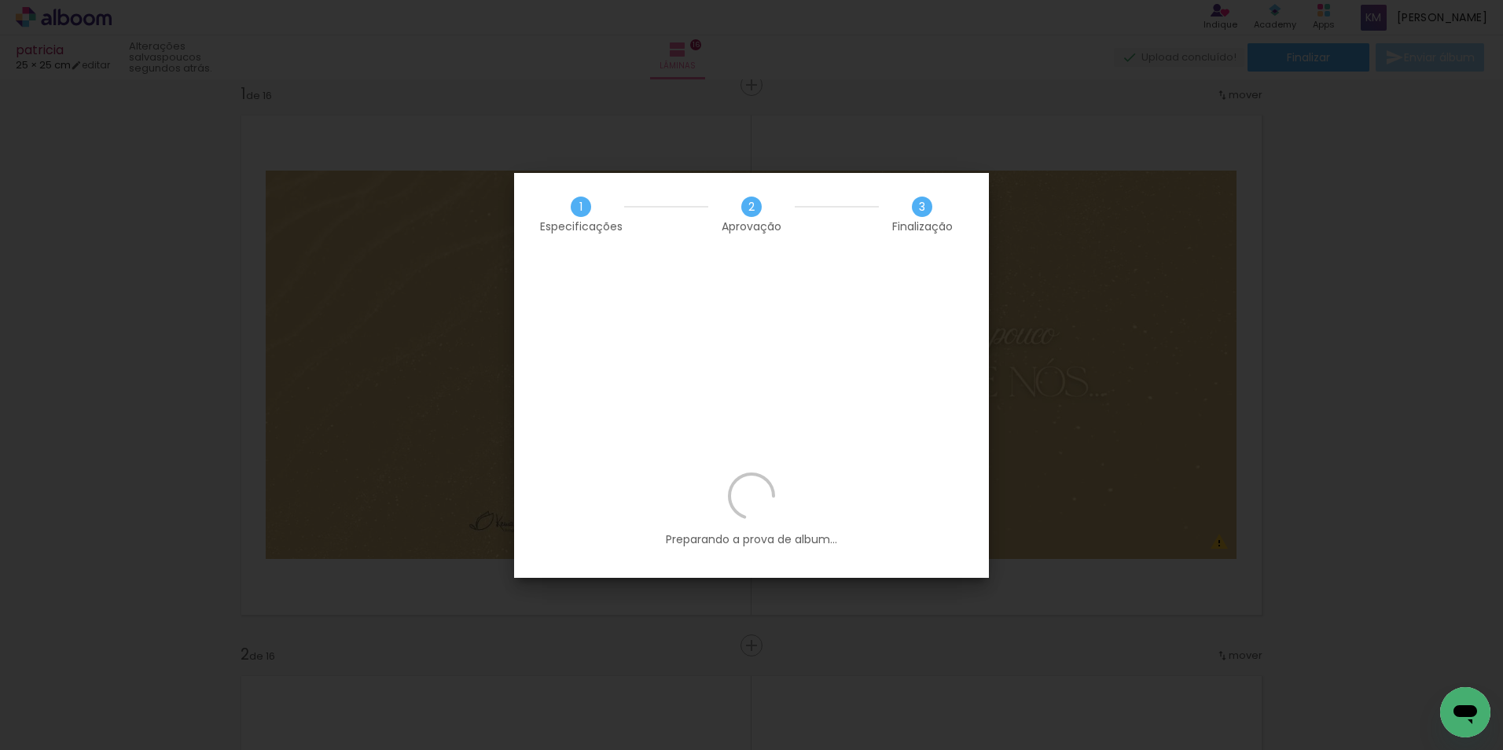
click at [787, 139] on iron-overlay-backdrop at bounding box center [751, 375] width 1503 height 750
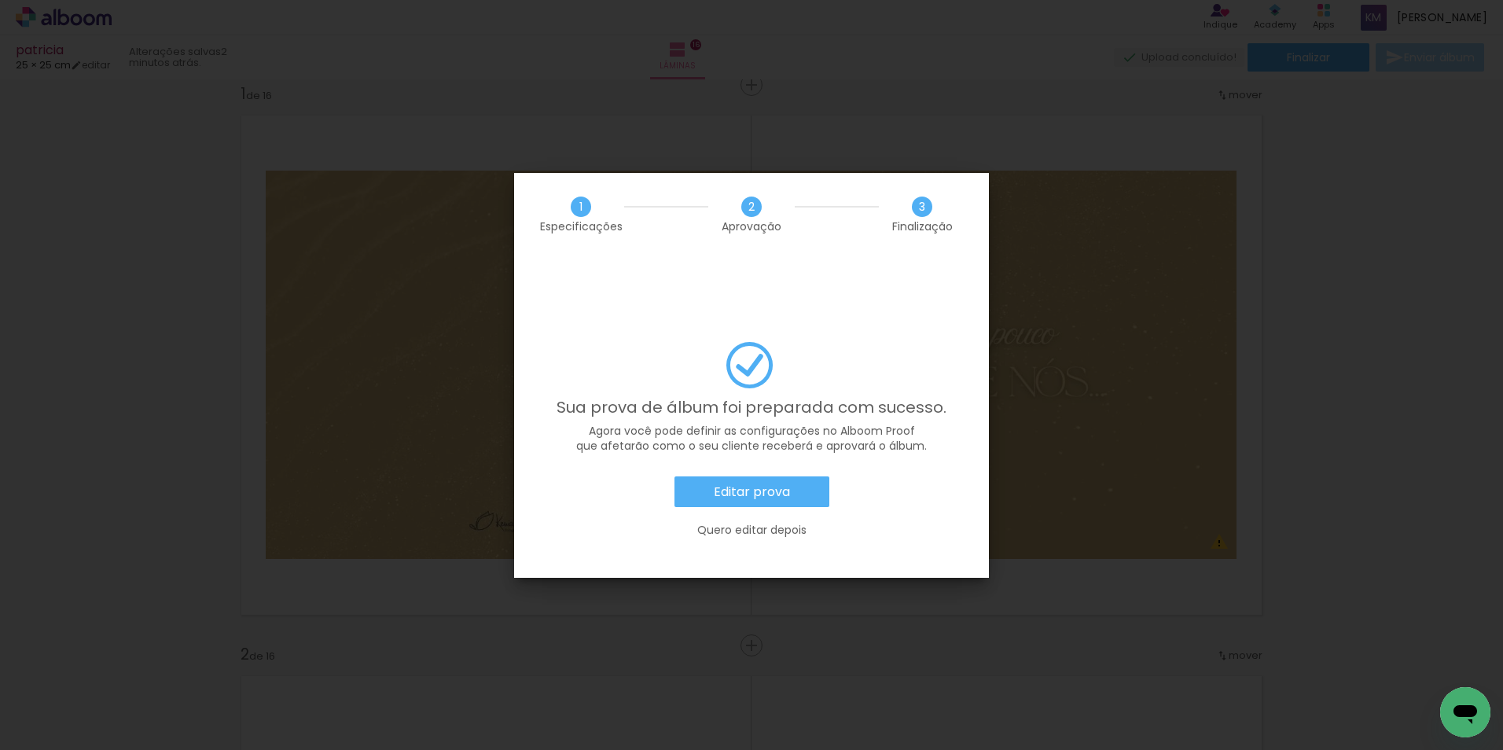
click at [800, 476] on paper-button "Editar prova" at bounding box center [751, 491] width 155 height 31
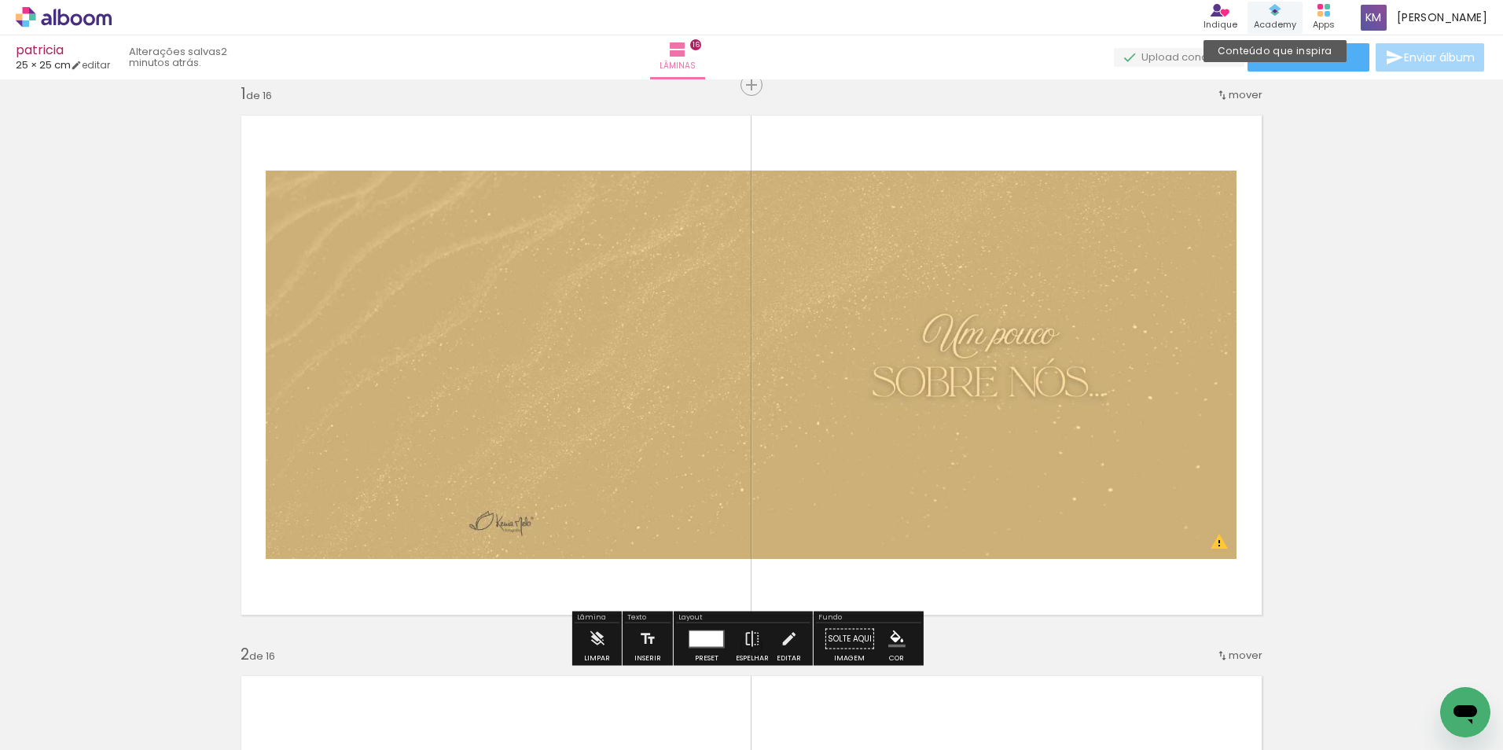
scroll to position [0, 3032]
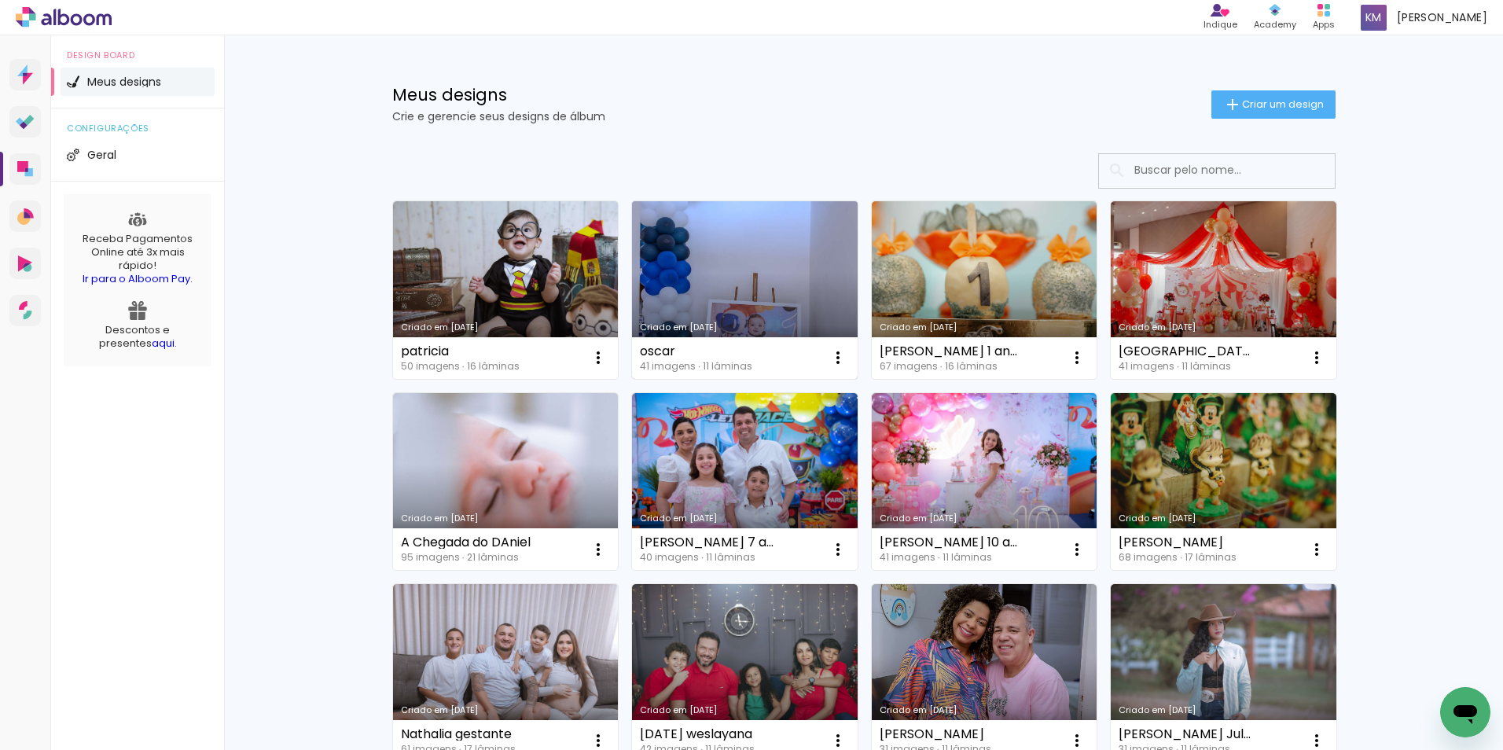
click at [670, 217] on link "Criado em [DATE]" at bounding box center [745, 290] width 226 height 178
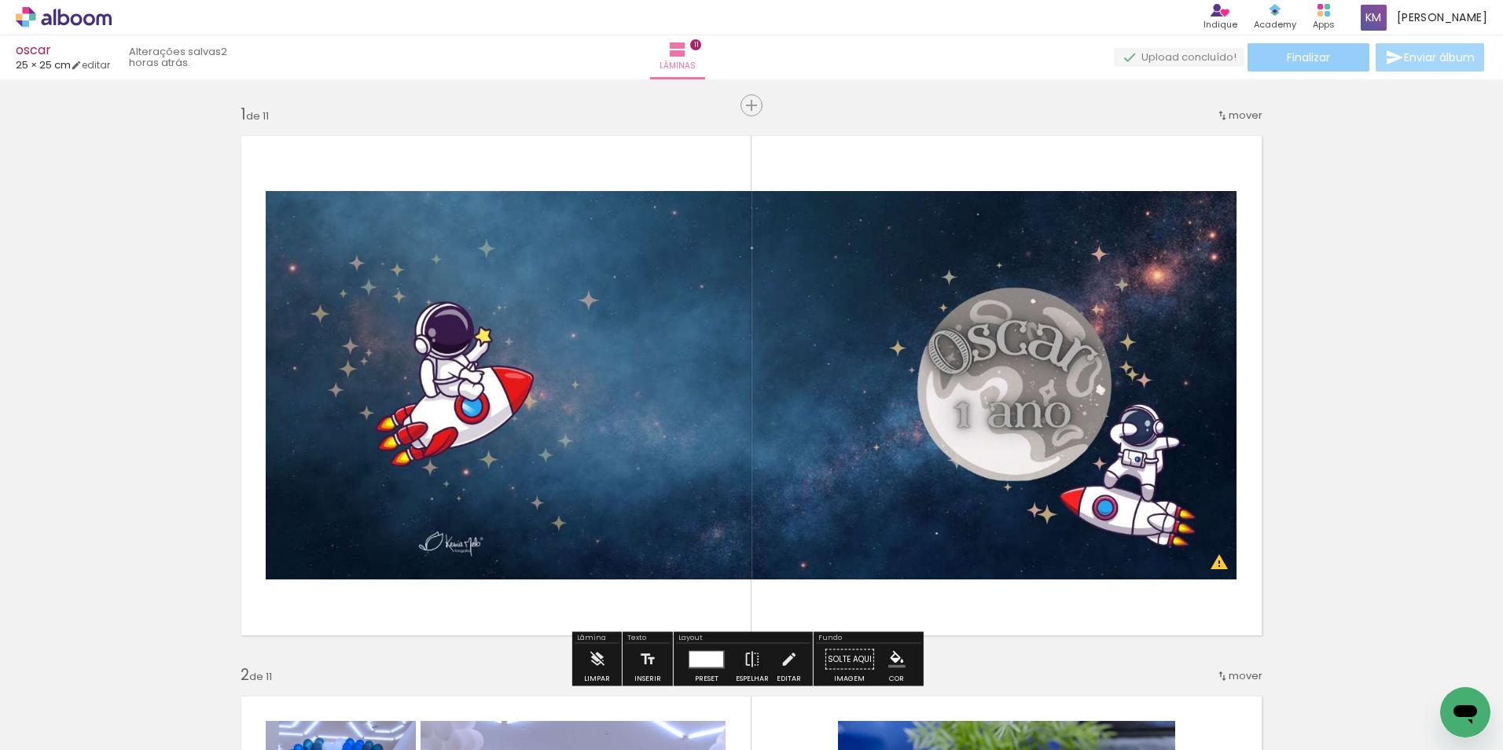
click at [1309, 62] on span "Finalizar" at bounding box center [1308, 57] width 43 height 11
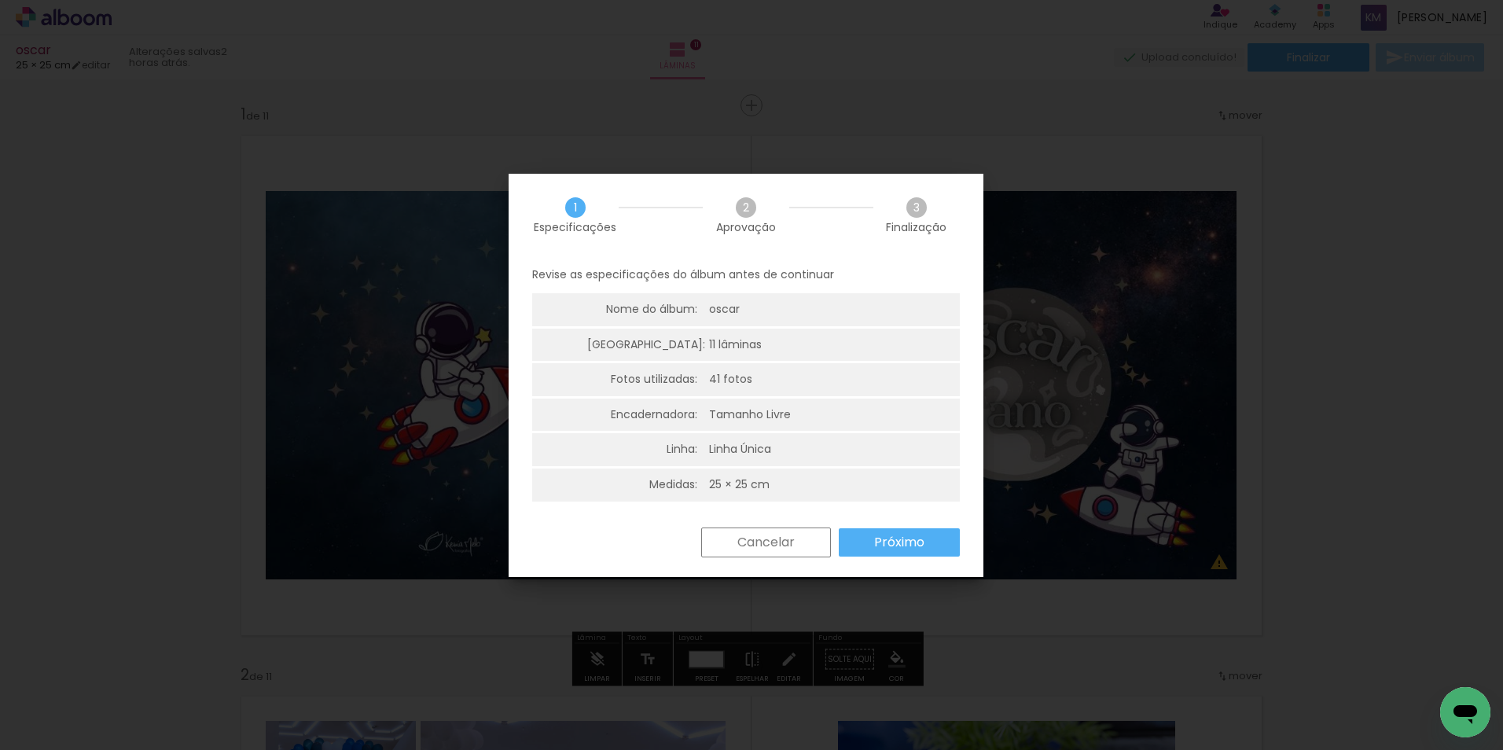
click at [0, 0] on slot "Próximo" at bounding box center [0, 0] width 0 height 0
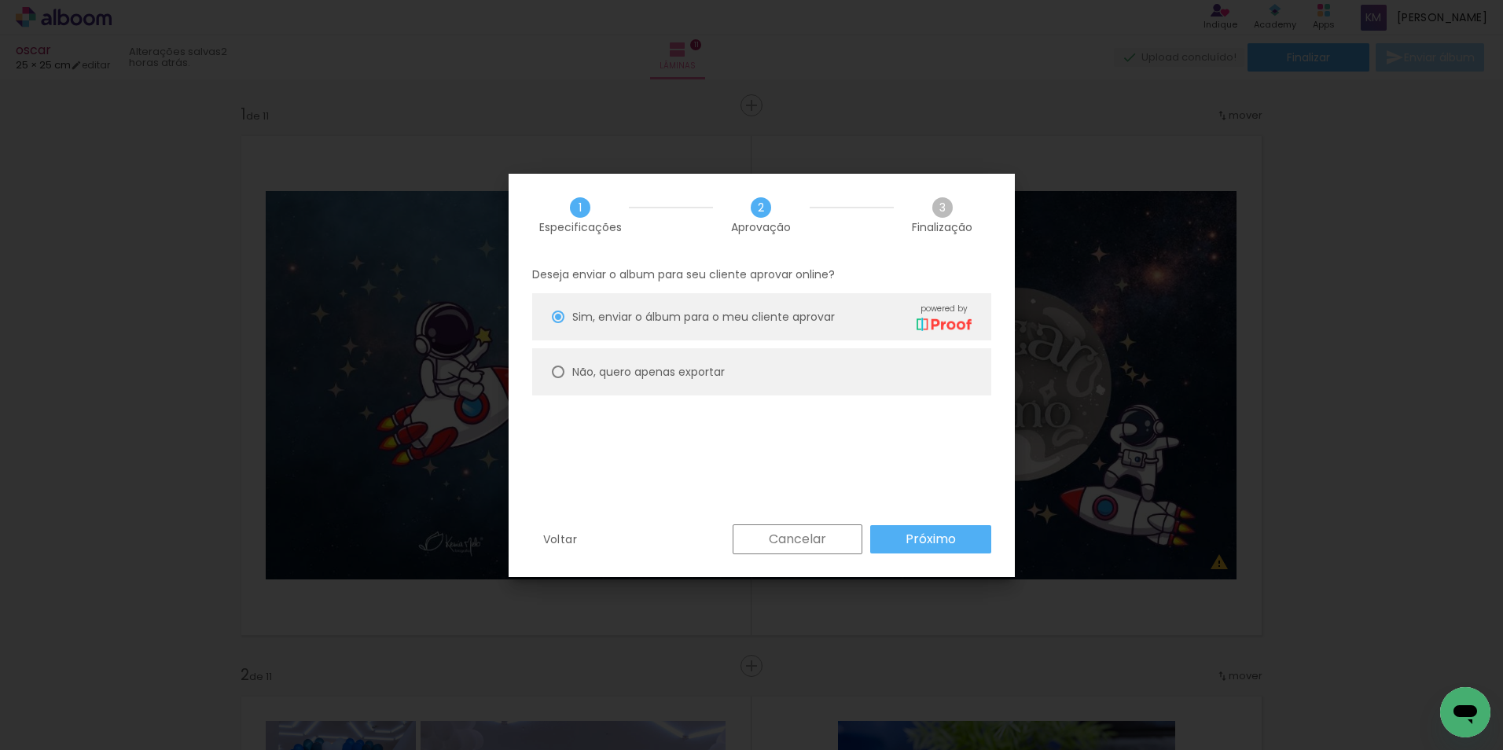
click at [789, 385] on paper-radio-button "Não, quero apenas exportar" at bounding box center [761, 371] width 459 height 47
type paper-radio-button "on"
click at [904, 523] on div "Deseja enviar o album para seu cliente aprovar online? Sim, enviar o álbum para…" at bounding box center [762, 390] width 506 height 269
click at [0, 0] on slot "Próximo" at bounding box center [0, 0] width 0 height 0
type input "Alta, 300 DPI"
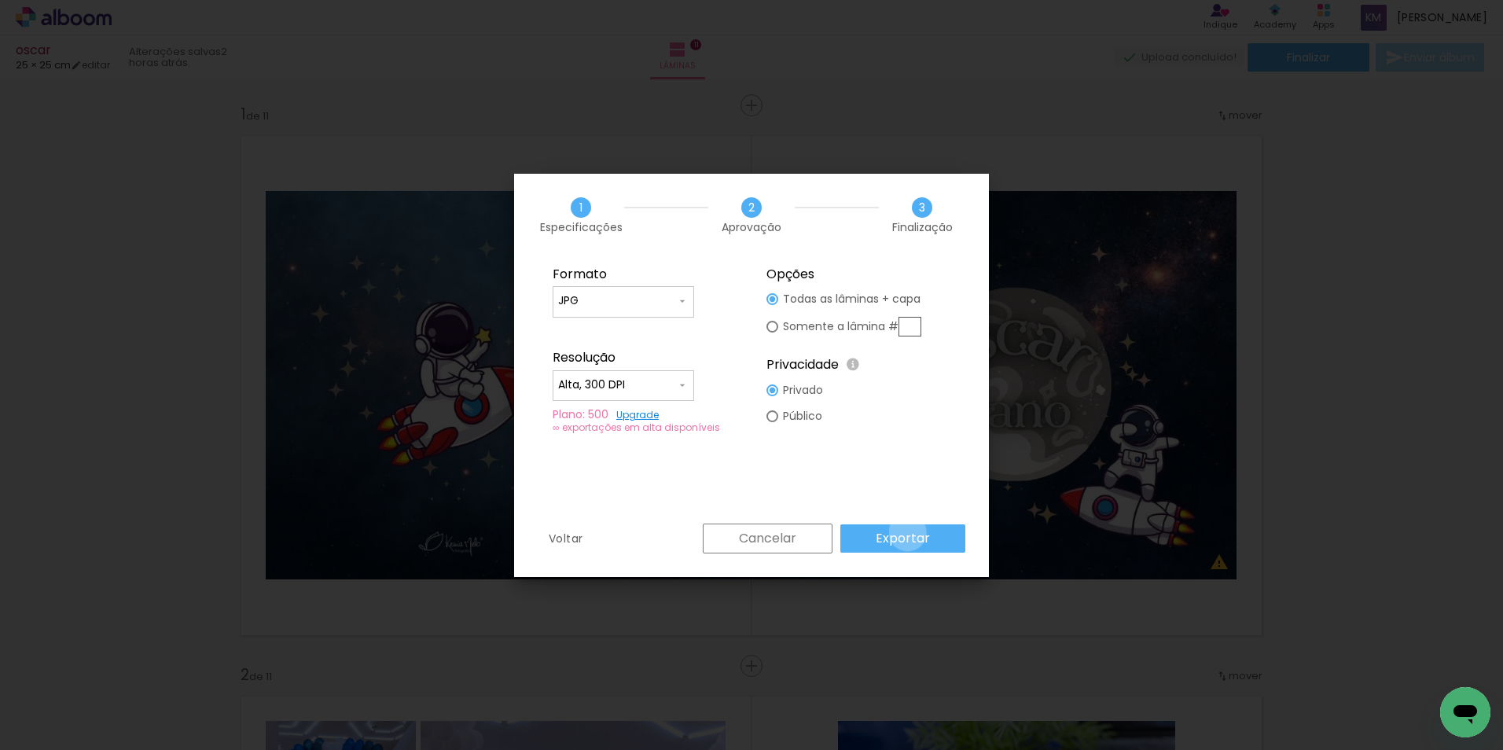
click at [0, 0] on slot "Exportar" at bounding box center [0, 0] width 0 height 0
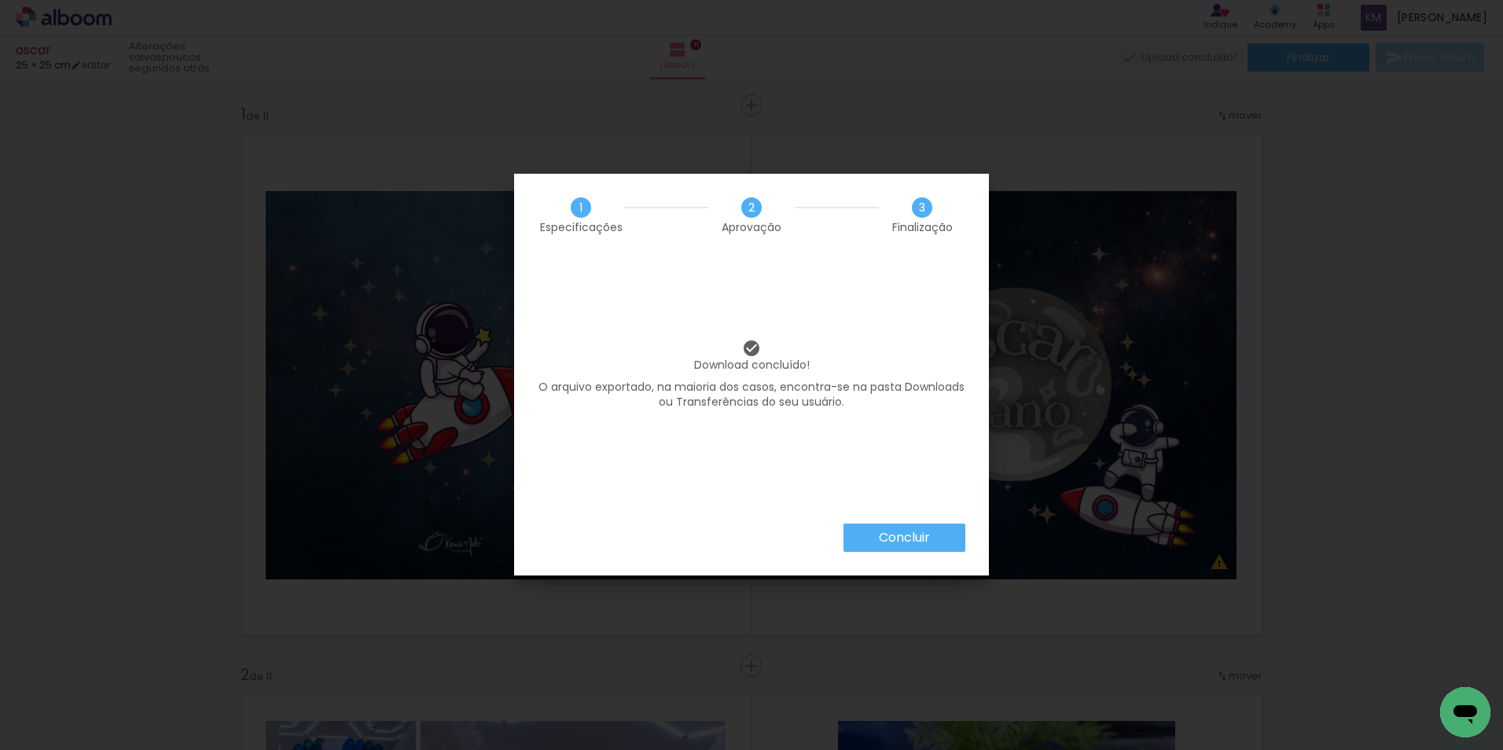
click at [0, 0] on slot "Concluir" at bounding box center [0, 0] width 0 height 0
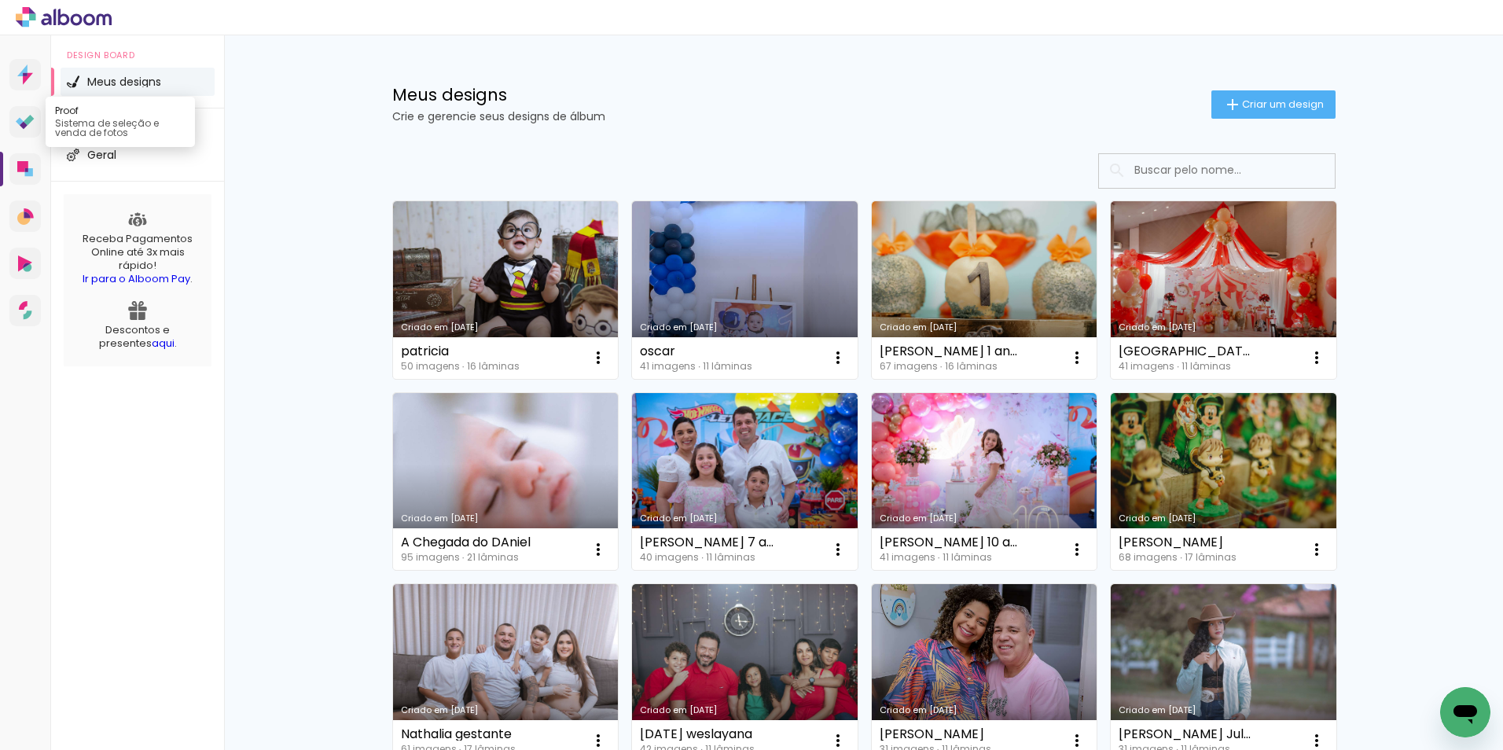
click at [25, 123] on icon at bounding box center [24, 125] width 8 height 8
